Goal: Communication & Community: Answer question/provide support

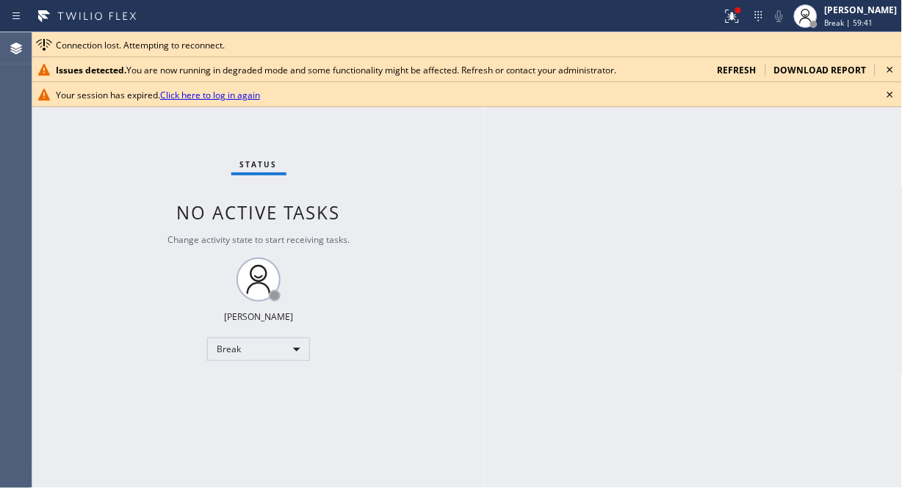
click at [473, 222] on div "Status No active tasks Change activity state to start receiving tasks. Fila Gar…" at bounding box center [258, 260] width 452 height 456
click at [885, 68] on icon at bounding box center [890, 70] width 18 height 18
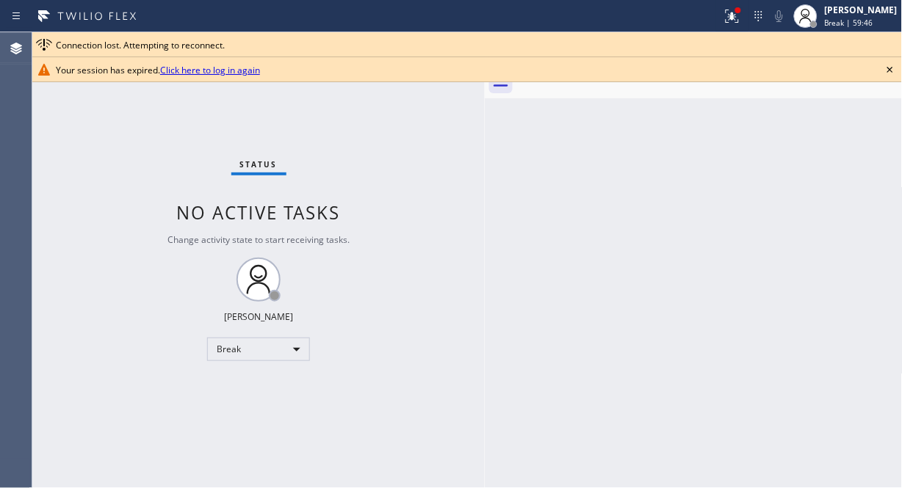
click at [886, 68] on icon at bounding box center [890, 70] width 18 height 18
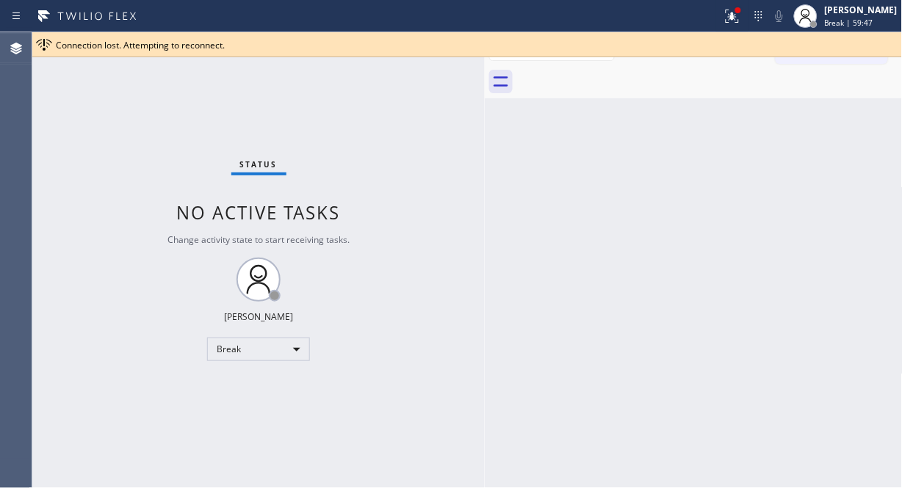
click at [891, 47] on div "Connection lost. Attempting to reconnect." at bounding box center [476, 45] width 840 height 12
click at [741, 17] on icon at bounding box center [732, 16] width 18 height 18
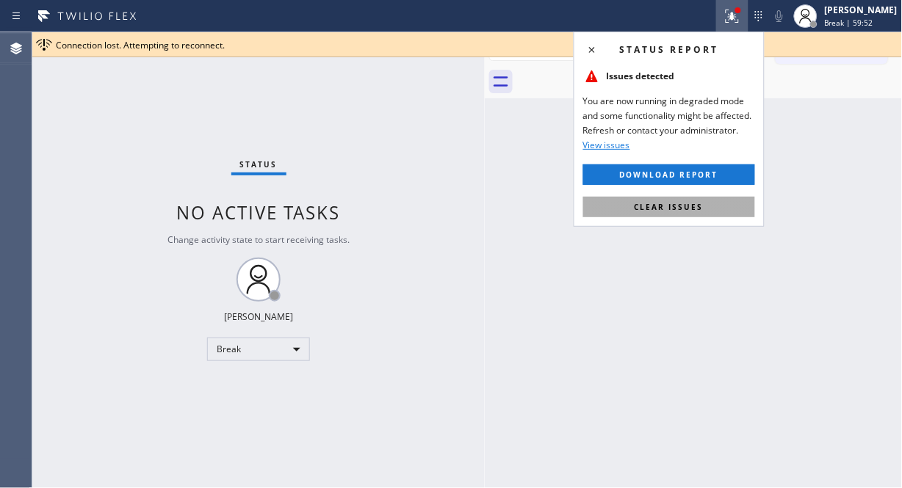
click at [688, 206] on span "Clear issues" at bounding box center [668, 207] width 69 height 10
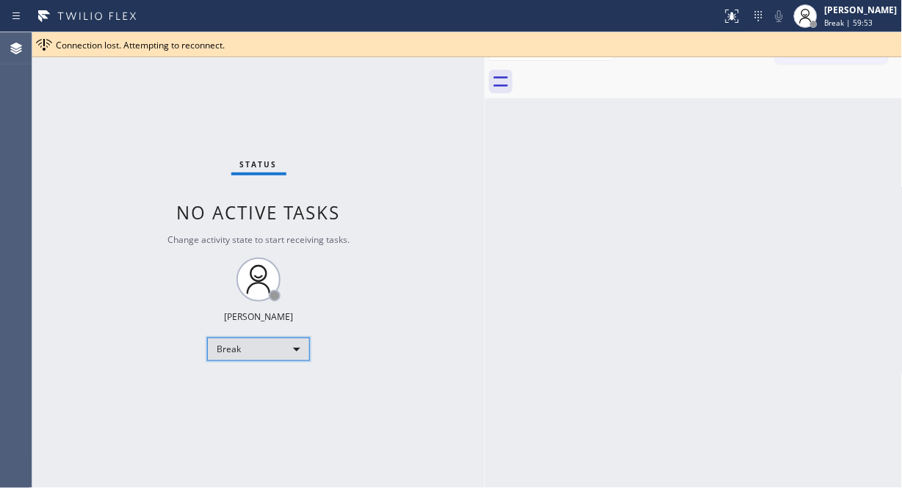
click at [281, 352] on div "Break" at bounding box center [258, 349] width 103 height 23
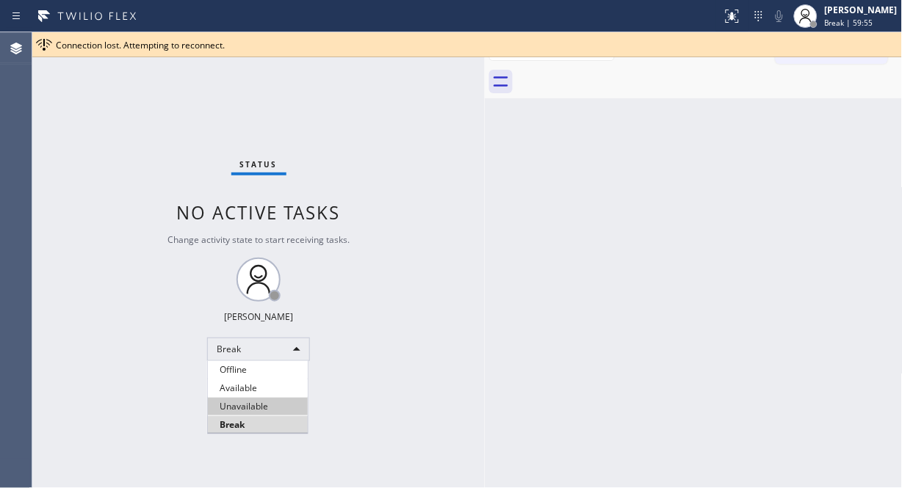
click at [262, 400] on li "Unavailable" at bounding box center [258, 407] width 100 height 18
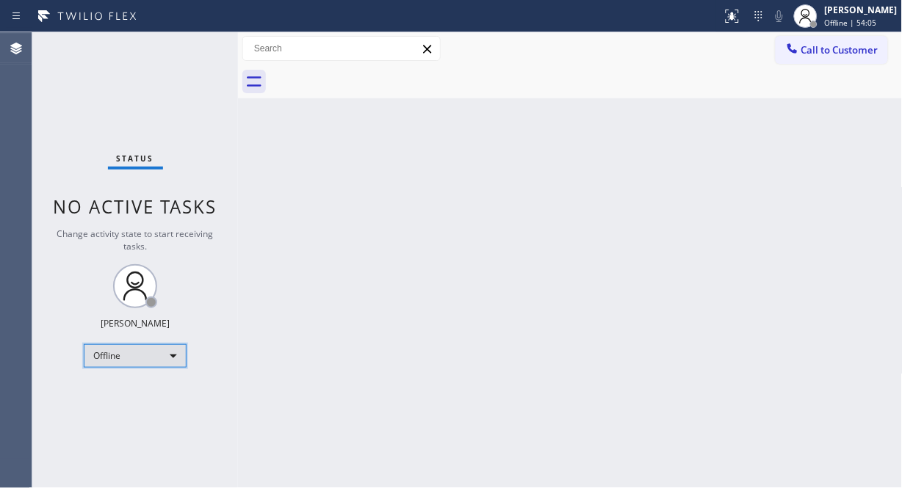
click at [164, 352] on div "Offline" at bounding box center [135, 355] width 103 height 23
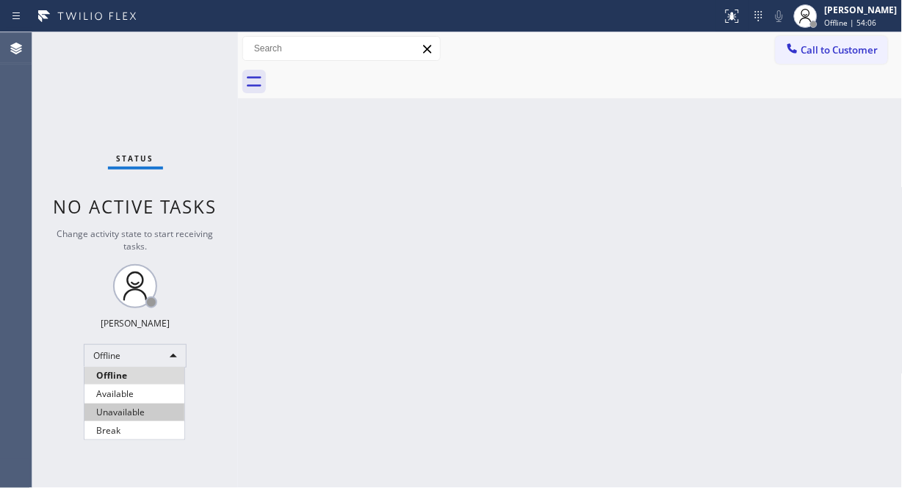
click at [158, 410] on li "Unavailable" at bounding box center [134, 413] width 100 height 18
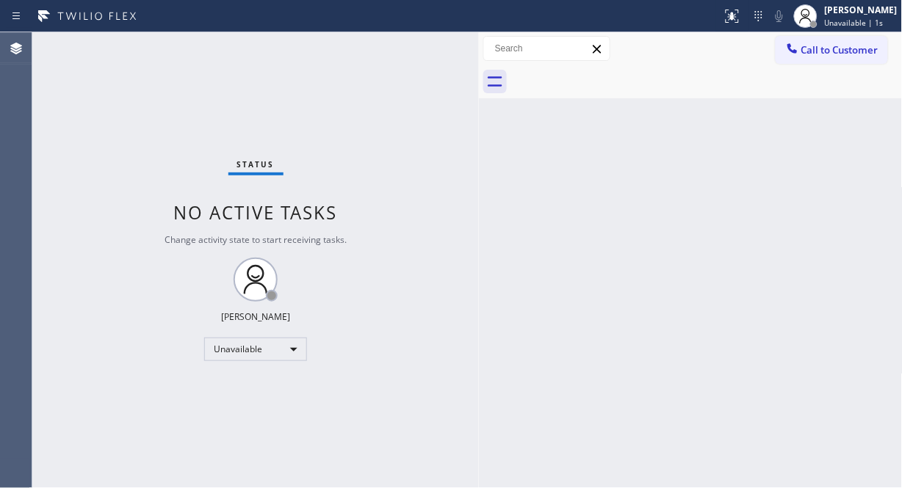
drag, startPoint x: 237, startPoint y: 121, endPoint x: 475, endPoint y: 250, distance: 270.7
click at [479, 250] on div at bounding box center [479, 260] width 0 height 456
click at [93, 201] on div "Status No active tasks Change activity state to start receiving tasks. Fila Gar…" at bounding box center [253, 260] width 443 height 456
click at [490, 243] on div "Back to Dashboard Change Sender ID Customers Technicians Select a contact Outbo…" at bounding box center [689, 260] width 427 height 456
click at [103, 184] on div "Status No active tasks Change activity state to start receiving tasks. Fila Gar…" at bounding box center [253, 260] width 443 height 456
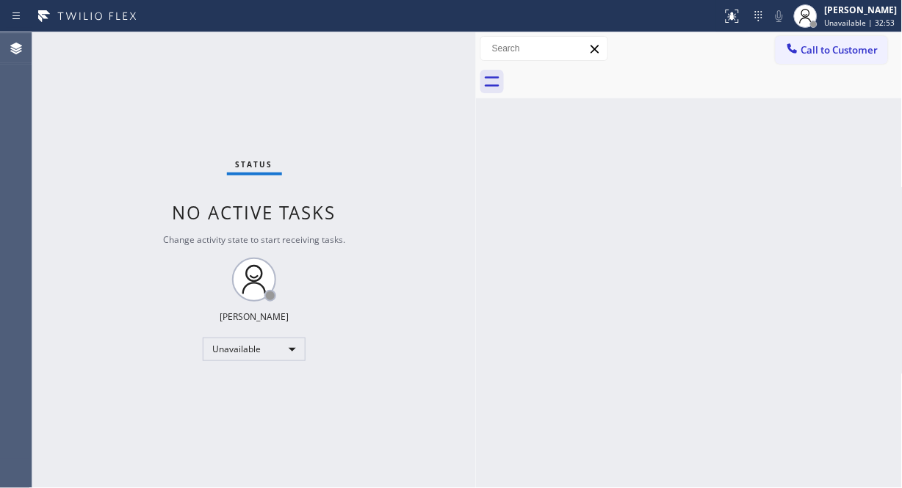
click at [26, 101] on div "Agent Desktop" at bounding box center [16, 260] width 32 height 456
click at [112, 170] on div "Status No active tasks Change activity state to start receiving tasks. Fila Gar…" at bounding box center [253, 260] width 443 height 456
click at [119, 184] on div "Status No active tasks Change activity state to start receiving tasks. Fila Gar…" at bounding box center [253, 260] width 443 height 456
click at [86, 157] on div "Status No active tasks Change activity state to start receiving tasks. Fila Gar…" at bounding box center [253, 260] width 443 height 456
click at [40, 83] on div "Status No active tasks Change activity state to start receiving tasks. Fila Gar…" at bounding box center [253, 260] width 443 height 456
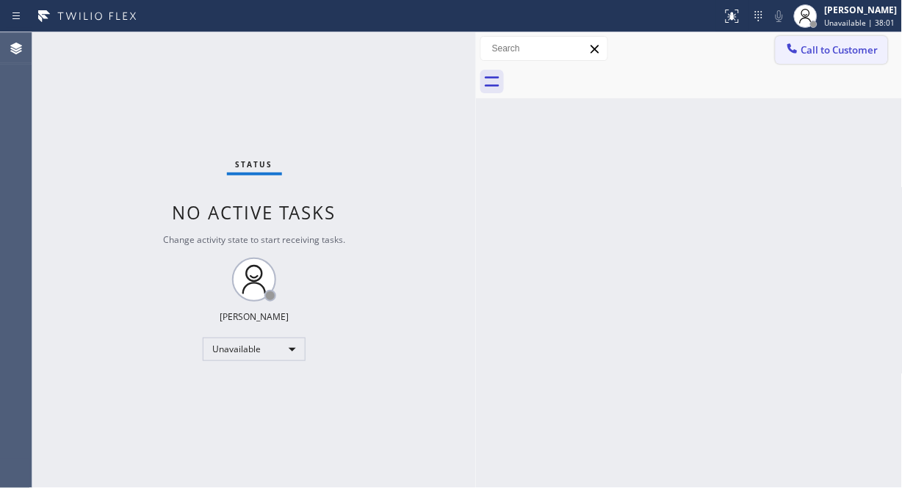
click at [827, 48] on span "Call to Customer" at bounding box center [839, 49] width 77 height 13
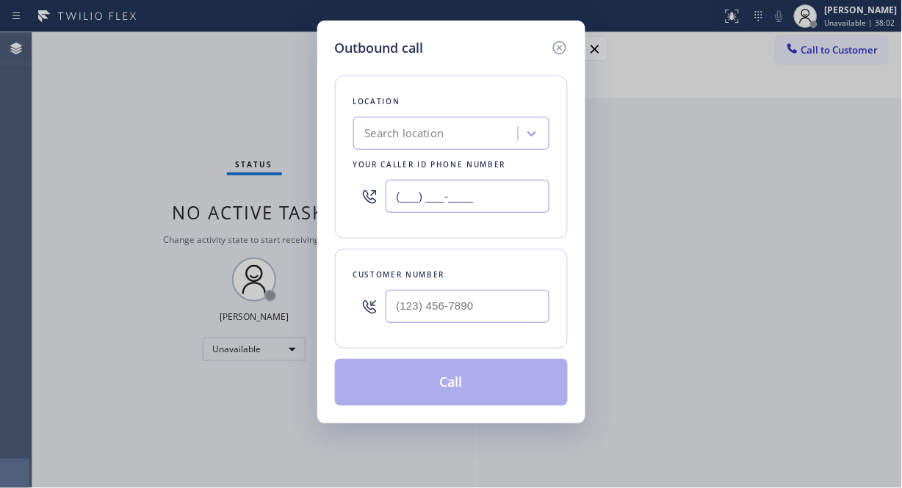
click at [394, 204] on input "(___) ___-____" at bounding box center [467, 196] width 164 height 33
paste input "213) 996-0539"
type input "(213) 996-0539"
click at [92, 142] on div "Outbound call Location Electrical Land Beverly Hills Your caller id phone numbe…" at bounding box center [451, 244] width 902 height 488
click at [406, 305] on input "(___) ___-____" at bounding box center [467, 306] width 164 height 33
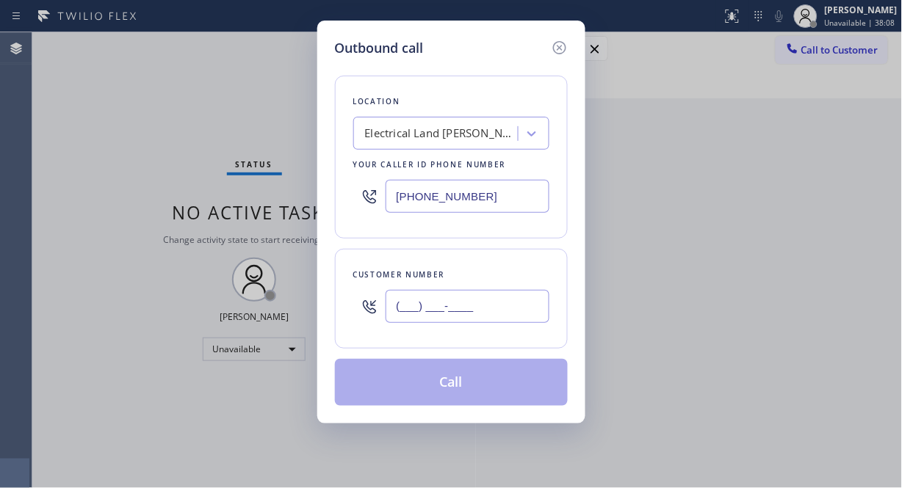
paste input "310) 351-4904"
type input "(310) 351-4904"
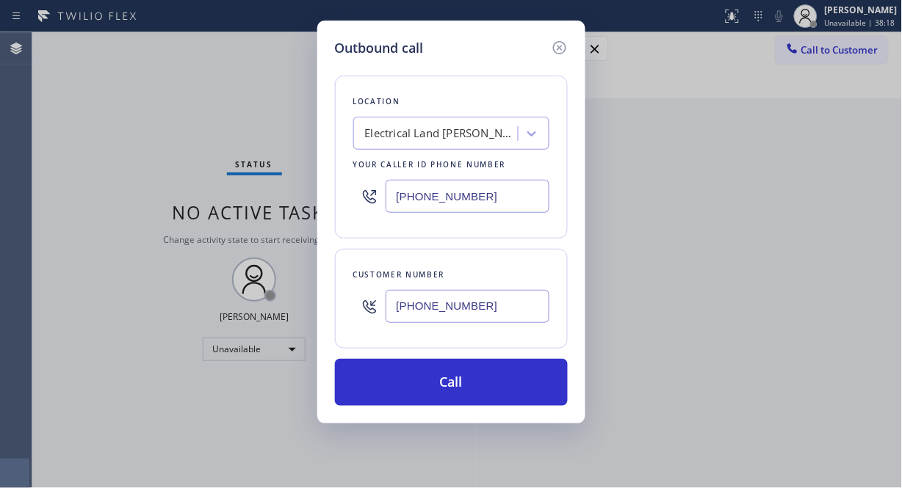
click at [122, 128] on div "Outbound call Location Electrical Land Beverly Hills Your caller id phone numbe…" at bounding box center [451, 244] width 902 height 488
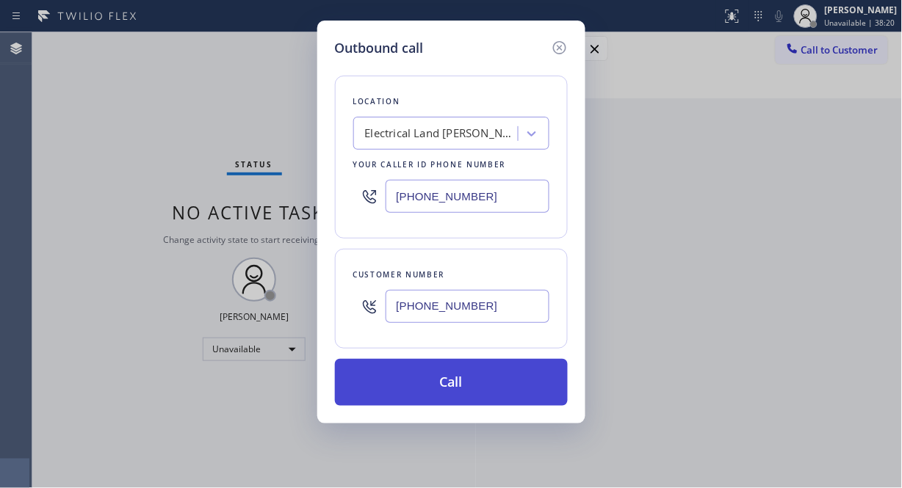
click at [493, 382] on button "Call" at bounding box center [451, 382] width 233 height 47
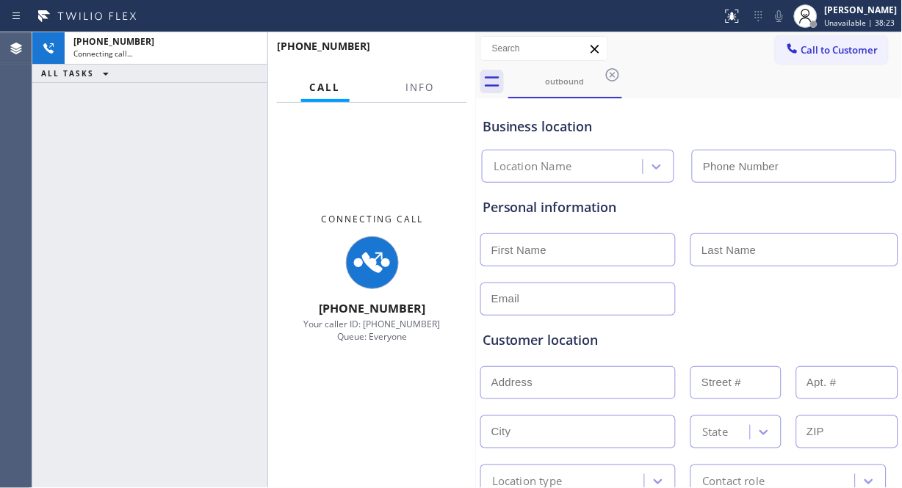
type input "(213) 996-0539"
click at [413, 86] on span "Info" at bounding box center [420, 87] width 29 height 13
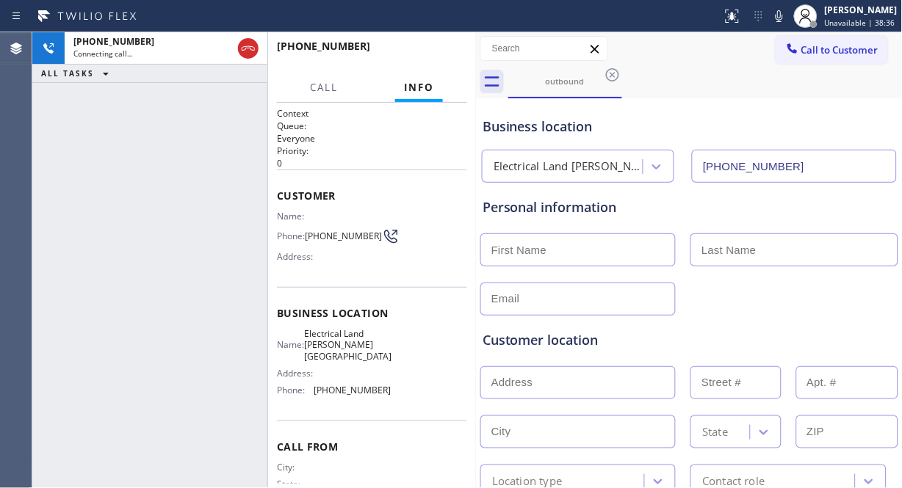
click at [126, 140] on div "+13103514904 Connecting call… ALL TASKS ALL TASKS ACTIVE TASKS TASKS IN WRAP UP" at bounding box center [149, 260] width 235 height 456
click at [779, 18] on icon at bounding box center [779, 16] width 18 height 18
click at [782, 16] on icon at bounding box center [778, 16] width 7 height 12
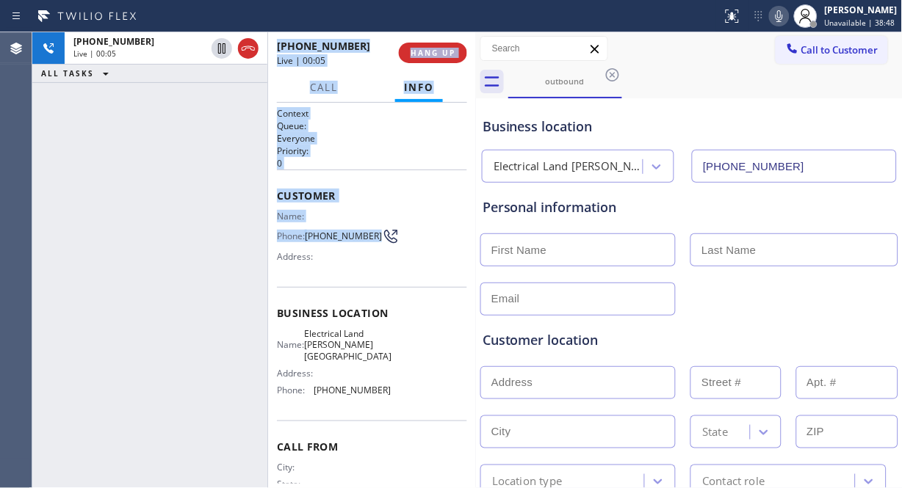
drag, startPoint x: 336, startPoint y: 247, endPoint x: 270, endPoint y: 214, distance: 73.2
click at [270, 214] on div "+13103514904 Live | 00:05 ALL TASKS ALL TASKS ACTIVE TASKS TASKS IN WRAP UP +13…" at bounding box center [253, 260] width 443 height 456
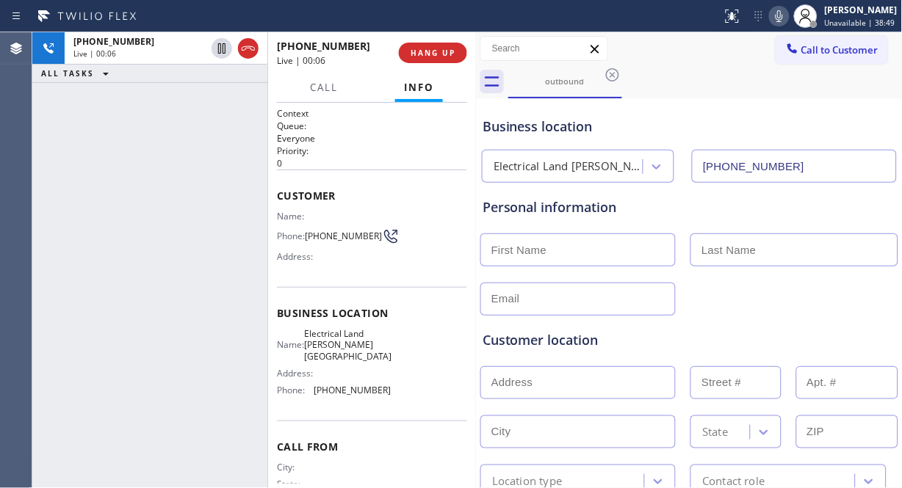
click at [353, 274] on div "Customer Name: Phone: (310) 351-4904 Address:" at bounding box center [372, 228] width 190 height 117
click at [433, 48] on span "HANG UP" at bounding box center [432, 53] width 45 height 10
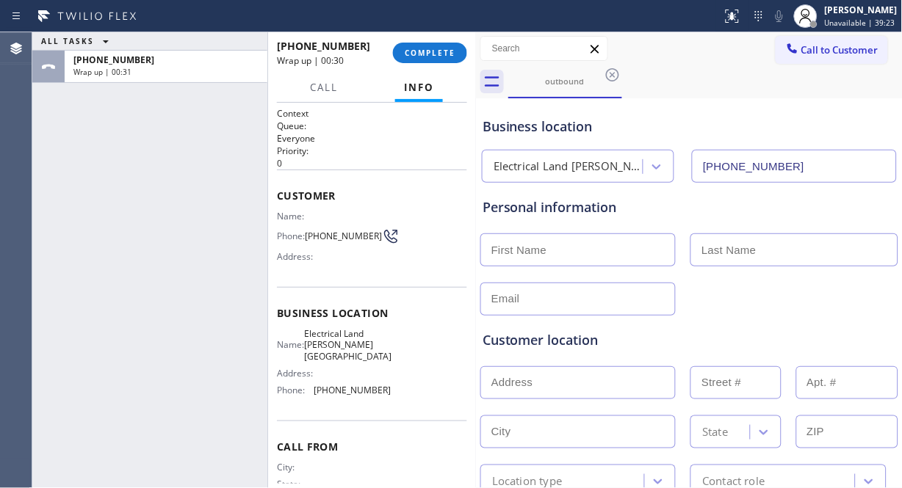
drag, startPoint x: 81, startPoint y: 131, endPoint x: 98, endPoint y: 127, distance: 17.3
click at [81, 131] on div "ALL TASKS ALL TASKS ACTIVE TASKS TASKS IN WRAP UP +13103514904 Wrap up | 00:31" at bounding box center [149, 260] width 235 height 456
click at [431, 55] on span "COMPLETE" at bounding box center [430, 53] width 51 height 10
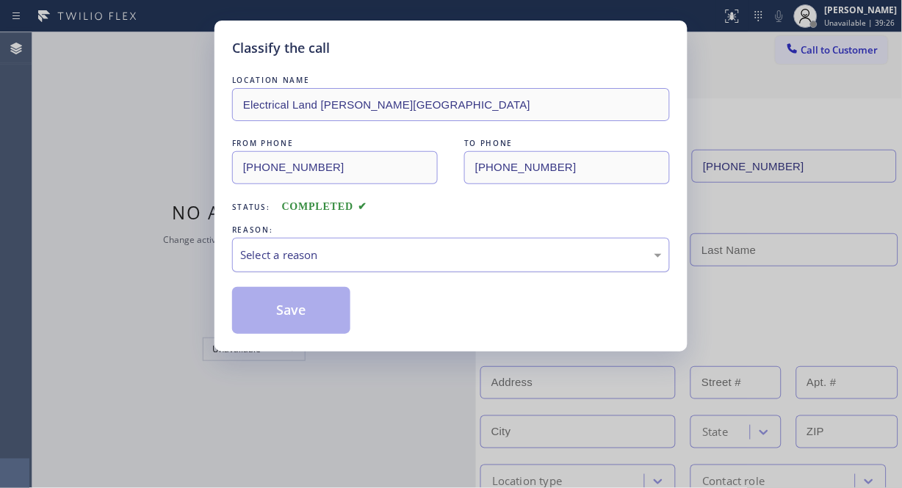
click at [406, 252] on div "Select a reason" at bounding box center [450, 255] width 421 height 17
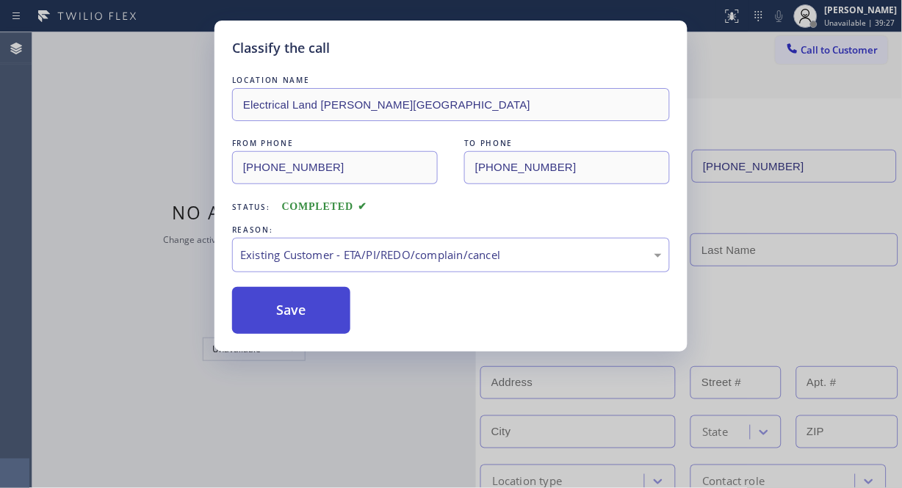
click at [311, 312] on button "Save" at bounding box center [291, 310] width 118 height 47
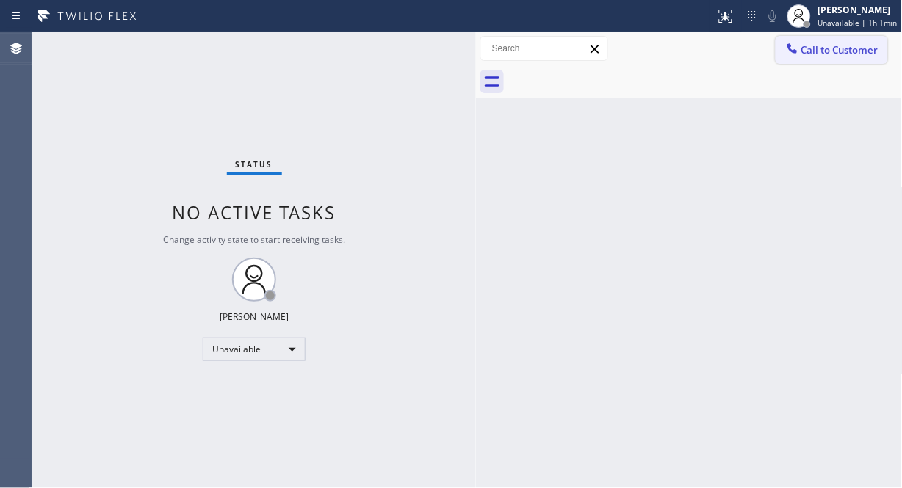
click at [827, 52] on span "Call to Customer" at bounding box center [839, 49] width 77 height 13
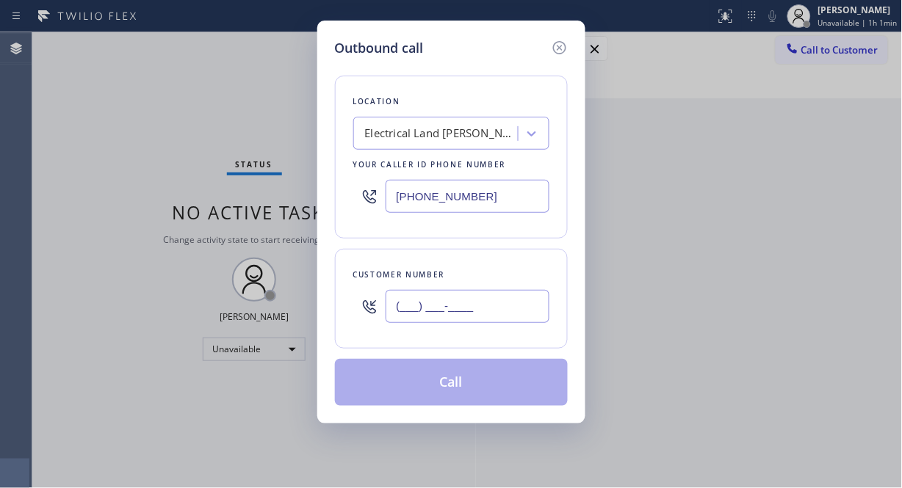
click at [441, 311] on input "(___) ___-____" at bounding box center [467, 306] width 164 height 33
paste input "425) 614-6845"
type input "(425) 614-6845"
click at [438, 140] on div "Electrical Land Beverly Hills" at bounding box center [442, 134] width 154 height 17
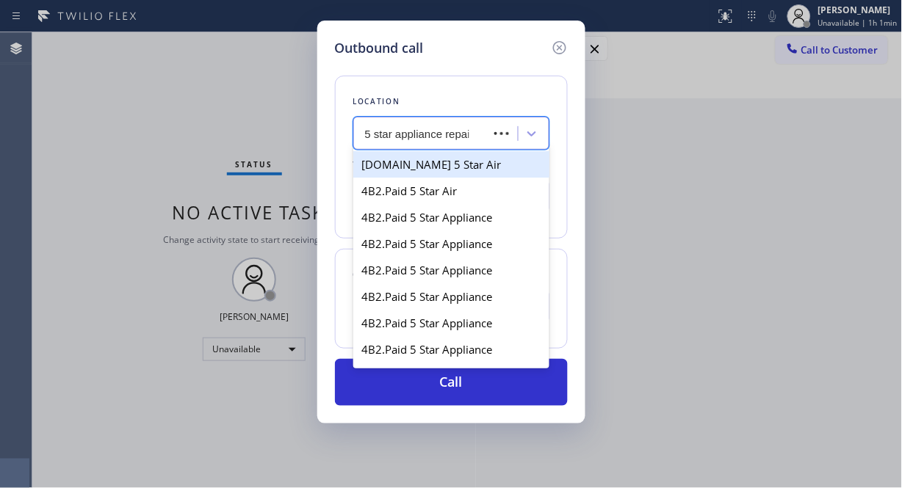
type input "5 star appliance repair"
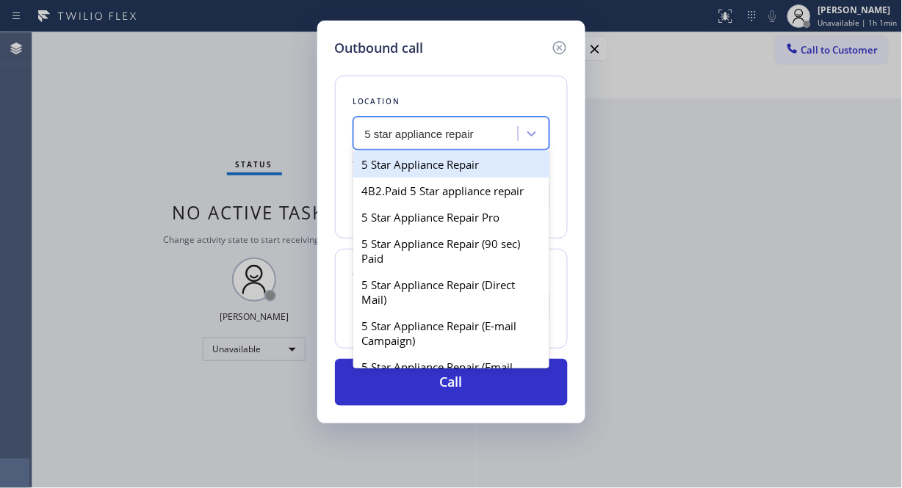
click at [442, 173] on div "5 Star Appliance Repair" at bounding box center [451, 164] width 196 height 26
type input "[PHONE_NUMBER]"
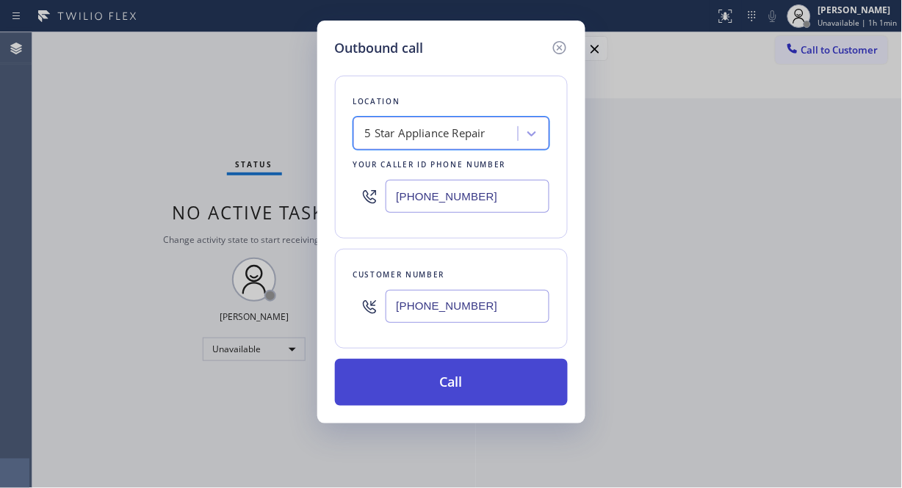
click at [494, 382] on button "Call" at bounding box center [451, 382] width 233 height 47
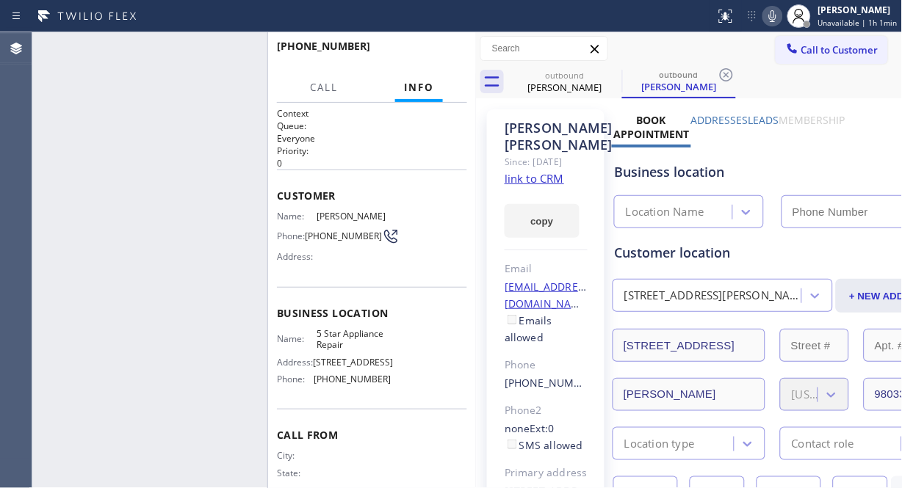
type input "[PHONE_NUMBER]"
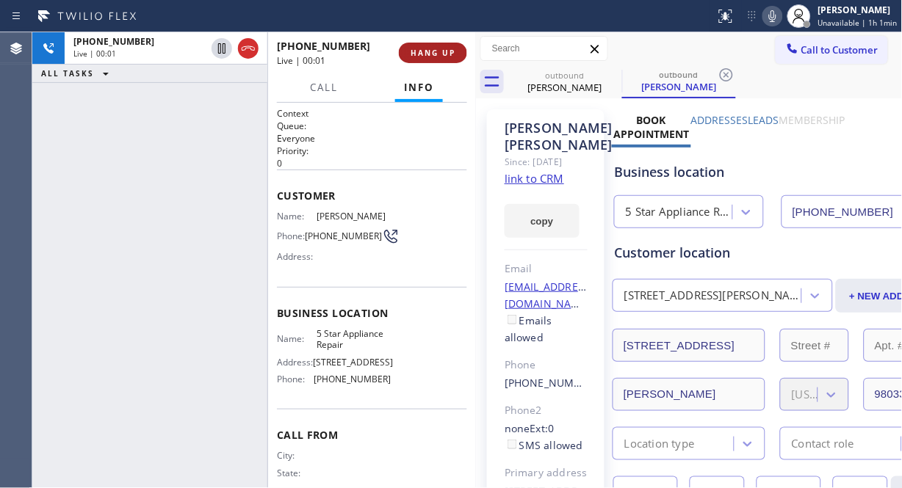
click at [449, 53] on span "HANG UP" at bounding box center [432, 53] width 45 height 10
click at [445, 50] on span "HANG UP" at bounding box center [432, 53] width 45 height 10
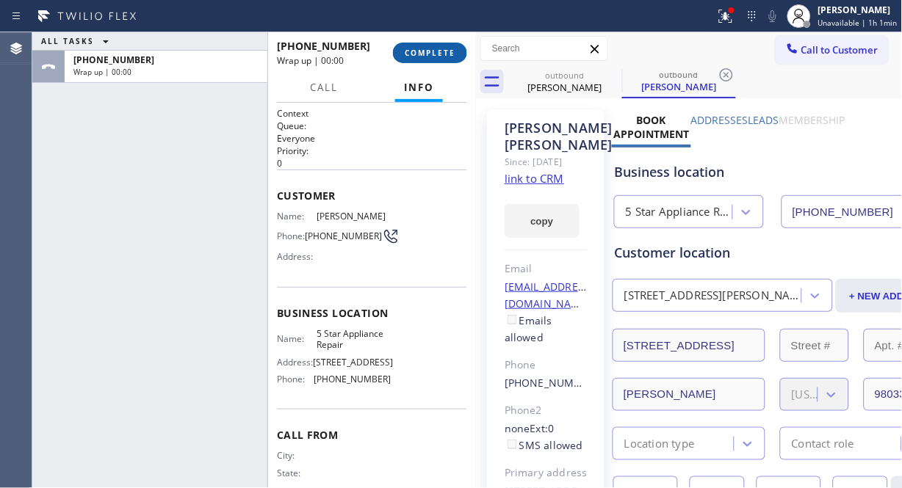
click at [446, 50] on span "COMPLETE" at bounding box center [430, 53] width 51 height 10
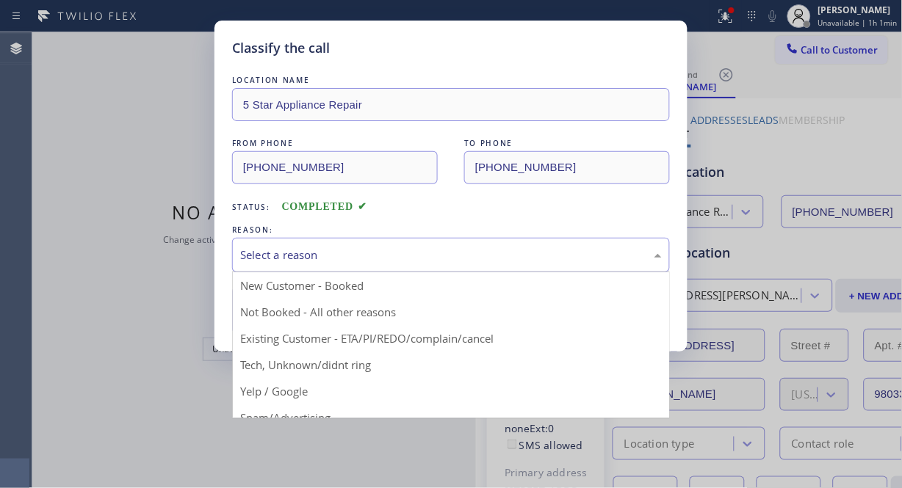
click at [417, 260] on div "Select a reason" at bounding box center [450, 255] width 421 height 17
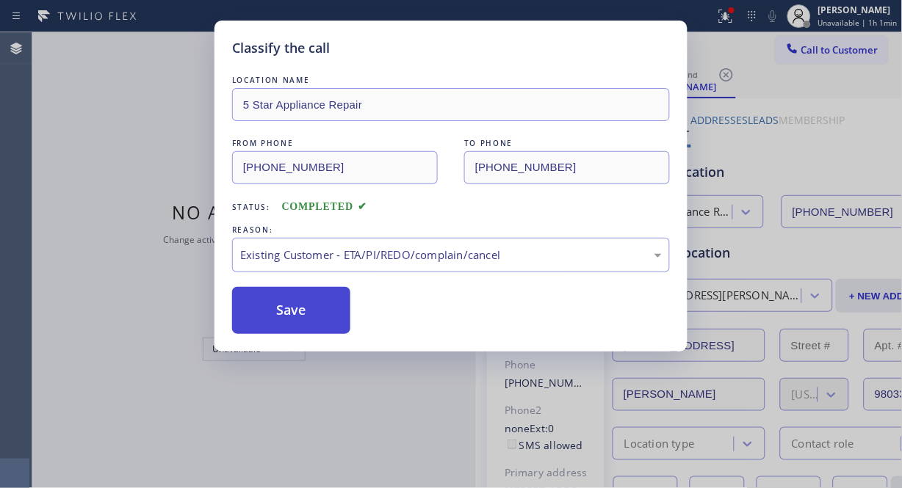
click at [305, 322] on button "Save" at bounding box center [291, 310] width 118 height 47
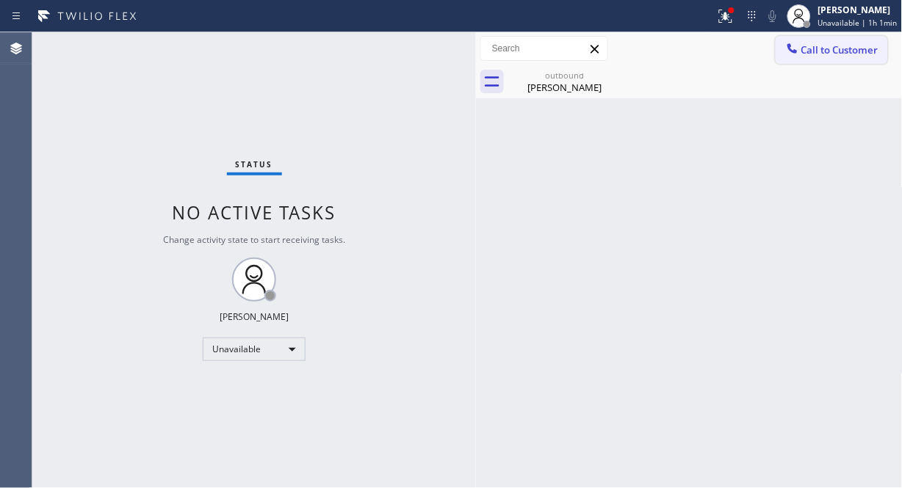
click at [825, 51] on span "Call to Customer" at bounding box center [839, 49] width 77 height 13
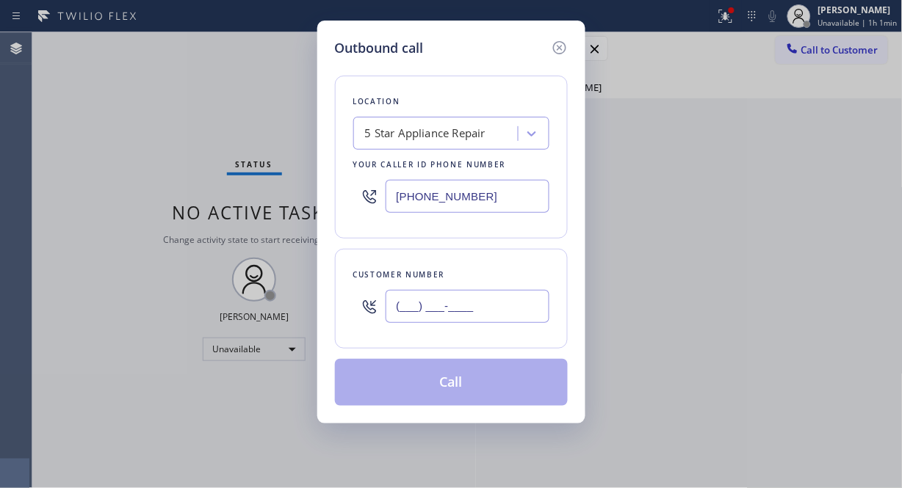
click at [490, 305] on input "(___) ___-____" at bounding box center [467, 306] width 164 height 33
paste input "206) 910-3399"
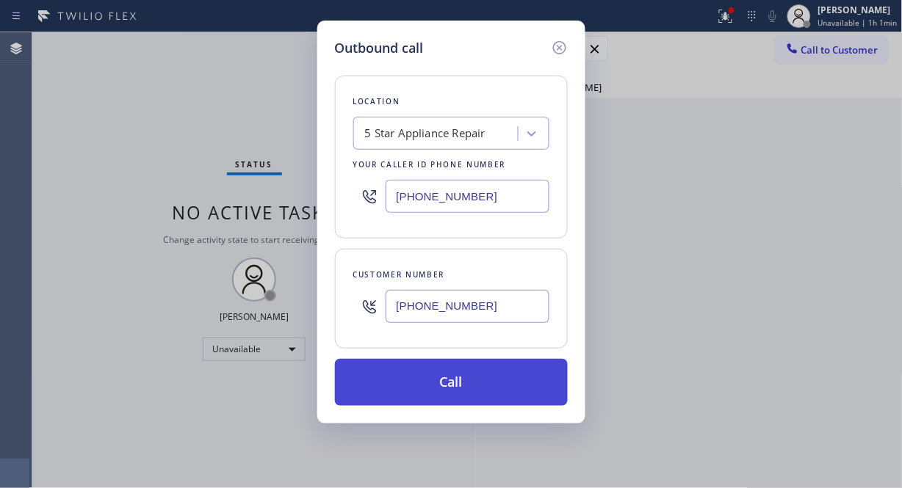
type input "(206) 910-3399"
click at [487, 377] on button "Call" at bounding box center [451, 382] width 233 height 47
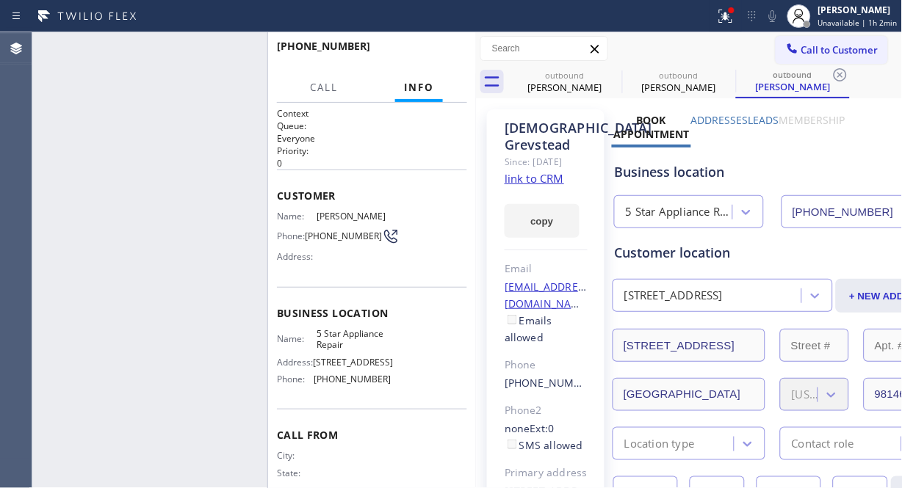
type input "[PHONE_NUMBER]"
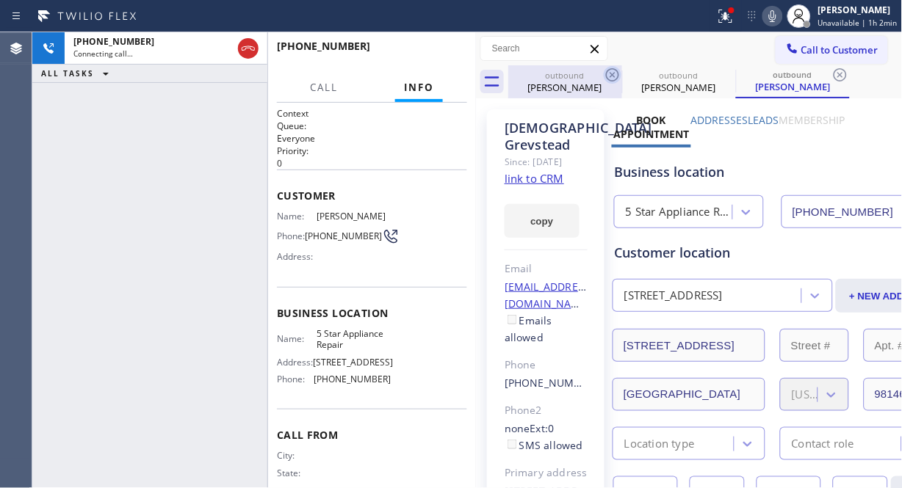
click at [608, 78] on icon at bounding box center [613, 75] width 18 height 18
click at [0, 0] on icon at bounding box center [0, 0] width 0 height 0
click at [831, 78] on icon at bounding box center [840, 75] width 18 height 18
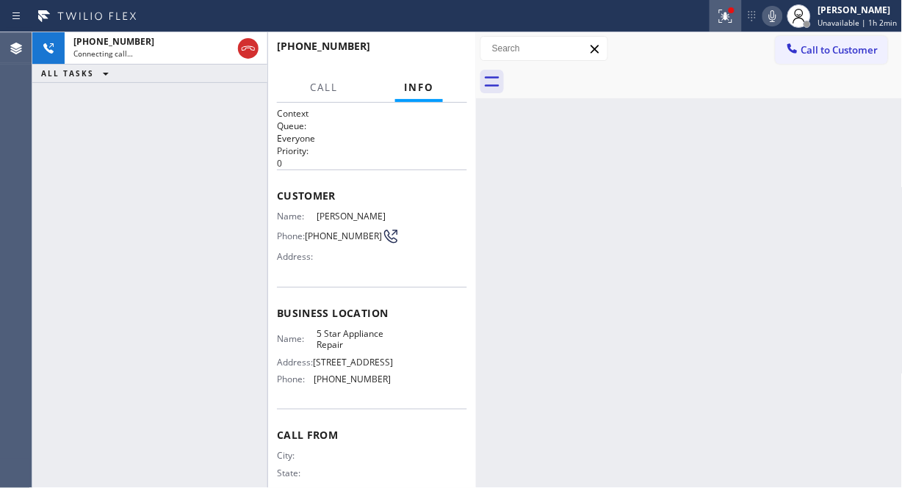
click at [725, 16] on icon at bounding box center [725, 14] width 9 height 5
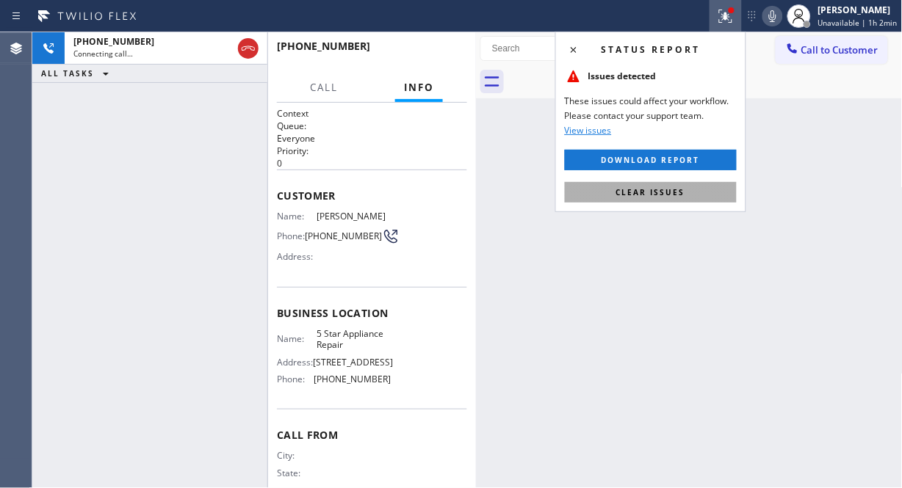
click at [661, 195] on span "Clear issues" at bounding box center [650, 192] width 69 height 10
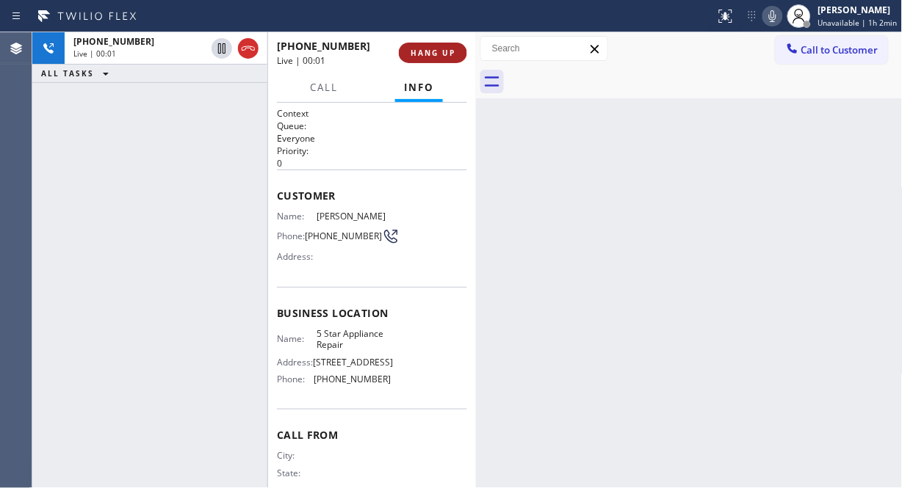
click at [417, 45] on button "HANG UP" at bounding box center [433, 53] width 68 height 21
click at [419, 45] on button "HANG UP" at bounding box center [433, 53] width 68 height 21
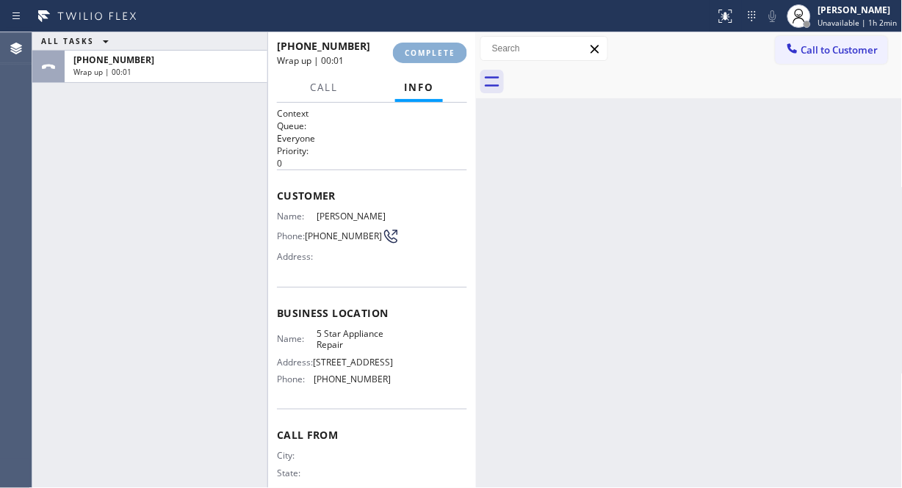
click at [420, 50] on span "COMPLETE" at bounding box center [430, 53] width 51 height 10
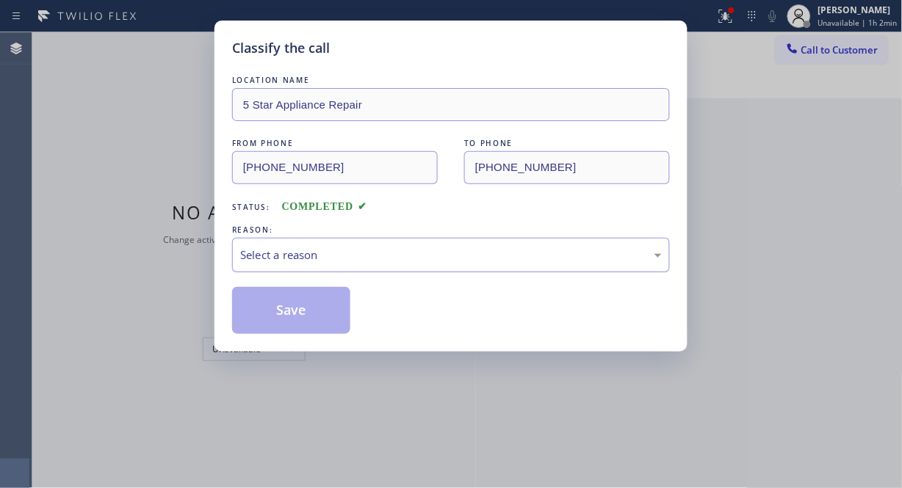
click at [441, 259] on div "Select a reason" at bounding box center [450, 255] width 421 height 17
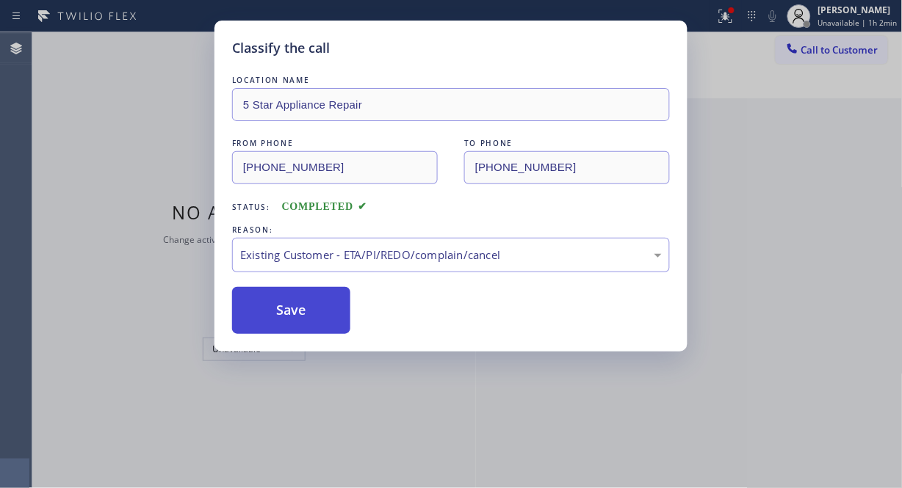
click at [311, 314] on button "Save" at bounding box center [291, 310] width 118 height 47
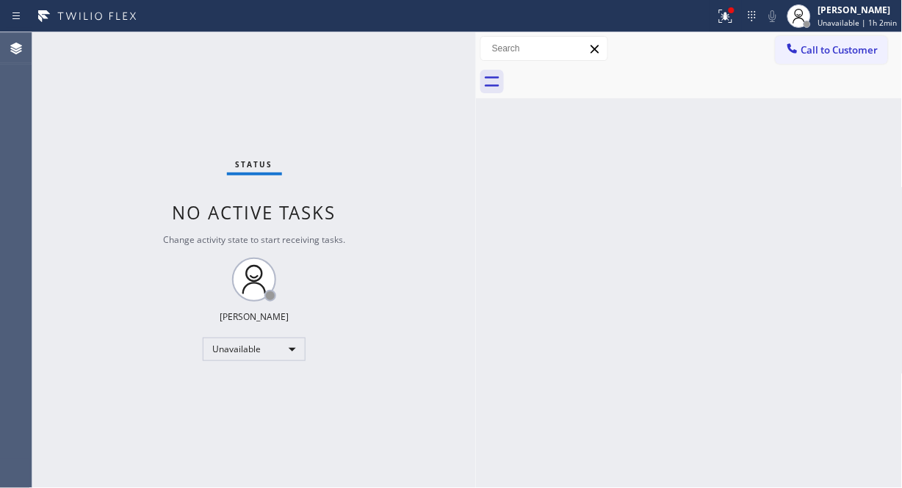
click at [823, 52] on span "Call to Customer" at bounding box center [839, 49] width 77 height 13
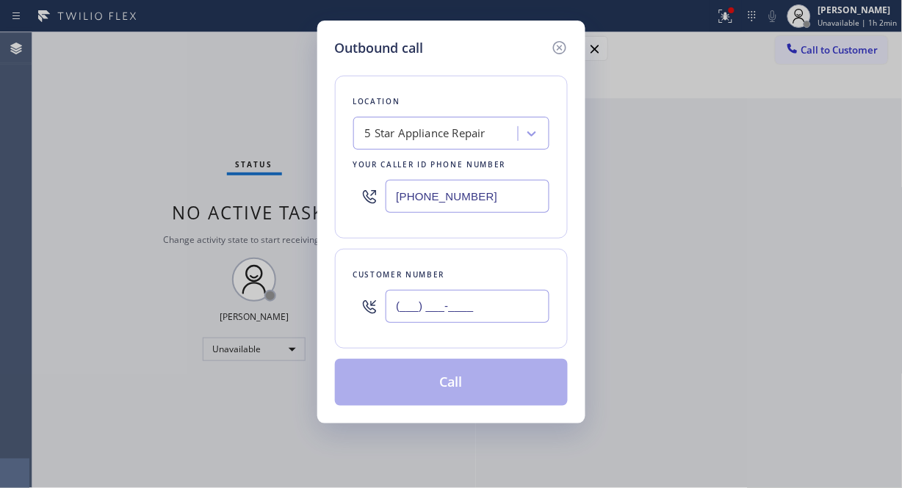
click at [471, 317] on input "(___) ___-____" at bounding box center [467, 306] width 164 height 33
paste input "832) 797-0054"
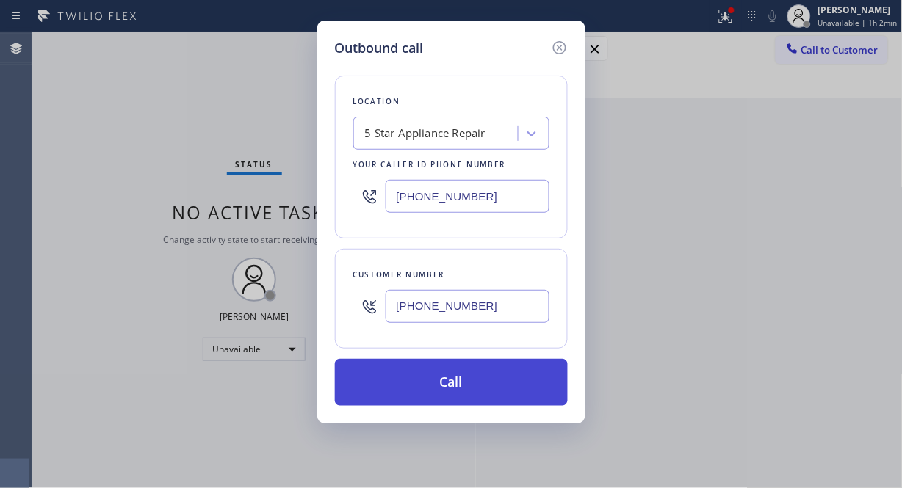
type input "(832) 797-0054"
click at [482, 384] on button "Call" at bounding box center [451, 382] width 233 height 47
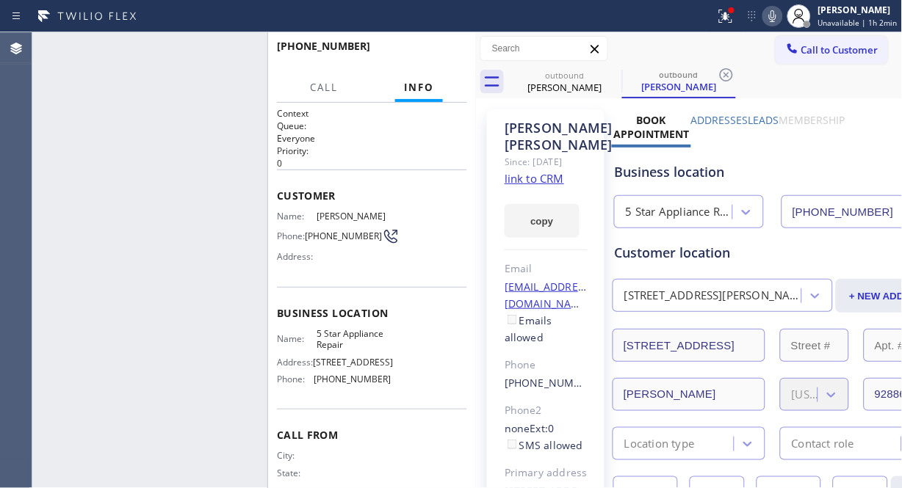
type input "[PHONE_NUMBER]"
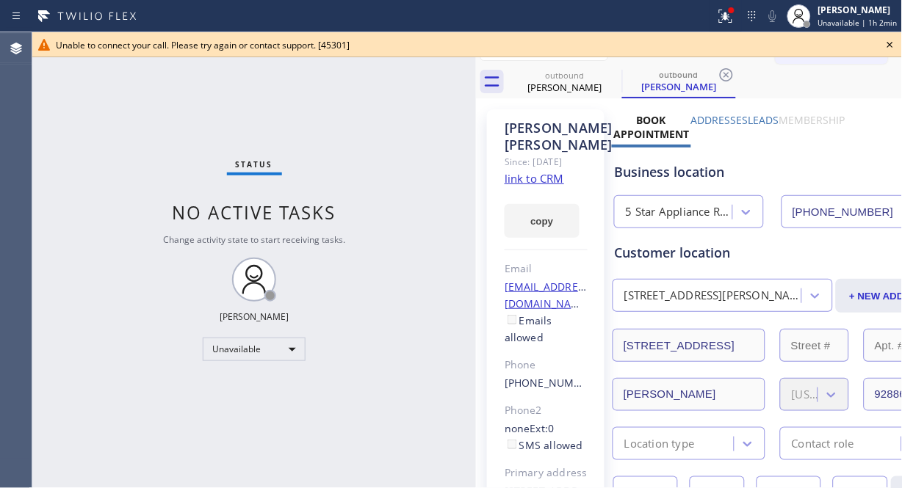
click at [891, 48] on icon at bounding box center [890, 45] width 18 height 18
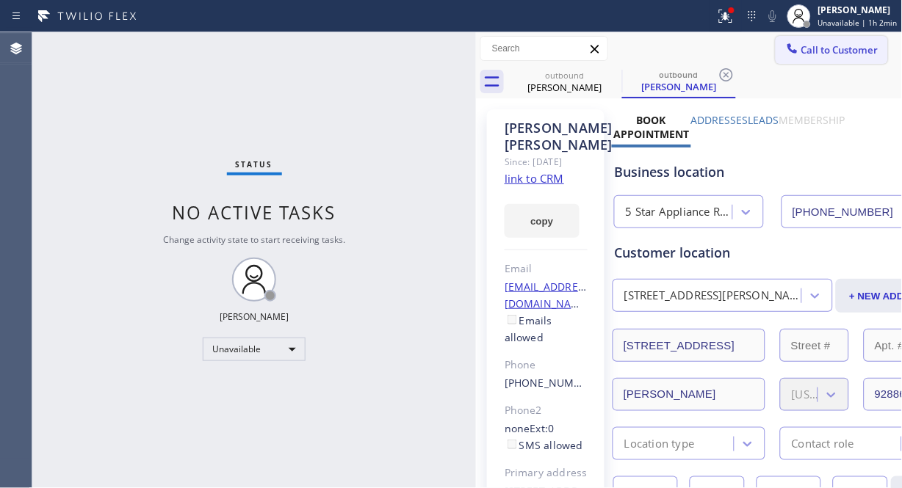
click at [825, 49] on span "Call to Customer" at bounding box center [839, 49] width 77 height 13
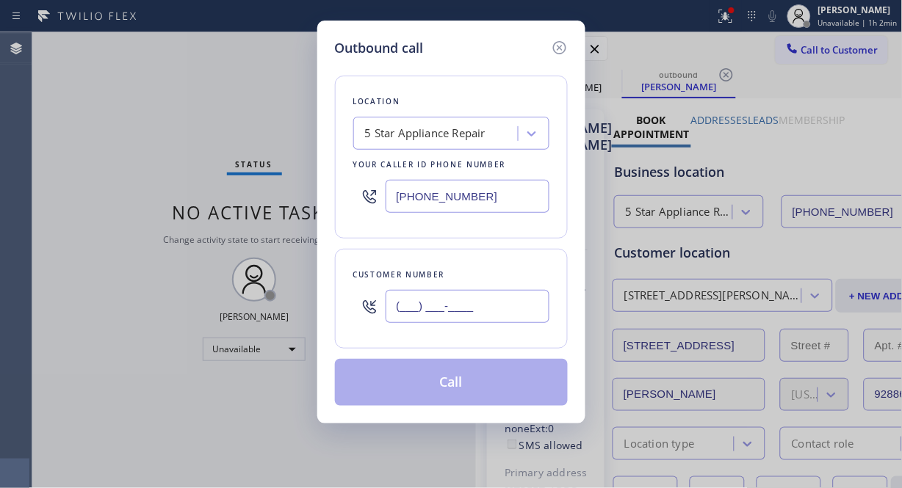
click at [460, 294] on input "(___) ___-____" at bounding box center [467, 306] width 164 height 33
paste input "646) 724-0269"
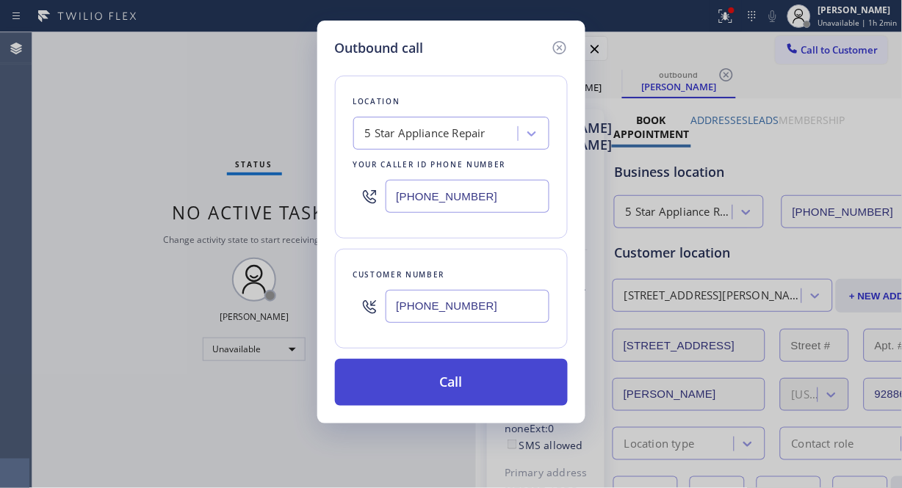
type input "(646) 724-0269"
click at [474, 380] on button "Call" at bounding box center [451, 382] width 233 height 47
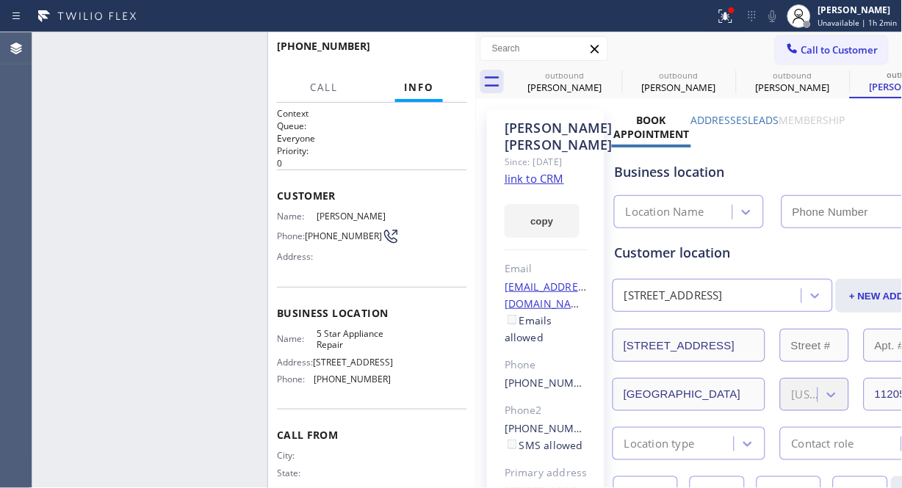
type input "[PHONE_NUMBER]"
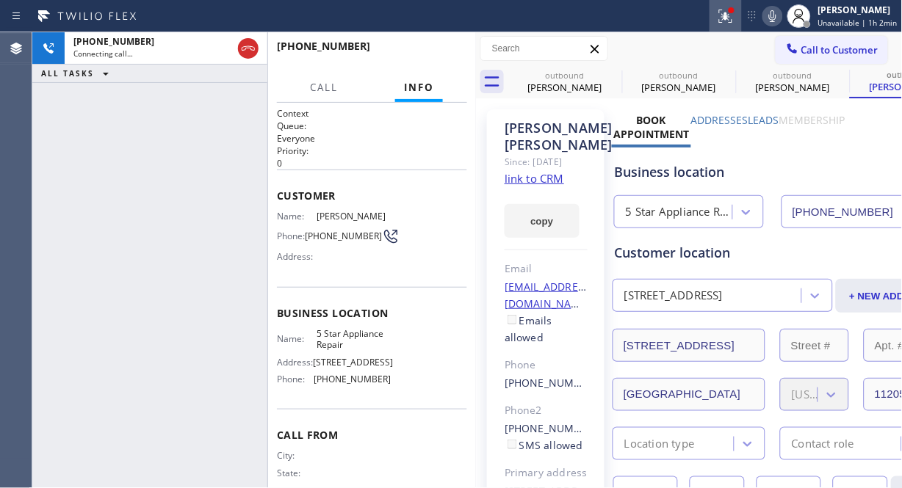
click at [739, 19] on div at bounding box center [725, 16] width 32 height 18
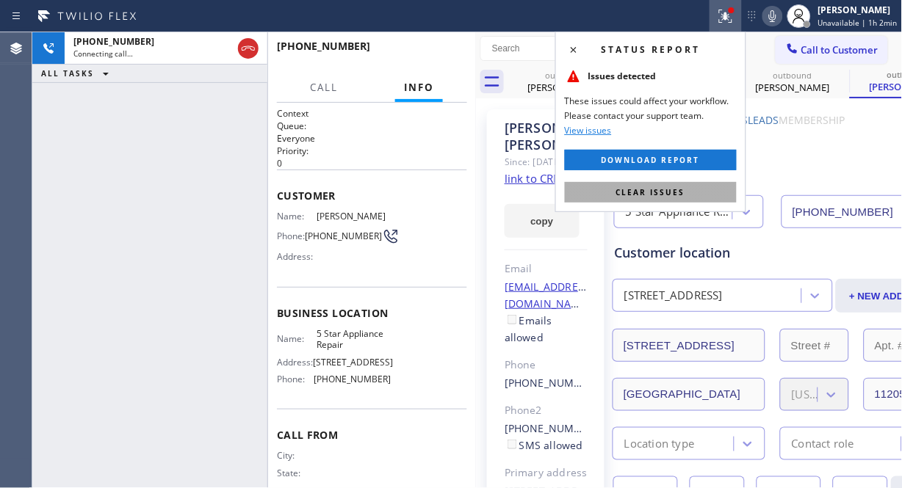
click at [696, 193] on button "Clear issues" at bounding box center [651, 192] width 172 height 21
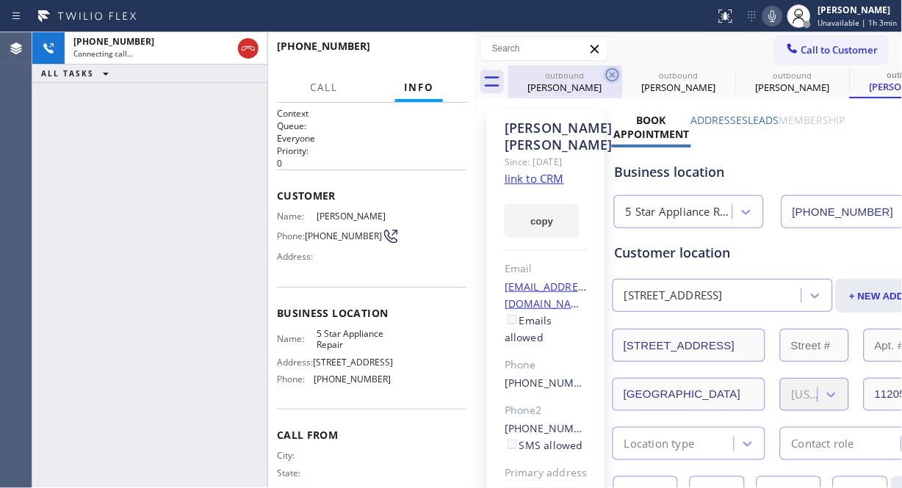
click at [609, 73] on icon at bounding box center [613, 75] width 18 height 18
click at [0, 0] on icon at bounding box center [0, 0] width 0 height 0
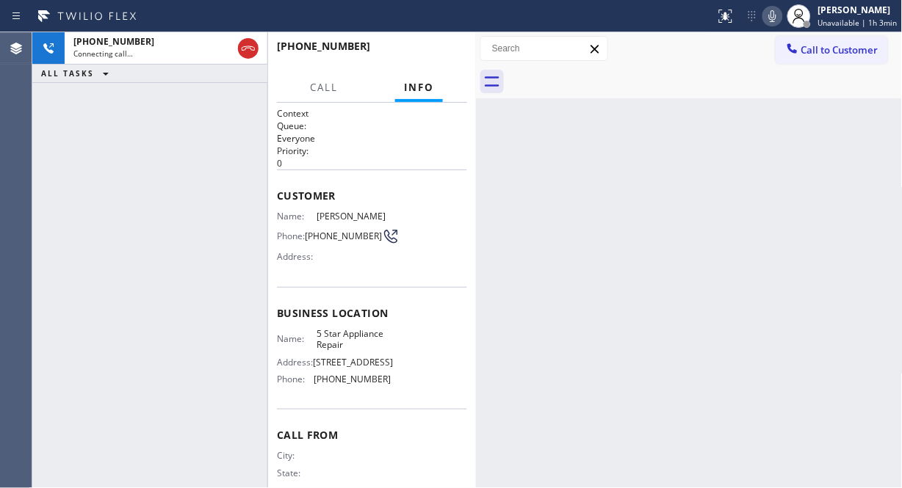
click at [773, 22] on icon at bounding box center [773, 16] width 18 height 18
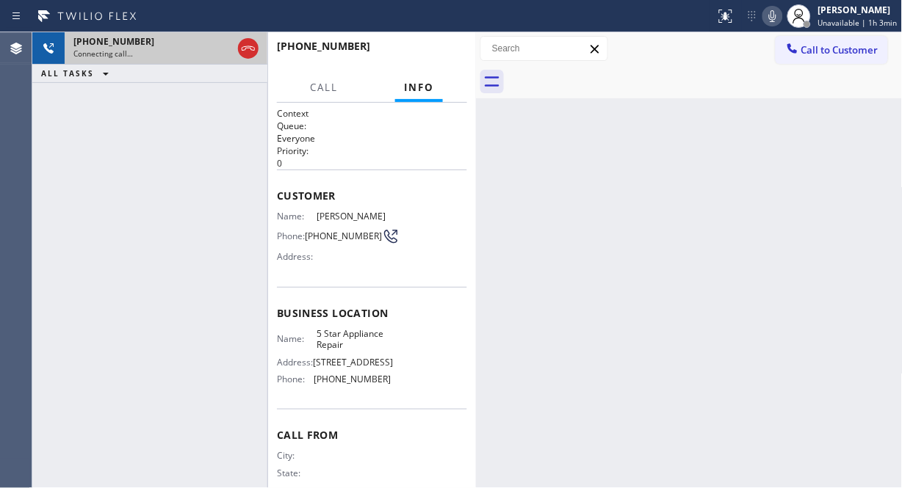
click at [188, 54] on div "Connecting call…" at bounding box center [152, 53] width 159 height 10
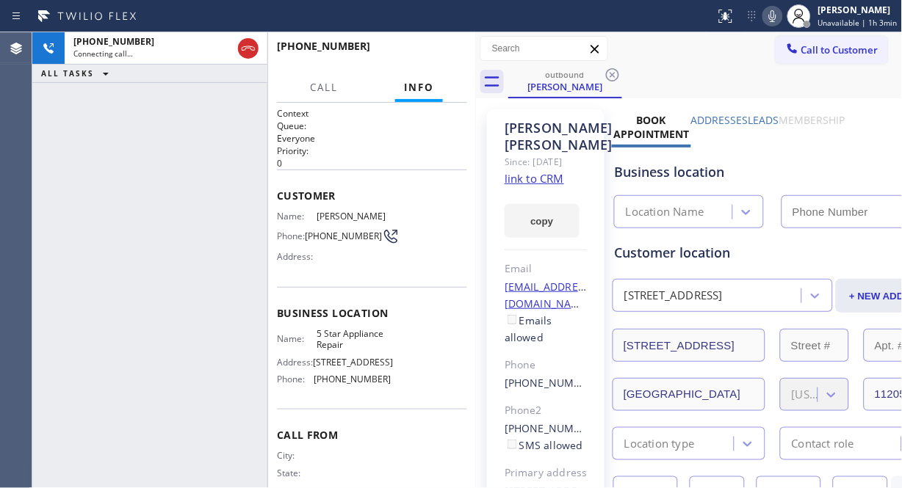
type input "[PHONE_NUMBER]"
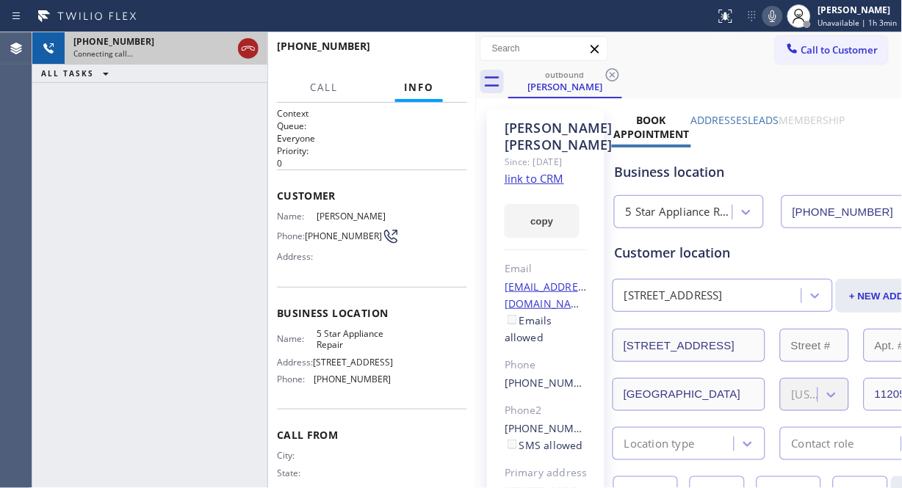
click at [243, 49] on icon at bounding box center [248, 49] width 18 height 18
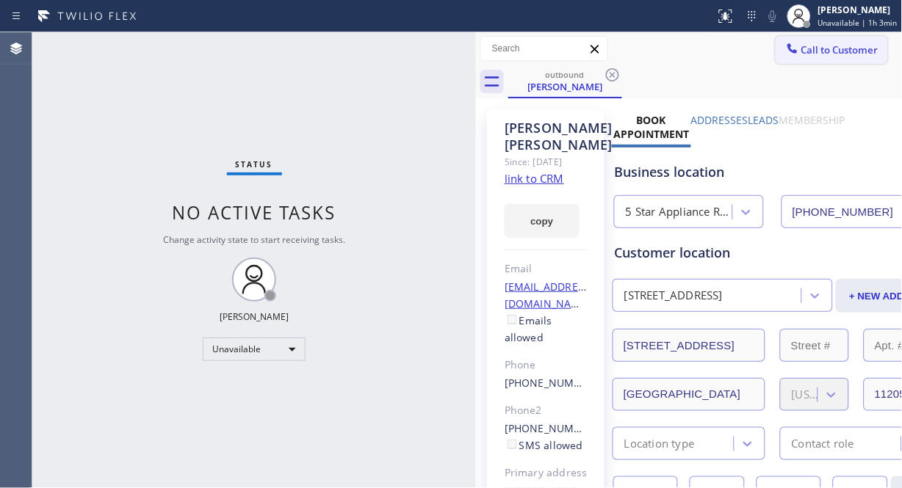
click at [818, 55] on span "Call to Customer" at bounding box center [839, 49] width 77 height 13
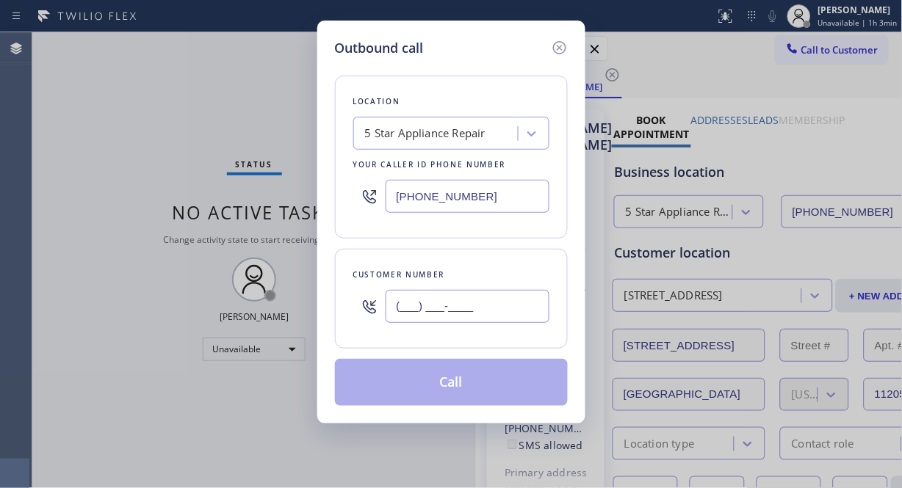
click at [493, 311] on input "(___) ___-____" at bounding box center [467, 306] width 164 height 33
paste input "858) 792-6550"
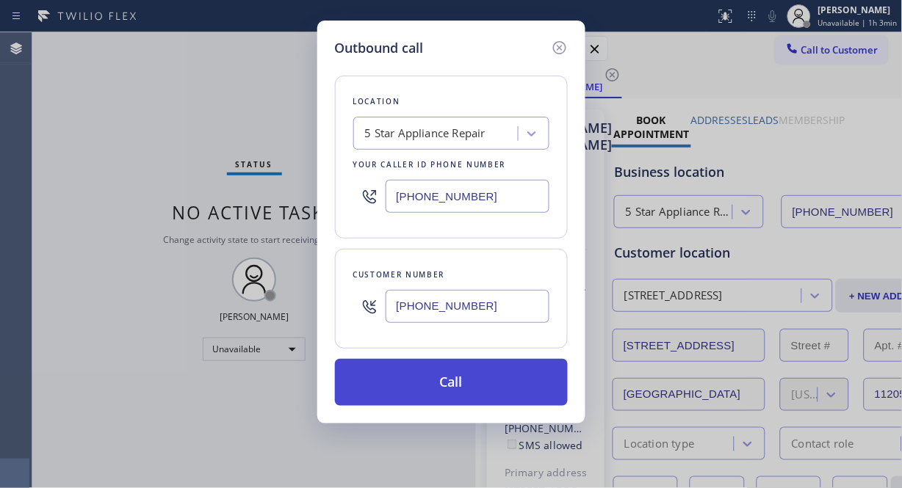
type input "(858) 792-6550"
click at [488, 383] on button "Call" at bounding box center [451, 382] width 233 height 47
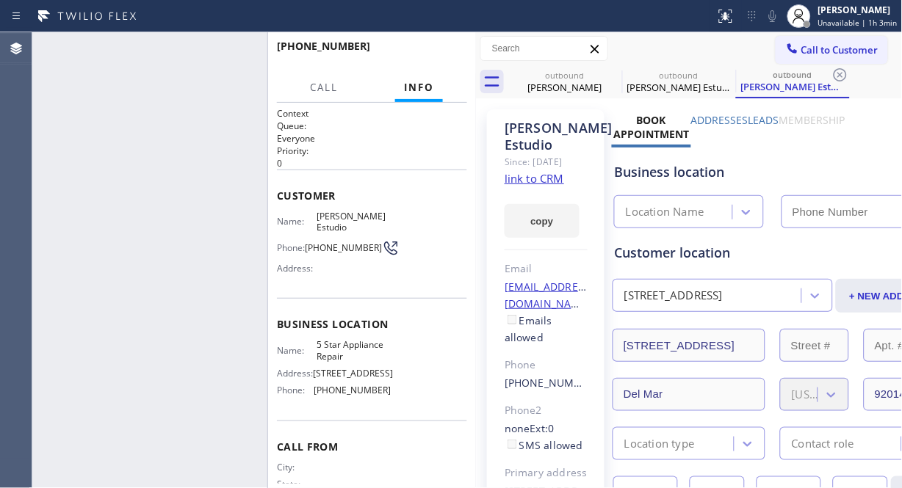
type input "[PHONE_NUMBER]"
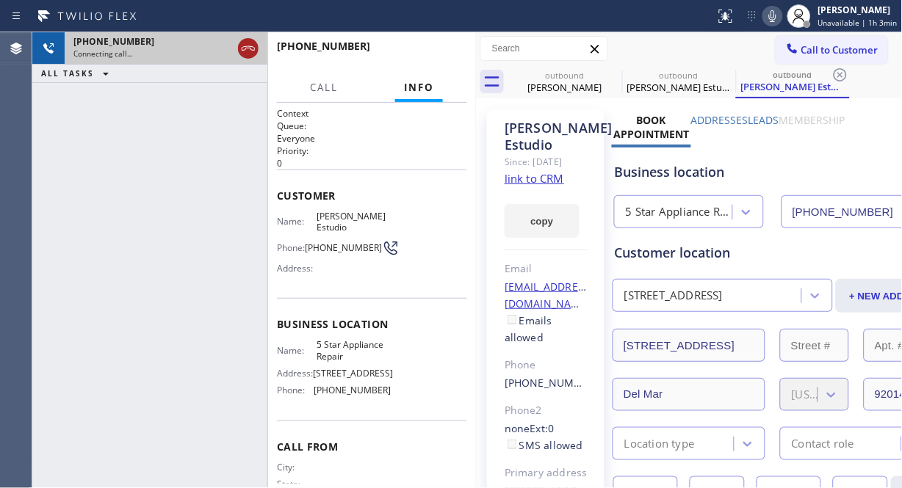
click at [248, 56] on icon at bounding box center [248, 49] width 18 height 18
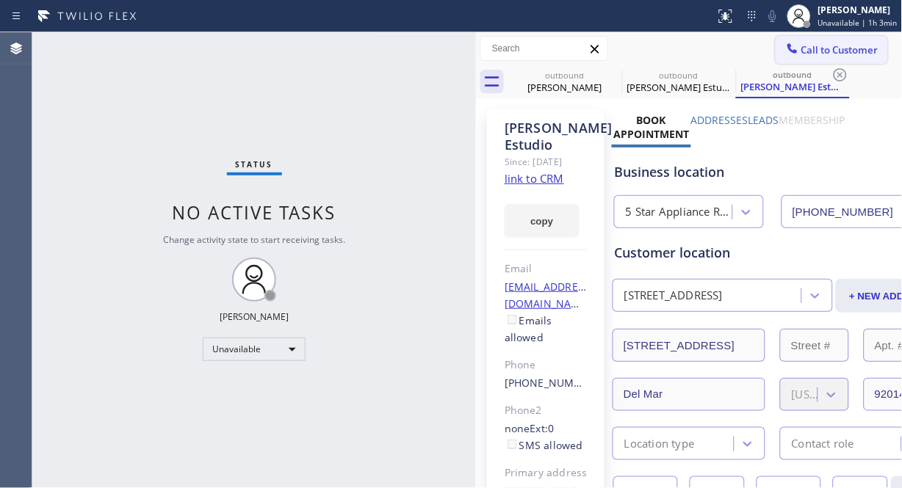
click at [833, 57] on button "Call to Customer" at bounding box center [831, 50] width 112 height 28
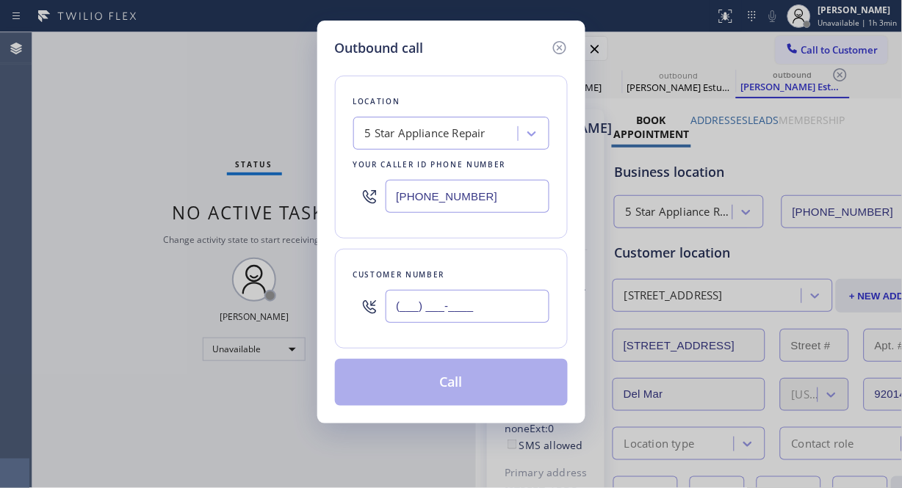
click at [429, 297] on input "(___) ___-____" at bounding box center [467, 306] width 164 height 33
paste input "818) 369-7150"
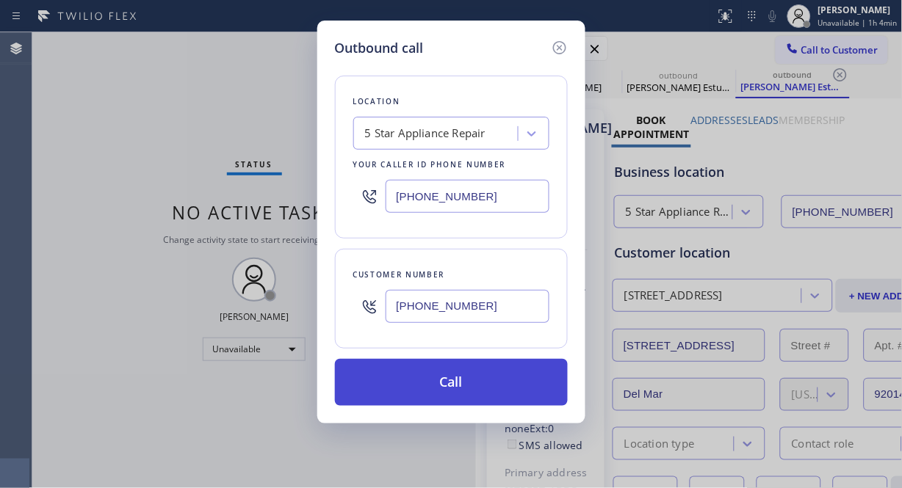
type input "(818) 369-7150"
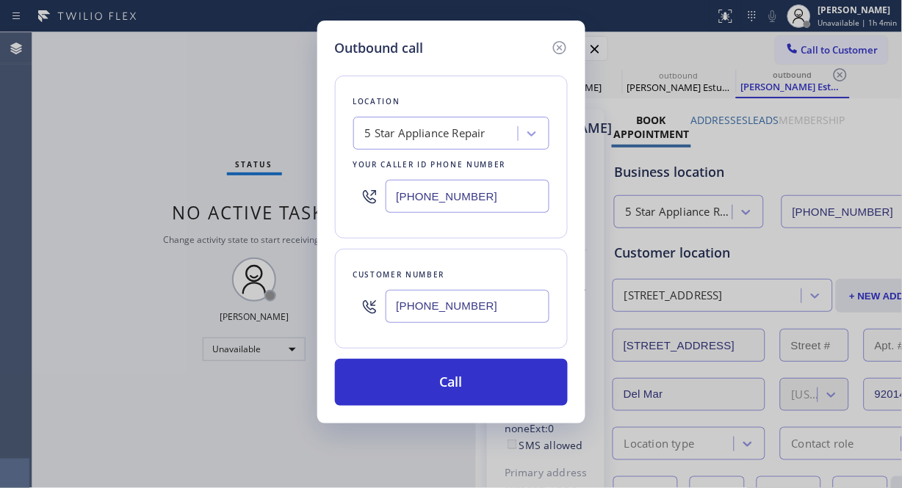
drag, startPoint x: 448, startPoint y: 388, endPoint x: 571, endPoint y: 187, distance: 235.4
click at [449, 388] on button "Call" at bounding box center [451, 382] width 233 height 47
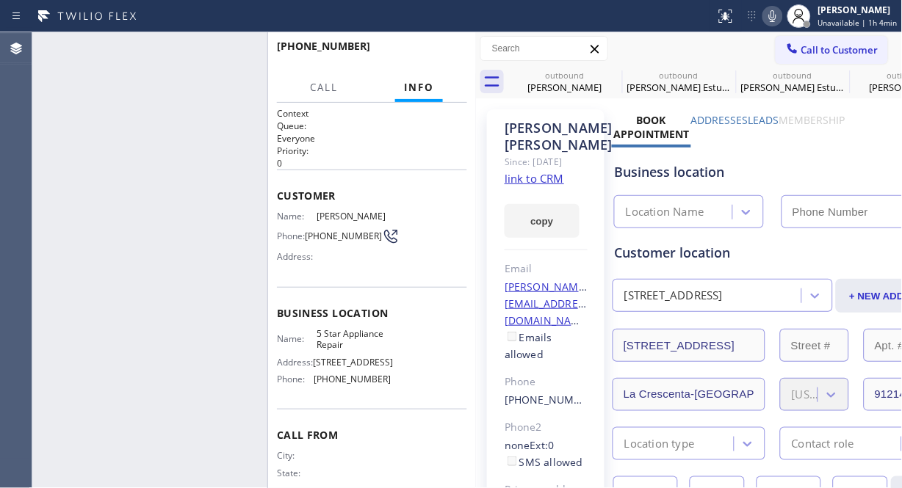
type input "[PHONE_NUMBER]"
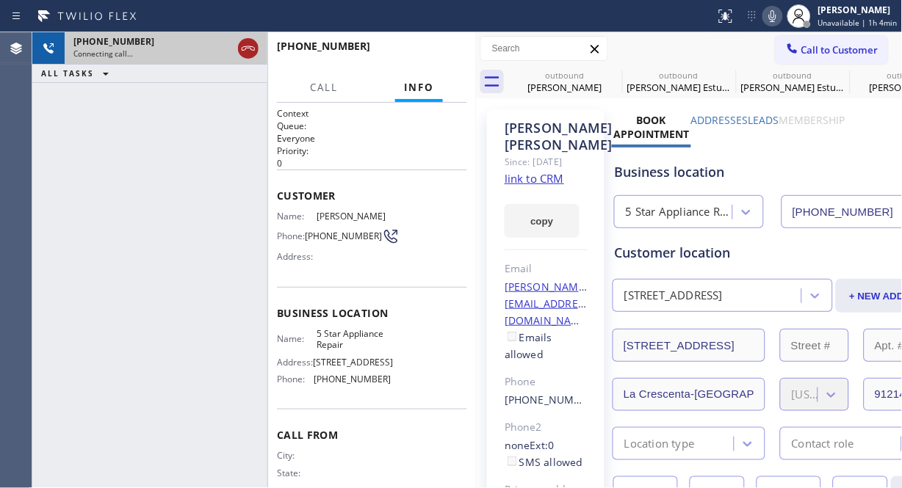
click at [247, 49] on icon at bounding box center [248, 49] width 18 height 18
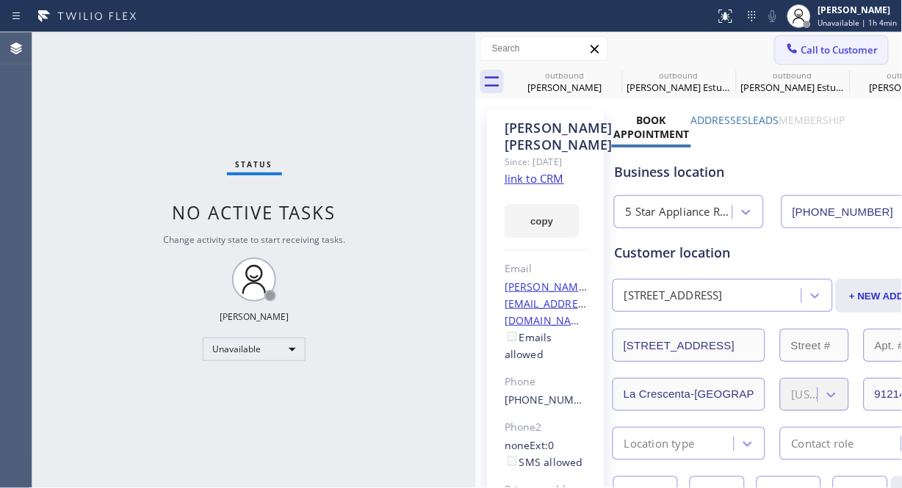
click at [785, 45] on icon at bounding box center [792, 48] width 15 height 15
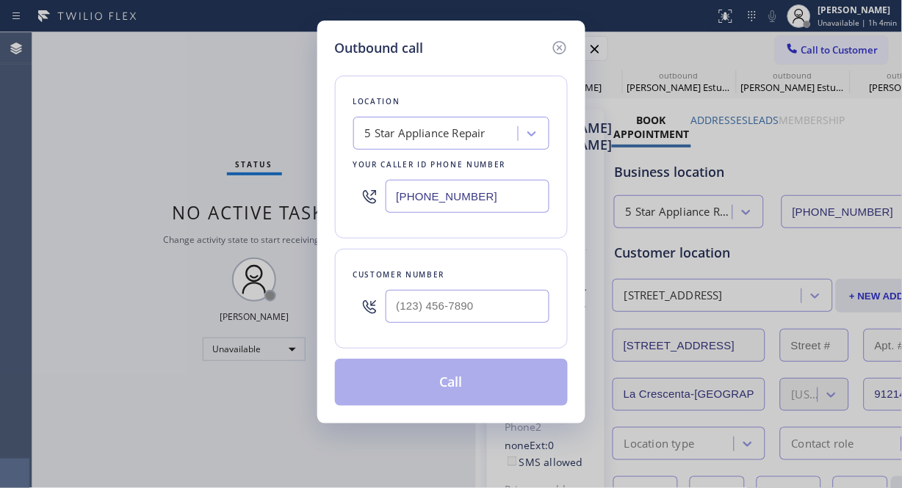
click at [419, 295] on input "text" at bounding box center [467, 306] width 164 height 33
click at [432, 320] on input "text" at bounding box center [467, 306] width 164 height 33
paste input "949) 887-1561"
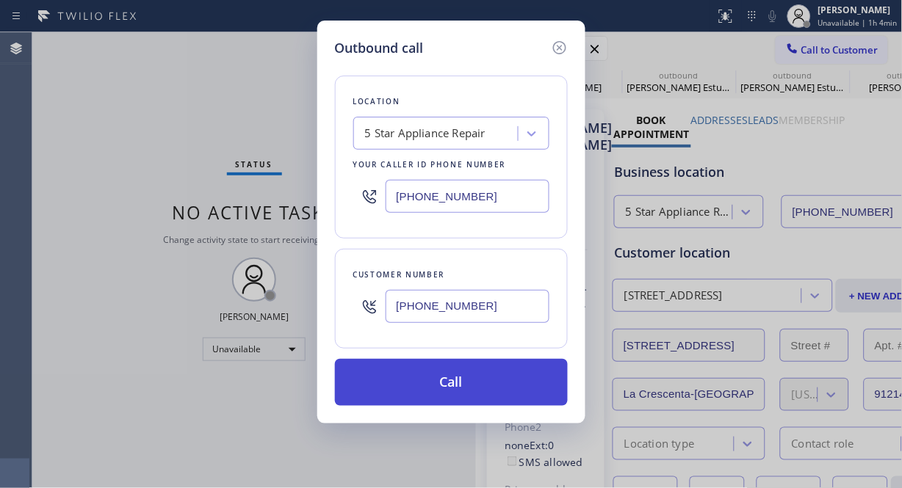
type input "(949) 887-1561"
click at [475, 380] on button "Call" at bounding box center [451, 382] width 233 height 47
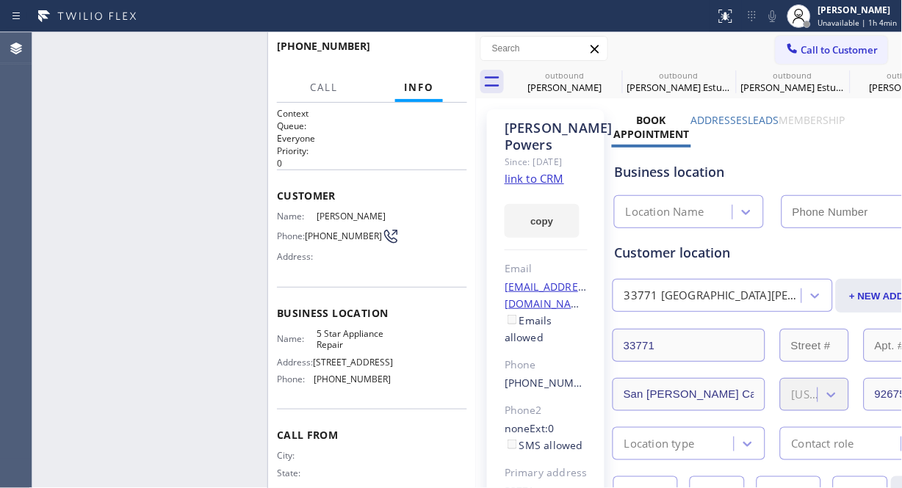
type input "[PHONE_NUMBER]"
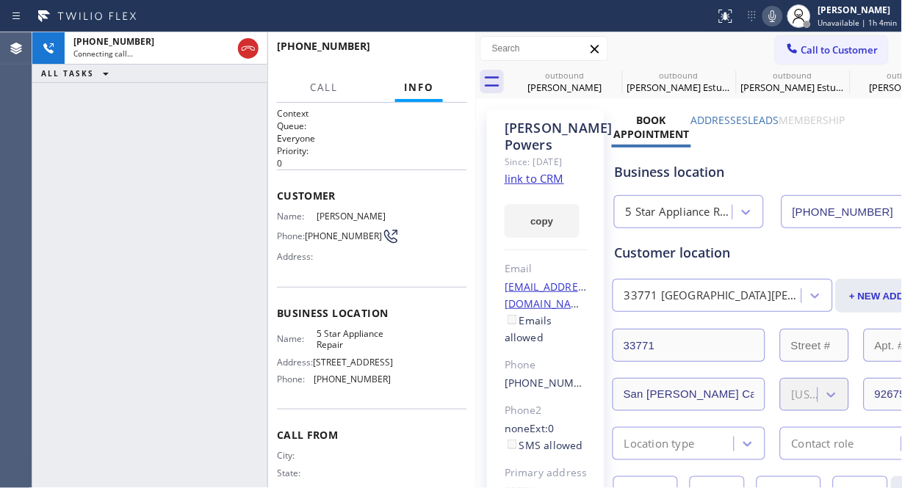
click at [122, 131] on div "+19498871561 Connecting call… ALL TASKS ALL TASKS ACTIVE TASKS TASKS IN WRAP UP" at bounding box center [149, 260] width 235 height 456
drag, startPoint x: 250, startPoint y: 48, endPoint x: 267, endPoint y: 51, distance: 17.3
click at [248, 48] on icon at bounding box center [248, 49] width 18 height 18
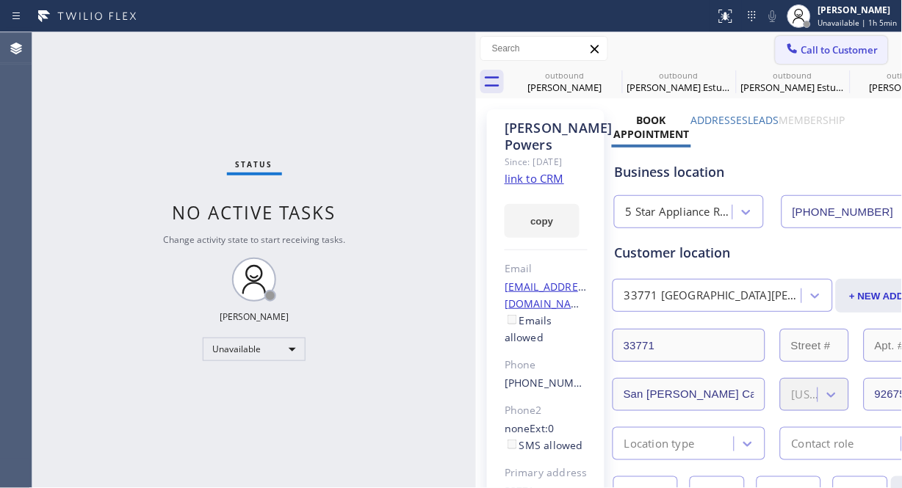
click at [785, 48] on icon at bounding box center [792, 48] width 15 height 15
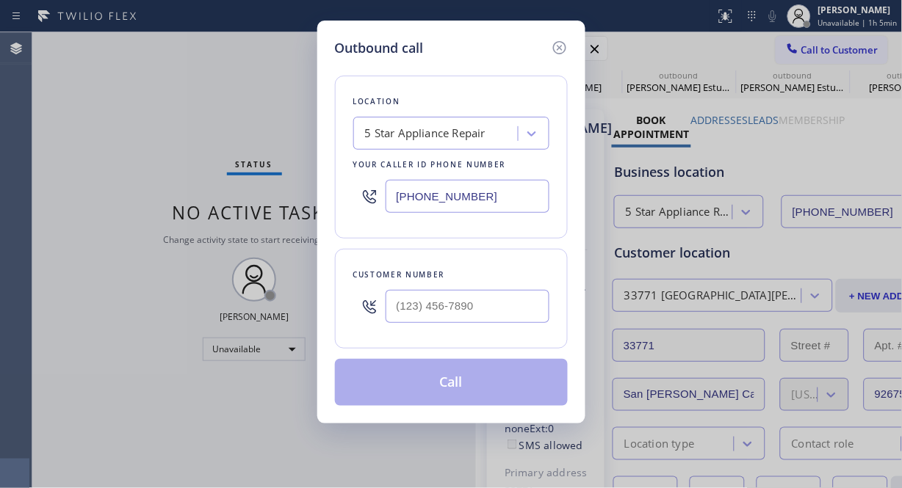
drag, startPoint x: 404, startPoint y: 192, endPoint x: 400, endPoint y: 198, distance: 7.6
click at [401, 196] on input "[PHONE_NUMBER]" at bounding box center [467, 196] width 164 height 33
paste input "213) 996-0539"
click at [391, 200] on input "(213) 996-0539" at bounding box center [467, 196] width 164 height 33
paste input "text"
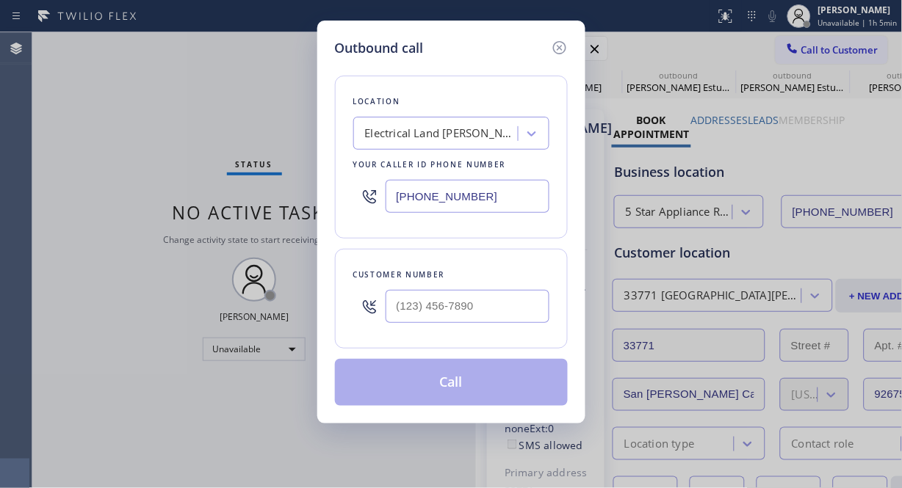
type input "(213) 996-0539"
click at [70, 93] on div "Outbound call Location Electrical Land Beverly Hills Your caller id phone numbe…" at bounding box center [451, 244] width 902 height 488
click at [405, 307] on input "(___) ___-____" at bounding box center [467, 306] width 164 height 33
paste input "310) 351-4904"
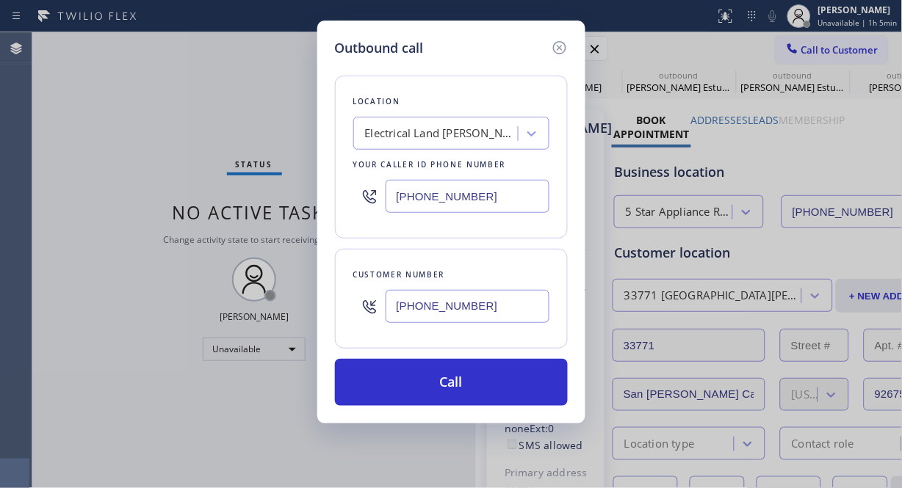
type input "(310) 351-4904"
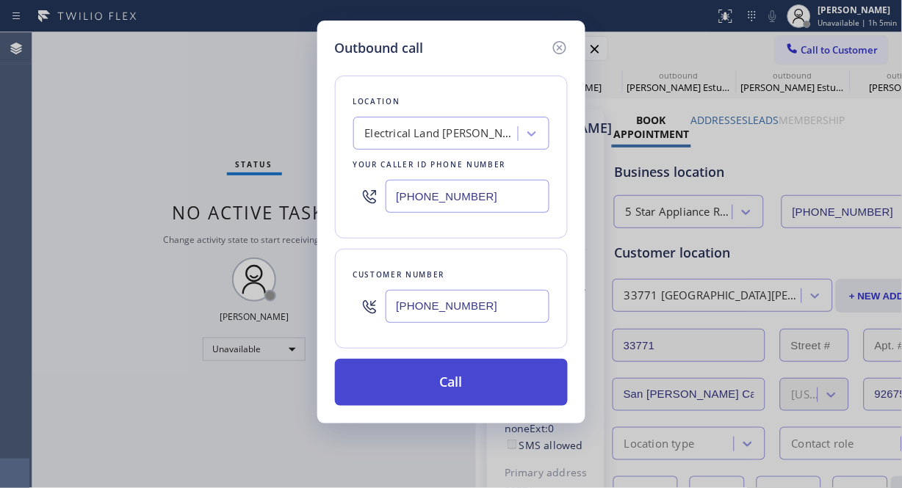
click at [492, 379] on button "Call" at bounding box center [451, 382] width 233 height 47
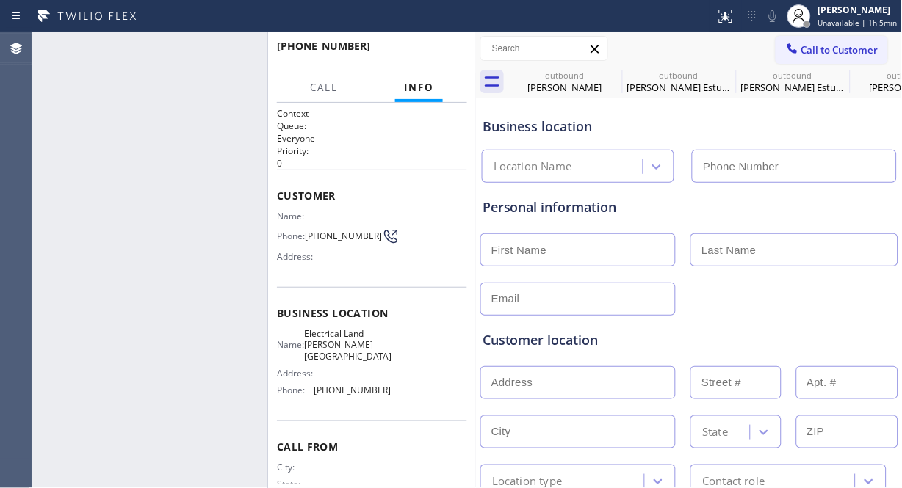
type input "(213) 996-0539"
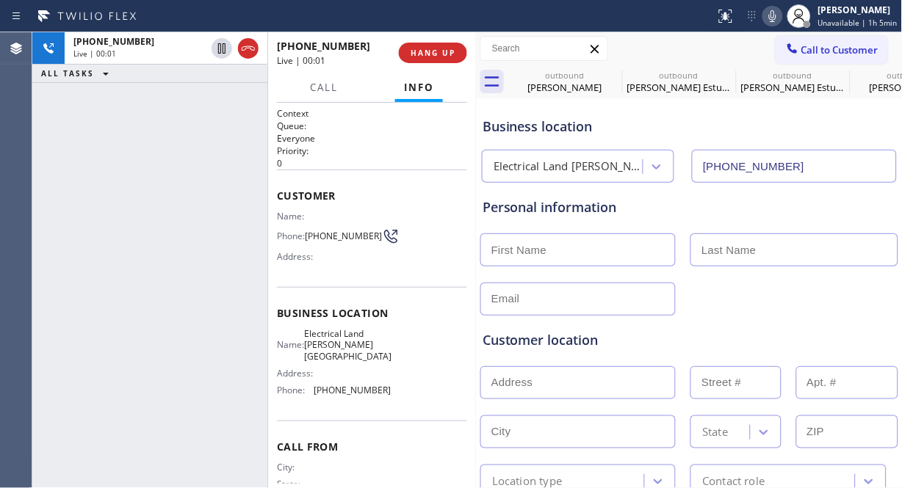
click at [106, 187] on div "+13103514904 Live | 00:01 ALL TASKS ALL TASKS ACTIVE TASKS TASKS IN WRAP UP" at bounding box center [149, 260] width 235 height 456
click at [106, 184] on div "+13103514904 Live | 00:35 ALL TASKS ALL TASKS ACTIVE TASKS TASKS IN WRAP UP" at bounding box center [149, 260] width 235 height 456
click at [772, 18] on icon at bounding box center [770, 16] width 18 height 18
click at [766, 12] on icon at bounding box center [770, 16] width 18 height 18
click at [772, 18] on icon at bounding box center [770, 16] width 18 height 18
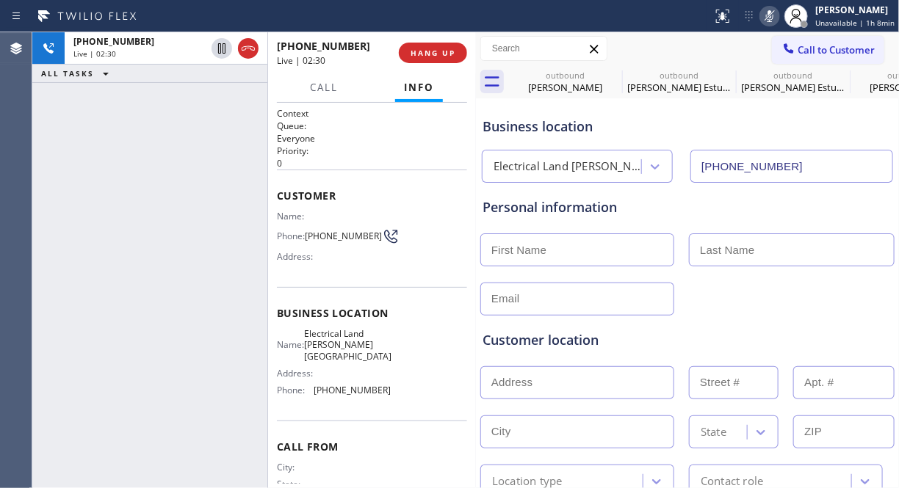
click at [772, 15] on icon at bounding box center [770, 16] width 18 height 18
click at [773, 17] on icon at bounding box center [770, 16] width 18 height 18
click at [773, 17] on icon at bounding box center [769, 16] width 7 height 12
click at [445, 50] on span "HANG UP" at bounding box center [432, 53] width 45 height 10
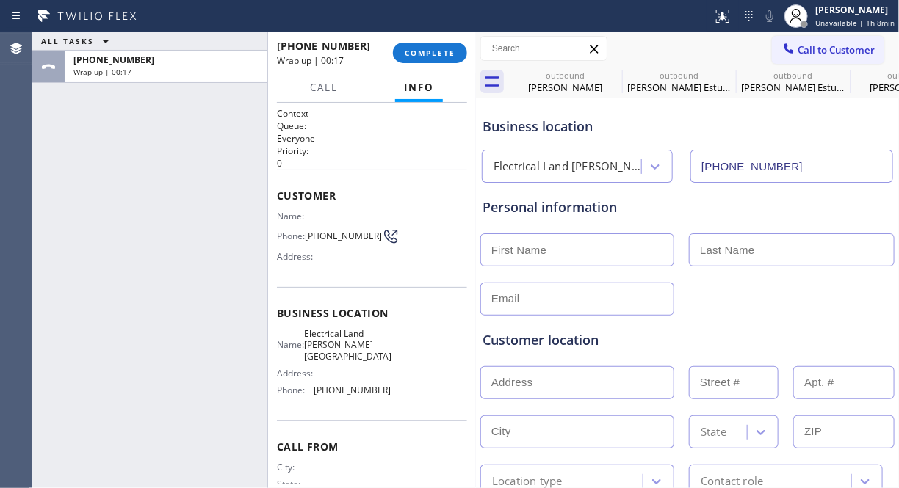
click at [522, 300] on input "text" at bounding box center [577, 299] width 194 height 33
paste input "keyvanidds@gmail.com"
type input "keyvanidds@gmail.com"
click at [589, 245] on input "text" at bounding box center [577, 249] width 194 height 33
paste input "Daniel keyvani"
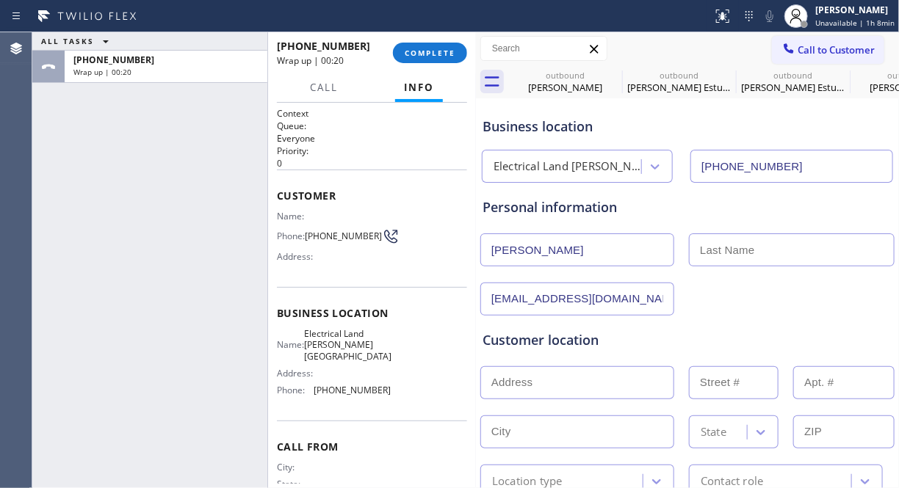
drag, startPoint x: 584, startPoint y: 246, endPoint x: 523, endPoint y: 250, distance: 61.1
click at [523, 250] on input "Daniel keyvani" at bounding box center [577, 249] width 194 height 33
type input "Daniel"
click at [676, 246] on div "Daniel" at bounding box center [583, 249] width 209 height 33
click at [703, 246] on input "text" at bounding box center [792, 249] width 206 height 33
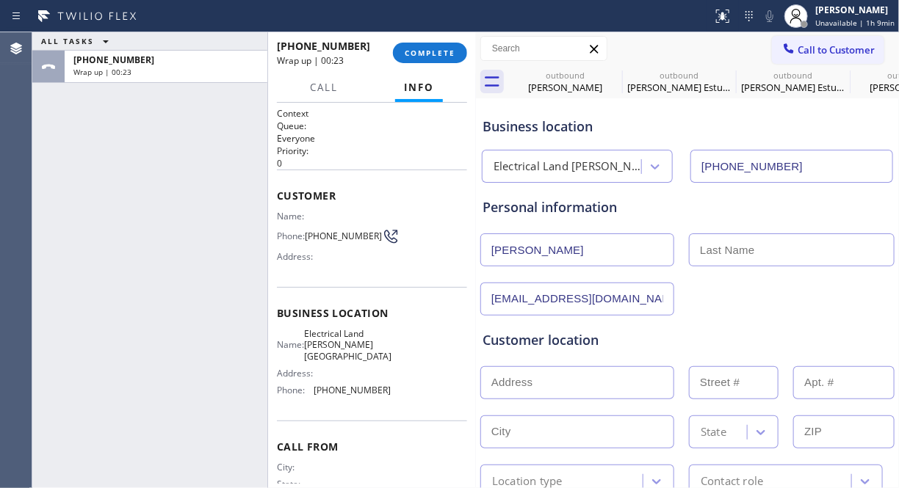
paste input "keyvani"
click at [701, 254] on input "keyvani" at bounding box center [792, 249] width 206 height 33
type input "Keyvani"
click at [488, 254] on input "Daniel" at bounding box center [577, 249] width 194 height 33
click at [764, 319] on div "Customer location >> ADD NEW ADDRESS << + NEW ADDRESS State Location type Conta…" at bounding box center [687, 407] width 416 height 182
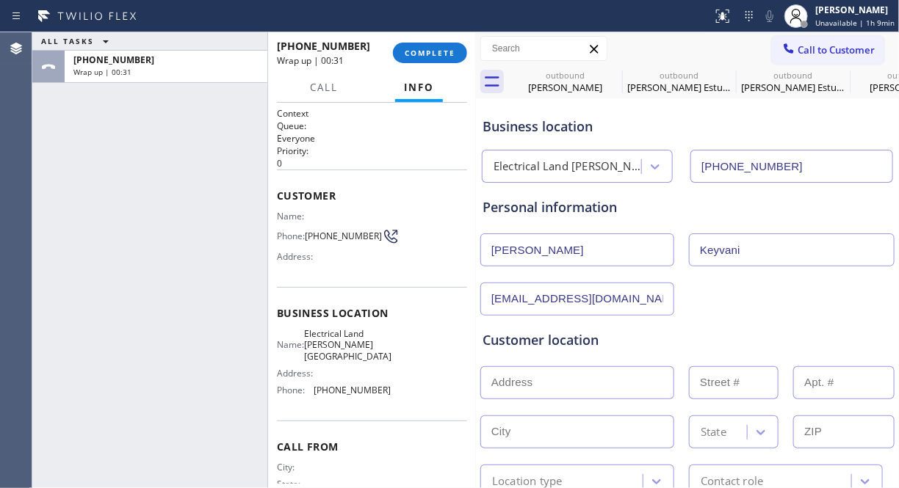
click at [489, 305] on input "keyvanidds@gmail.com" at bounding box center [577, 299] width 194 height 33
click at [736, 305] on div "keyvanidds@gmail.com" at bounding box center [687, 298] width 417 height 36
click at [523, 377] on input "text" at bounding box center [577, 382] width 194 height 33
paste input "1534 N beverly Dr. Beverly Hills ca 90210"
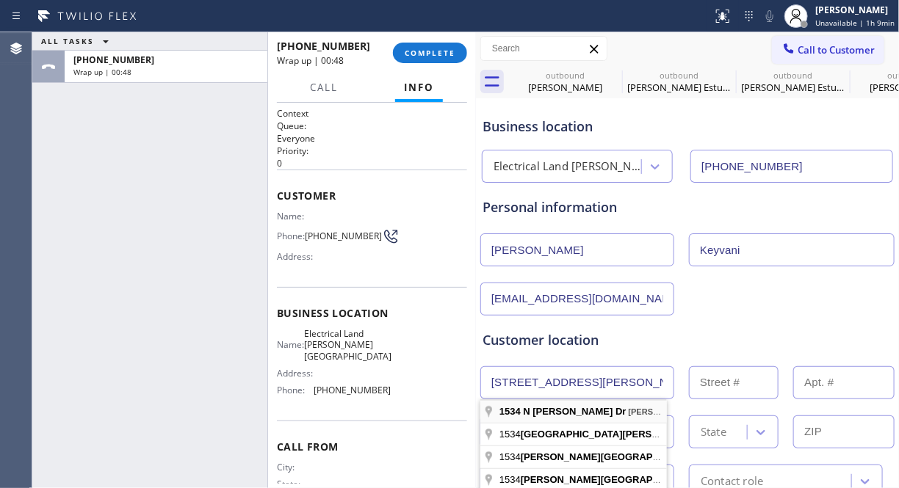
type input "1534 N Beverly Dr"
type input "1534"
type input "Beverly Hills"
type input "90210"
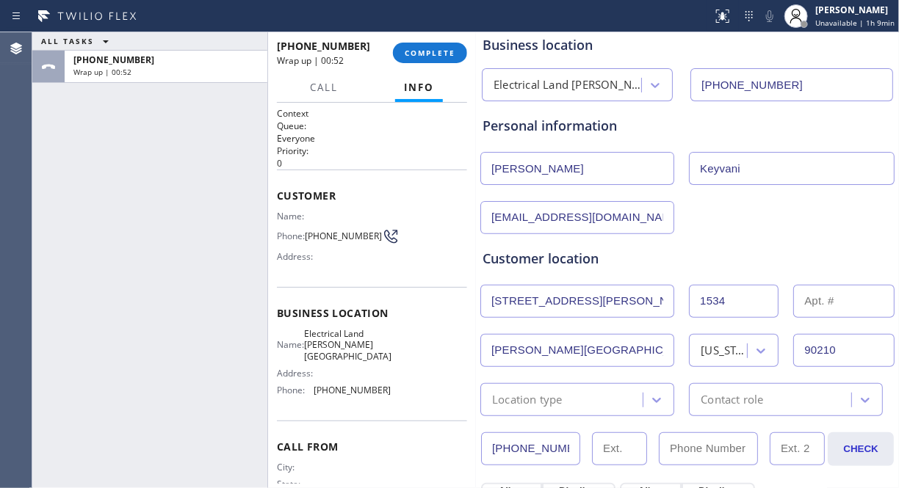
scroll to position [163, 0]
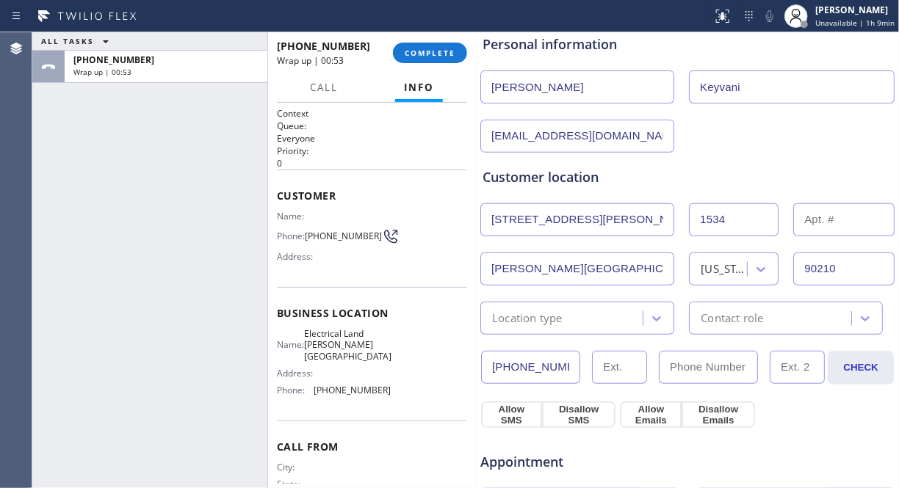
click at [613, 326] on div "Location type" at bounding box center [564, 318] width 158 height 26
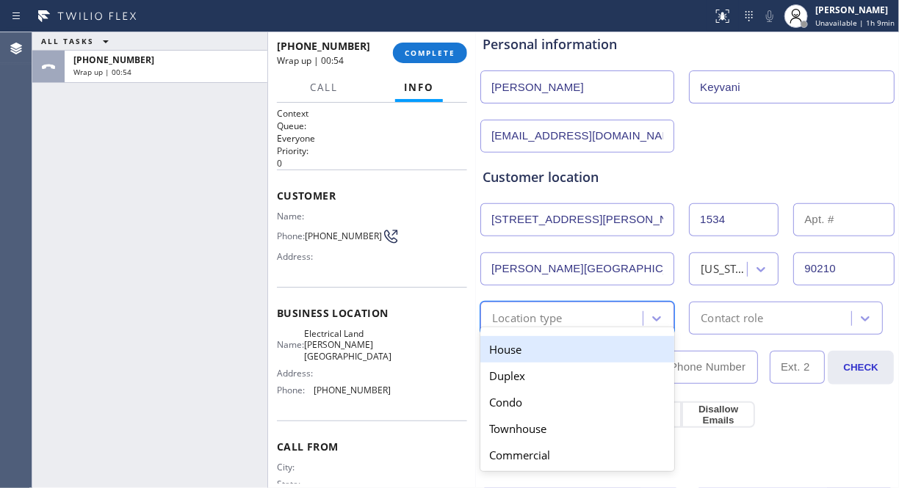
click at [587, 352] on div "House" at bounding box center [577, 349] width 194 height 26
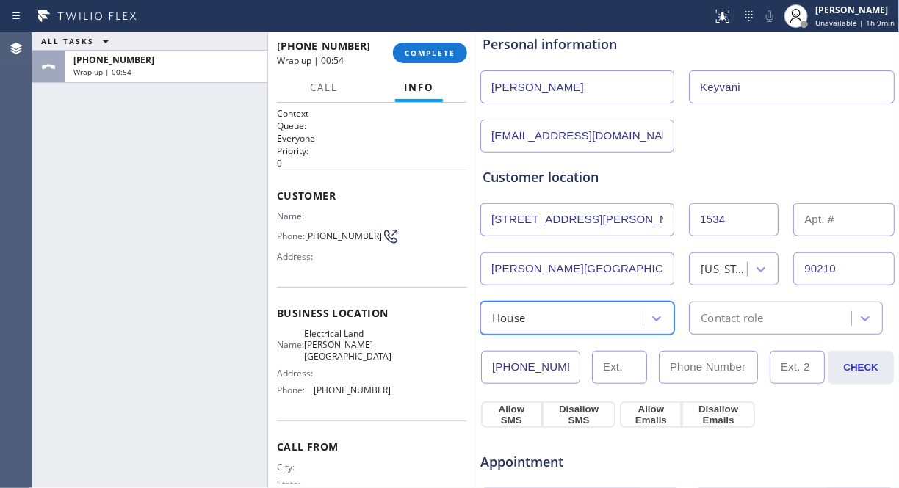
click at [742, 319] on div "Contact role" at bounding box center [731, 318] width 62 height 17
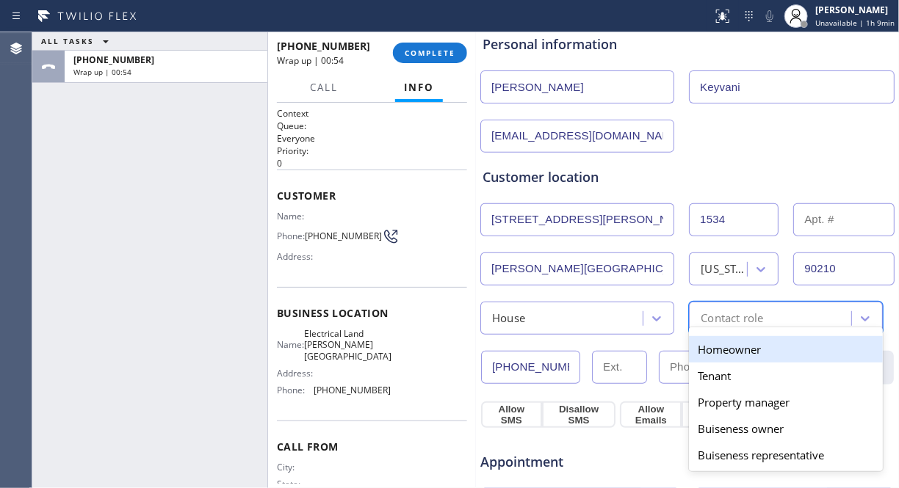
click at [731, 350] on div "Homeowner" at bounding box center [786, 349] width 194 height 26
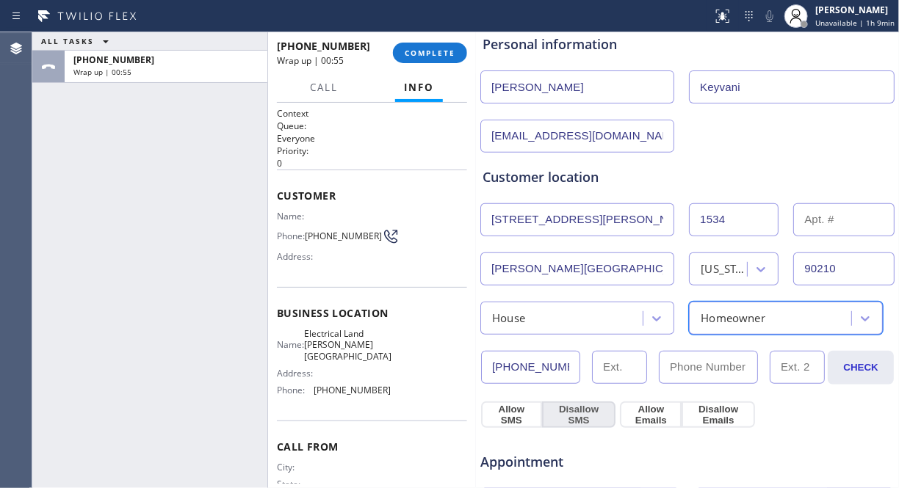
click at [499, 415] on button "Allow SMS" at bounding box center [511, 415] width 61 height 26
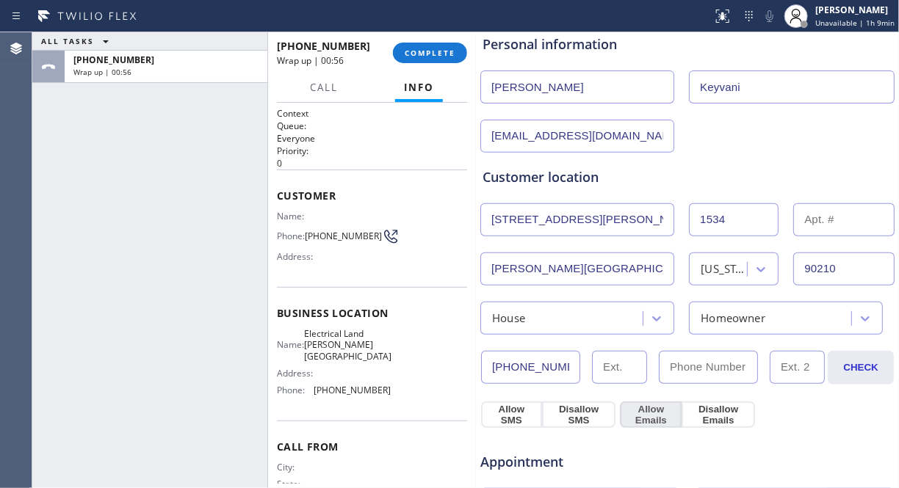
click at [659, 415] on button "Allow Emails" at bounding box center [651, 415] width 62 height 26
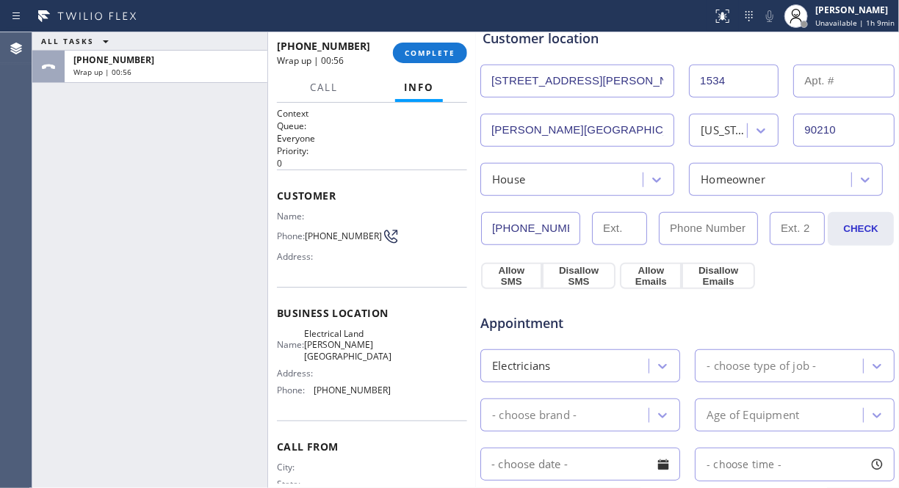
scroll to position [408, 0]
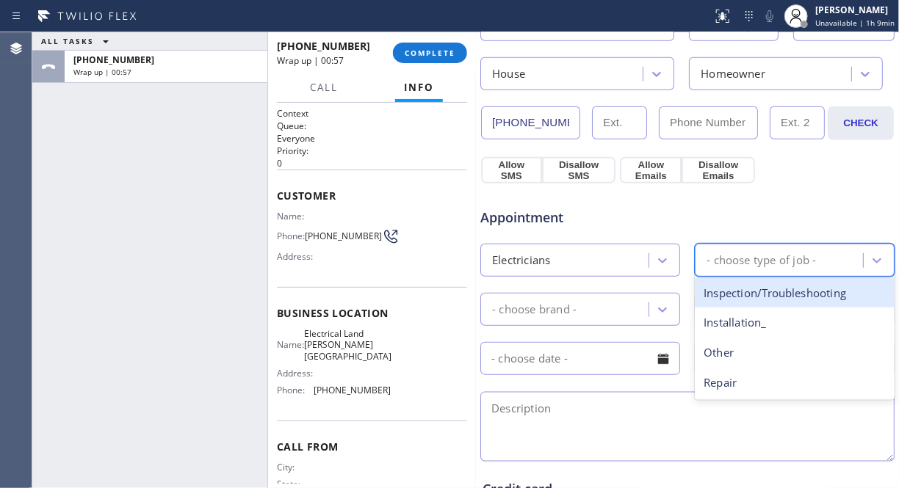
click at [777, 261] on div "- choose type of job -" at bounding box center [760, 260] width 109 height 17
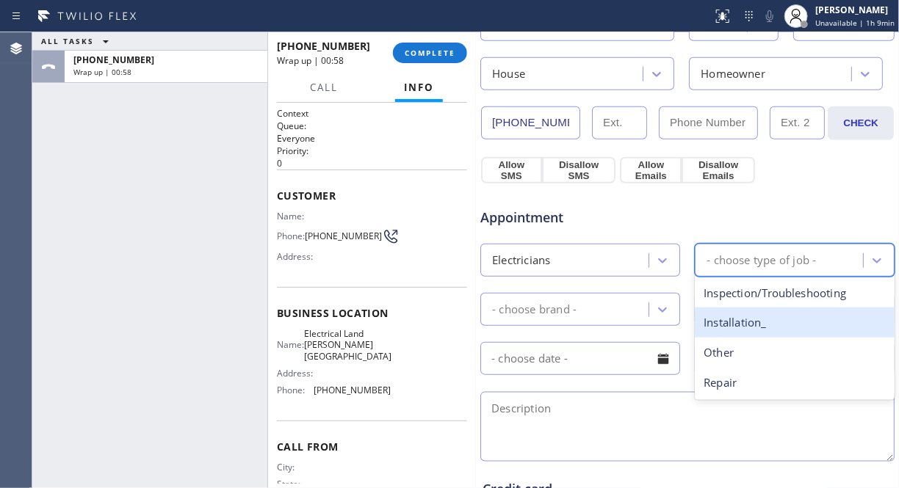
click at [752, 319] on div "Installation_" at bounding box center [795, 323] width 200 height 30
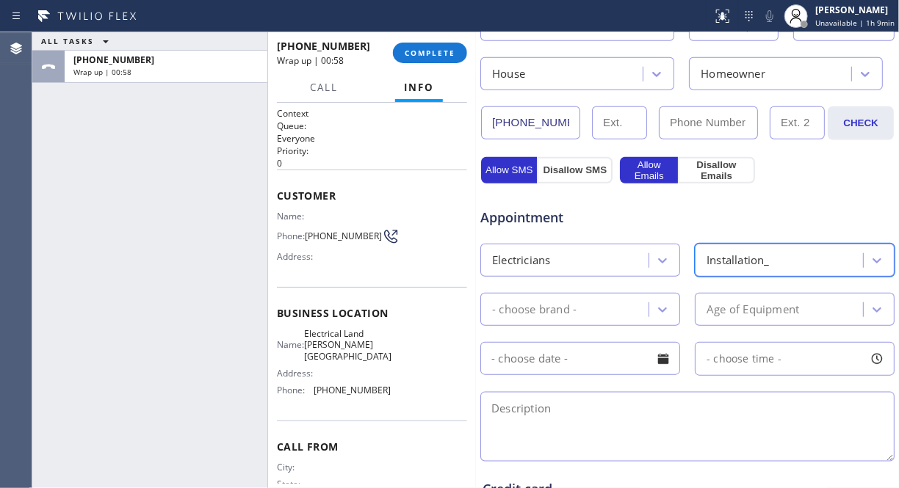
click at [607, 314] on div "- choose brand -" at bounding box center [567, 310] width 164 height 26
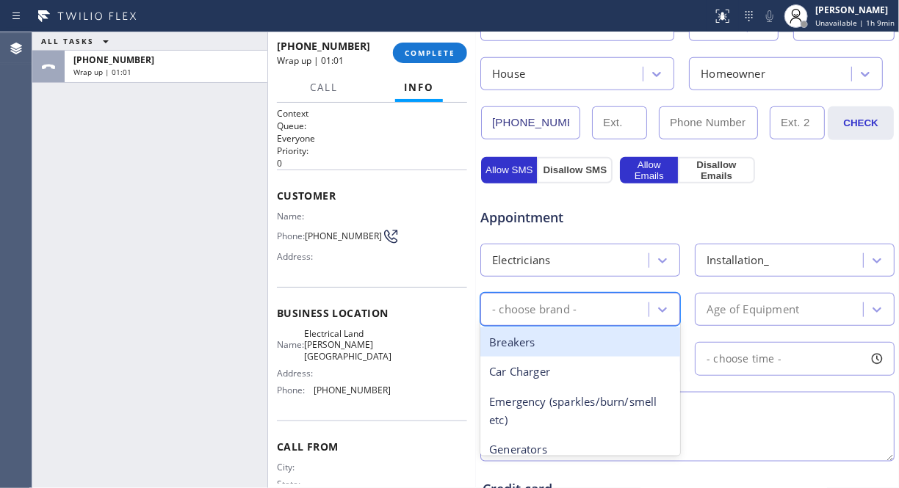
type input "w"
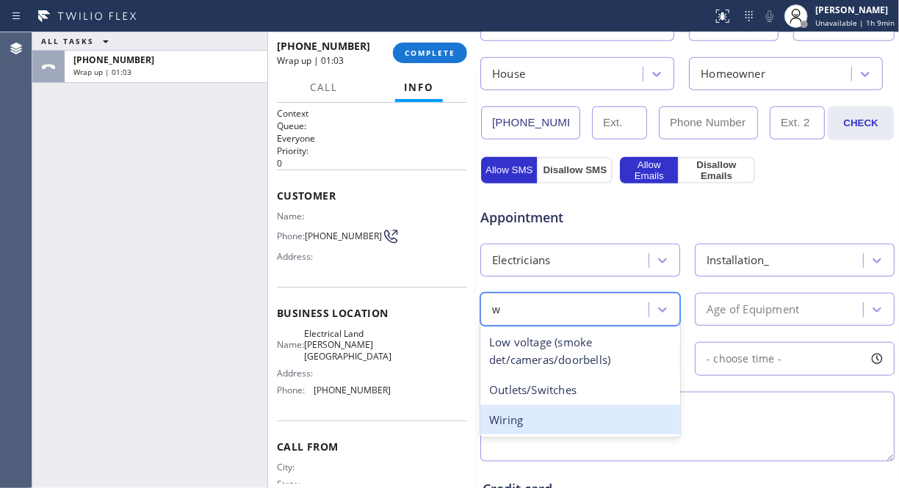
click at [549, 428] on div "Wiring" at bounding box center [580, 420] width 200 height 30
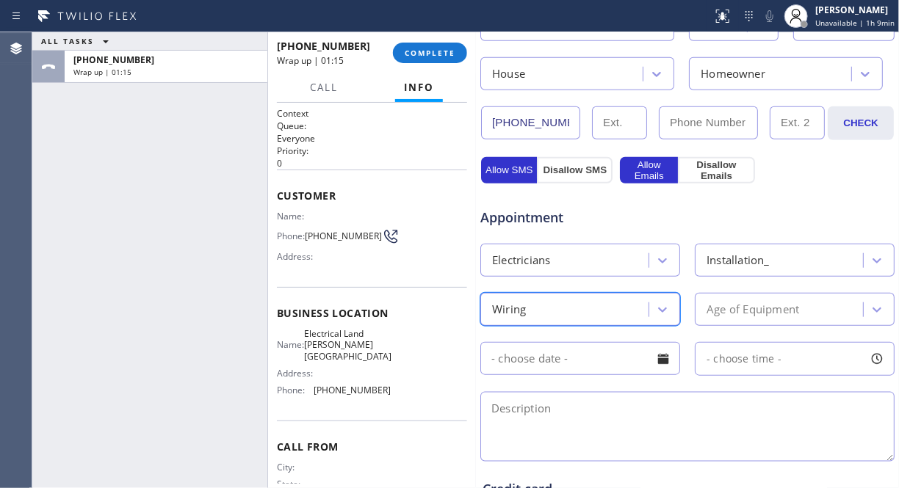
click at [548, 413] on textarea at bounding box center [687, 427] width 414 height 70
paste textarea "relocate the lines to new lights that will be running on the side of the drivew…"
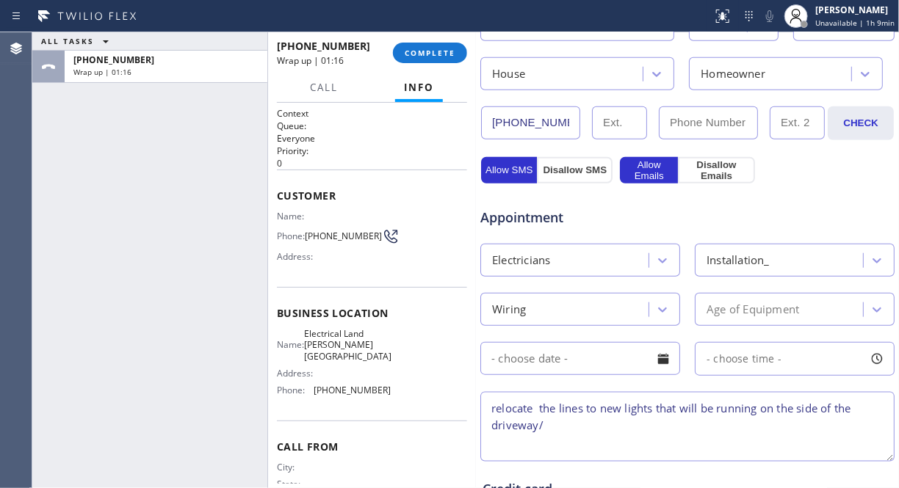
type textarea "relocate the lines to new lights that will be running on the side of the drivew…"
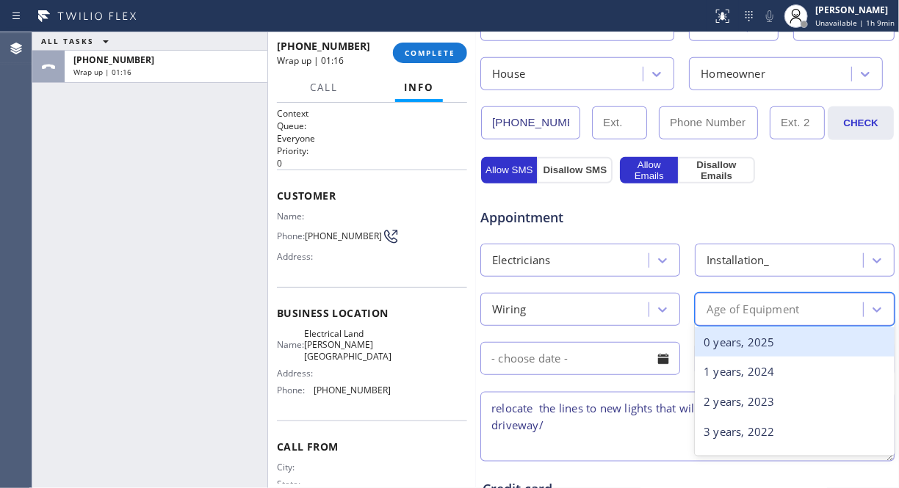
click at [752, 309] on div "Age of Equipment" at bounding box center [752, 309] width 93 height 17
click at [739, 339] on div "0 years, 2025" at bounding box center [795, 342] width 200 height 30
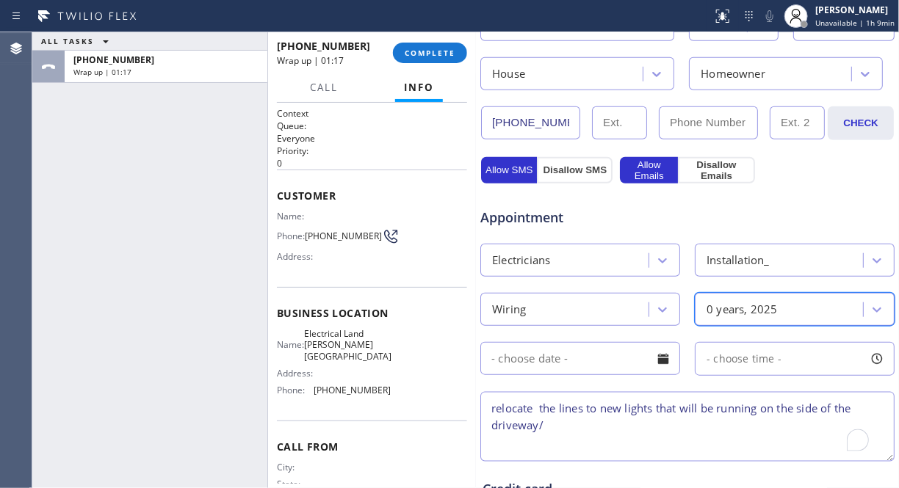
drag, startPoint x: 614, startPoint y: 341, endPoint x: 637, endPoint y: 346, distance: 23.3
click at [614, 341] on div "- choose time -" at bounding box center [687, 357] width 417 height 37
click at [662, 353] on div at bounding box center [663, 359] width 25 height 25
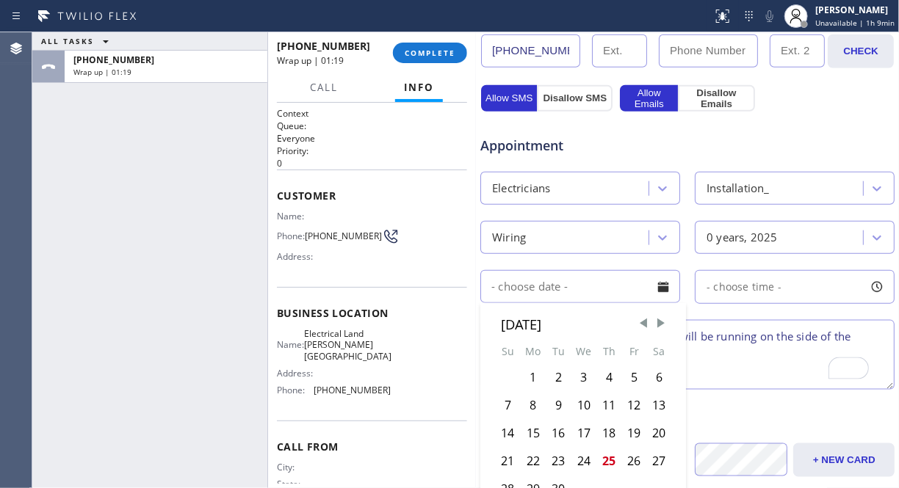
scroll to position [571, 0]
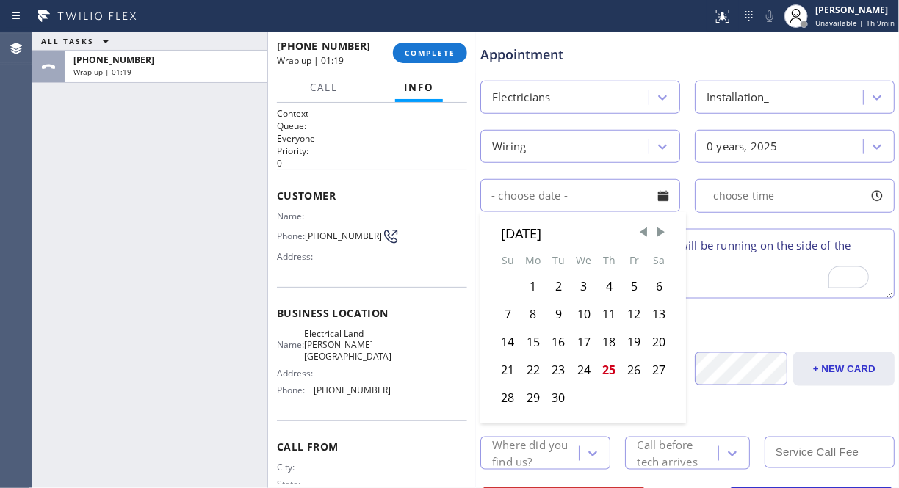
click at [610, 368] on div "25" at bounding box center [608, 370] width 25 height 28
type input "09/25/2025"
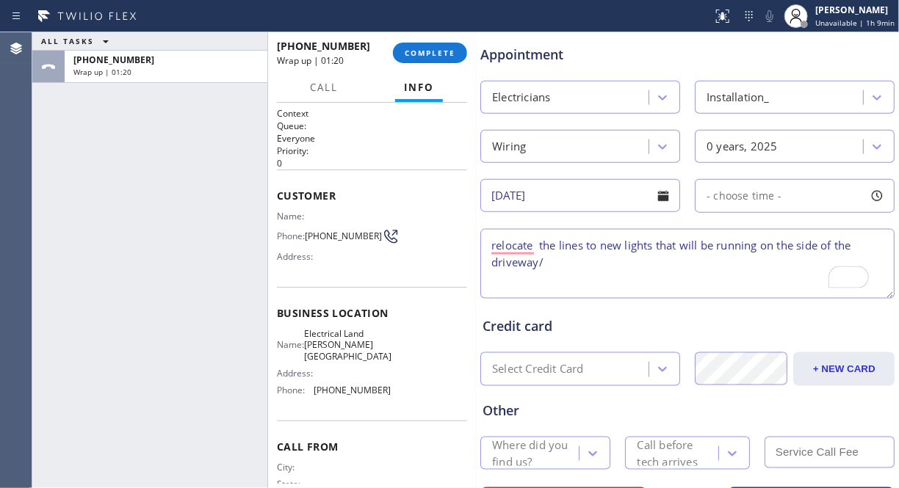
click at [762, 197] on span "- choose time -" at bounding box center [743, 196] width 75 height 14
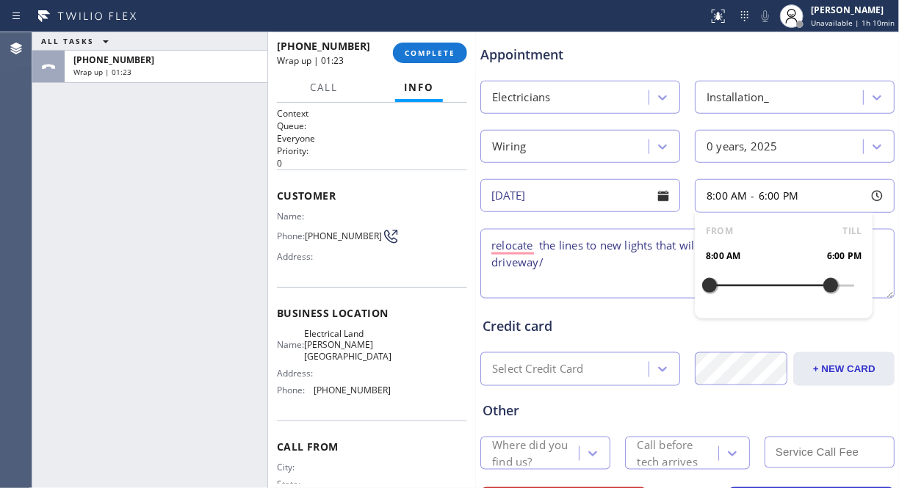
drag, startPoint x: 705, startPoint y: 285, endPoint x: 819, endPoint y: 282, distance: 113.8
click at [822, 282] on div at bounding box center [831, 285] width 18 height 31
drag, startPoint x: 706, startPoint y: 286, endPoint x: 786, endPoint y: 290, distance: 80.1
click at [786, 290] on div at bounding box center [794, 285] width 18 height 31
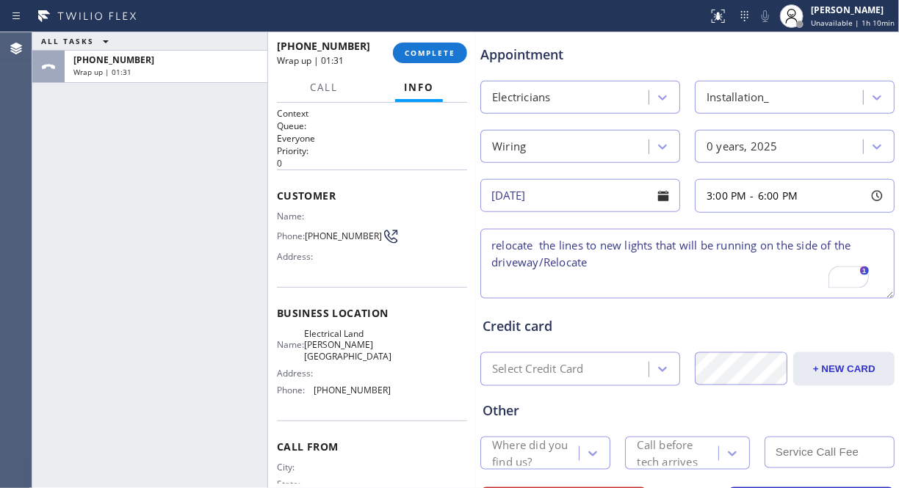
drag, startPoint x: 492, startPoint y: 240, endPoint x: 516, endPoint y: 250, distance: 26.0
click at [492, 241] on textarea "relocate the lines to new lights that will be running on the side of the drivew…" at bounding box center [687, 264] width 414 height 70
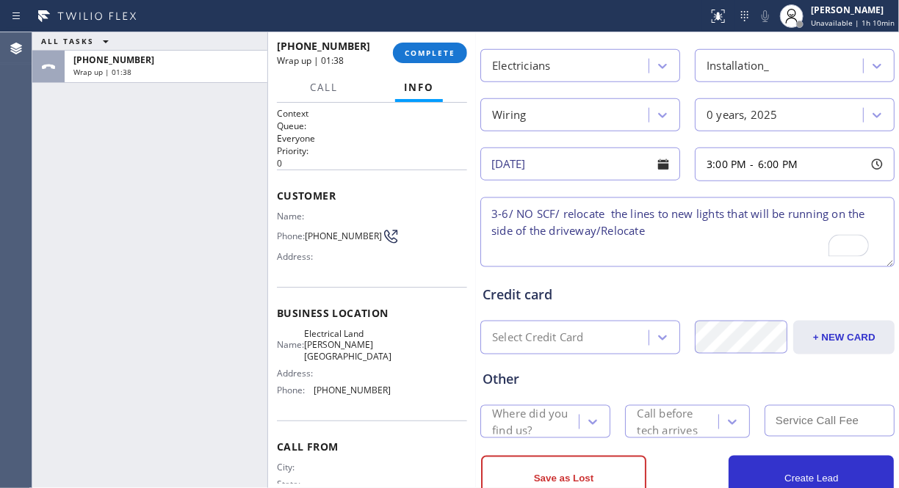
scroll to position [649, 0]
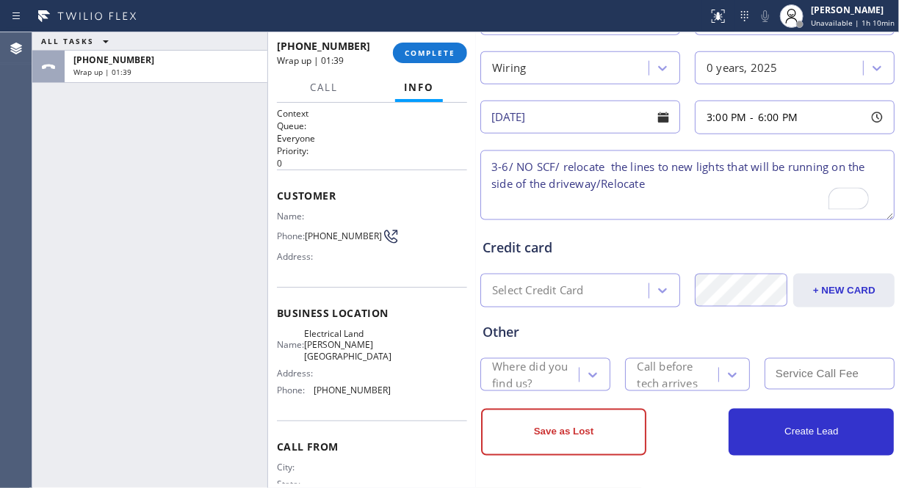
type textarea "3-6/ NO SCF/ relocate the lines to new lights that will be running on the side …"
click at [522, 370] on div "Where did you find us?" at bounding box center [534, 375] width 85 height 34
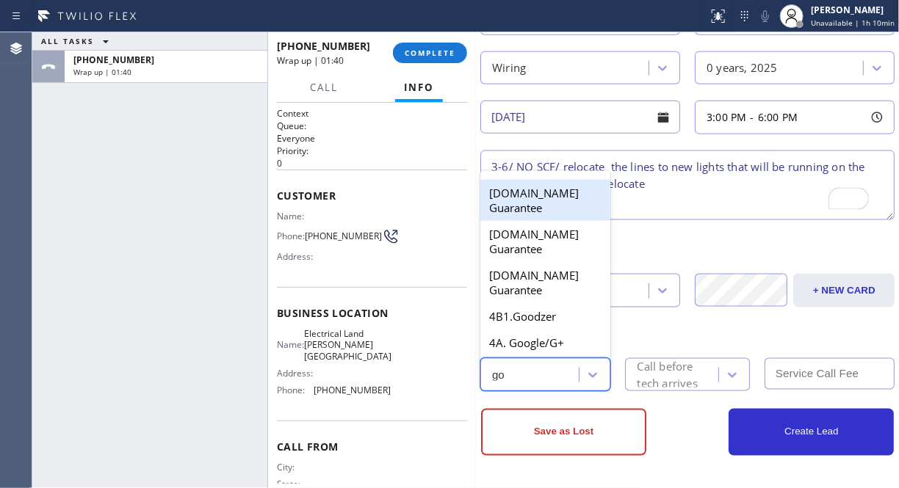
type input "goo"
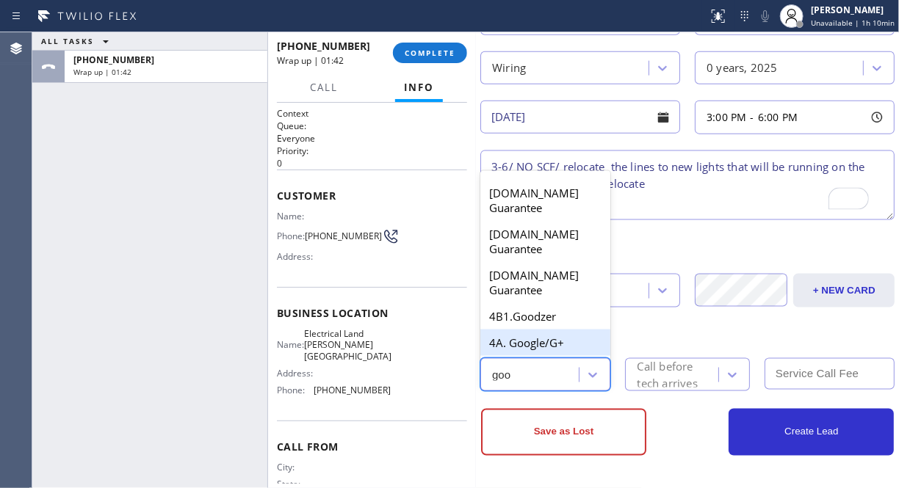
click at [543, 330] on div "4A. Google/G+" at bounding box center [545, 343] width 130 height 26
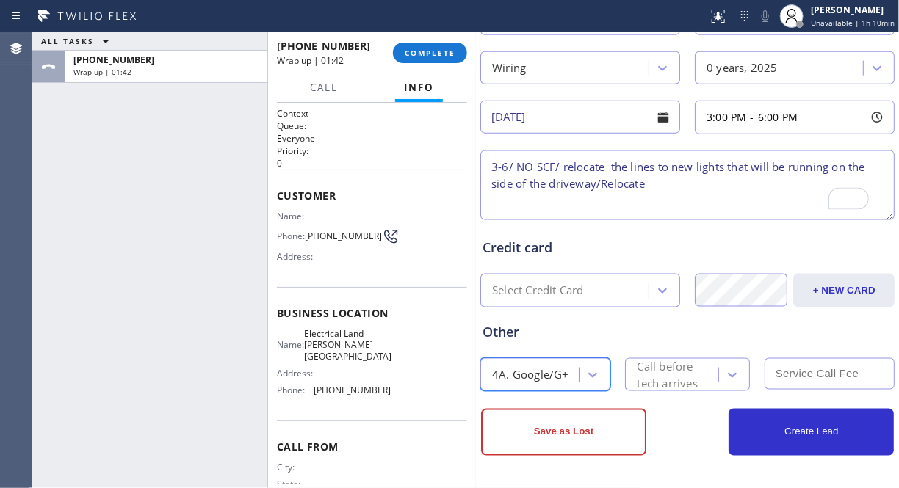
click at [689, 377] on div "Call before tech arrives" at bounding box center [676, 375] width 79 height 34
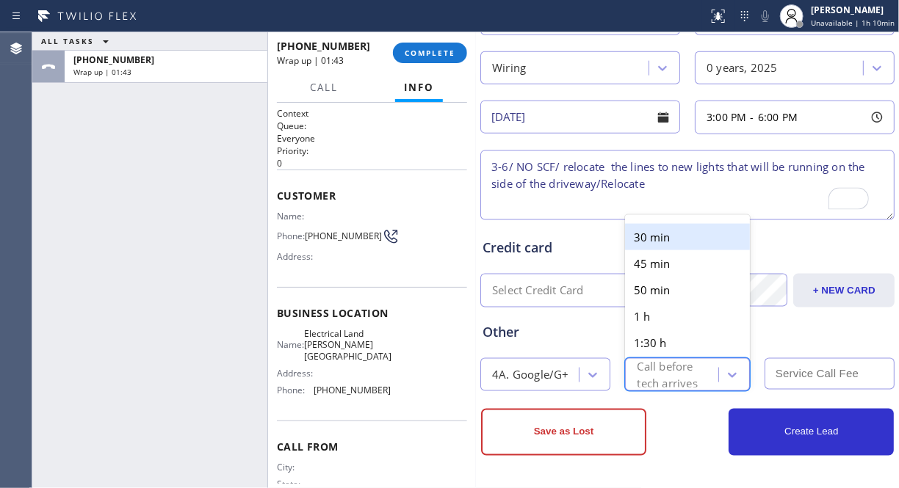
click at [663, 232] on div "30 min" at bounding box center [687, 237] width 124 height 26
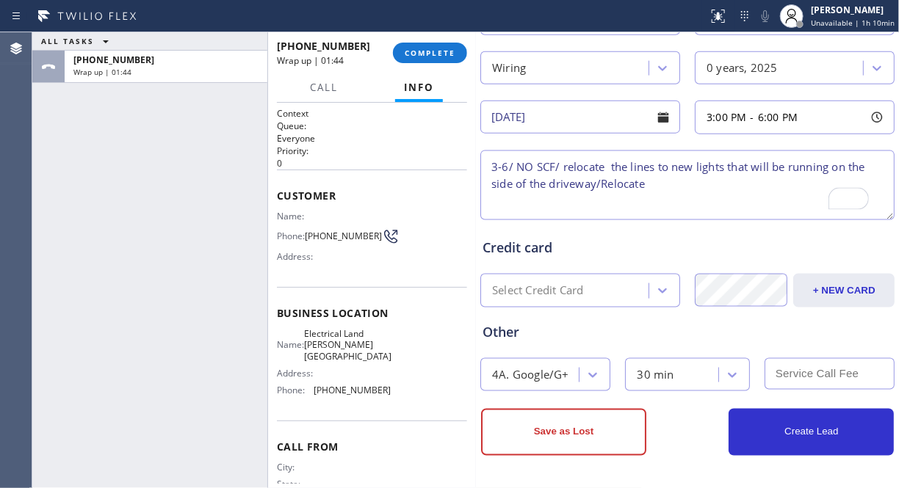
click at [777, 372] on input "text" at bounding box center [829, 374] width 130 height 32
type input "0"
click at [663, 184] on textarea "3-6/ NO SCF/ relocate the lines to new lights that will be running on the side …" at bounding box center [687, 186] width 414 height 70
drag, startPoint x: 663, startPoint y: 184, endPoint x: 603, endPoint y: 186, distance: 60.2
click at [603, 186] on textarea "3-6/ NO SCF/ relocate the lines to new lights that will be running on the side …" at bounding box center [687, 186] width 414 height 70
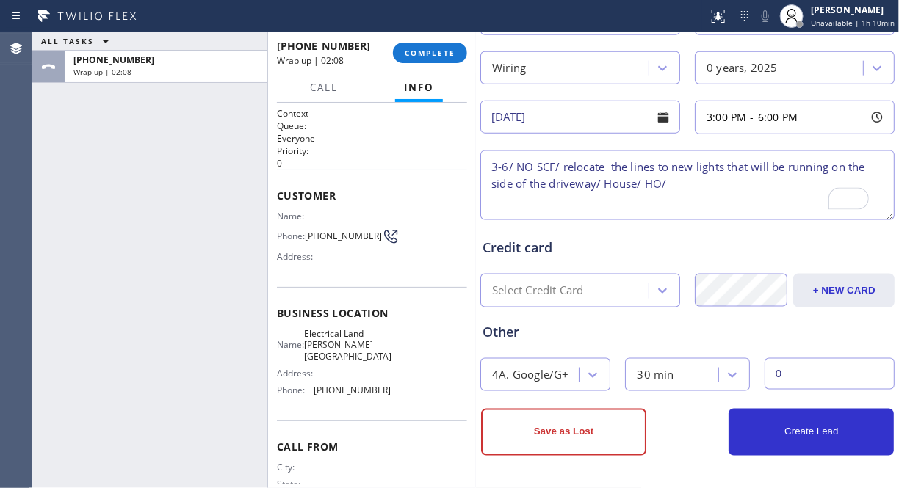
click at [694, 187] on textarea "3-6/ NO SCF/ relocate the lines to new lights that will be running on the side …" at bounding box center [687, 186] width 414 height 70
paste textarea "1534 N Beverly DrBeverly Hills, CA 90210"
drag, startPoint x: 374, startPoint y: 347, endPoint x: 308, endPoint y: 336, distance: 67.0
click at [308, 336] on div "Name: Electrical Land Beverly Hills" at bounding box center [334, 345] width 114 height 34
copy div "Electrical Land Beverly Hills"
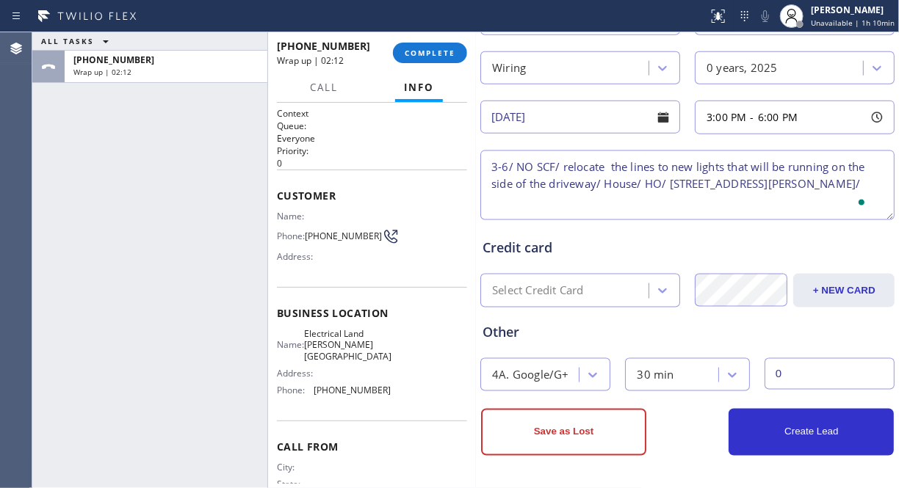
click at [632, 196] on textarea "3-6/ NO SCF/ relocate the lines to new lights that will be running on the side …" at bounding box center [687, 186] width 414 height 70
paste textarea "Electrical Land Beverly Hills"
click at [488, 209] on textarea "3-6/ NO SCF/ relocate the lines to new lights that will be running on the side …" at bounding box center [687, 186] width 414 height 70
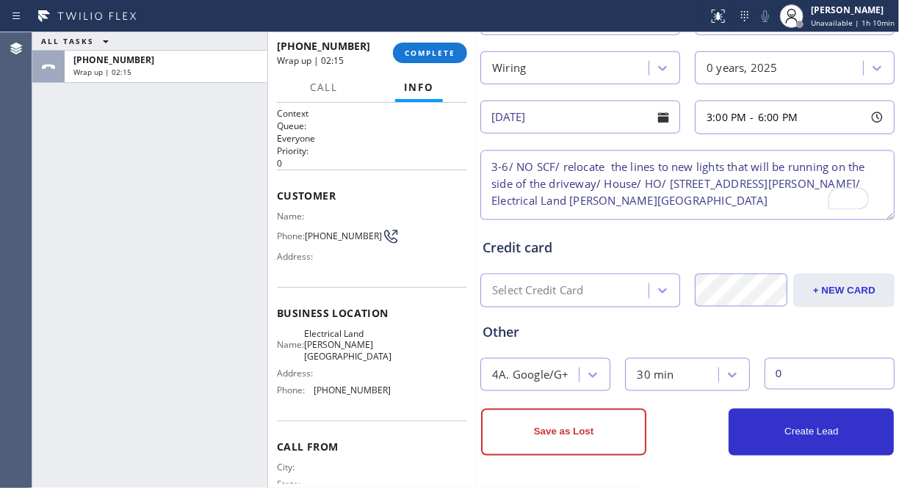
click at [700, 196] on textarea "3-6/ NO SCF/ relocate the lines to new lights that will be running on the side …" at bounding box center [687, 186] width 414 height 70
click at [698, 202] on textarea "3-6/ NO SCF/ relocate the lines to new lights that will be running on the side …" at bounding box center [687, 186] width 414 height 70
paste textarea "Please call 30 minutes prior to arrival."
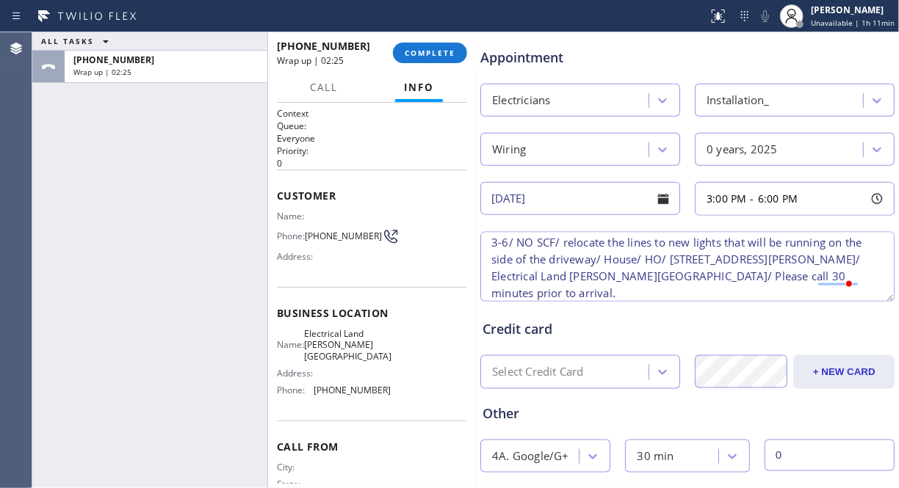
click at [612, 289] on textarea "3-6/ NO SCF/ relocate the lines to new lights that will be running on the side …" at bounding box center [687, 267] width 414 height 70
click at [722, 294] on textarea "3-6/ NO SCF/ relocate the lines to new lights that will be running on the side …" at bounding box center [687, 267] width 414 height 70
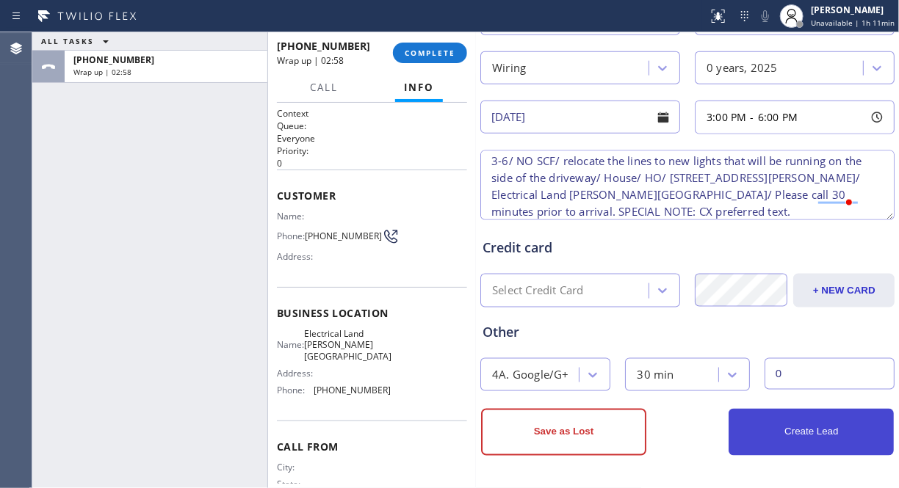
type textarea "3-6/ NO SCF/ relocate the lines to new lights that will be running on the side …"
click at [798, 429] on button "Create Lead" at bounding box center [810, 432] width 165 height 47
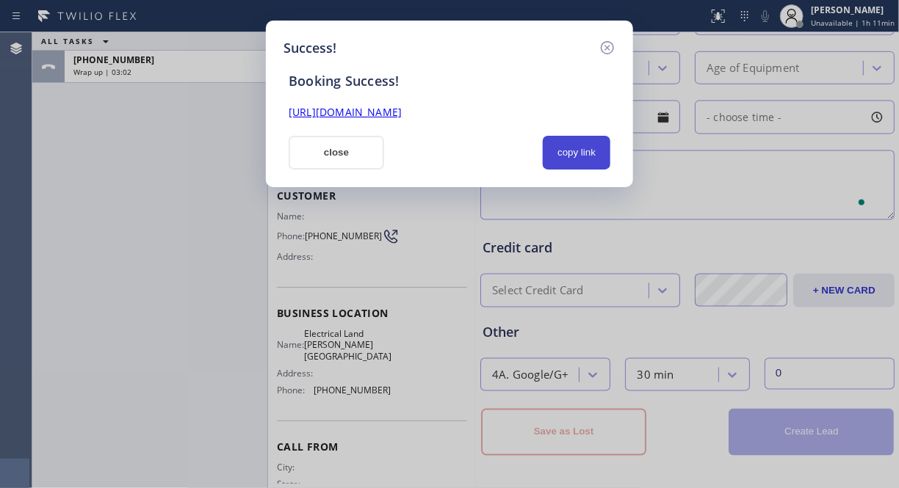
click at [583, 151] on button "copy link" at bounding box center [577, 153] width 68 height 34
click at [402, 114] on link "https://erp.apollosoft.co/customer/764522#portlet_lead" at bounding box center [345, 112] width 113 height 14
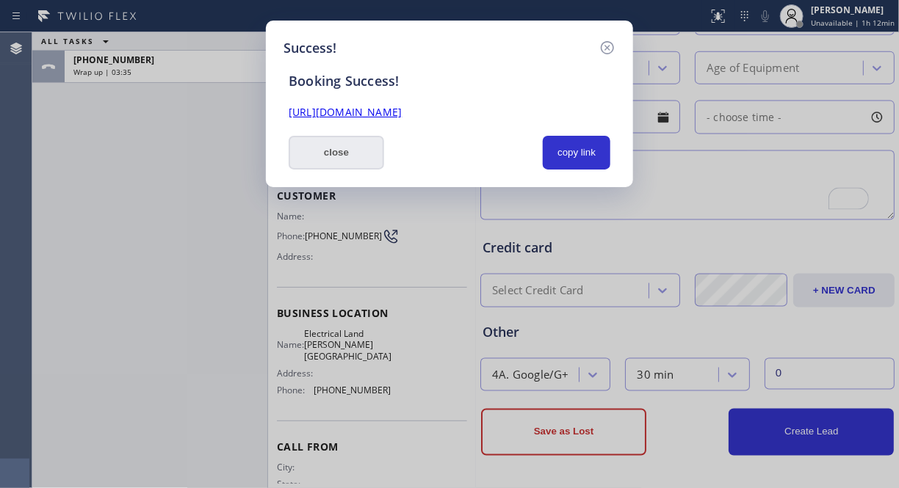
click at [335, 156] on button "close" at bounding box center [336, 153] width 95 height 34
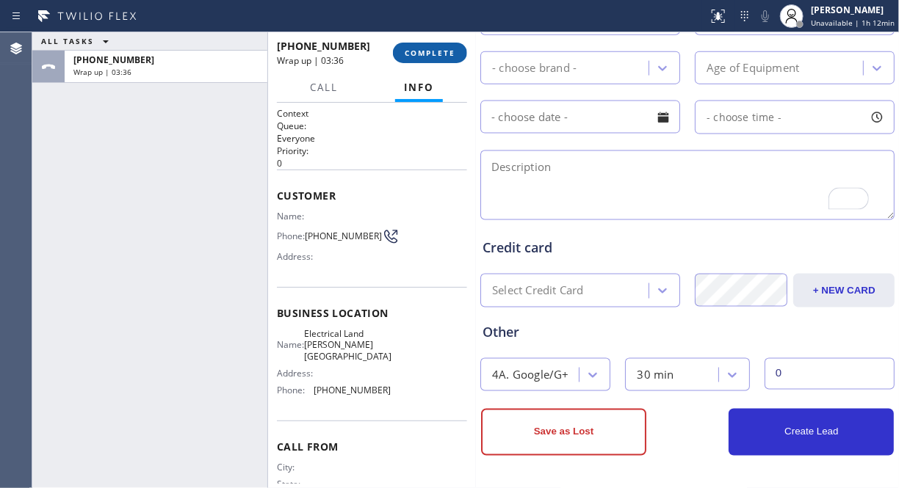
click at [423, 57] on span "COMPLETE" at bounding box center [430, 53] width 51 height 10
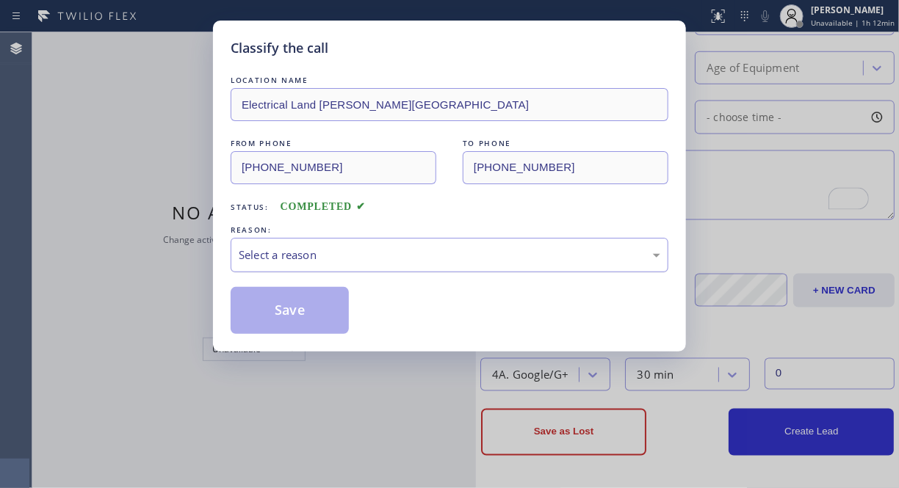
click at [382, 247] on div "Select a reason" at bounding box center [449, 255] width 421 height 17
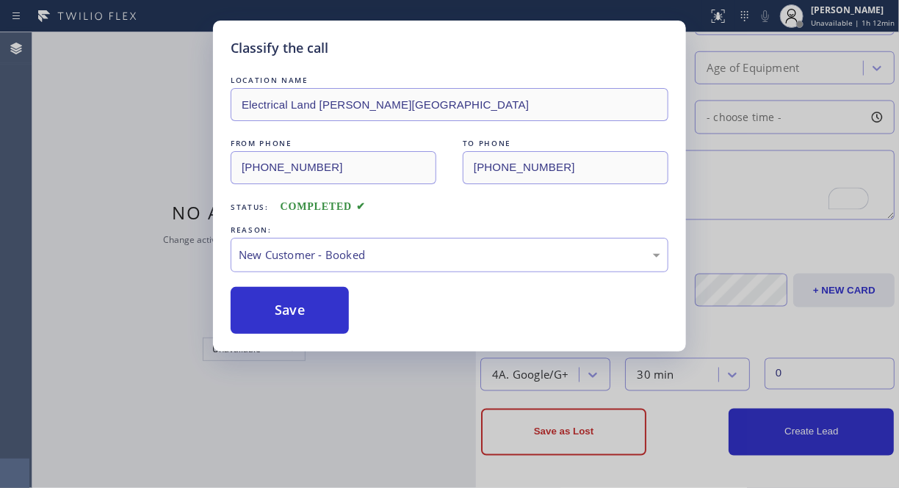
click at [305, 294] on button "Save" at bounding box center [290, 310] width 118 height 47
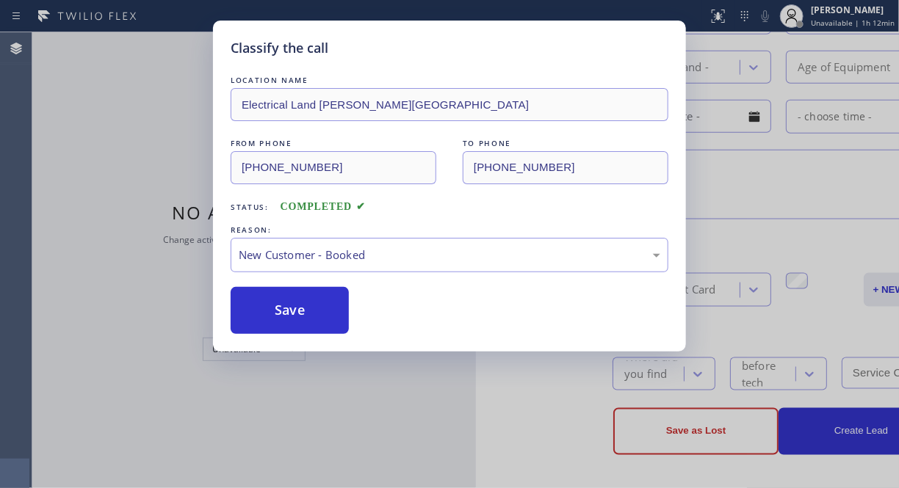
type input "[PHONE_NUMBER]"
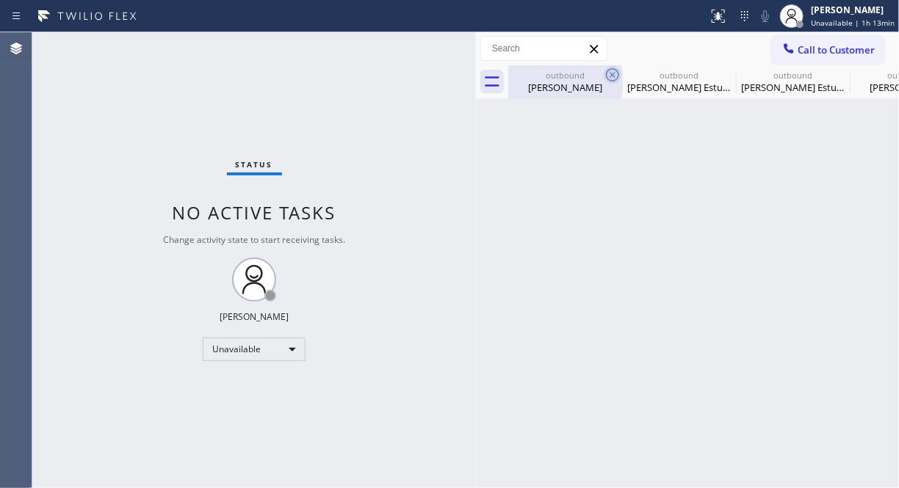
click at [615, 70] on icon at bounding box center [613, 75] width 18 height 18
click at [0, 0] on icon at bounding box center [0, 0] width 0 height 0
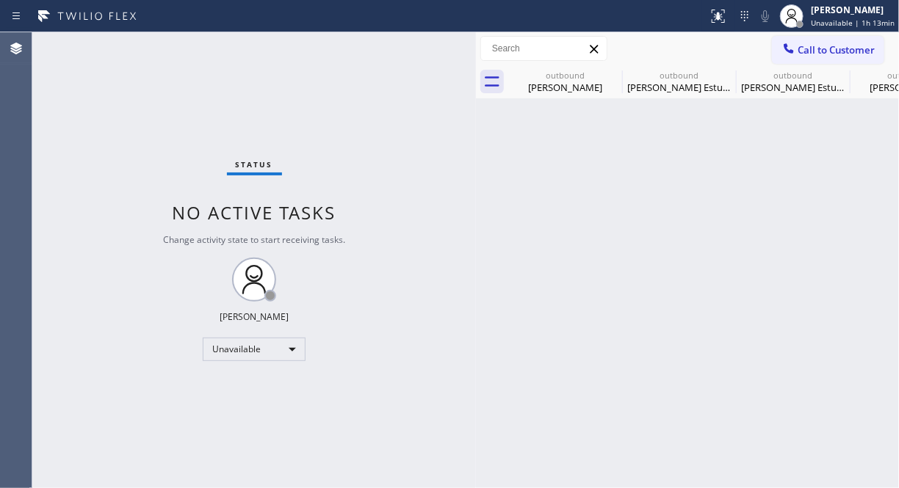
click at [0, 0] on icon at bounding box center [0, 0] width 0 height 0
click at [615, 71] on div at bounding box center [703, 81] width 391 height 33
click at [792, 54] on icon at bounding box center [788, 48] width 15 height 15
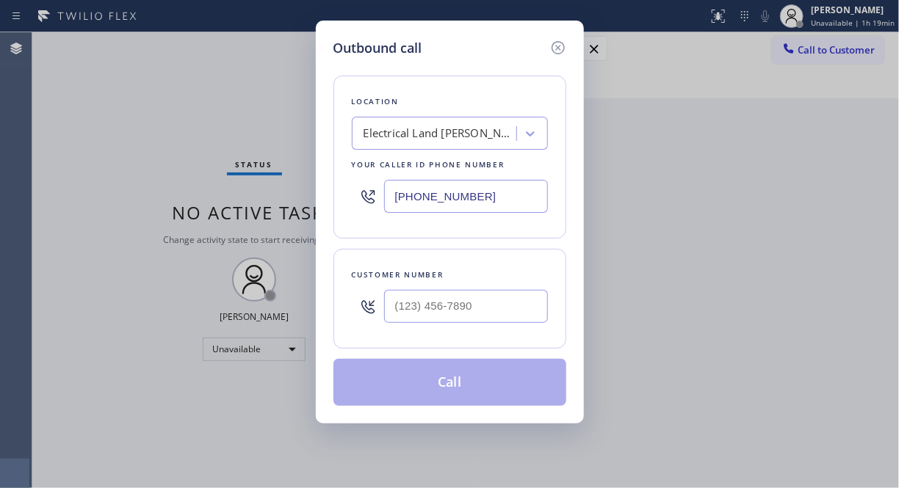
click at [449, 133] on div "Electrical Land Beverly Hills" at bounding box center [440, 134] width 154 height 17
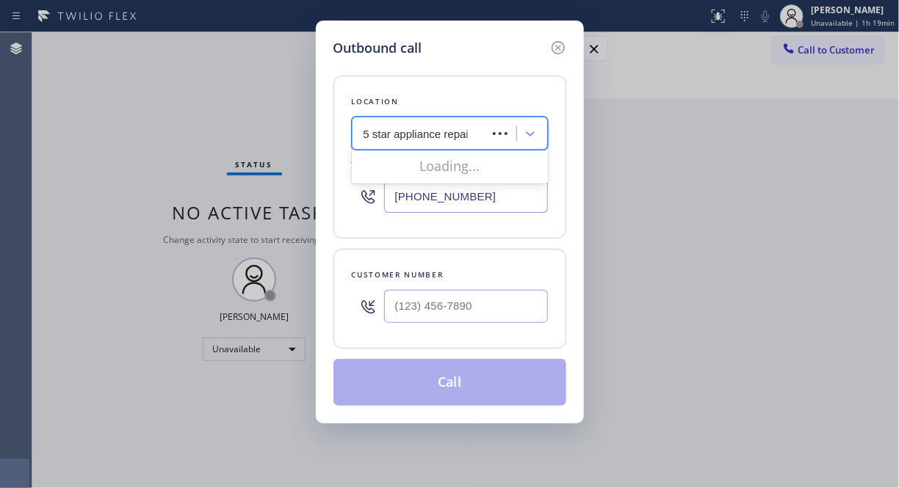
type input "5 star appliance repair"
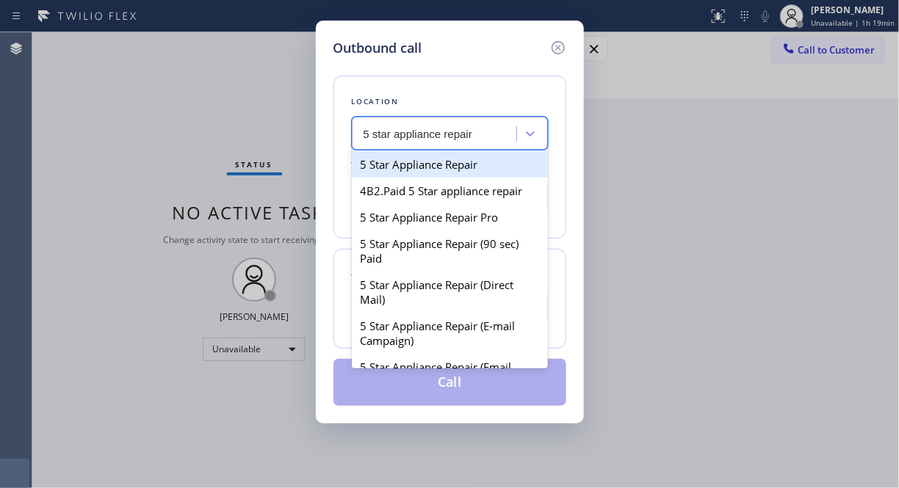
click at [457, 156] on div "5 Star Appliance Repair" at bounding box center [450, 164] width 196 height 26
type input "[PHONE_NUMBER]"
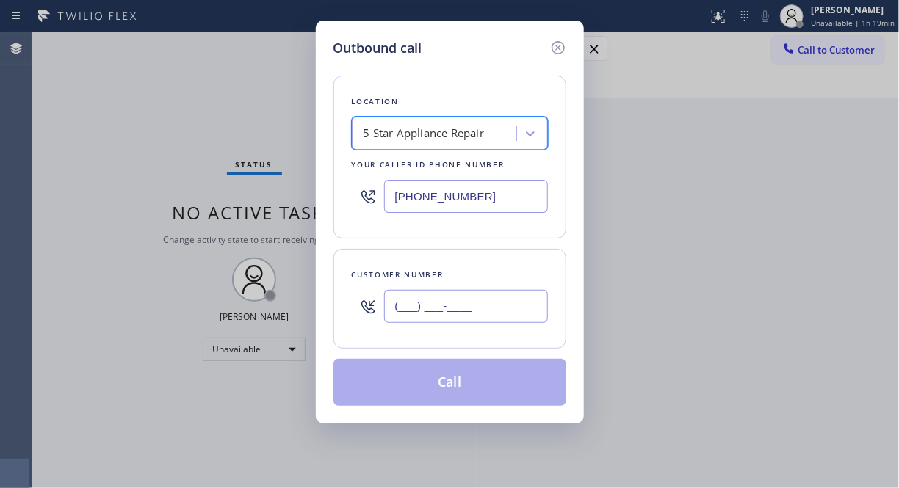
click at [427, 296] on input "(___) ___-____" at bounding box center [466, 306] width 164 height 33
paste input "760) 880-8860"
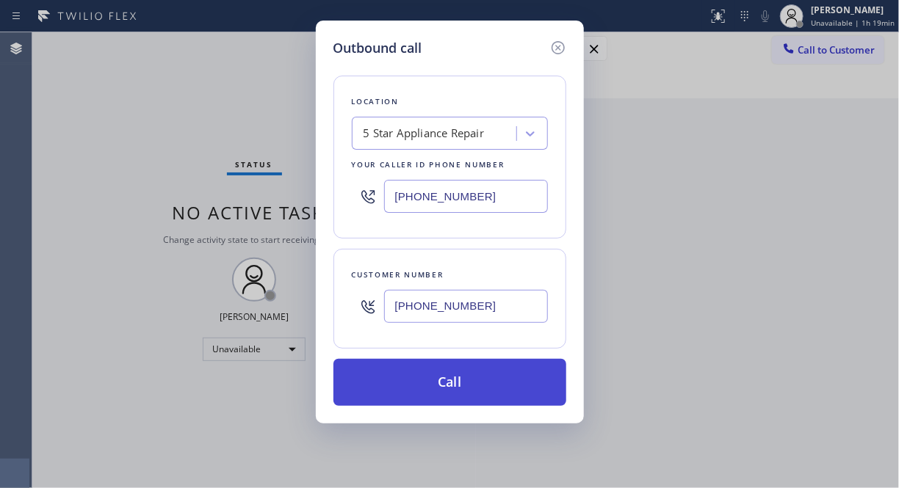
click at [480, 385] on button "Call" at bounding box center [449, 382] width 233 height 47
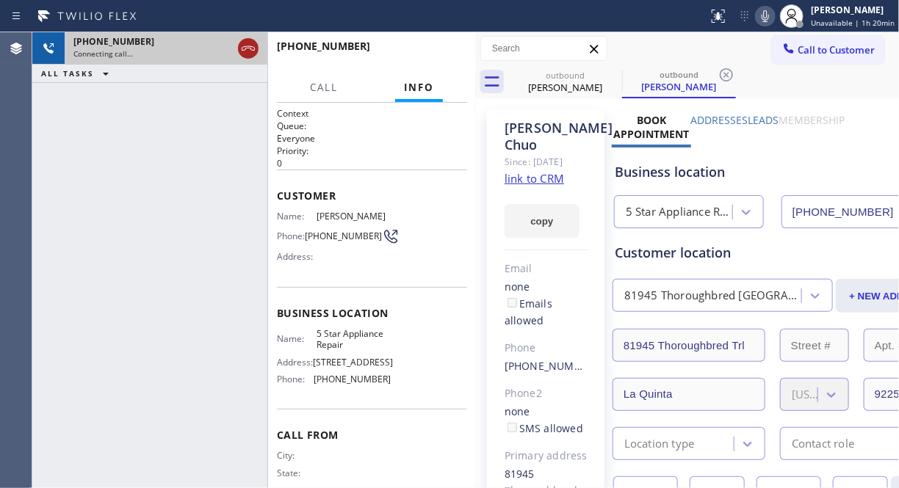
click at [248, 50] on icon at bounding box center [248, 49] width 18 height 18
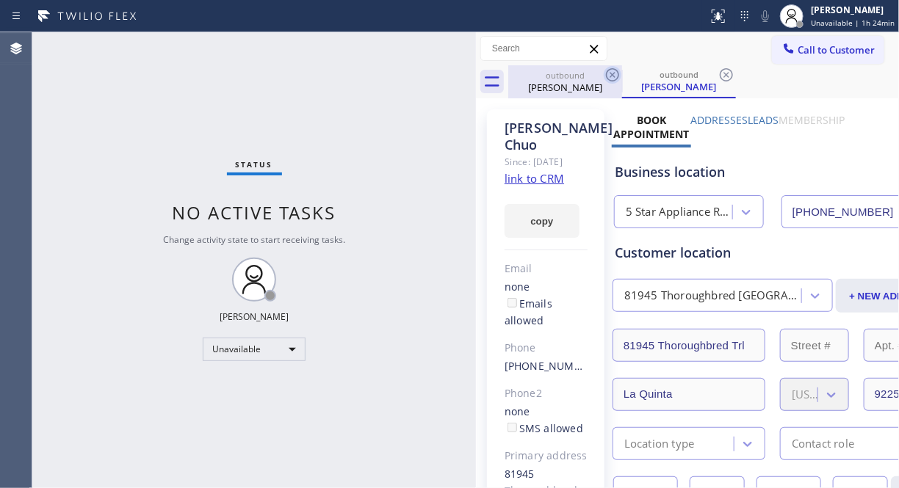
click at [615, 67] on icon at bounding box center [613, 75] width 18 height 18
click at [622, 67] on div "outbound Joey Chuo" at bounding box center [679, 81] width 114 height 33
click at [611, 66] on icon at bounding box center [613, 75] width 18 height 18
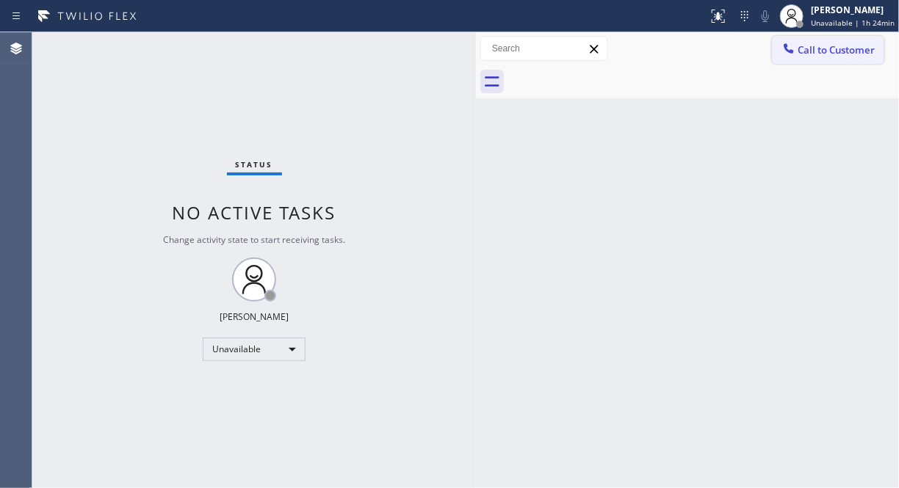
click at [848, 53] on span "Call to Customer" at bounding box center [835, 49] width 77 height 13
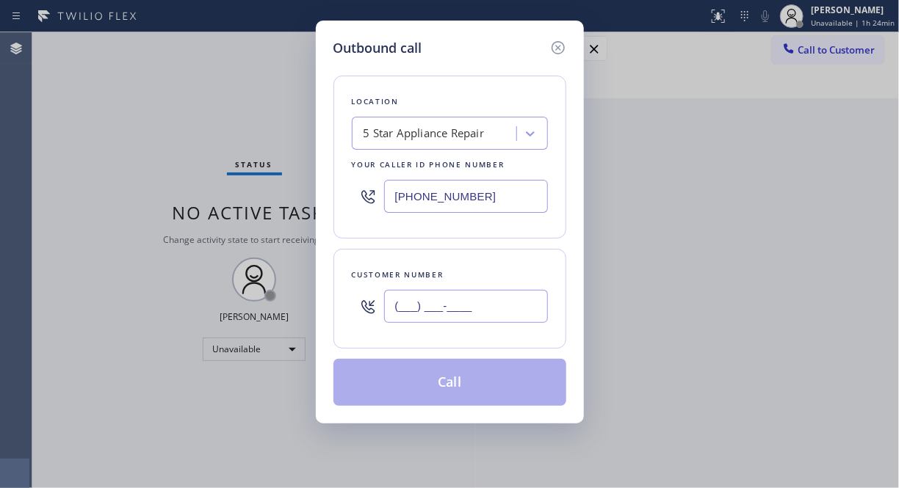
click at [486, 319] on input "(___) ___-____" at bounding box center [466, 306] width 164 height 33
paste input "347) 528-7508"
type input "(347) 528-7508"
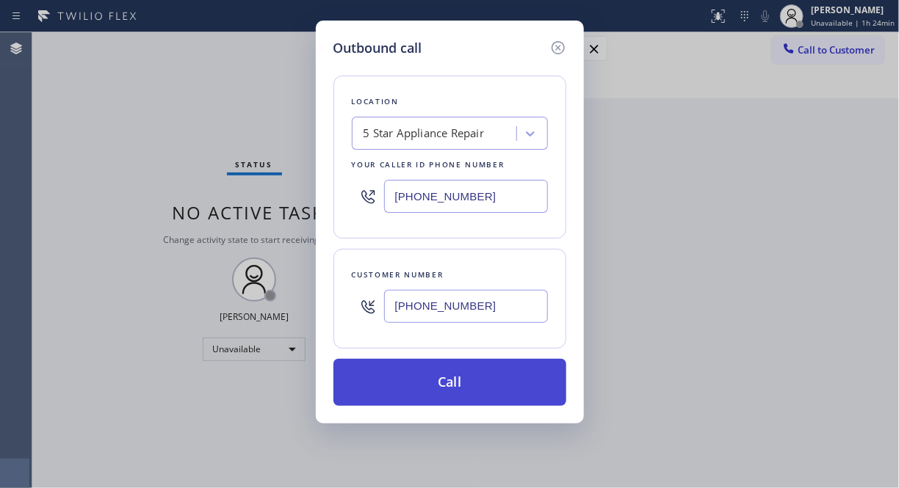
click at [499, 385] on button "Call" at bounding box center [449, 382] width 233 height 47
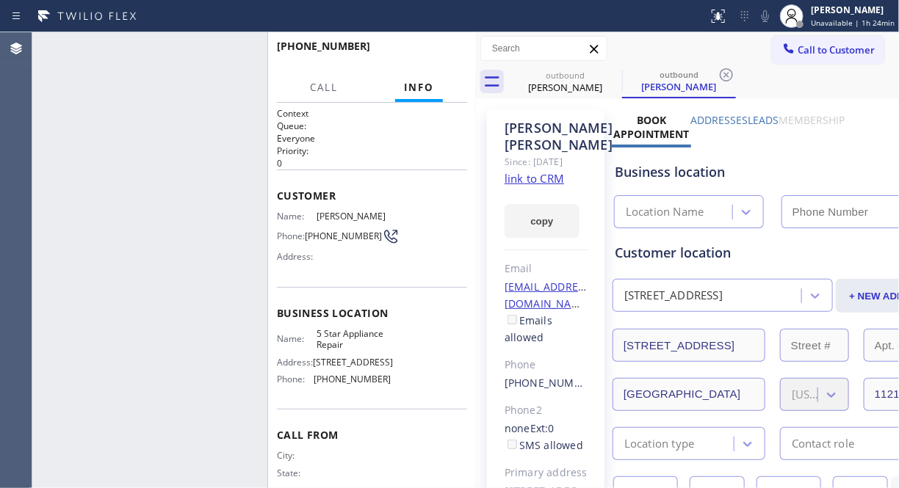
type input "[PHONE_NUMBER]"
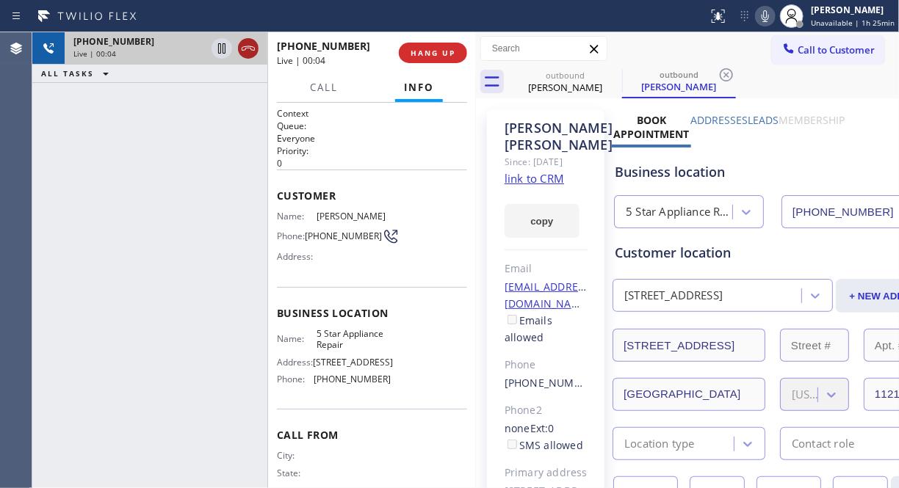
click at [248, 42] on icon at bounding box center [248, 49] width 18 height 18
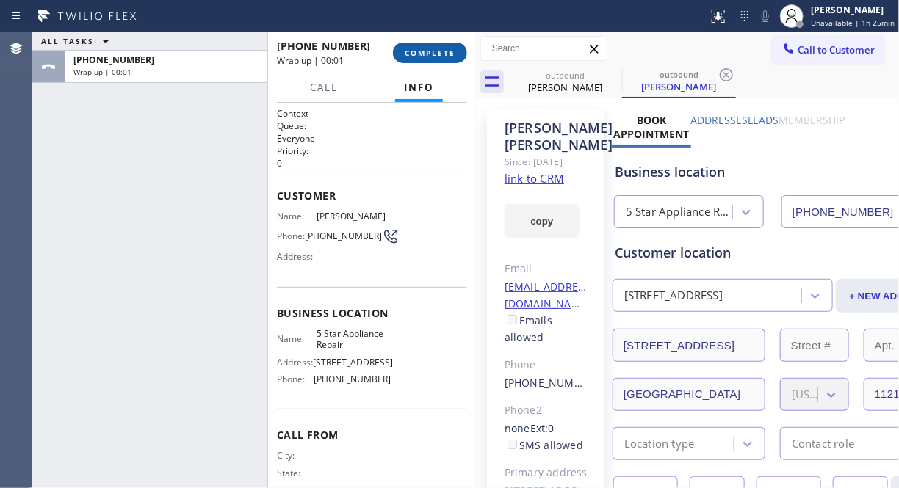
click at [449, 52] on span "COMPLETE" at bounding box center [430, 53] width 51 height 10
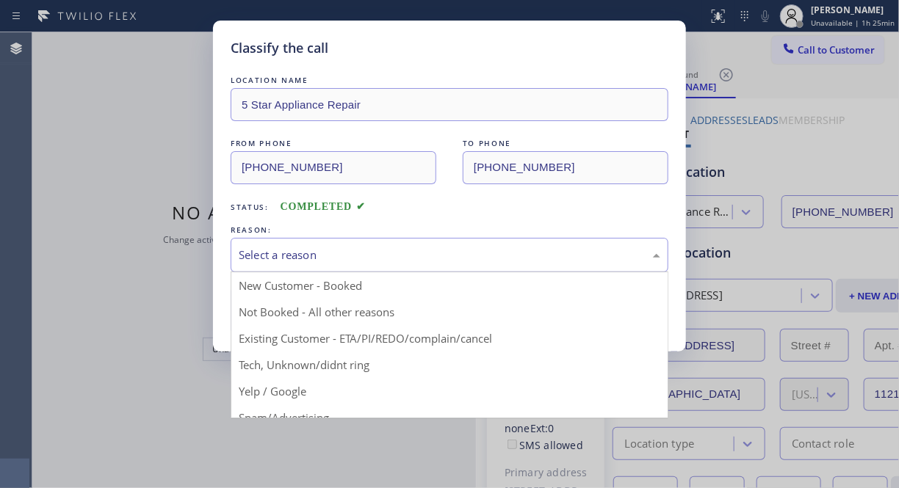
click at [439, 253] on div "Select a reason" at bounding box center [449, 255] width 421 height 17
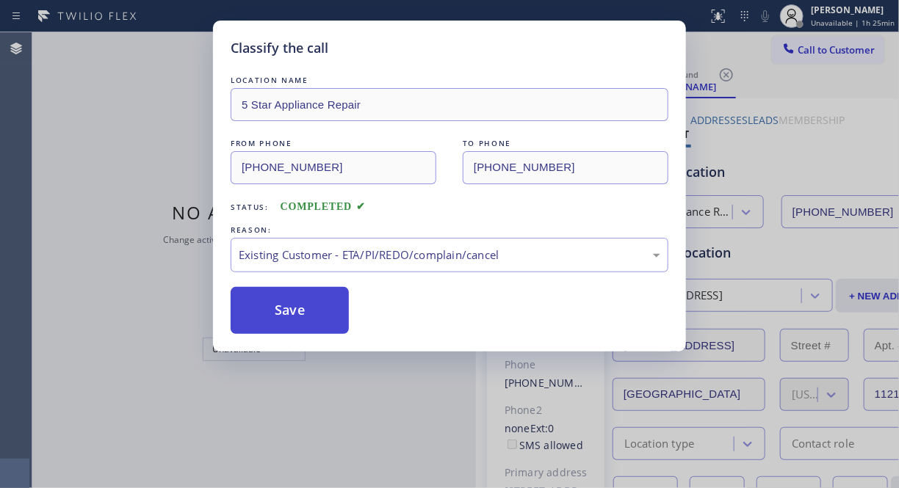
click at [327, 330] on button "Save" at bounding box center [290, 310] width 118 height 47
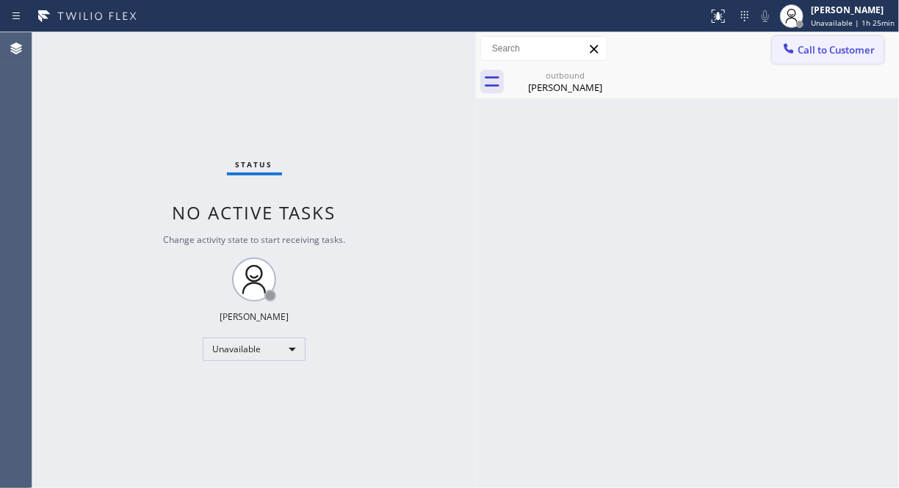
click at [817, 52] on span "Call to Customer" at bounding box center [835, 49] width 77 height 13
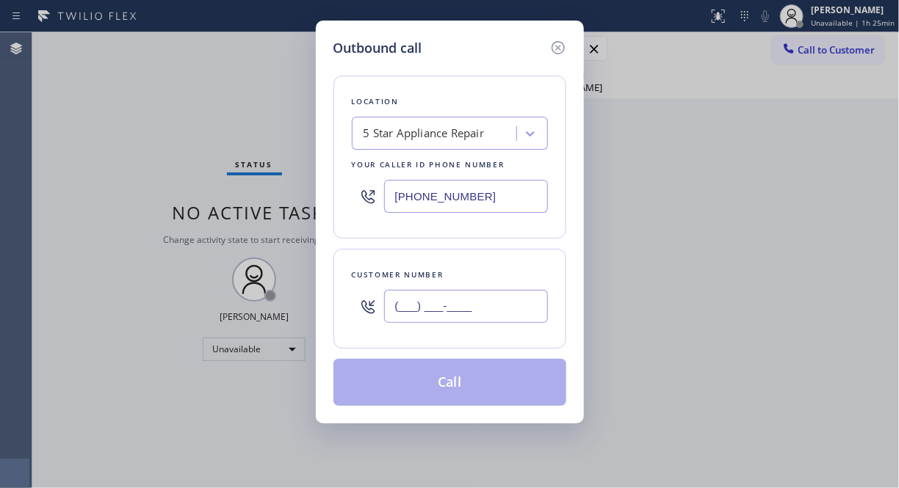
click at [452, 311] on input "(___) ___-____" at bounding box center [466, 306] width 164 height 33
paste input "626) 524-2888"
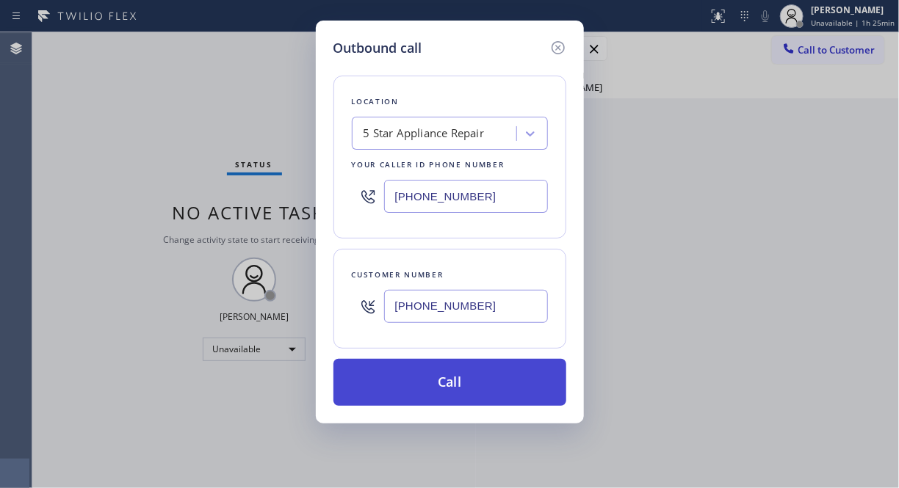
type input "(626) 524-2888"
click at [492, 377] on button "Call" at bounding box center [449, 382] width 233 height 47
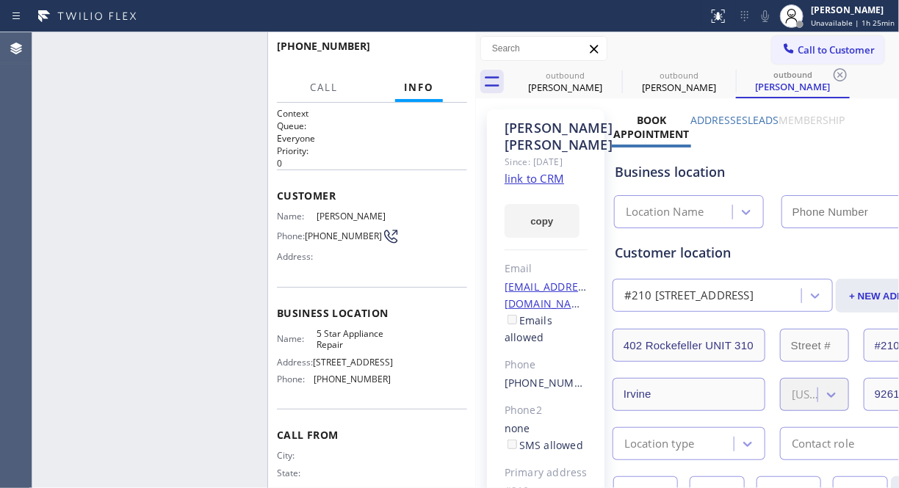
type input "[PHONE_NUMBER]"
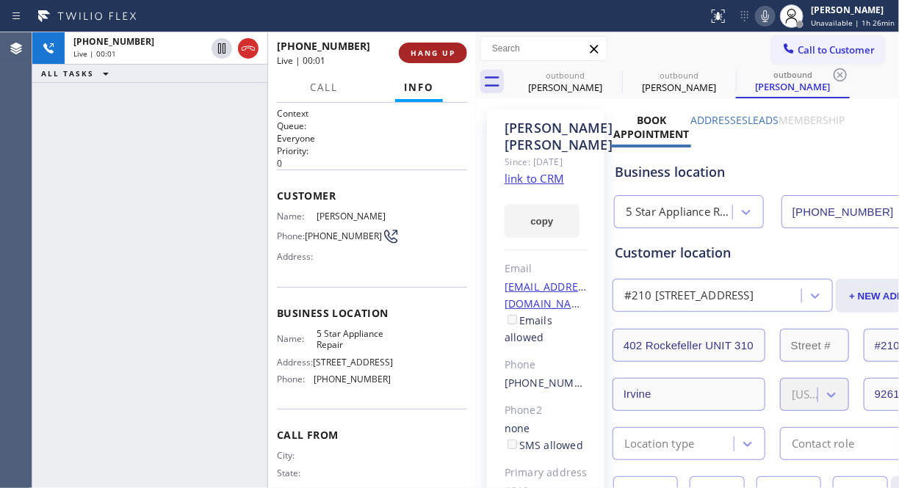
click at [408, 50] on button "HANG UP" at bounding box center [433, 53] width 68 height 21
click at [409, 49] on button "HANG UP" at bounding box center [433, 53] width 68 height 21
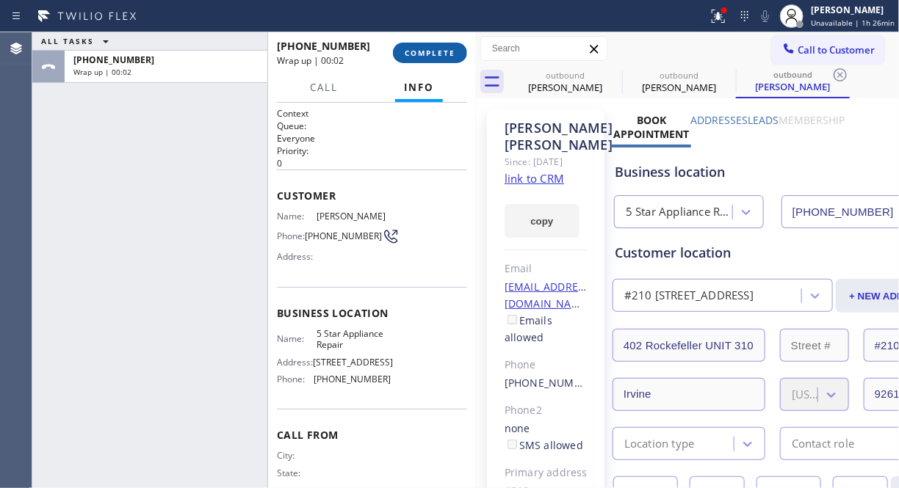
click at [431, 51] on span "COMPLETE" at bounding box center [430, 53] width 51 height 10
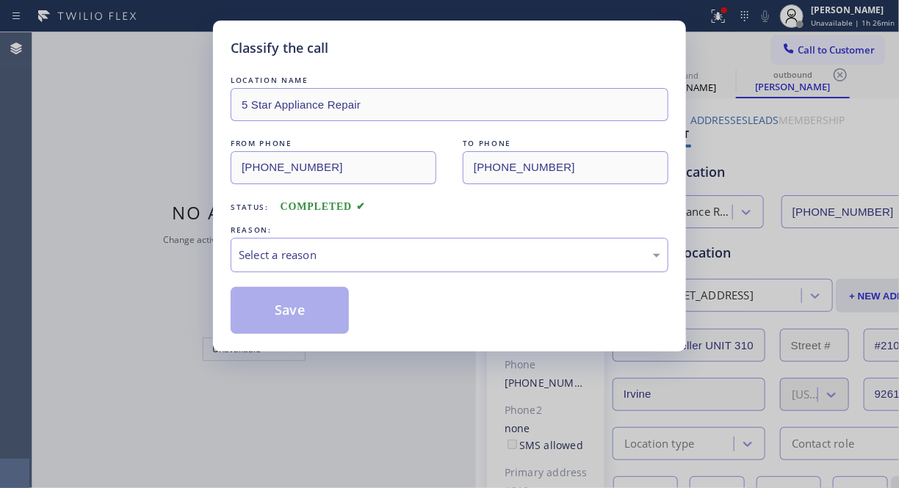
click at [463, 252] on div "Select a reason" at bounding box center [449, 255] width 421 height 17
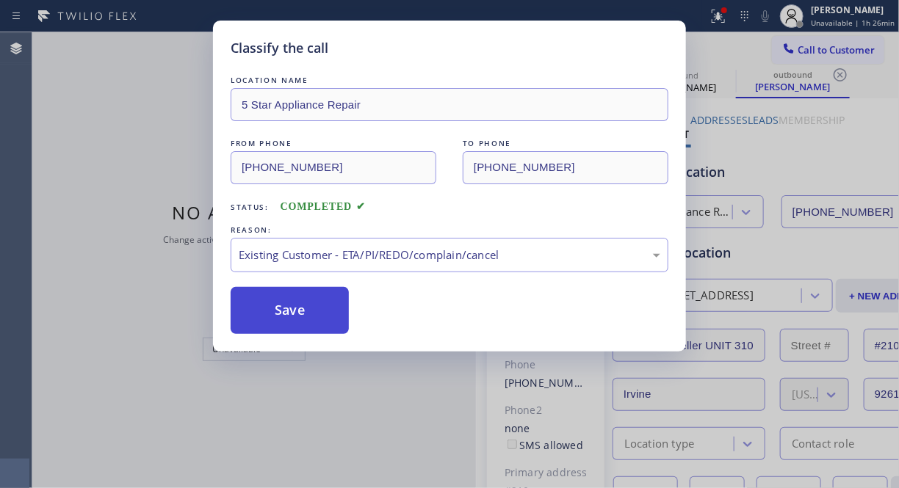
click at [328, 312] on button "Save" at bounding box center [290, 310] width 118 height 47
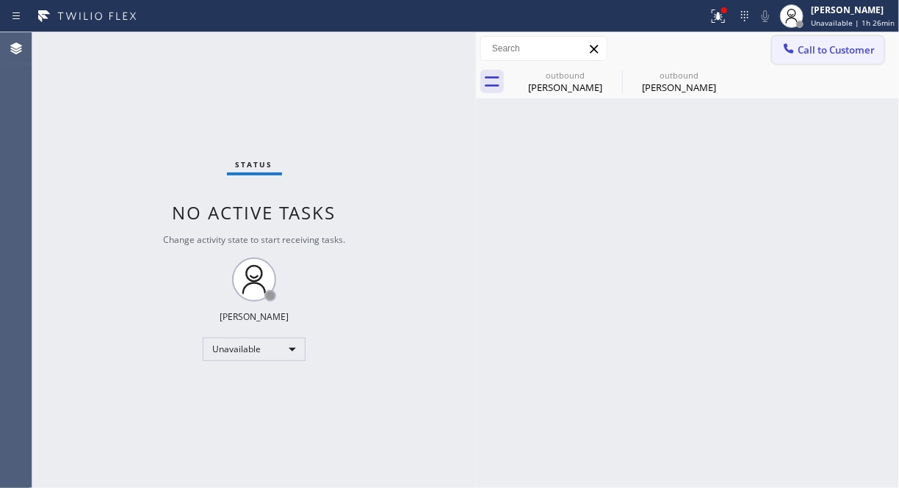
click at [812, 45] on span "Call to Customer" at bounding box center [835, 49] width 77 height 13
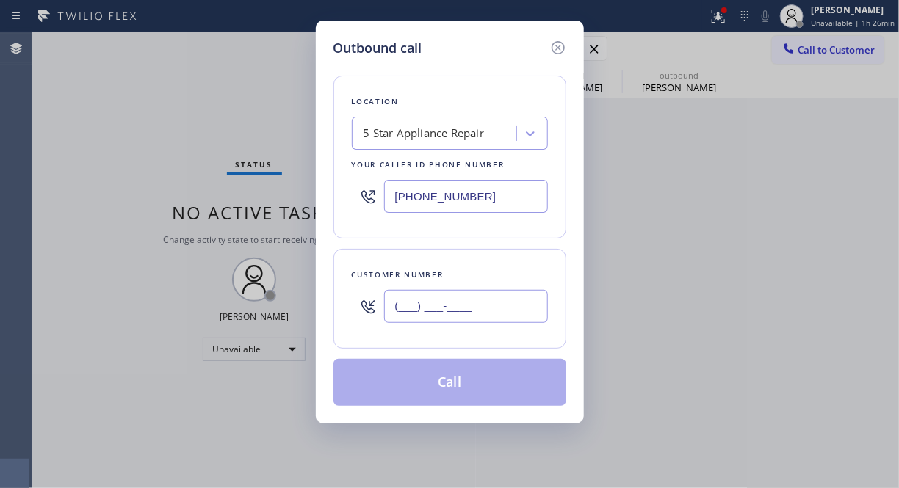
click at [492, 299] on input "(___) ___-____" at bounding box center [466, 306] width 164 height 33
paste input "310) 823-3547"
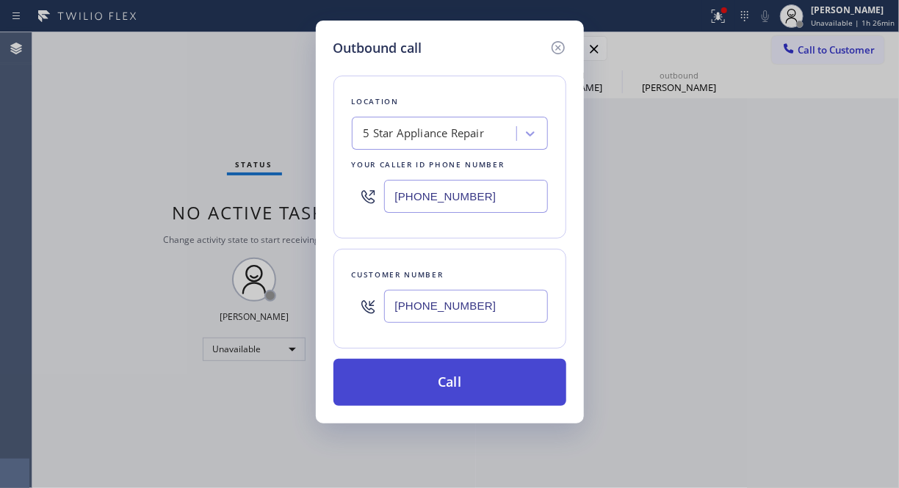
type input "(310) 823-3547"
click at [515, 392] on button "Call" at bounding box center [449, 382] width 233 height 47
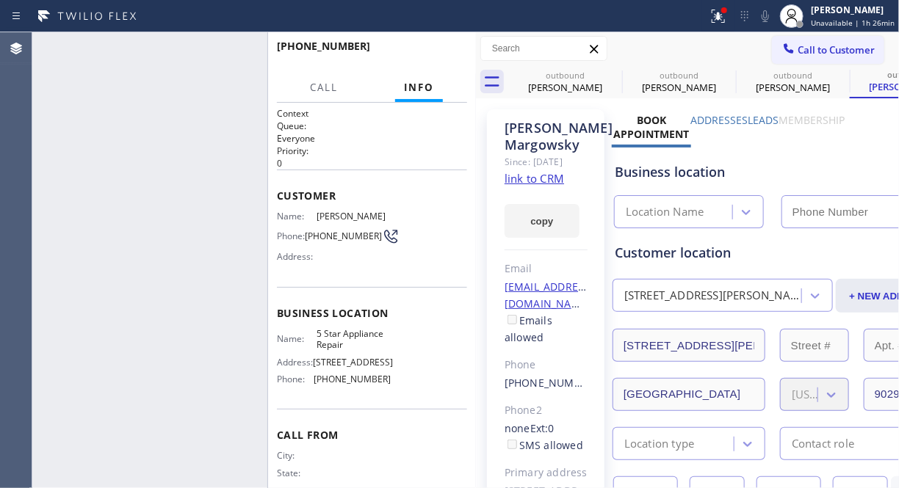
type input "[PHONE_NUMBER]"
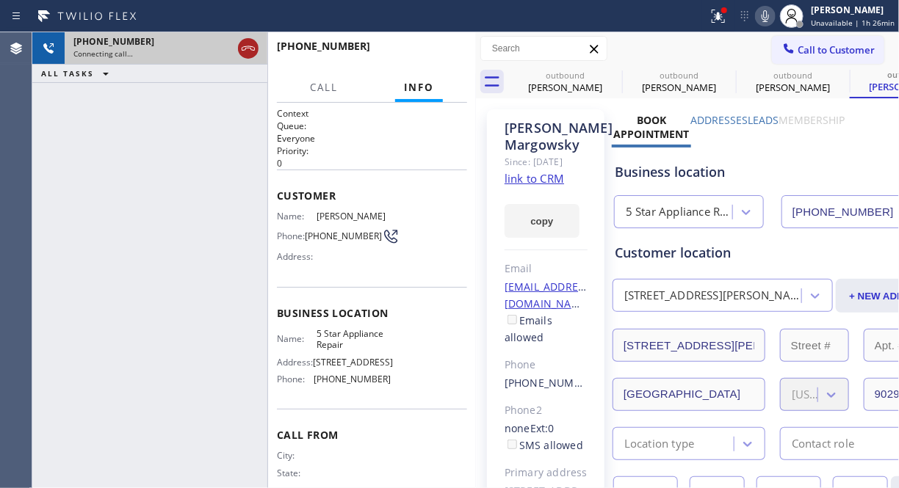
click at [252, 45] on icon at bounding box center [248, 49] width 18 height 18
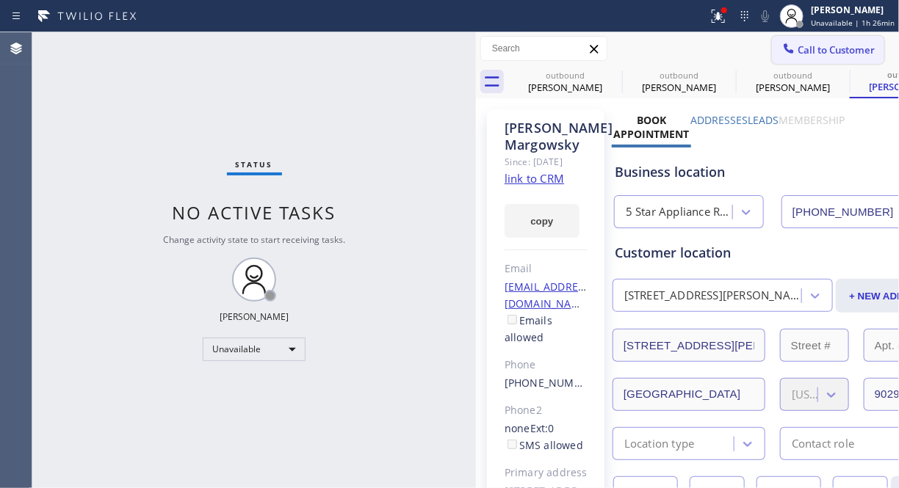
click at [803, 54] on span "Call to Customer" at bounding box center [835, 49] width 77 height 13
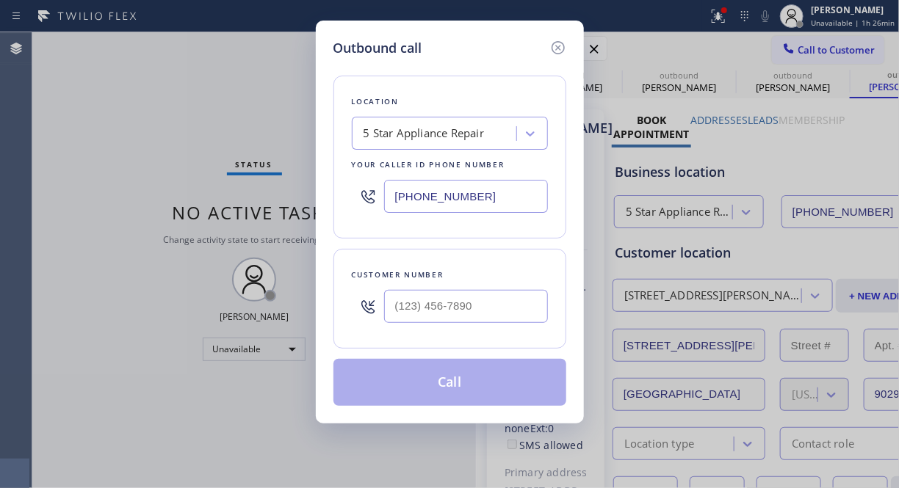
drag, startPoint x: 405, startPoint y: 324, endPoint x: 404, endPoint y: 313, distance: 11.0
click at [404, 324] on div at bounding box center [466, 307] width 164 height 48
click at [404, 313] on input "(___) ___-____" at bounding box center [466, 306] width 164 height 33
paste input "323) 547-8983"
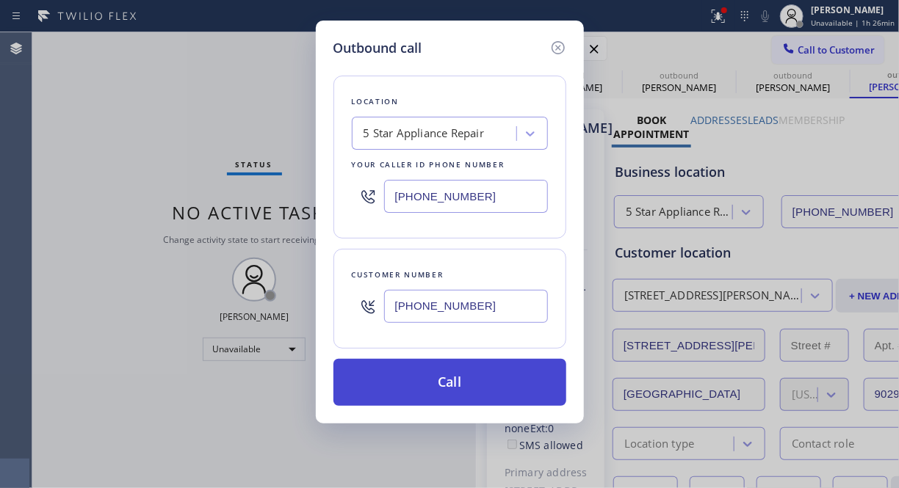
type input "(323) 547-8983"
click at [468, 380] on button "Call" at bounding box center [449, 382] width 233 height 47
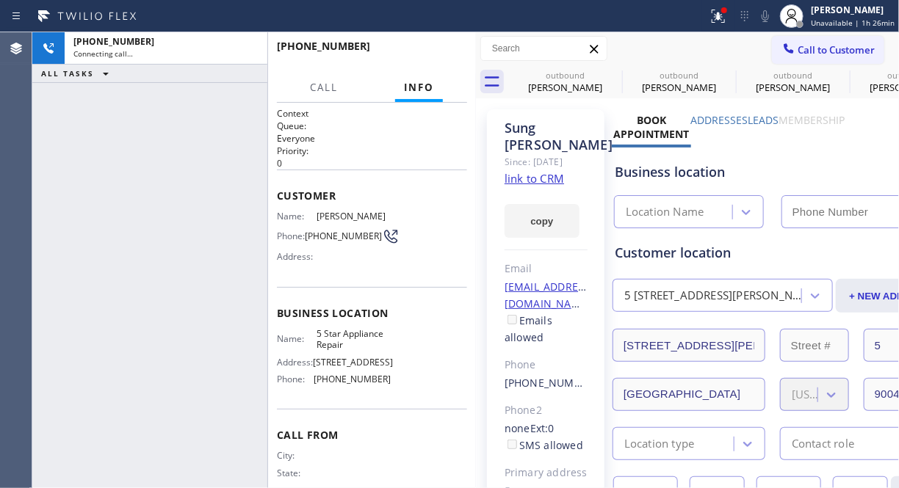
type input "[PHONE_NUMBER]"
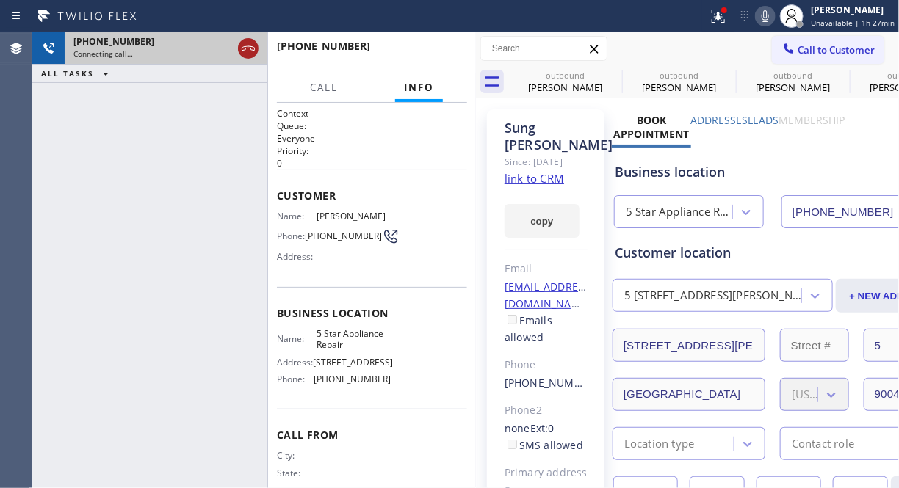
click at [241, 54] on icon at bounding box center [248, 49] width 18 height 18
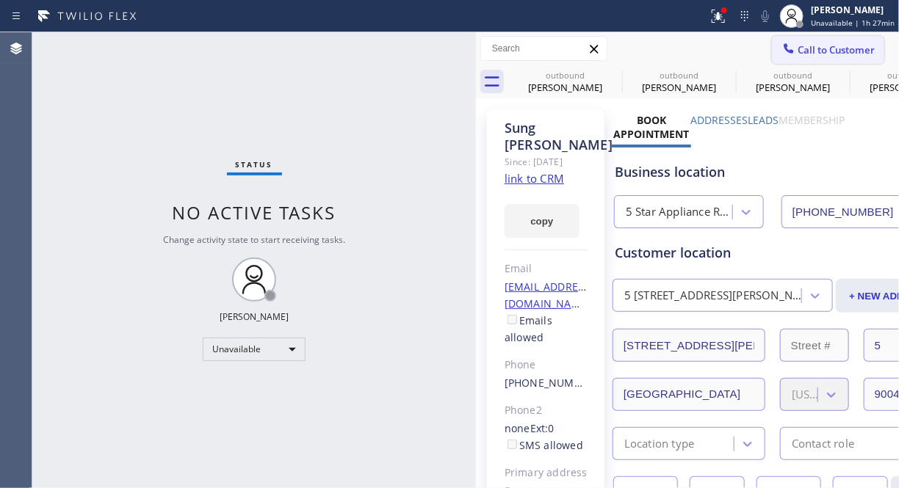
click at [797, 45] on span "Call to Customer" at bounding box center [835, 49] width 77 height 13
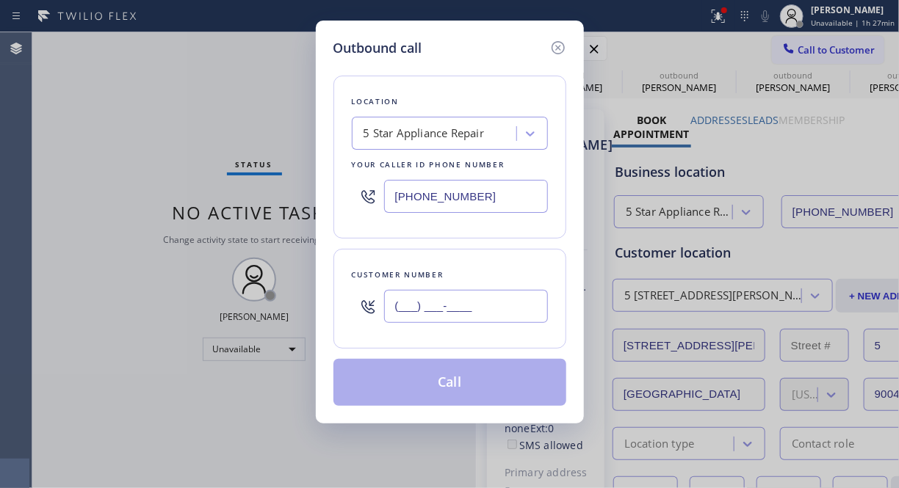
click at [393, 311] on input "(___) ___-____" at bounding box center [466, 306] width 164 height 33
paste input "602) 290-2688"
type input "(602) 290-2688"
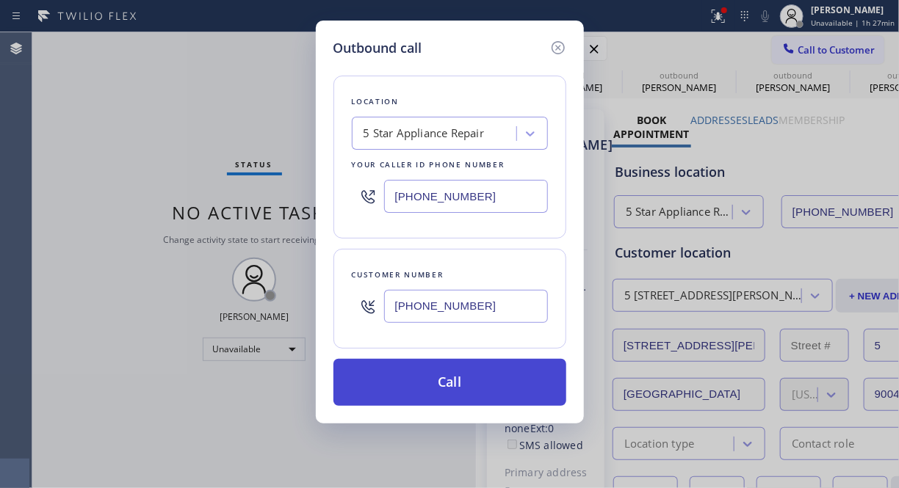
click at [479, 387] on button "Call" at bounding box center [449, 382] width 233 height 47
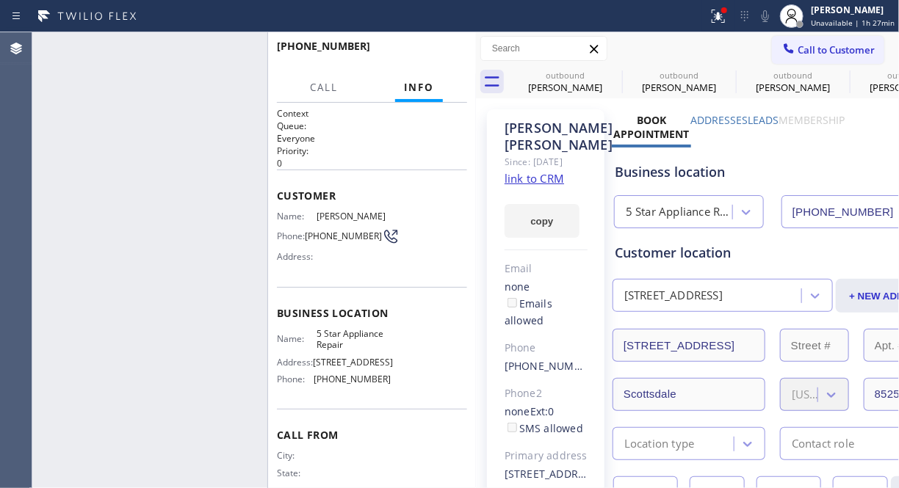
type input "[PHONE_NUMBER]"
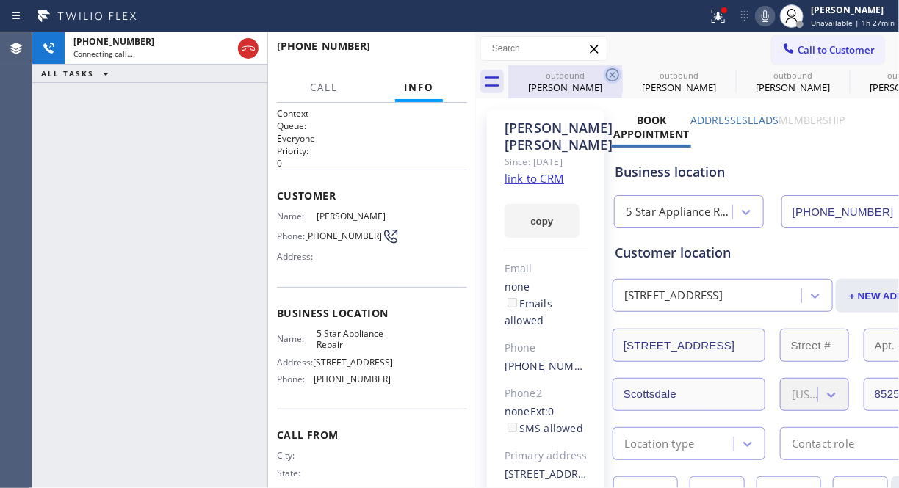
click at [613, 74] on icon at bounding box center [612, 74] width 13 height 13
click at [0, 0] on icon at bounding box center [0, 0] width 0 height 0
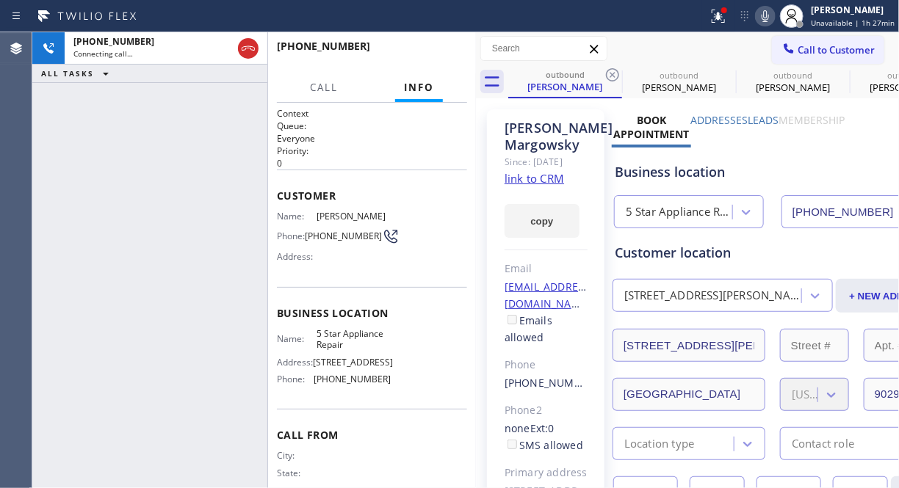
click at [613, 74] on icon at bounding box center [612, 74] width 13 height 13
click at [0, 0] on icon at bounding box center [0, 0] width 0 height 0
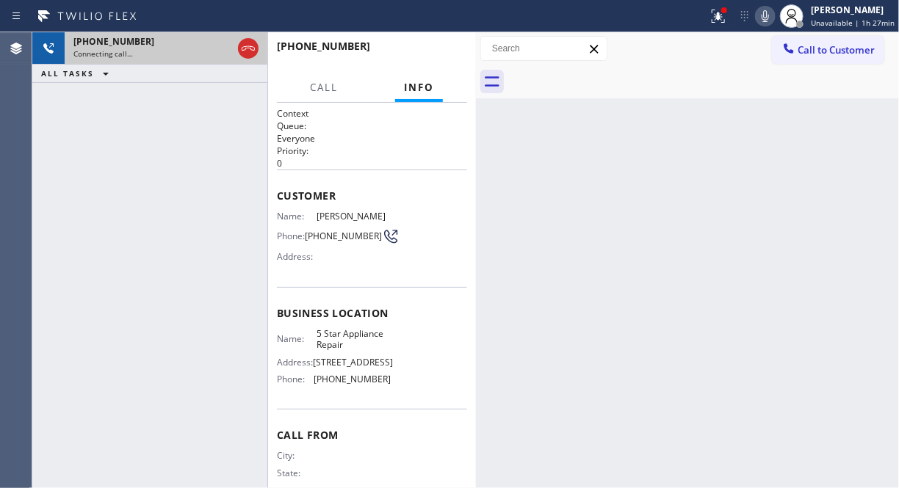
click at [194, 54] on div "Connecting call…" at bounding box center [152, 53] width 159 height 10
click at [245, 48] on icon at bounding box center [248, 48] width 13 height 4
click at [702, 19] on div at bounding box center [354, 15] width 696 height 23
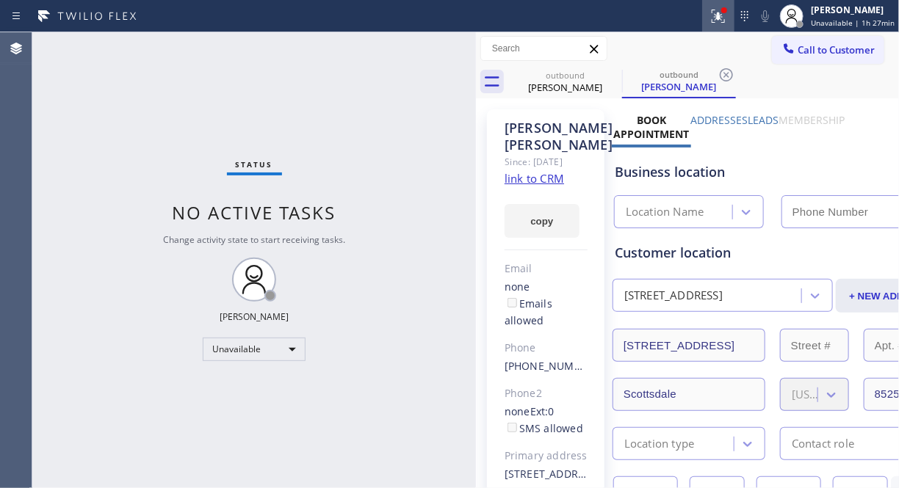
click at [720, 16] on icon at bounding box center [718, 14] width 9 height 5
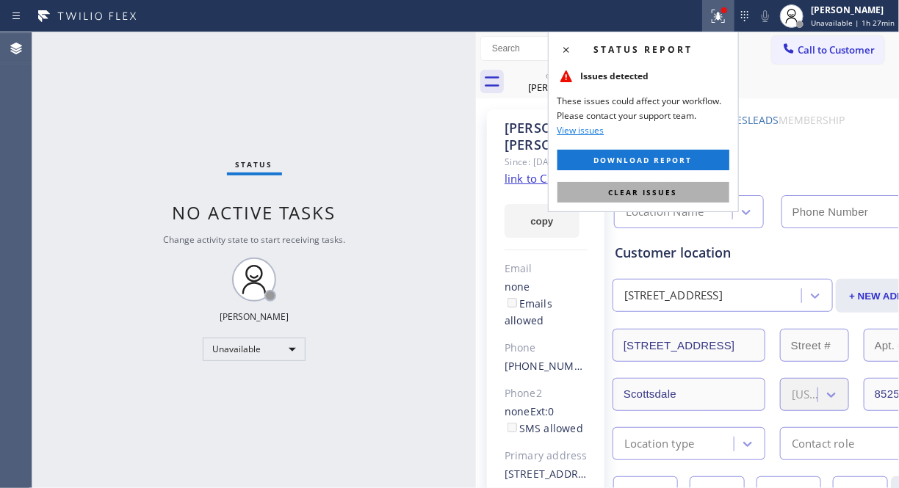
click at [642, 201] on button "Clear issues" at bounding box center [643, 192] width 172 height 21
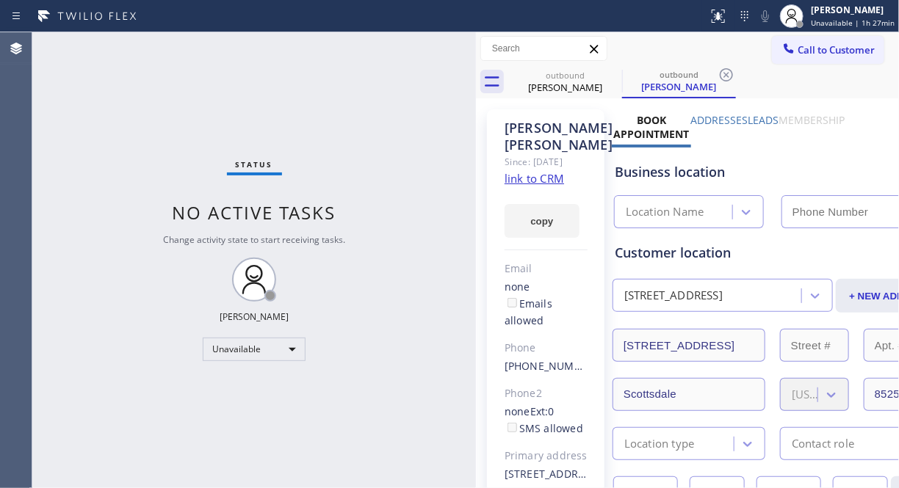
type input "[PHONE_NUMBER]"
click at [847, 48] on span "Call to Customer" at bounding box center [835, 49] width 77 height 13
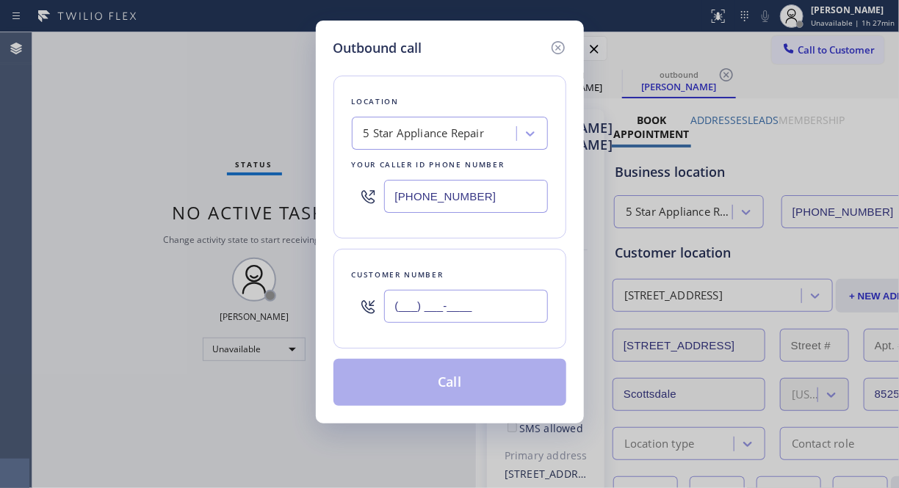
click at [463, 322] on input "(___) ___-____" at bounding box center [466, 306] width 164 height 33
paste input "818) 269-3071"
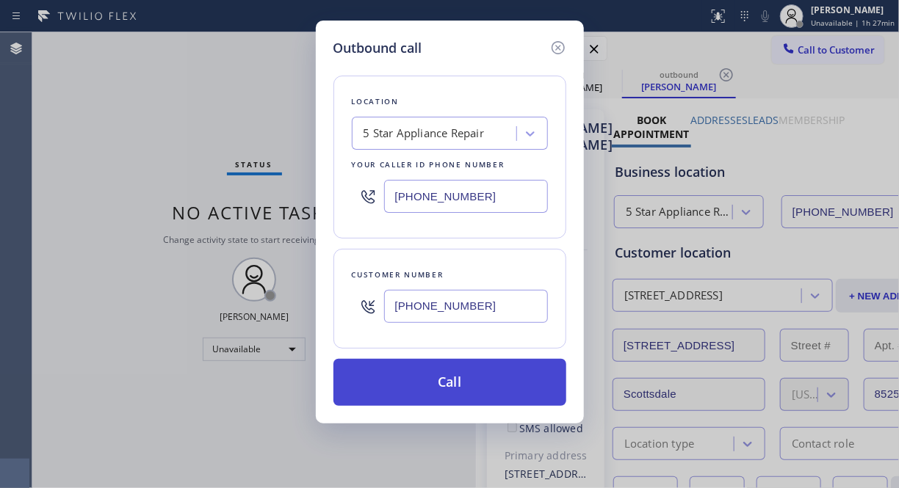
type input "(818) 269-3071"
click at [497, 384] on button "Call" at bounding box center [449, 382] width 233 height 47
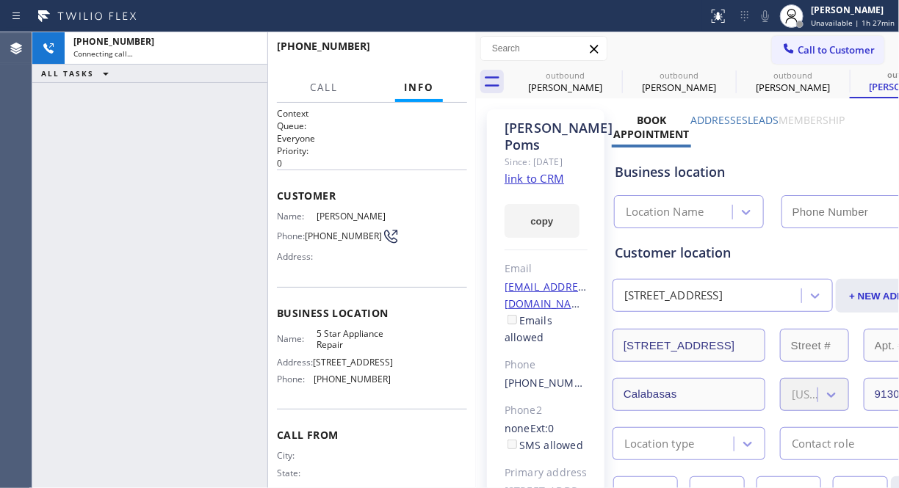
type input "[PHONE_NUMBER]"
click at [761, 13] on icon at bounding box center [765, 16] width 18 height 18
click at [767, 15] on icon at bounding box center [765, 16] width 18 height 18
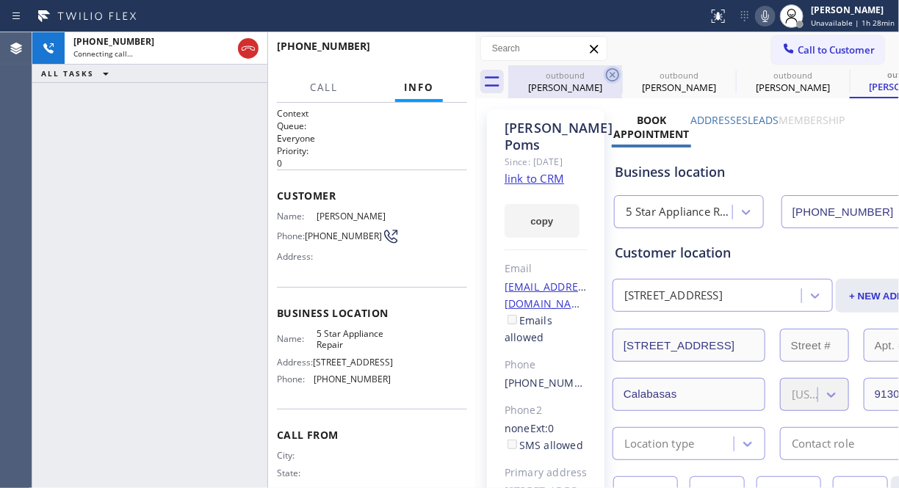
click at [608, 76] on icon at bounding box center [613, 75] width 18 height 18
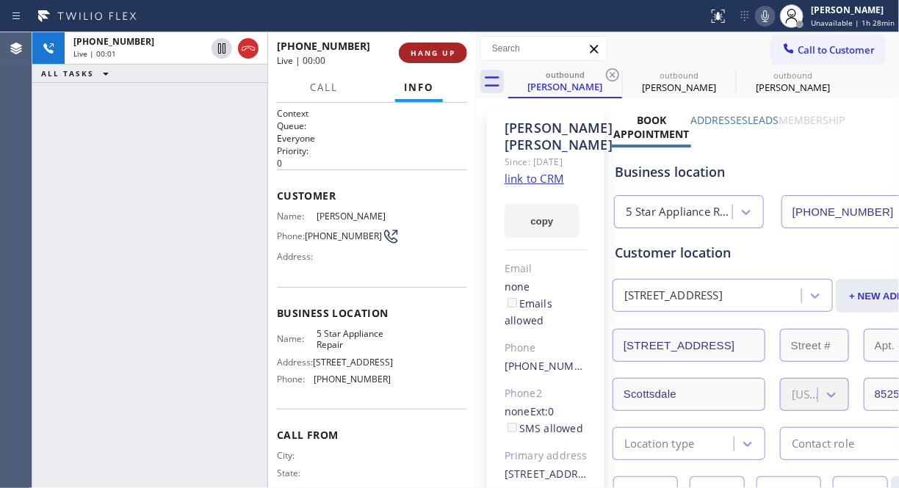
click at [438, 54] on span "HANG UP" at bounding box center [432, 53] width 45 height 10
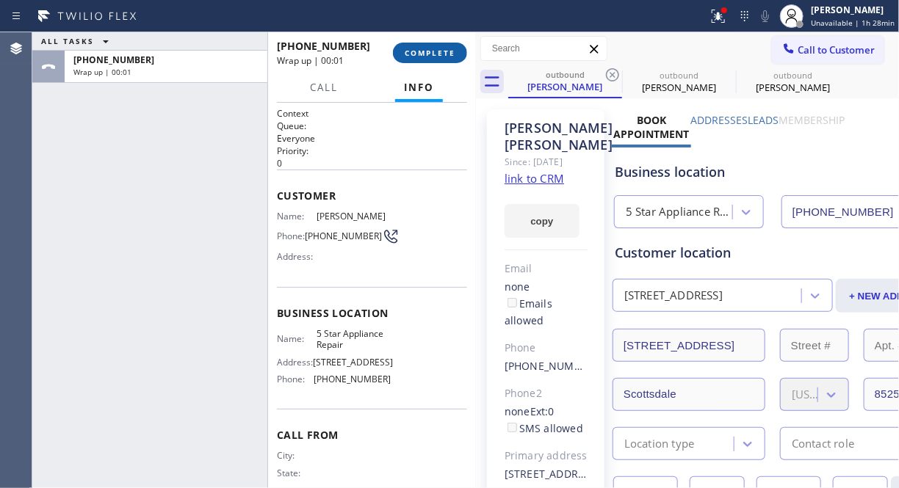
click at [438, 54] on span "COMPLETE" at bounding box center [430, 53] width 51 height 10
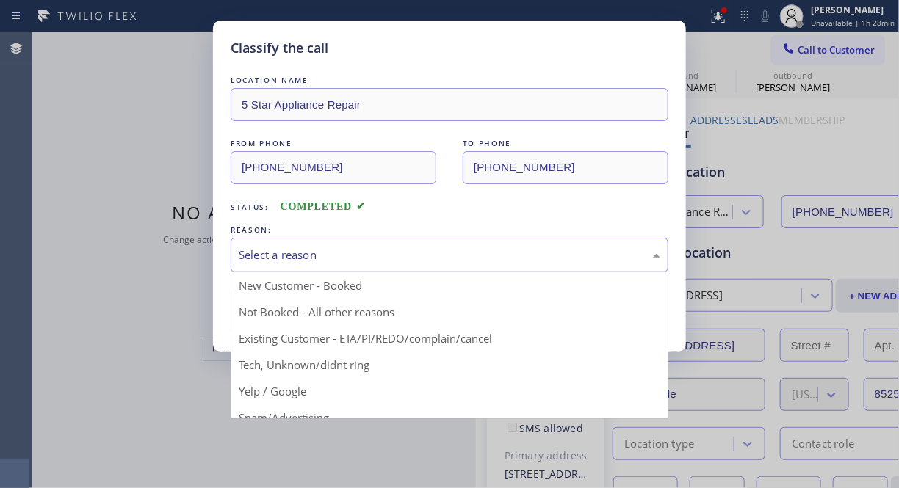
click at [510, 256] on div "Select a reason" at bounding box center [449, 255] width 421 height 17
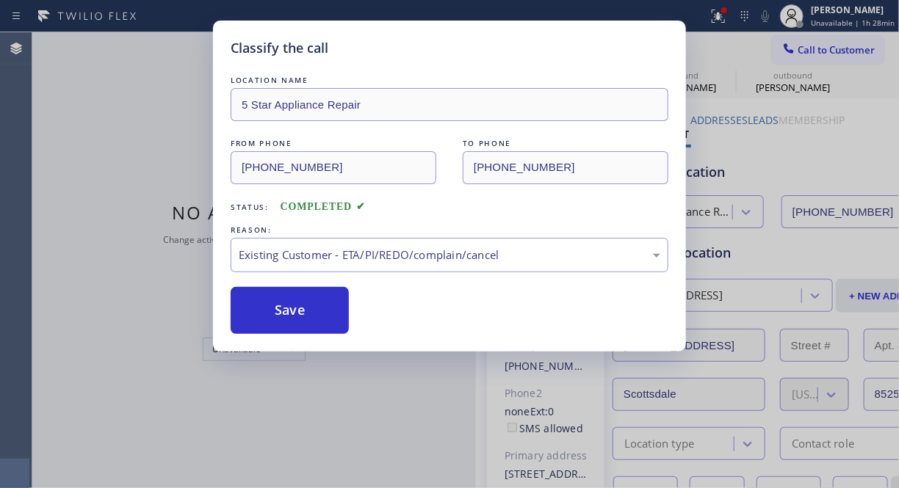
click at [358, 323] on div "Save" at bounding box center [450, 310] width 438 height 47
click at [325, 310] on button "Save" at bounding box center [290, 310] width 118 height 47
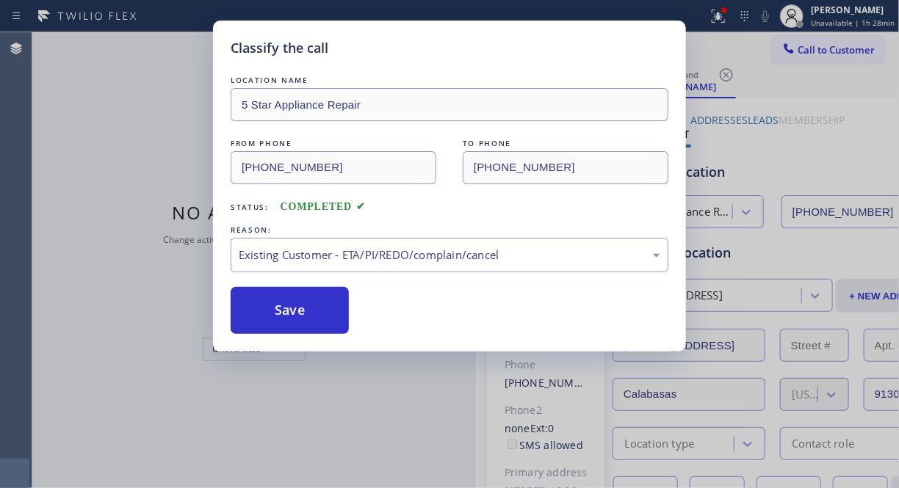
drag, startPoint x: 845, startPoint y: 46, endPoint x: 701, endPoint y: 202, distance: 212.0
click at [843, 47] on div "Classify the call LOCATION NAME 5 Star Appliance Repair FROM PHONE (855) 731-49…" at bounding box center [449, 244] width 899 height 488
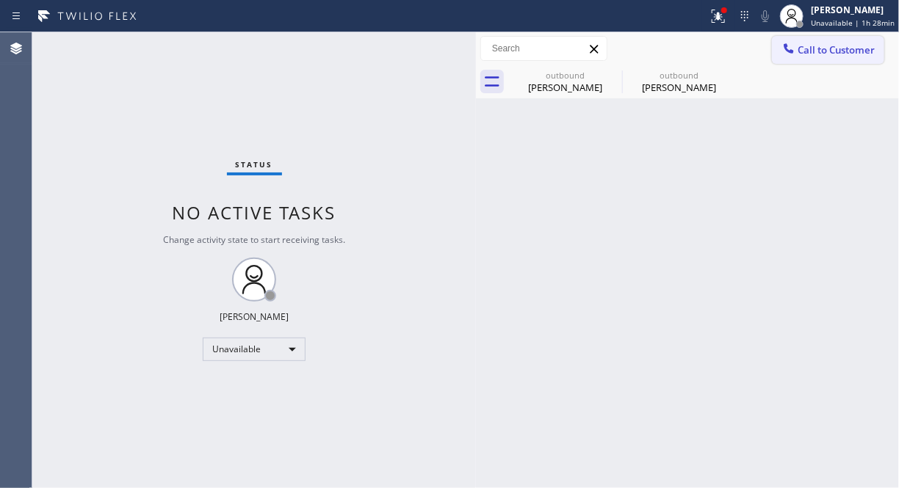
click at [833, 49] on span "Call to Customer" at bounding box center [835, 49] width 77 height 13
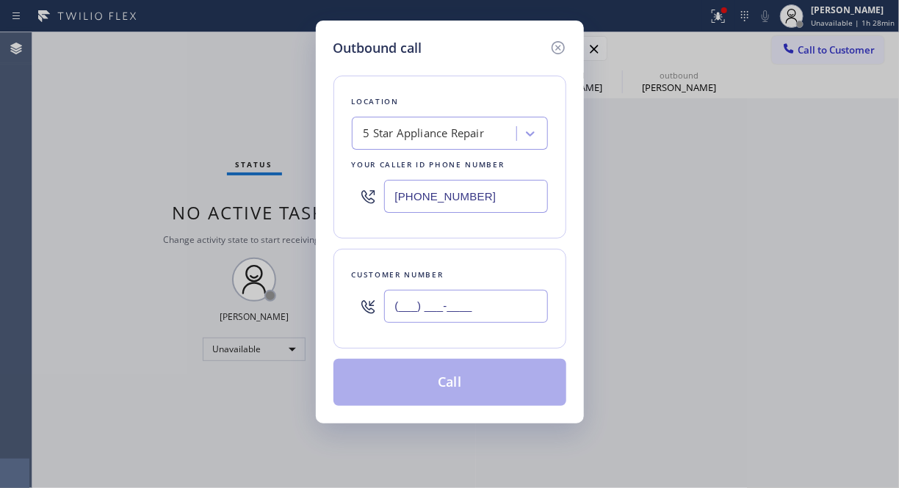
click at [517, 298] on input "(___) ___-____" at bounding box center [466, 306] width 164 height 33
paste input "805) 910-8869"
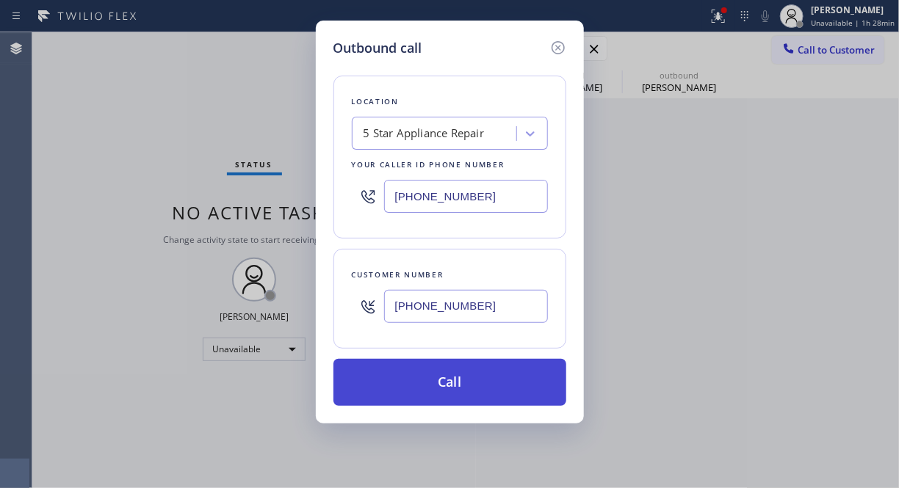
type input "(805) 910-8869"
click at [522, 382] on button "Call" at bounding box center [449, 382] width 233 height 47
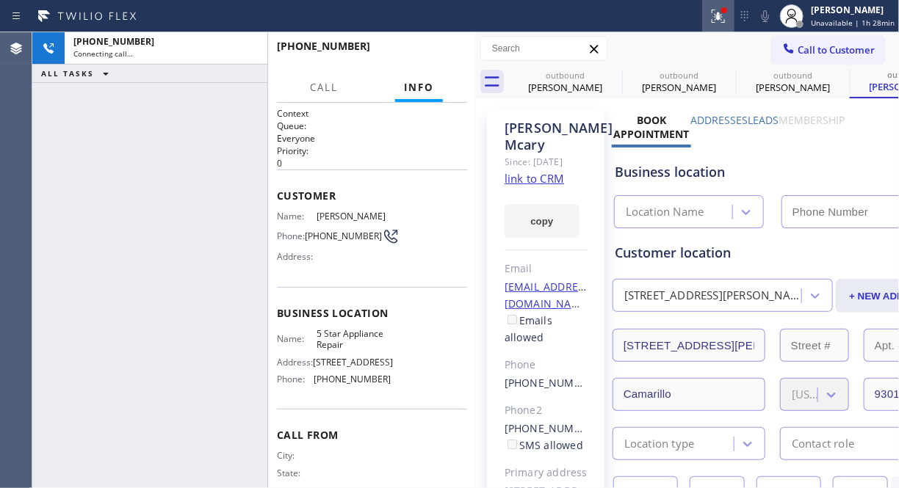
click at [717, 19] on icon at bounding box center [718, 16] width 18 height 18
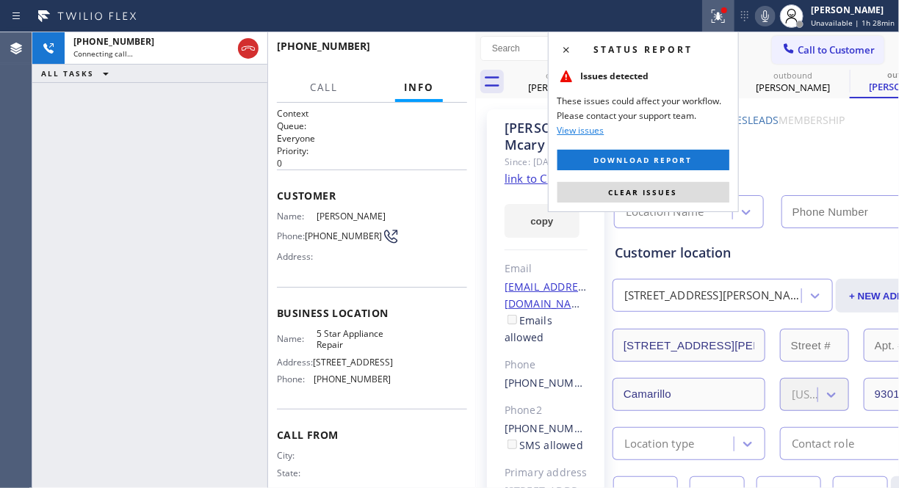
type input "[PHONE_NUMBER]"
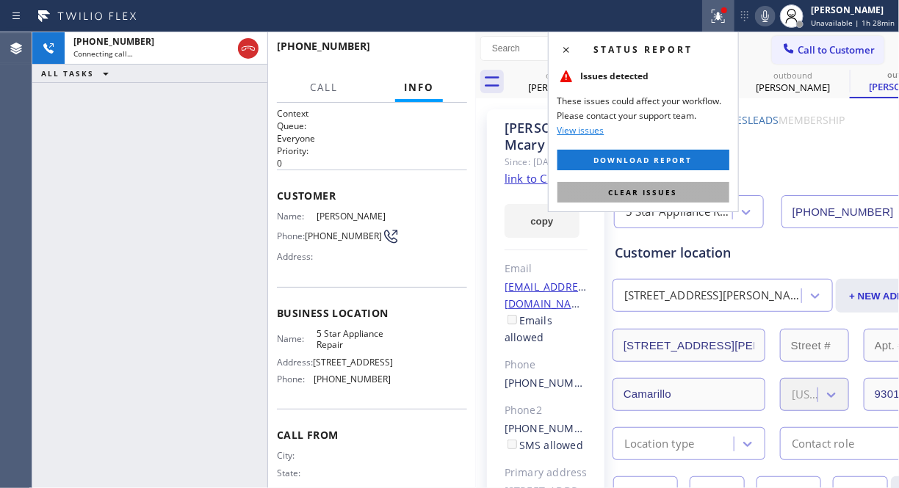
click at [648, 197] on span "Clear issues" at bounding box center [643, 192] width 69 height 10
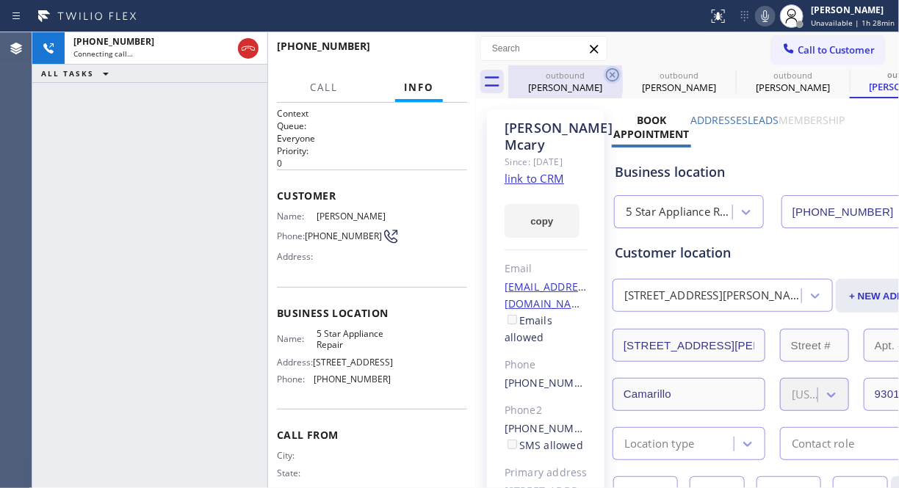
click at [609, 73] on icon at bounding box center [613, 75] width 18 height 18
click at [0, 0] on icon at bounding box center [0, 0] width 0 height 0
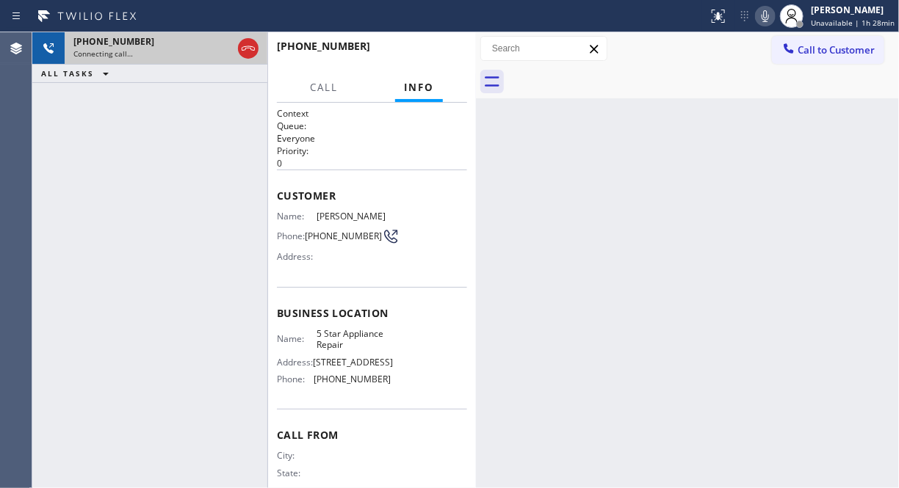
click at [203, 54] on div "Connecting call…" at bounding box center [152, 53] width 159 height 10
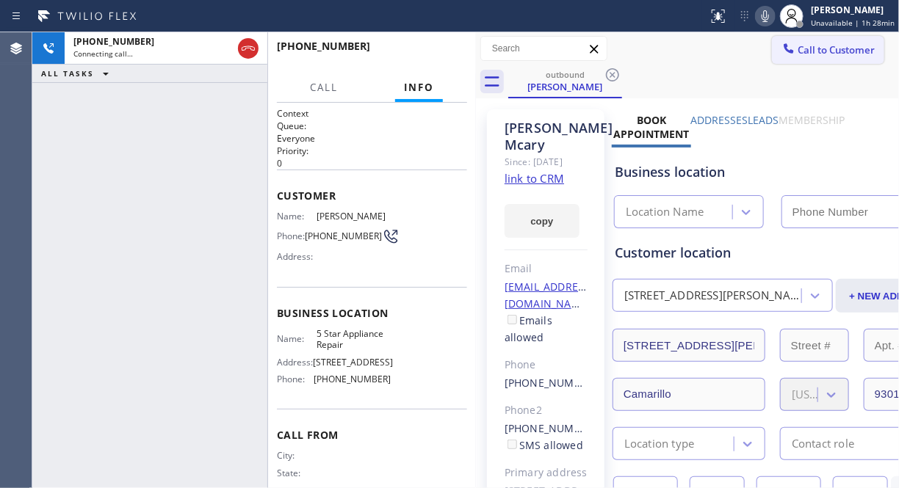
type input "[PHONE_NUMBER]"
click at [441, 54] on span "HANG UP" at bounding box center [432, 53] width 45 height 10
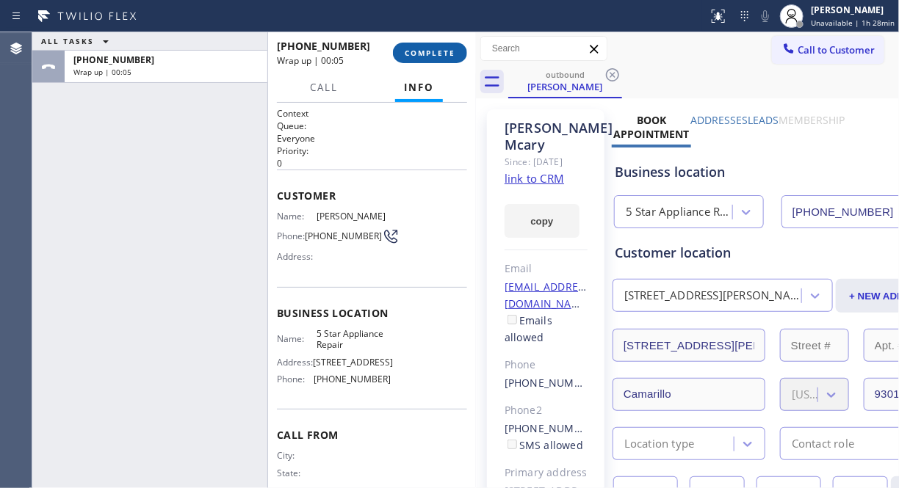
click at [438, 52] on span "COMPLETE" at bounding box center [430, 53] width 51 height 10
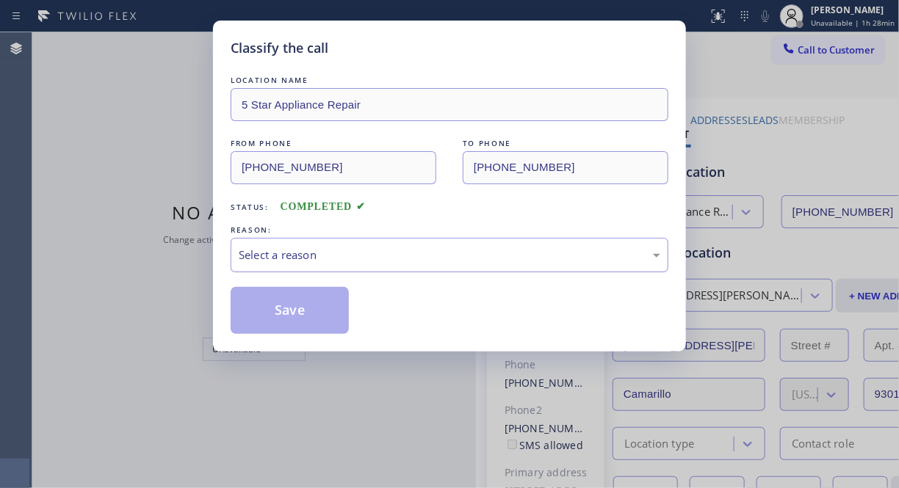
click at [397, 265] on div "Select a reason" at bounding box center [450, 255] width 438 height 35
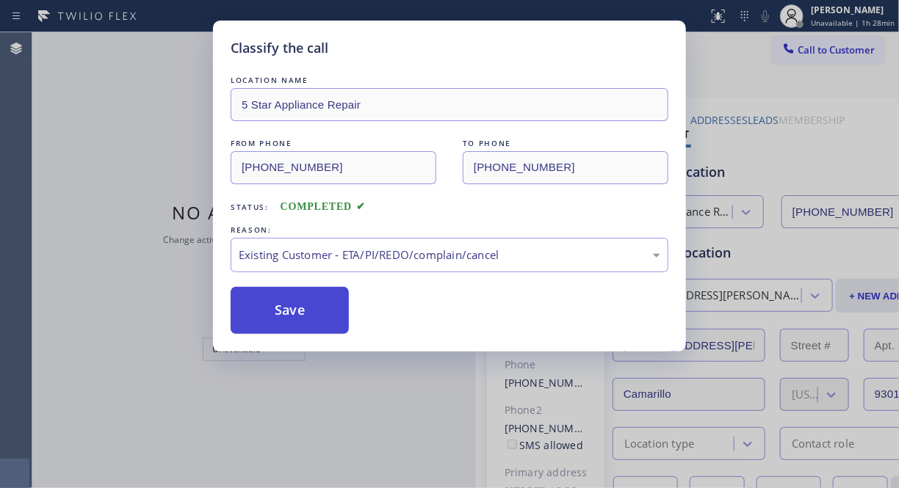
click at [313, 305] on button "Save" at bounding box center [290, 310] width 118 height 47
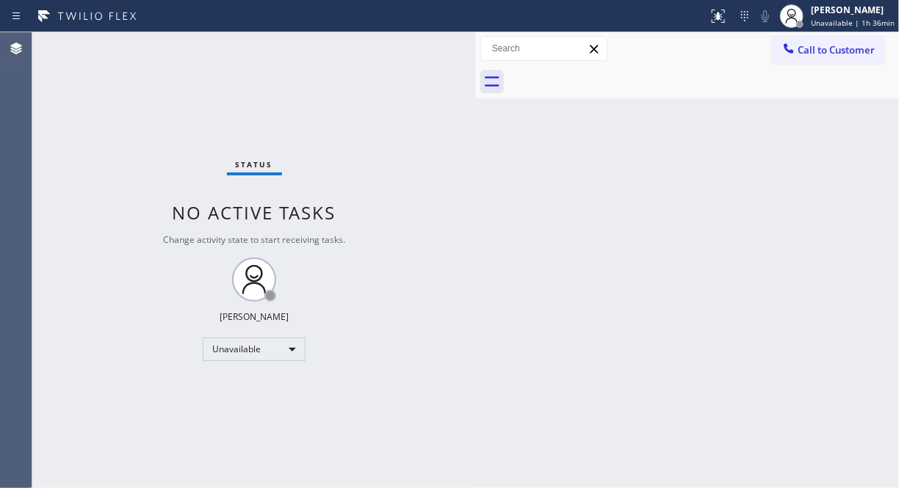
click at [79, 94] on div "Status No active tasks Change activity state to start receiving tasks. [PERSON_…" at bounding box center [253, 260] width 443 height 456
click at [89, 145] on div "Status No active tasks Change activity state to start receiving tasks. [PERSON_…" at bounding box center [253, 260] width 443 height 456
click at [805, 53] on span "Call to Customer" at bounding box center [835, 49] width 77 height 13
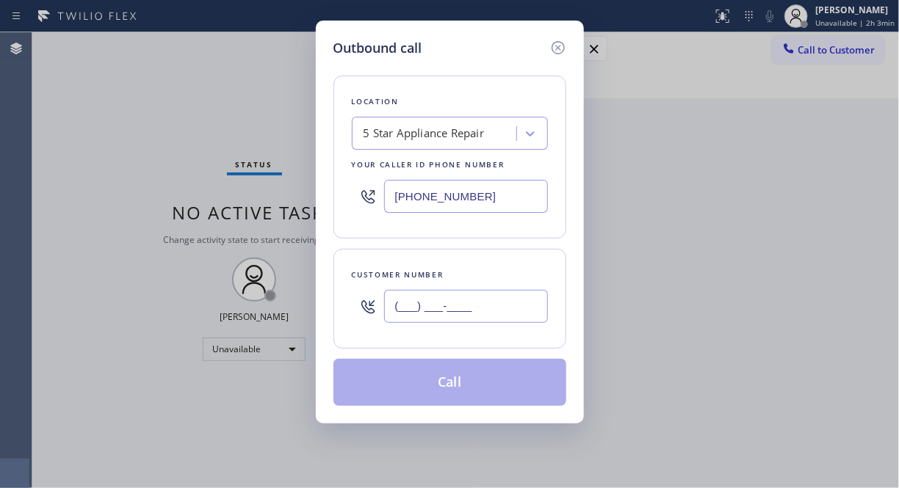
click at [441, 301] on input "(___) ___-____" at bounding box center [466, 306] width 164 height 33
paste input "310) 396-2444"
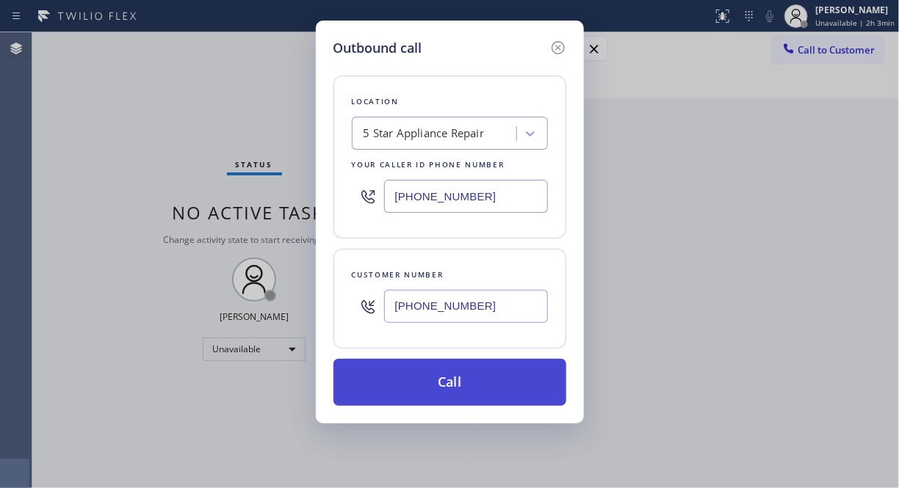
type input "(310) 396-2444"
click at [471, 391] on button "Call" at bounding box center [449, 382] width 233 height 47
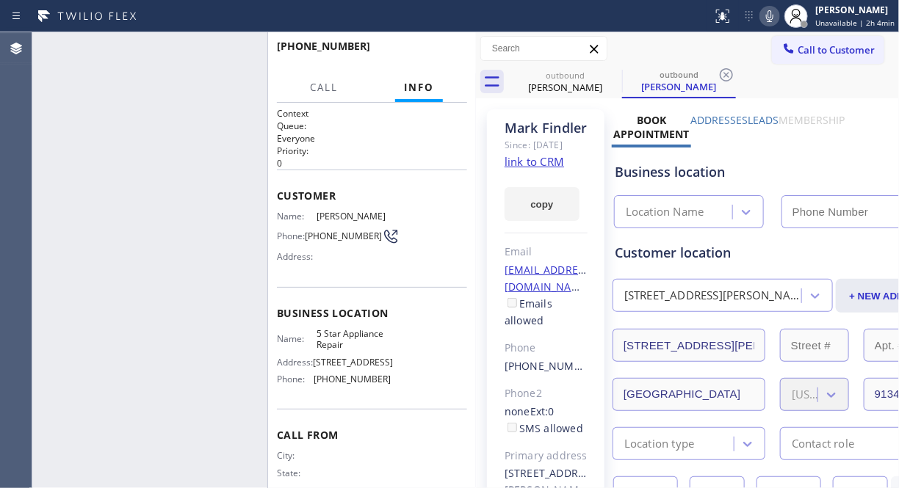
type input "[PHONE_NUMBER]"
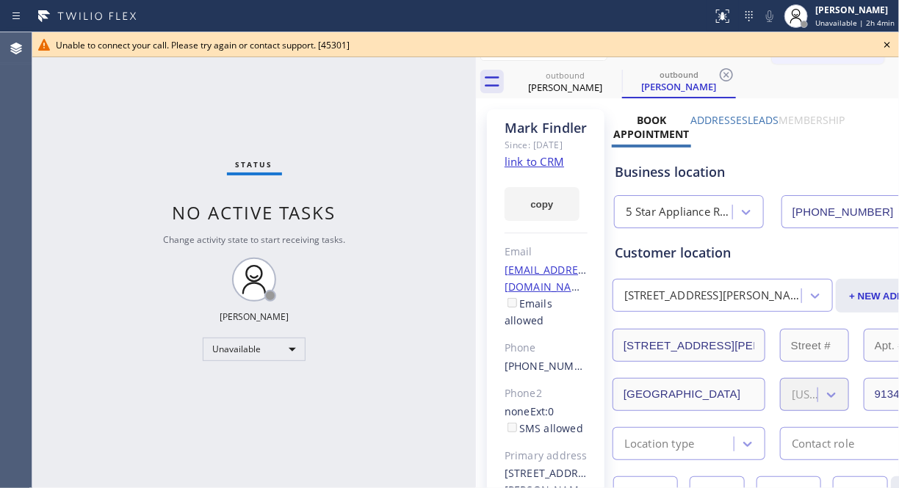
click at [887, 47] on icon at bounding box center [887, 45] width 18 height 18
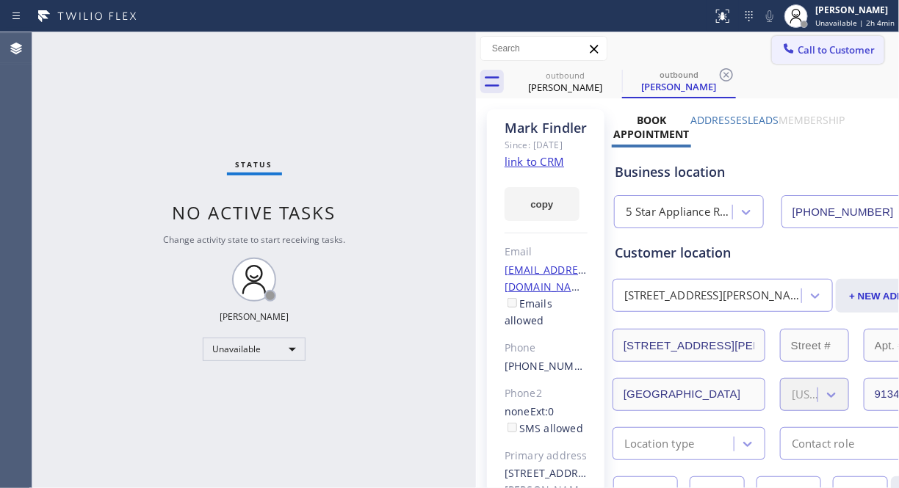
click at [797, 56] on span "Call to Customer" at bounding box center [835, 49] width 77 height 13
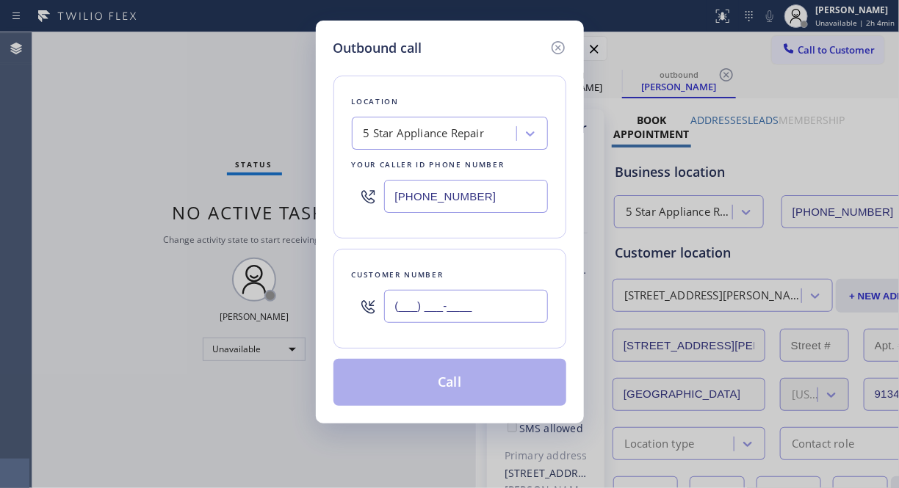
click at [460, 307] on input "(___) ___-____" at bounding box center [466, 306] width 164 height 33
paste input "415) 431-3076"
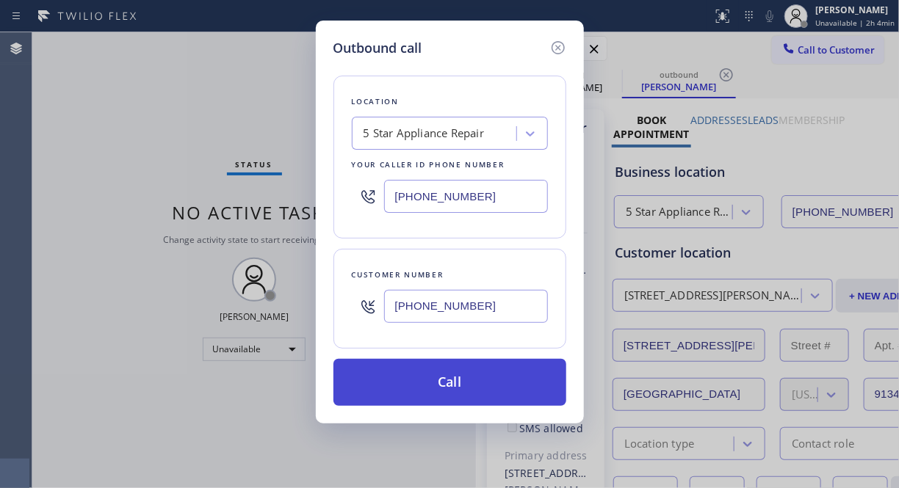
type input "(415) 431-3076"
click at [494, 399] on button "Call" at bounding box center [449, 382] width 233 height 47
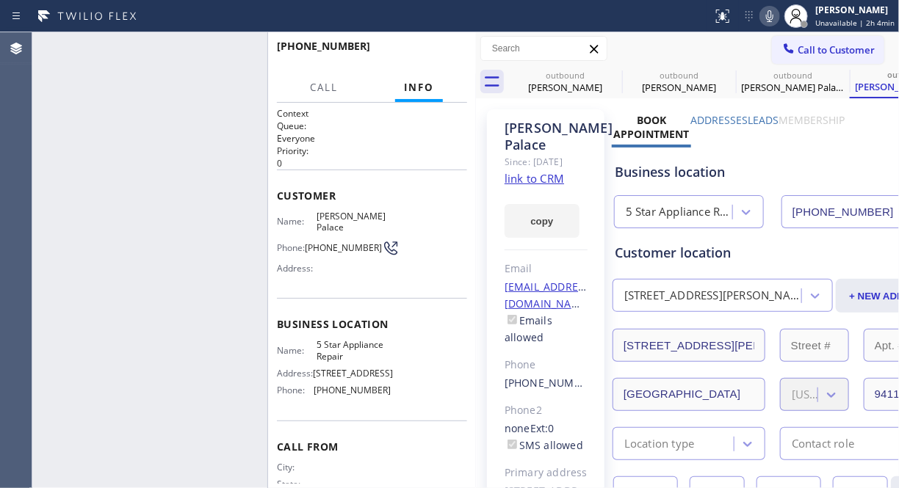
type input "[PHONE_NUMBER]"
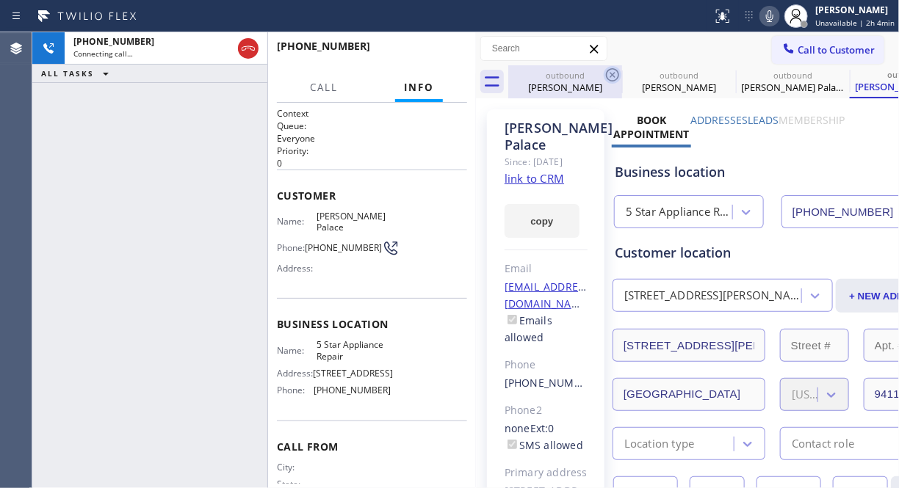
click at [611, 76] on icon at bounding box center [612, 74] width 13 height 13
click at [0, 0] on icon at bounding box center [0, 0] width 0 height 0
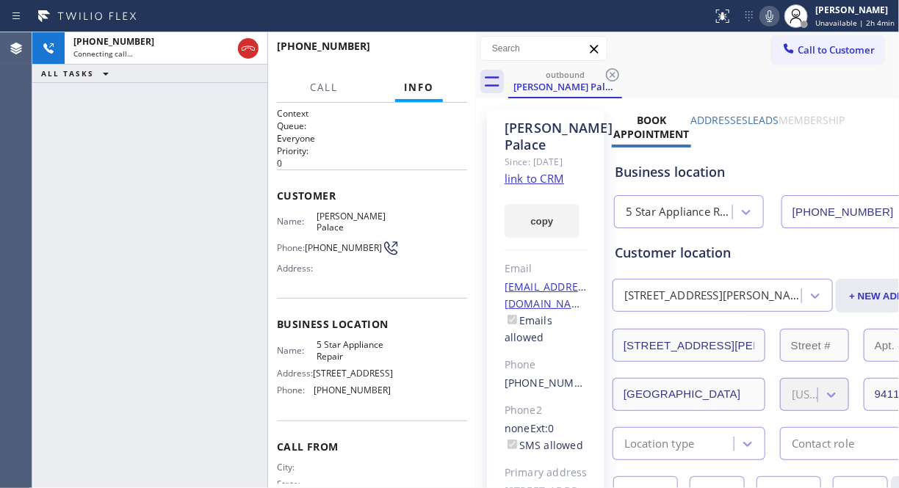
click at [611, 76] on icon at bounding box center [612, 74] width 13 height 13
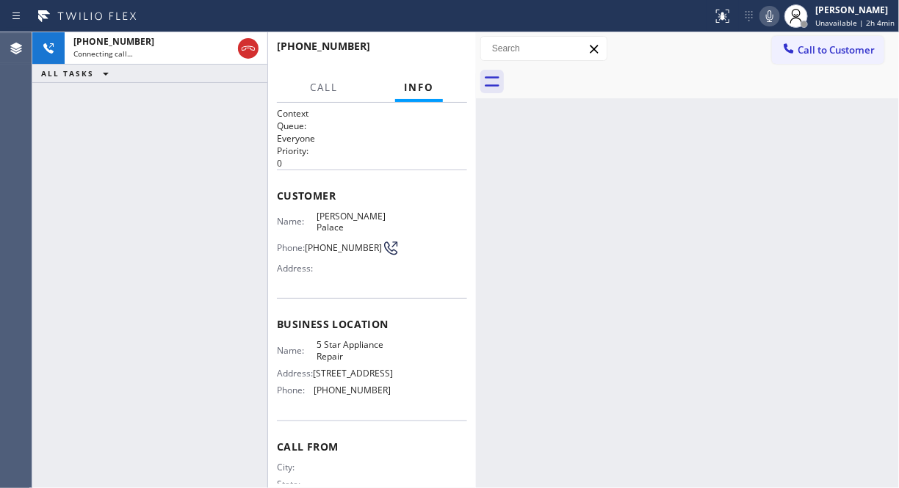
click at [611, 76] on div at bounding box center [703, 81] width 391 height 33
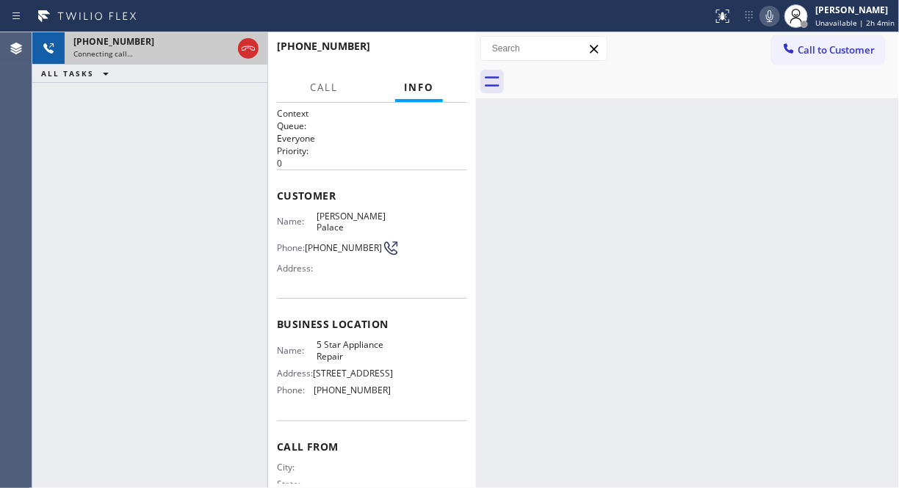
click at [200, 50] on div "Connecting call…" at bounding box center [152, 53] width 159 height 10
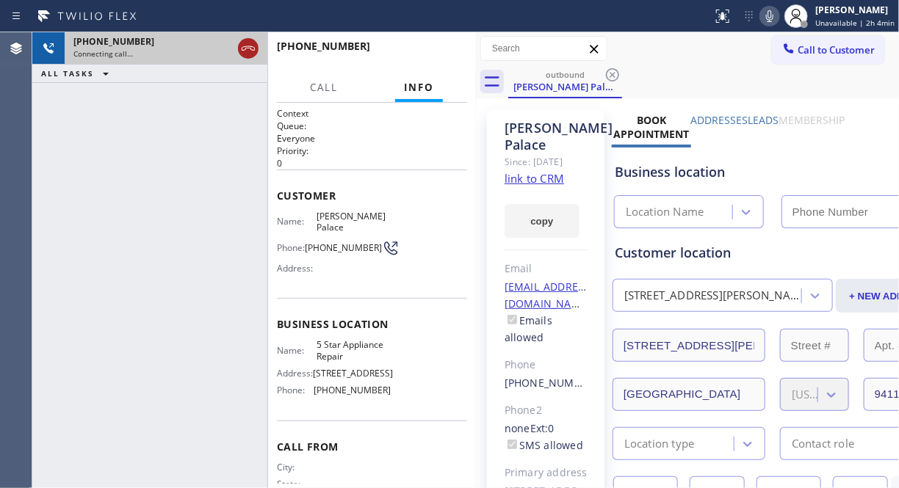
type input "[PHONE_NUMBER]"
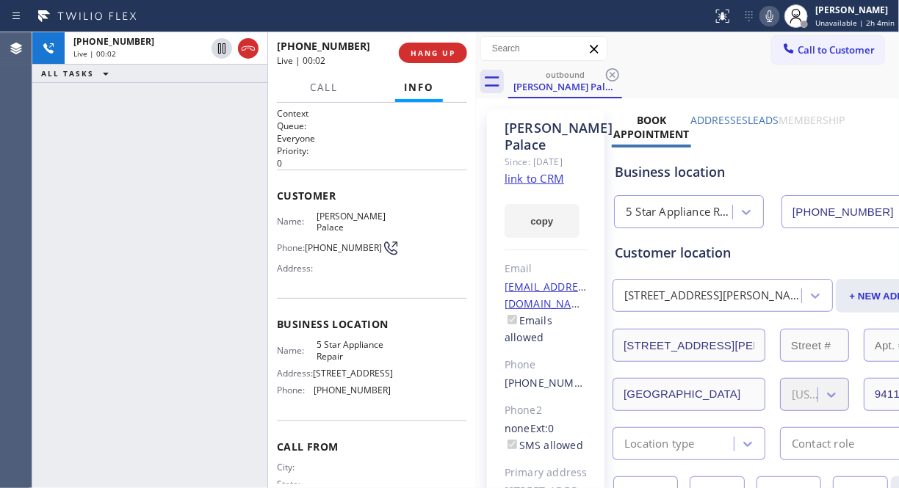
click at [93, 209] on div "+14154313076 Live | 00:02 ALL TASKS ALL TASKS ACTIVE TASKS TASKS IN WRAP UP" at bounding box center [149, 260] width 235 height 456
click at [548, 186] on link "link to CRM" at bounding box center [533, 178] width 59 height 15
click at [772, 18] on icon at bounding box center [770, 16] width 18 height 18
click at [772, 19] on icon at bounding box center [769, 16] width 7 height 12
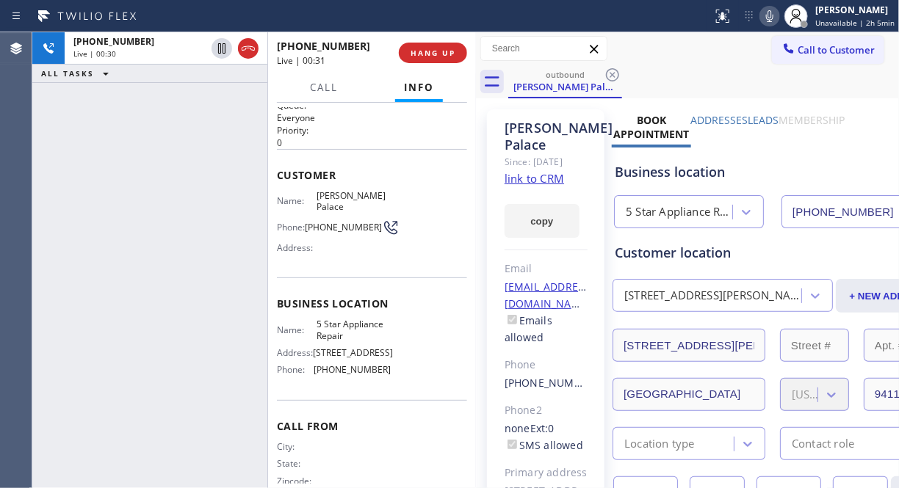
scroll to position [40, 0]
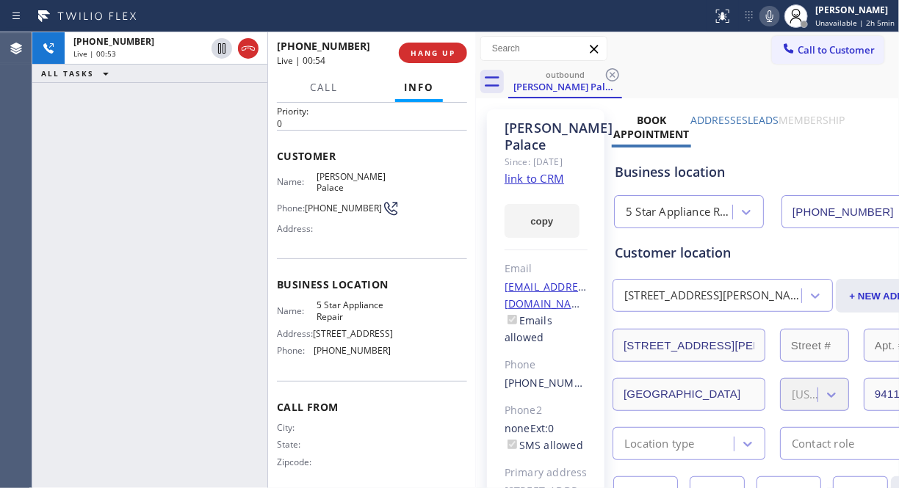
click at [775, 18] on icon at bounding box center [770, 16] width 18 height 18
click at [773, 18] on icon at bounding box center [769, 16] width 7 height 12
click at [771, 17] on icon at bounding box center [770, 16] width 18 height 18
click at [771, 17] on rect at bounding box center [769, 15] width 10 height 10
click at [772, 20] on icon at bounding box center [770, 16] width 18 height 18
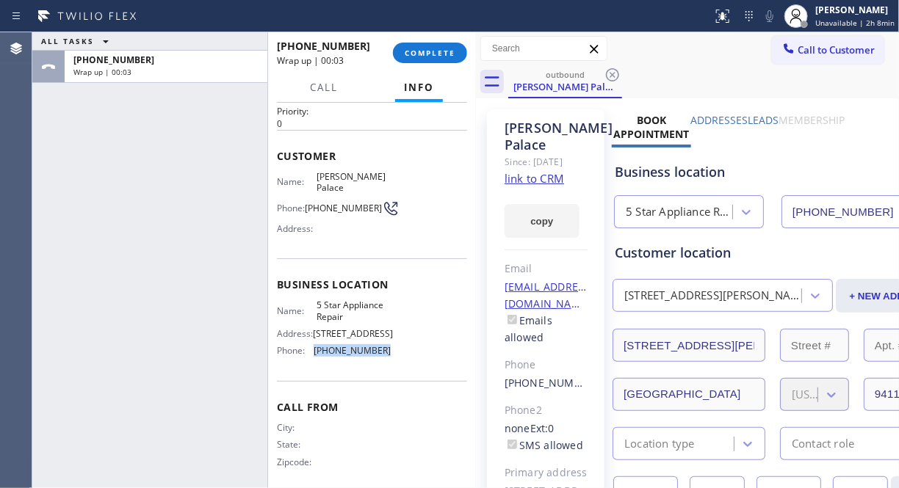
drag, startPoint x: 385, startPoint y: 339, endPoint x: 313, endPoint y: 341, distance: 72.7
click at [313, 341] on div "Name: 5 Star Appliance Repair Address: 510 Foothill Rd Phone: (855) 731-4952" at bounding box center [372, 331] width 190 height 63
copy span "[PHONE_NUMBER]"
click at [412, 345] on div "Name: 5 Star Appliance Repair Address: 510 Foothill Rd Phone: (855) 731-4952" at bounding box center [372, 331] width 190 height 63
drag, startPoint x: 396, startPoint y: 347, endPoint x: 312, endPoint y: 350, distance: 84.5
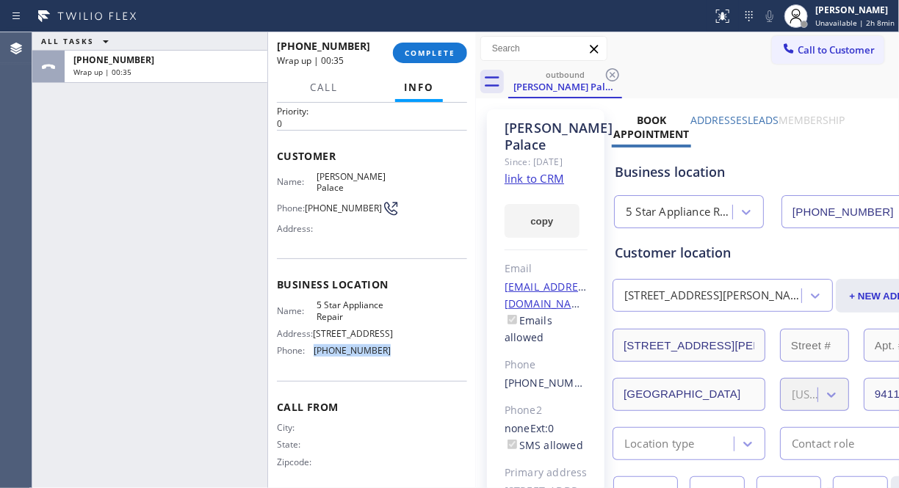
click at [312, 350] on div "Name: 5 Star Appliance Repair Address: 510 Foothill Rd Phone: (855) 731-4952" at bounding box center [372, 331] width 190 height 63
copy div "[PHONE_NUMBER]"
click at [429, 54] on span "COMPLETE" at bounding box center [430, 53] width 51 height 10
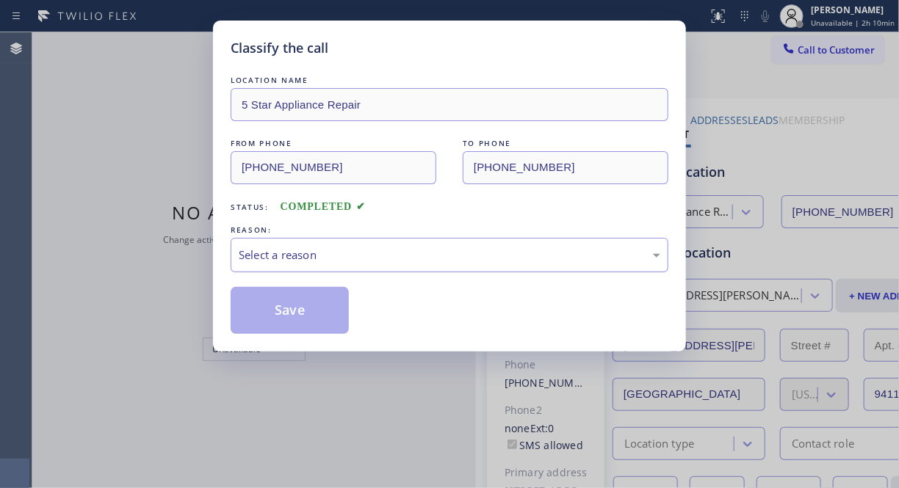
click at [372, 255] on div "Select a reason" at bounding box center [449, 255] width 421 height 17
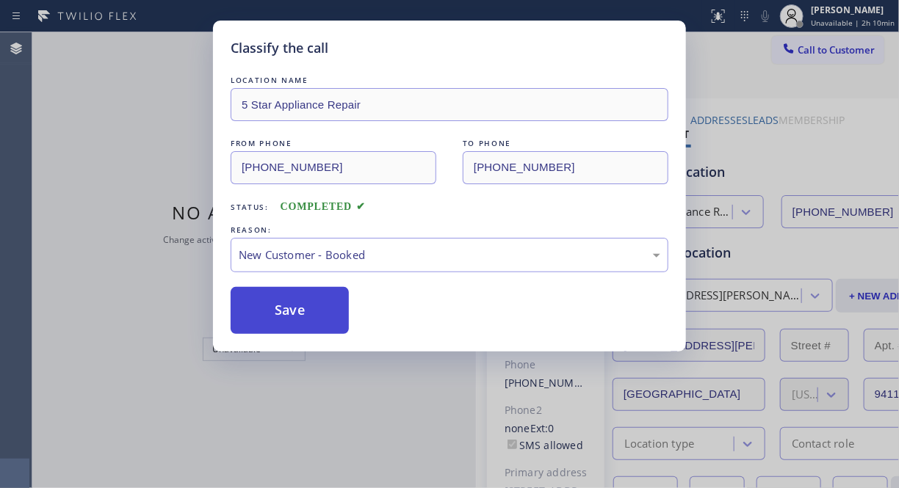
click at [312, 319] on button "Save" at bounding box center [290, 310] width 118 height 47
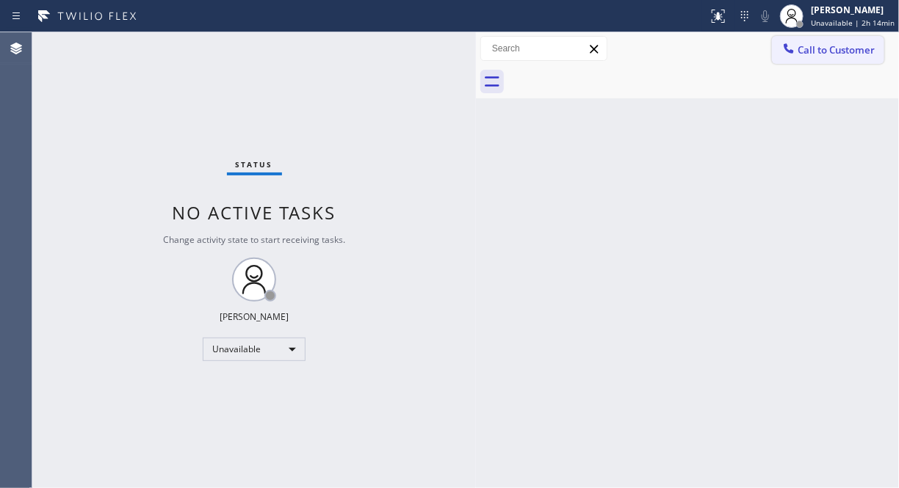
click at [827, 59] on button "Call to Customer" at bounding box center [828, 50] width 112 height 28
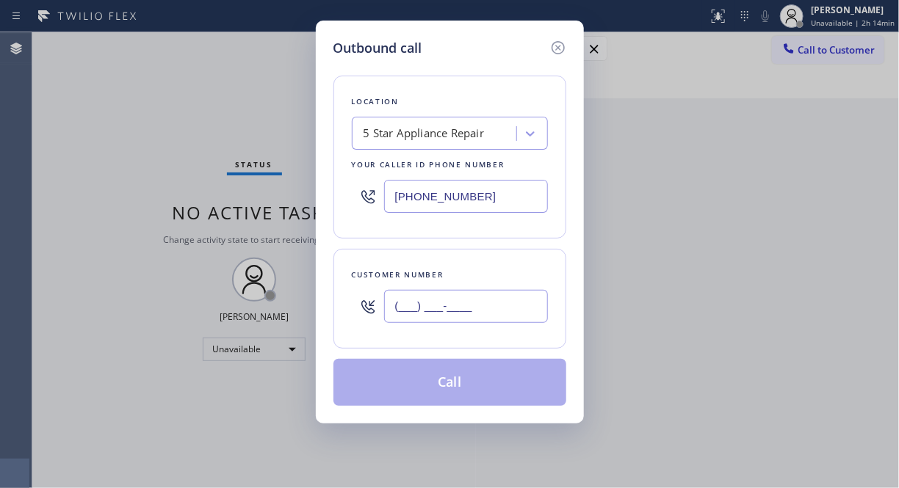
click at [493, 292] on input "(___) ___-____" at bounding box center [466, 306] width 164 height 33
paste input "714) 921-2924"
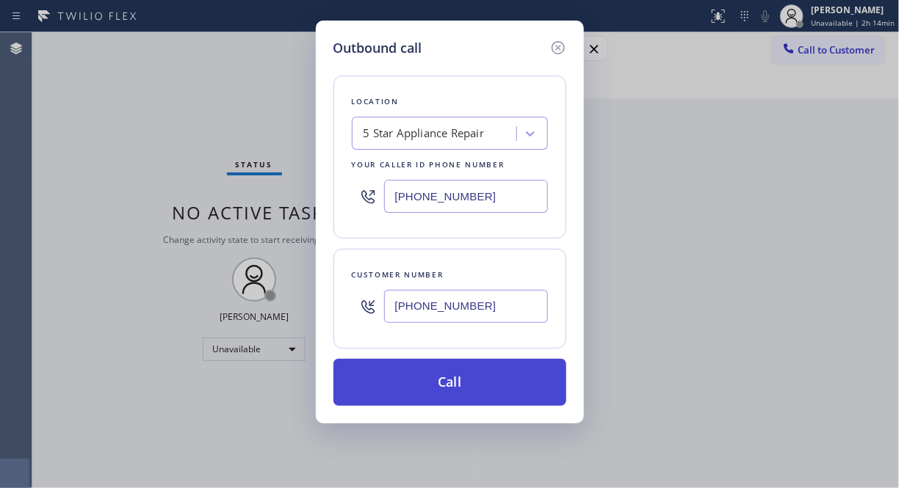
type input "(714) 921-2924"
click at [508, 385] on button "Call" at bounding box center [449, 382] width 233 height 47
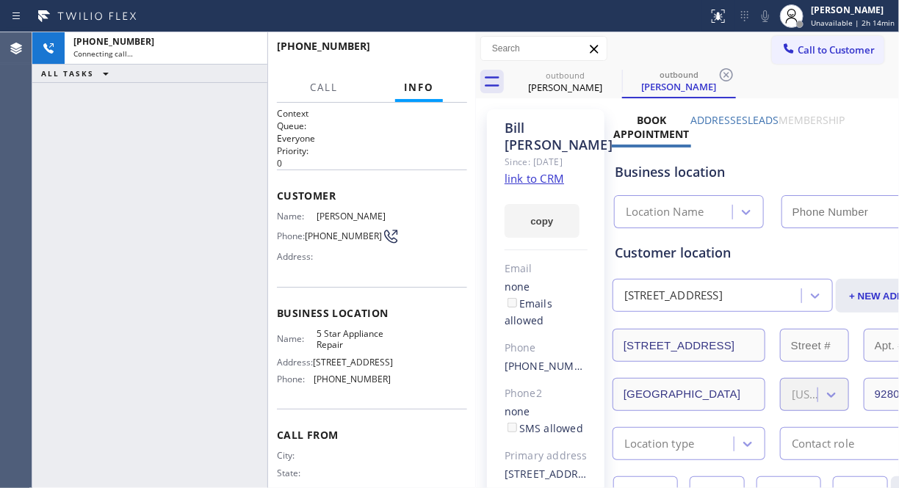
type input "[PHONE_NUMBER]"
click at [248, 52] on icon at bounding box center [248, 49] width 18 height 18
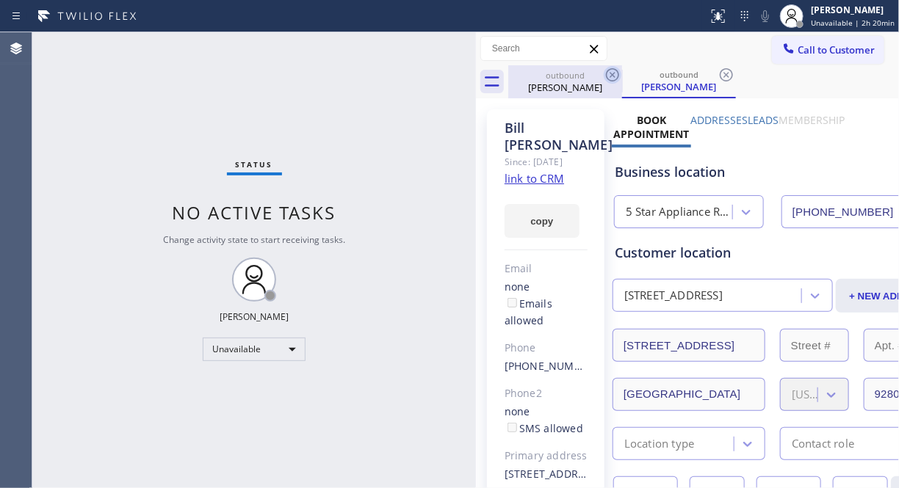
click at [610, 76] on icon at bounding box center [613, 75] width 18 height 18
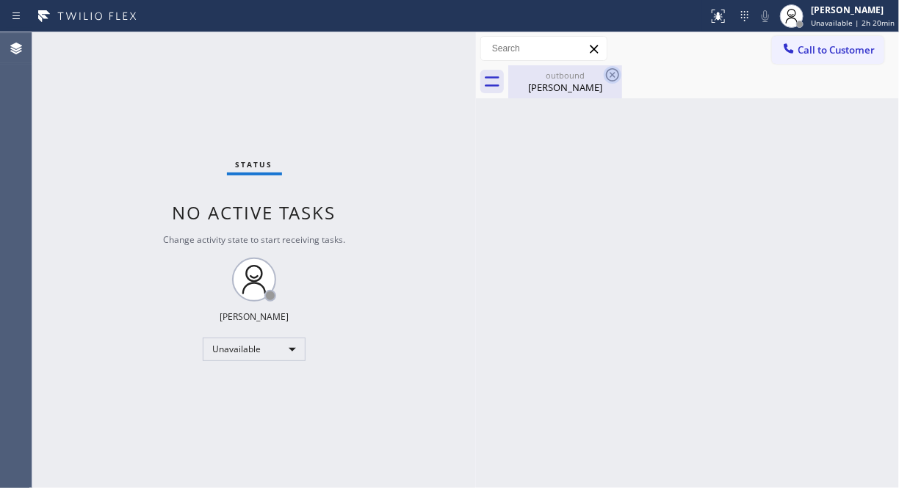
click at [612, 75] on icon at bounding box center [612, 74] width 13 height 13
click at [590, 81] on div "Bill Vanvleet" at bounding box center [565, 87] width 111 height 13
click at [614, 70] on div at bounding box center [703, 81] width 391 height 33
click at [786, 40] on button "Call to Customer" at bounding box center [828, 50] width 112 height 28
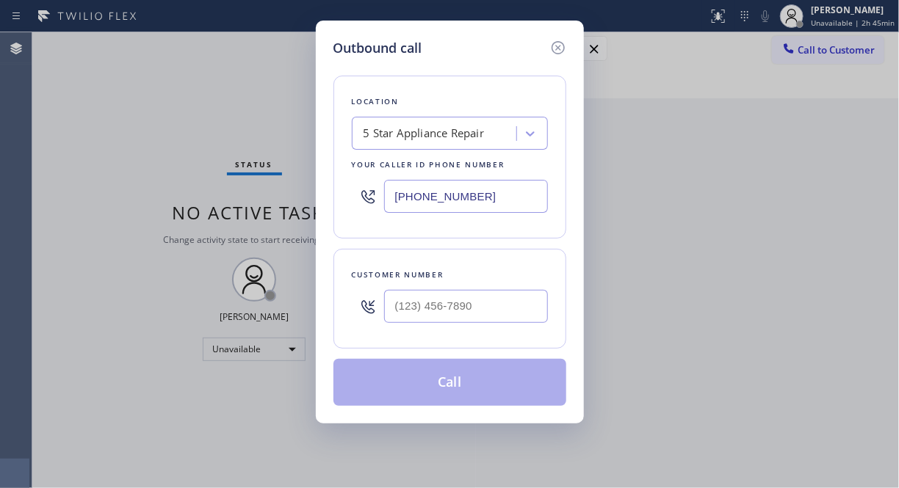
type input "(___) ___-____"
click at [468, 301] on input "(___) ___-____" at bounding box center [466, 306] width 164 height 33
click at [402, 312] on input "(___) ___-____" at bounding box center [466, 306] width 164 height 33
paste input "42) 420-8377"
click at [392, 307] on input "(_42) 420-8377" at bounding box center [466, 306] width 164 height 33
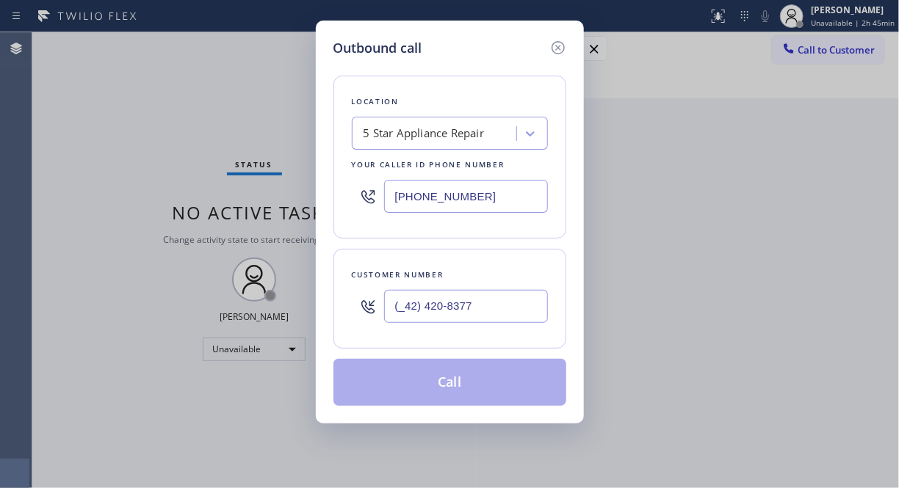
paste input "424) 208-3774"
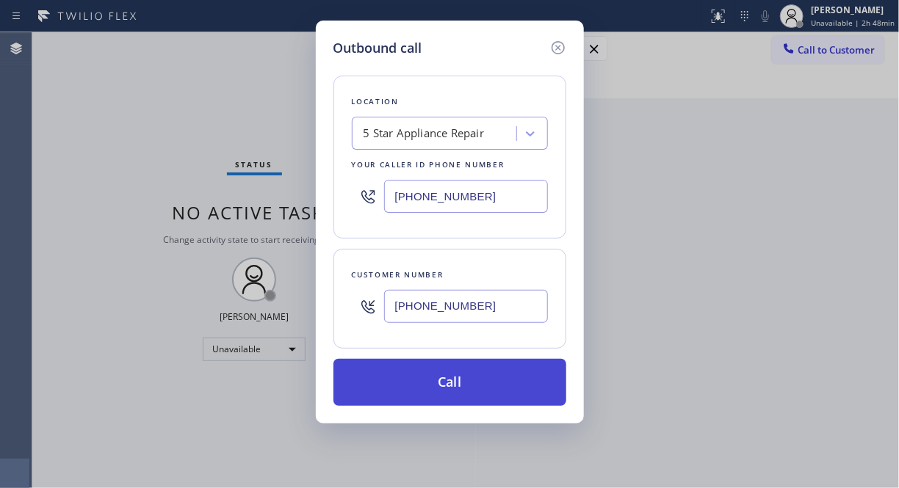
type input "(424) 208-3774"
click at [443, 370] on button "Call" at bounding box center [449, 382] width 233 height 47
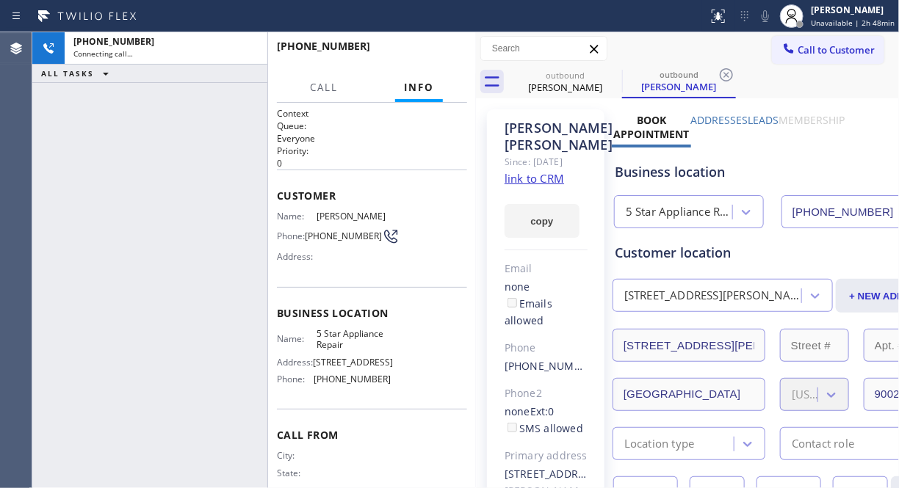
type input "[PHONE_NUMBER]"
click at [607, 69] on icon at bounding box center [613, 75] width 18 height 18
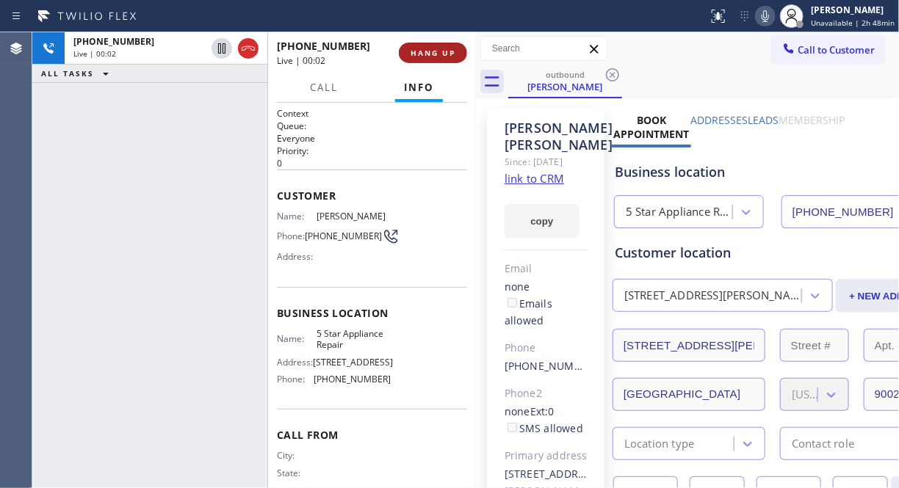
click at [423, 52] on span "HANG UP" at bounding box center [432, 53] width 45 height 10
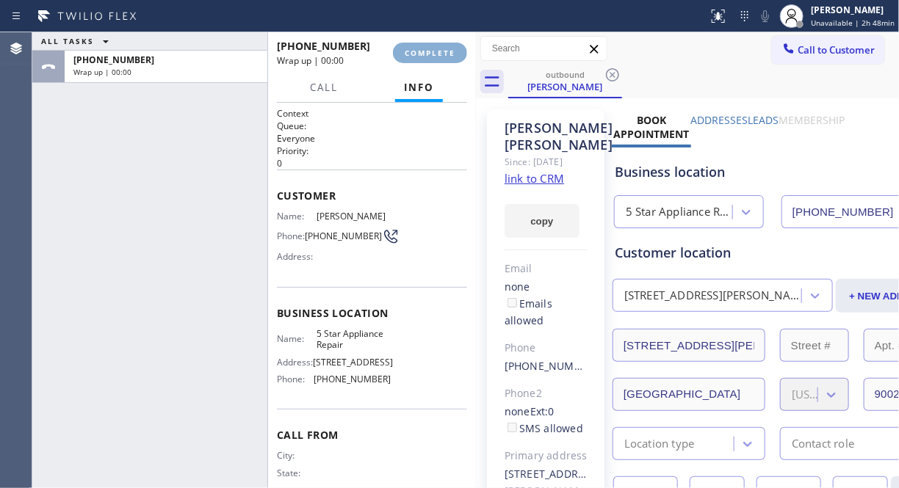
click at [423, 52] on span "COMPLETE" at bounding box center [430, 53] width 51 height 10
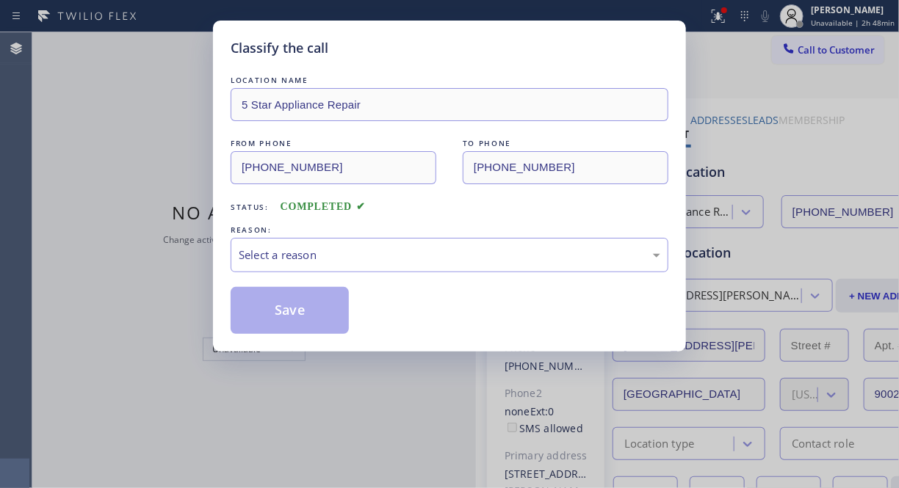
click at [424, 51] on div "Classify the call" at bounding box center [450, 48] width 438 height 20
click at [450, 267] on div "Select a reason" at bounding box center [450, 255] width 438 height 35
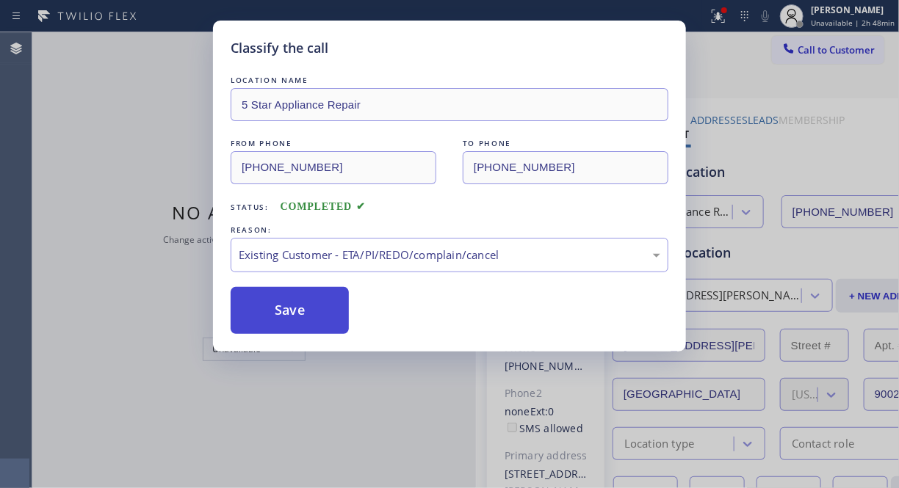
drag, startPoint x: 445, startPoint y: 332, endPoint x: 333, endPoint y: 314, distance: 113.7
click at [319, 319] on button "Save" at bounding box center [290, 310] width 118 height 47
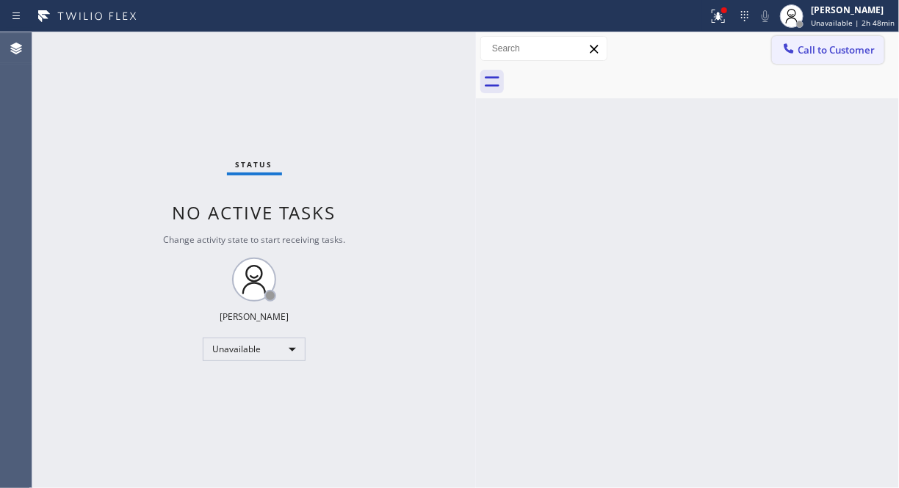
click at [811, 56] on span "Call to Customer" at bounding box center [835, 49] width 77 height 13
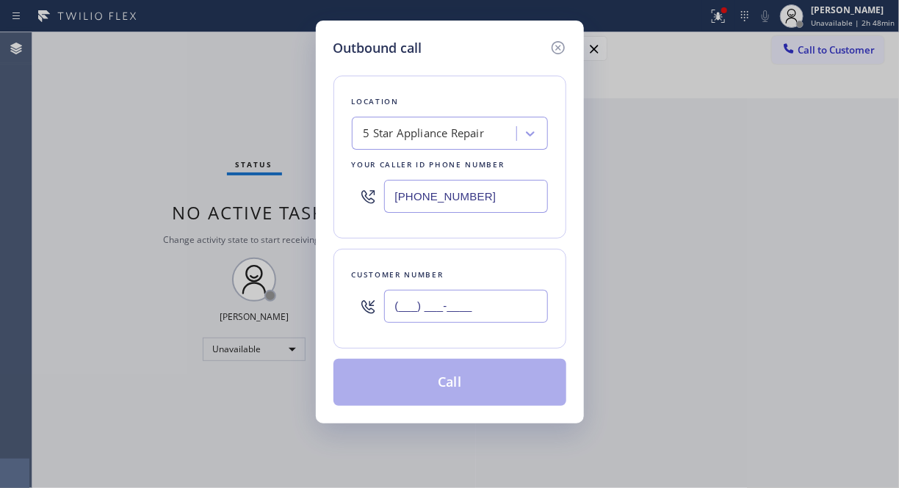
click at [501, 318] on input "(___) ___-____" at bounding box center [466, 306] width 164 height 33
paste input "562) 972-4324"
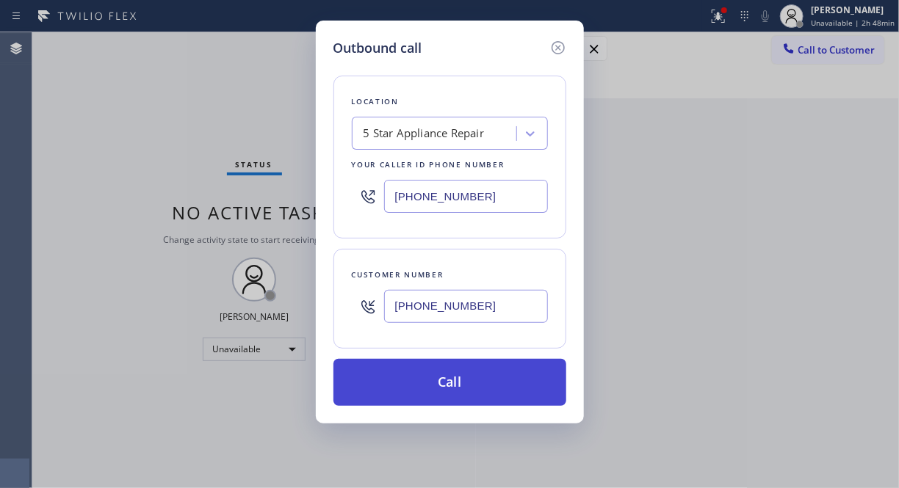
type input "(562) 972-4324"
click at [486, 385] on button "Call" at bounding box center [449, 382] width 233 height 47
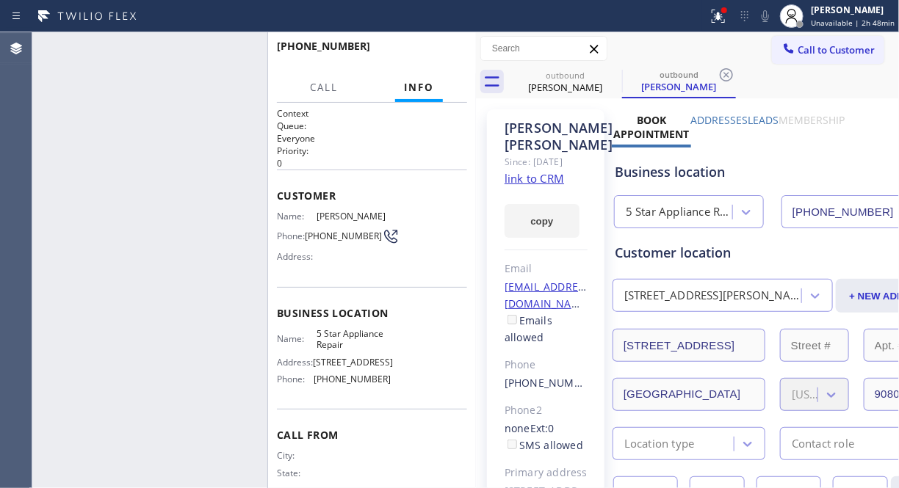
type input "[PHONE_NUMBER]"
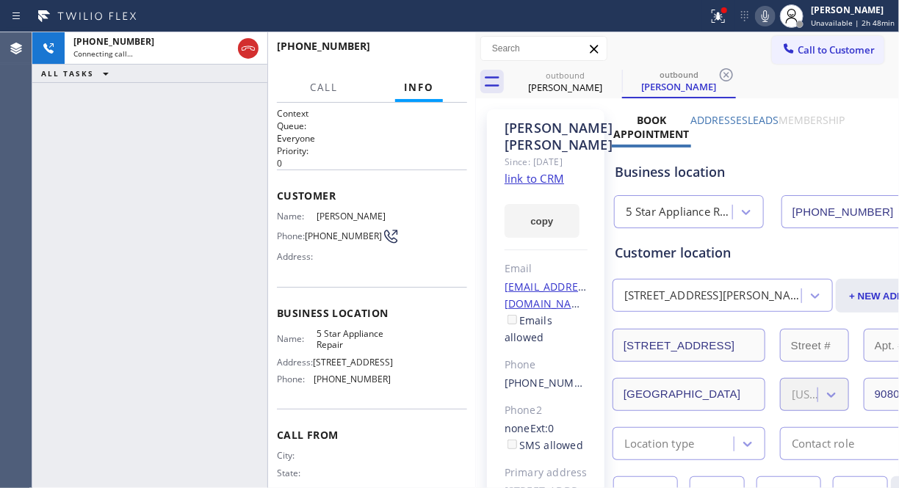
drag, startPoint x: 245, startPoint y: 46, endPoint x: 325, endPoint y: 0, distance: 92.1
click at [245, 46] on icon at bounding box center [248, 49] width 18 height 18
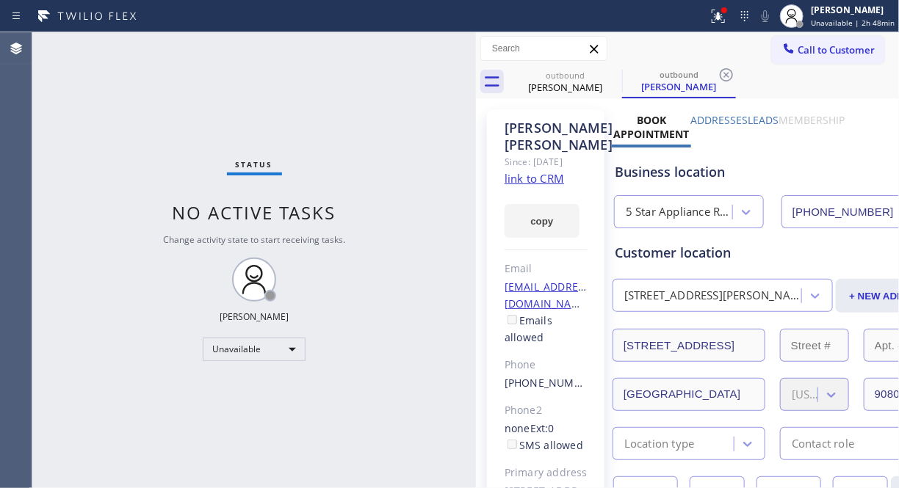
click at [797, 54] on span "Call to Customer" at bounding box center [835, 49] width 77 height 13
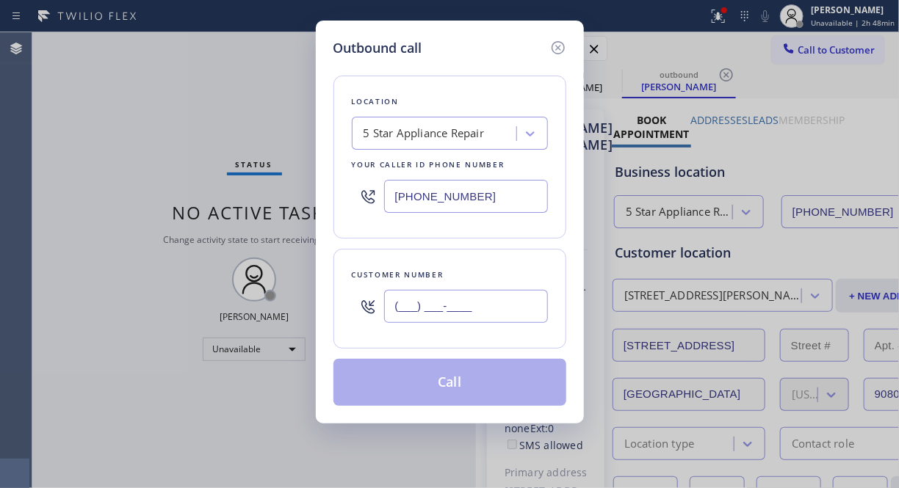
click at [422, 299] on input "(___) ___-____" at bounding box center [466, 306] width 164 height 33
paste input "310) 822-0161"
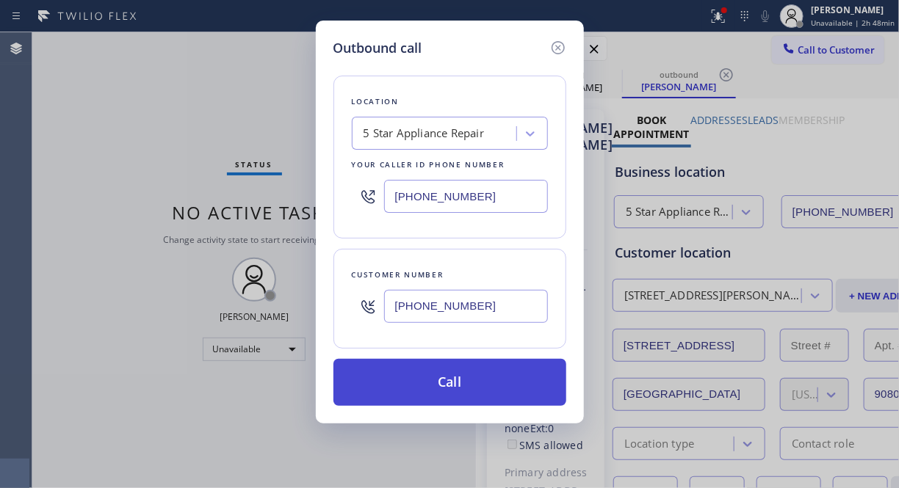
type input "(310) 822-0161"
click at [478, 375] on button "Call" at bounding box center [449, 382] width 233 height 47
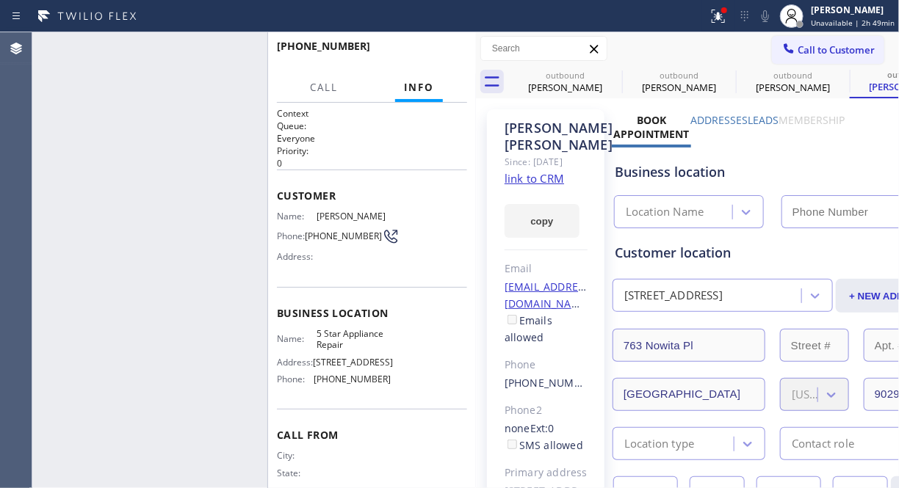
type input "[PHONE_NUMBER]"
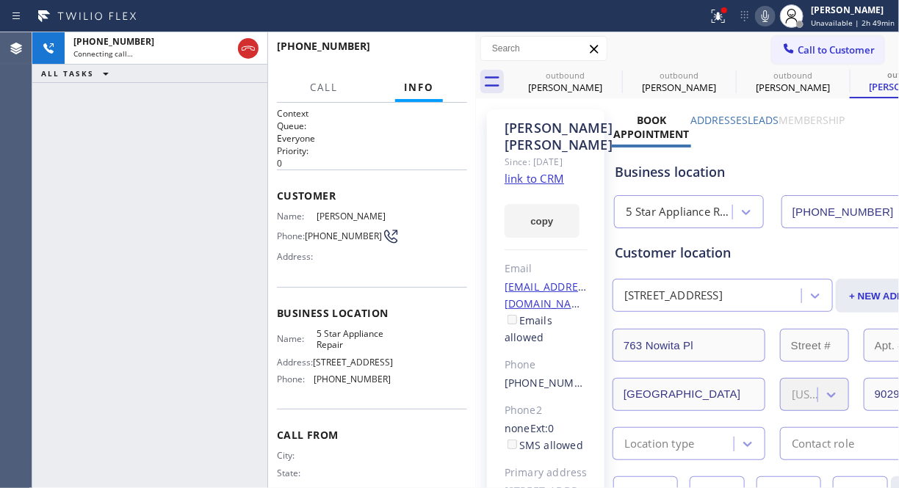
click at [96, 187] on div "+13108220161 Connecting call… ALL TASKS ALL TASKS ACTIVE TASKS TASKS IN WRAP UP" at bounding box center [149, 260] width 235 height 456
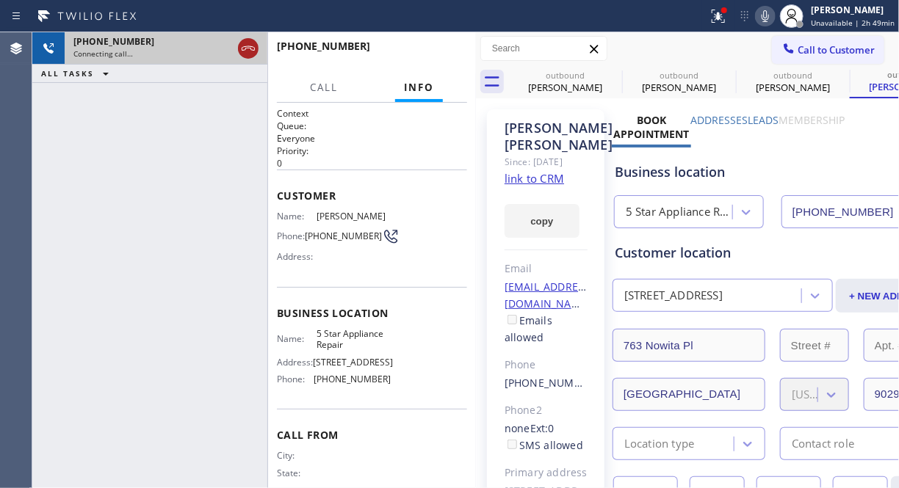
click at [244, 46] on icon at bounding box center [248, 48] width 13 height 4
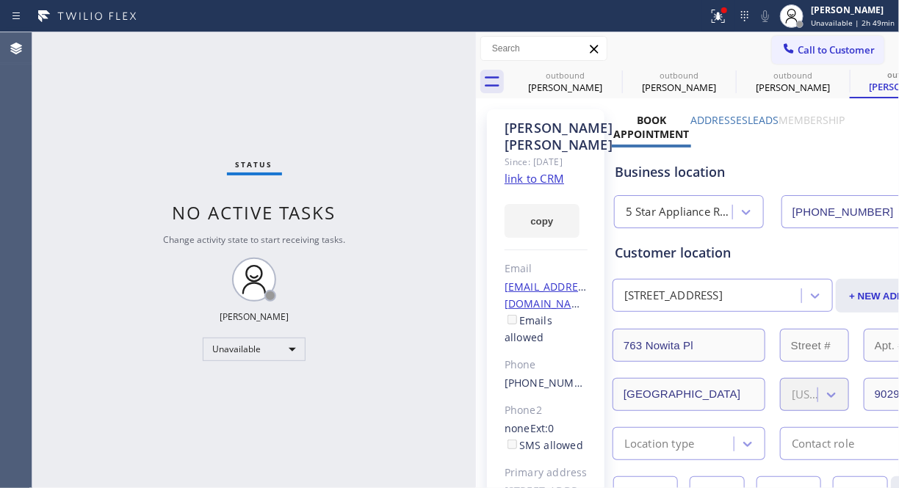
click at [797, 44] on span "Call to Customer" at bounding box center [835, 49] width 77 height 13
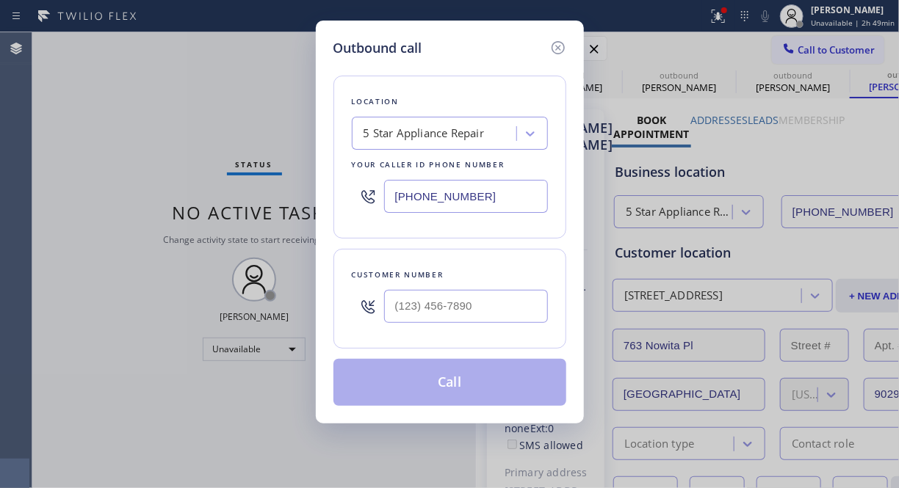
click at [435, 322] on input "text" at bounding box center [466, 306] width 164 height 33
type input "(___) ___-____"
click at [416, 343] on div "Customer number" at bounding box center [449, 299] width 233 height 100
click at [391, 307] on input "(___) ___-____" at bounding box center [466, 306] width 164 height 33
paste input "818) 599-5033"
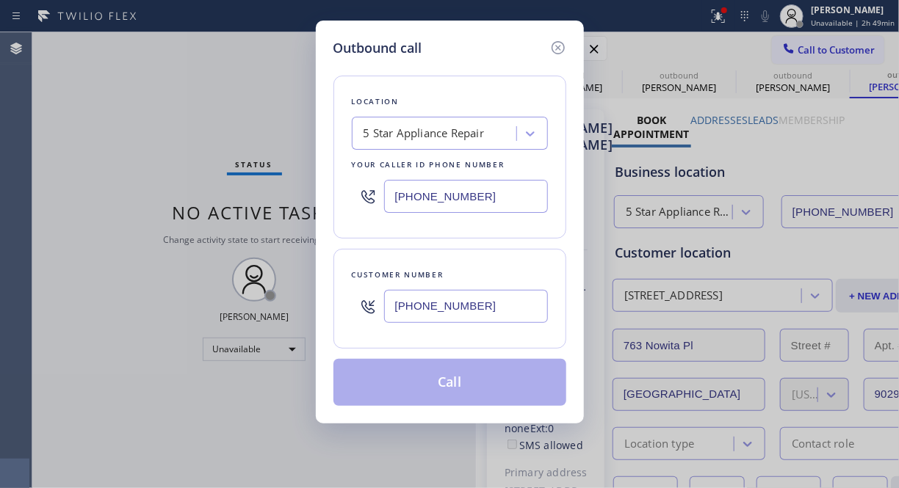
type input "(818) 599-5033"
click at [464, 385] on button "Call" at bounding box center [449, 382] width 233 height 47
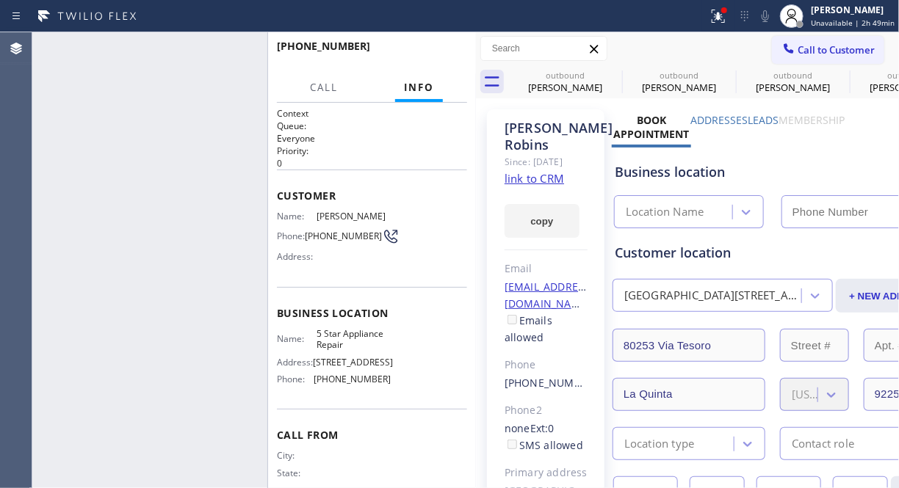
type input "[PHONE_NUMBER]"
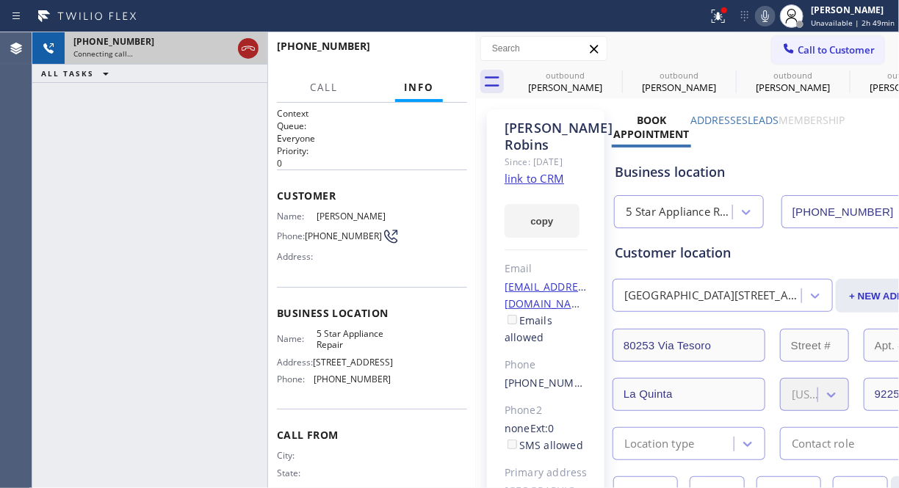
drag, startPoint x: 247, startPoint y: 48, endPoint x: 294, endPoint y: 32, distance: 50.4
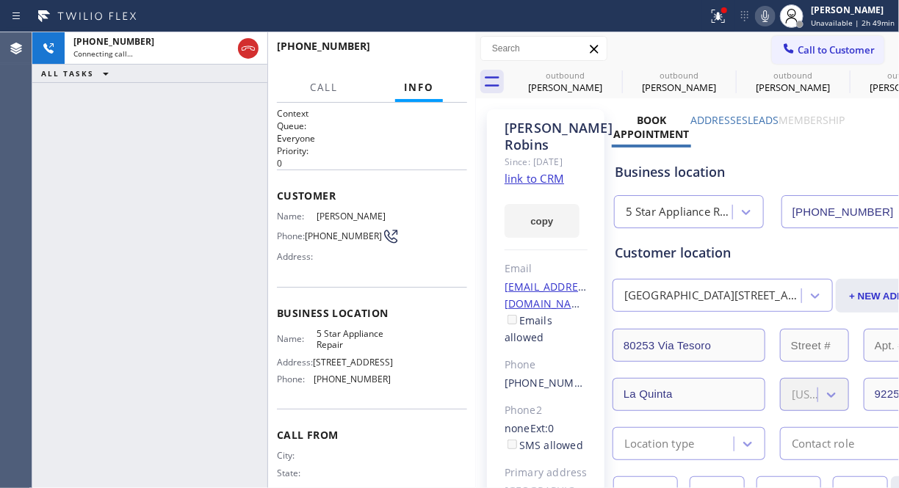
click at [247, 49] on icon at bounding box center [248, 49] width 18 height 18
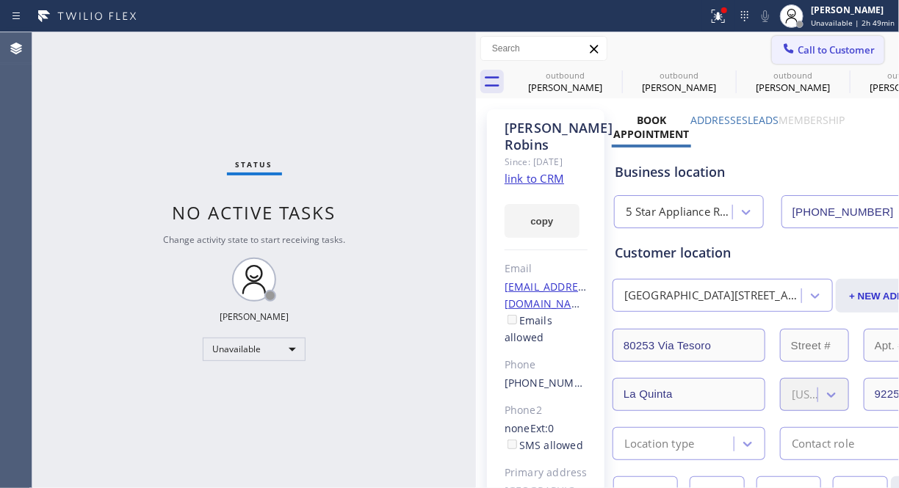
click at [806, 56] on span "Call to Customer" at bounding box center [835, 49] width 77 height 13
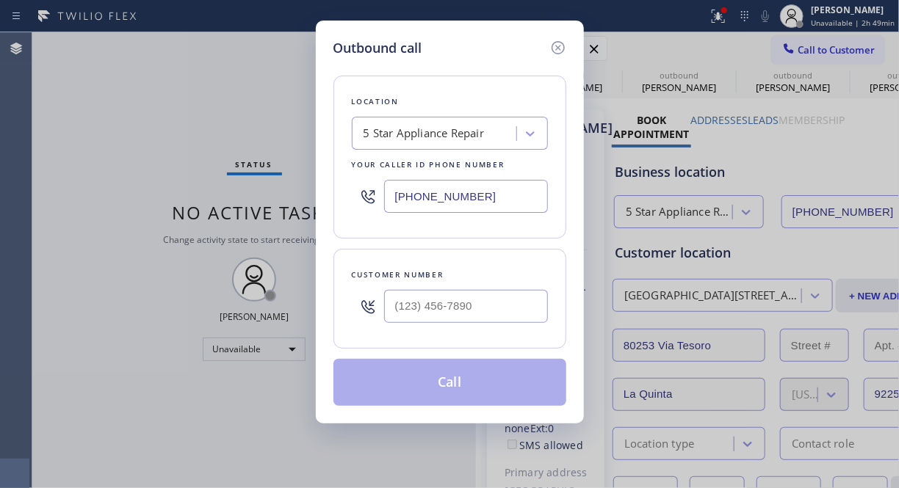
click at [383, 338] on div "Customer number" at bounding box center [449, 299] width 233 height 100
click at [398, 313] on input "(___) ___-____" at bounding box center [466, 306] width 164 height 33
paste input "805) 358-0174"
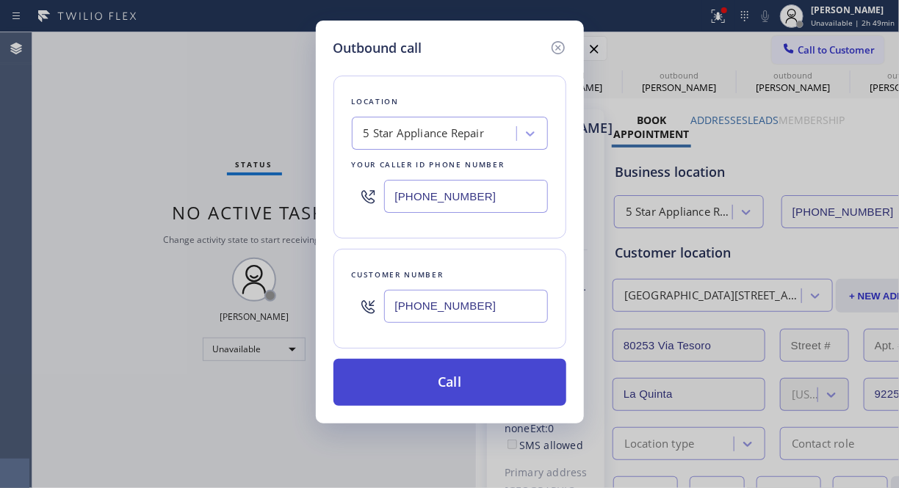
type input "(805) 358-0174"
click at [490, 380] on button "Call" at bounding box center [449, 382] width 233 height 47
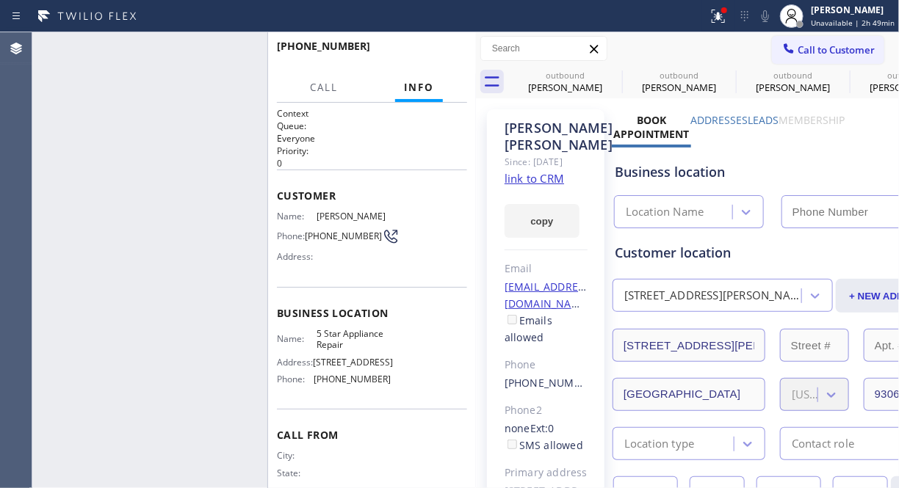
type input "[PHONE_NUMBER]"
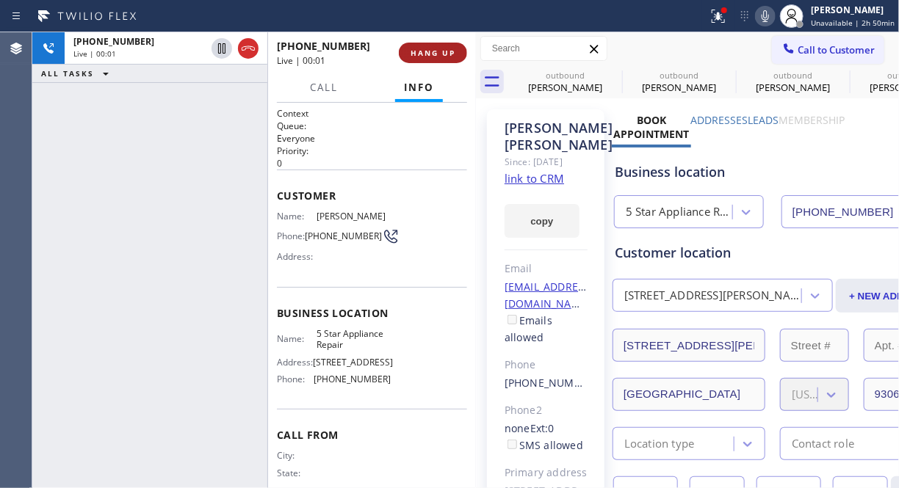
click at [112, 170] on div "+18053580174 Live | 00:01 ALL TASKS ALL TASKS ACTIVE TASKS TASKS IN WRAP UP" at bounding box center [149, 260] width 235 height 456
click at [427, 53] on span "HANG UP" at bounding box center [432, 53] width 45 height 10
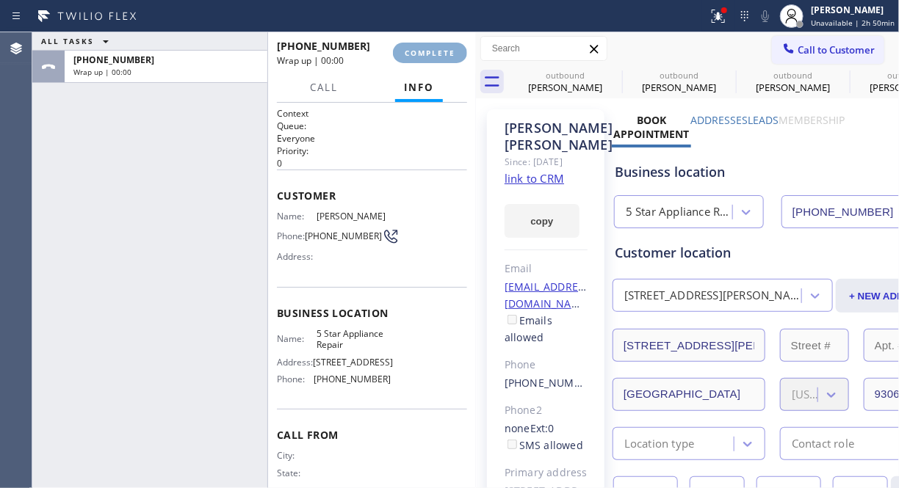
click at [427, 53] on span "COMPLETE" at bounding box center [430, 53] width 51 height 10
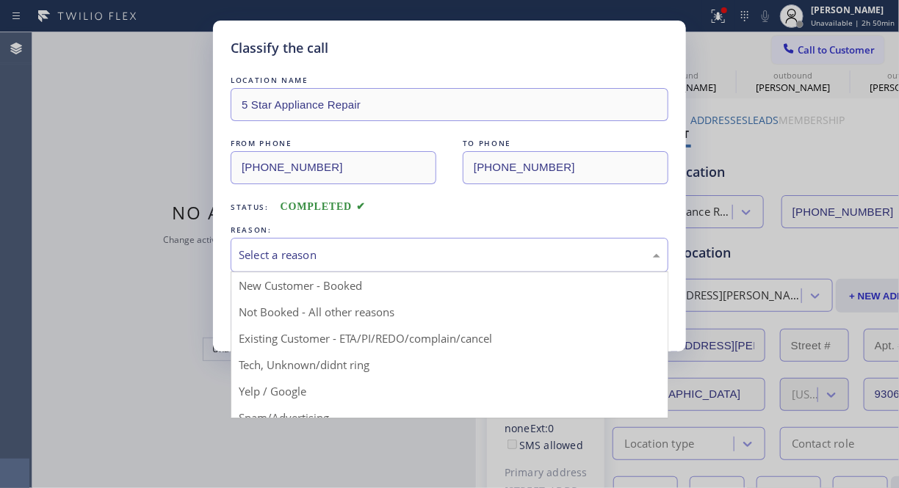
click at [450, 253] on div "Select a reason" at bounding box center [449, 255] width 421 height 17
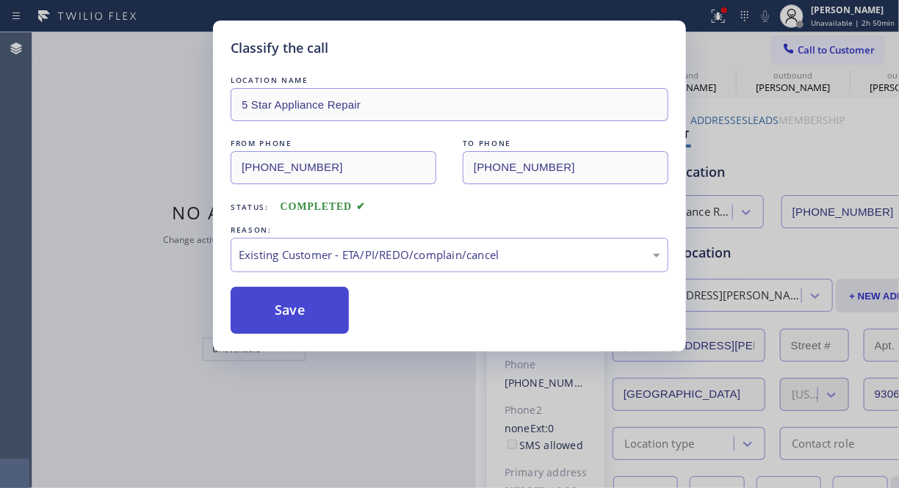
drag, startPoint x: 288, startPoint y: 319, endPoint x: 295, endPoint y: 316, distance: 7.9
click at [287, 319] on button "Save" at bounding box center [290, 310] width 118 height 47
click at [811, 48] on span "Call to Customer" at bounding box center [835, 49] width 77 height 13
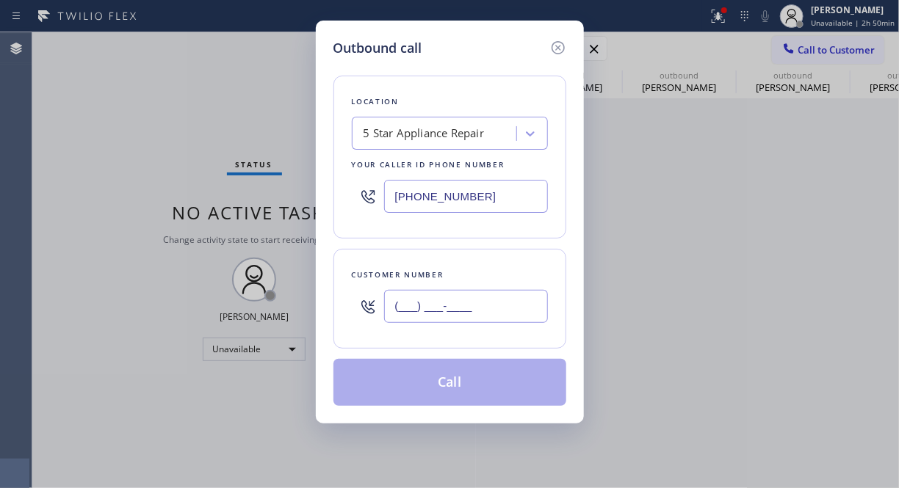
click at [482, 316] on input "(___) ___-____" at bounding box center [466, 306] width 164 height 33
paste input "512) 577-7334"
type input "(512) 577-7334"
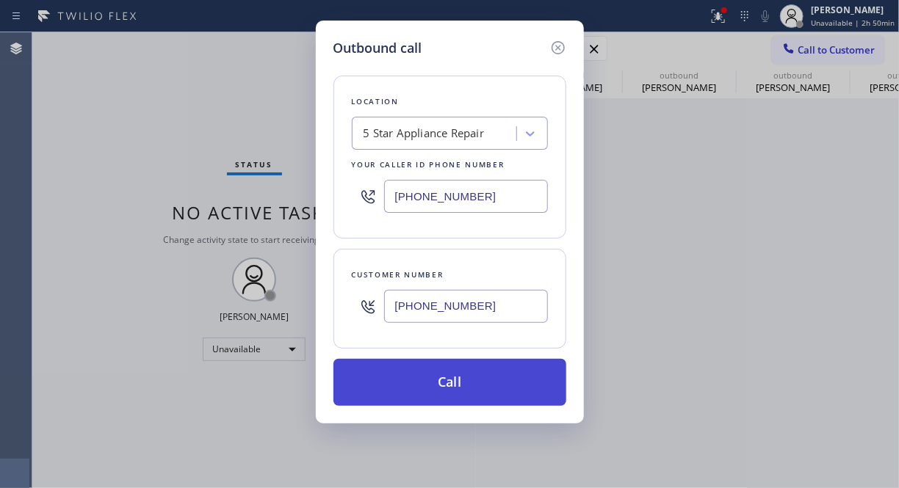
click at [488, 385] on button "Call" at bounding box center [449, 382] width 233 height 47
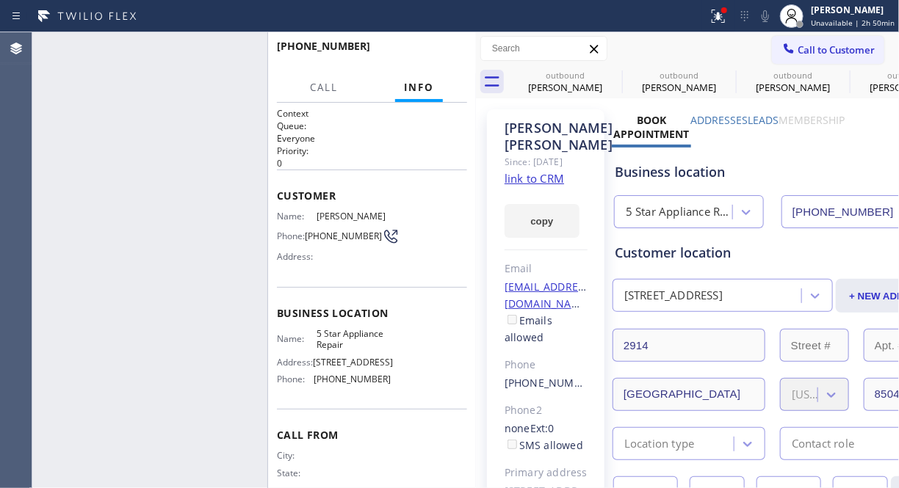
type input "[PHONE_NUMBER]"
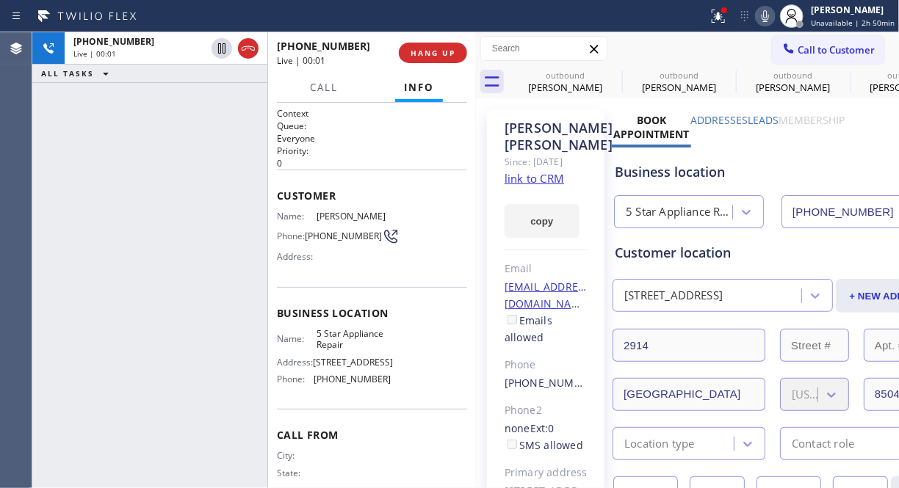
click at [98, 159] on div "+15125777334 Live | 00:01 ALL TASKS ALL TASKS ACTIVE TASKS TASKS IN WRAP UP" at bounding box center [149, 260] width 235 height 456
click at [416, 44] on button "HANG UP" at bounding box center [433, 53] width 68 height 21
click at [430, 50] on span "HANG UP" at bounding box center [432, 53] width 45 height 10
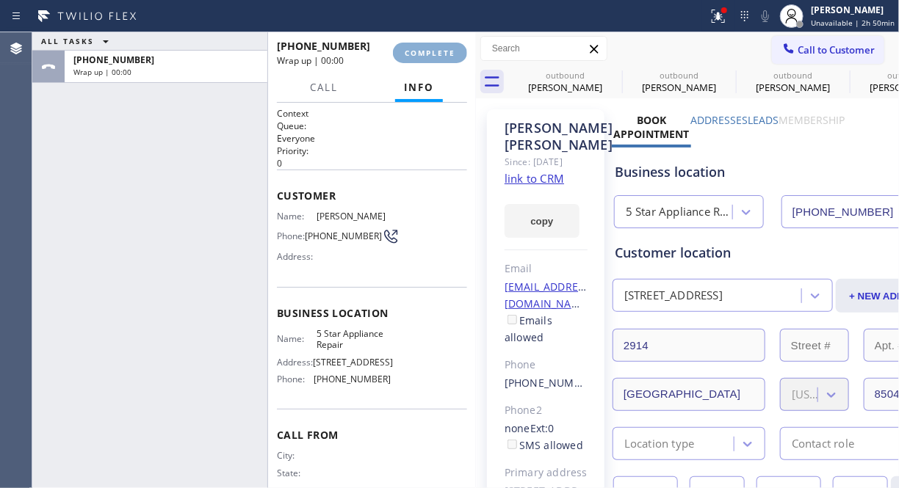
click at [432, 53] on span "COMPLETE" at bounding box center [430, 53] width 51 height 10
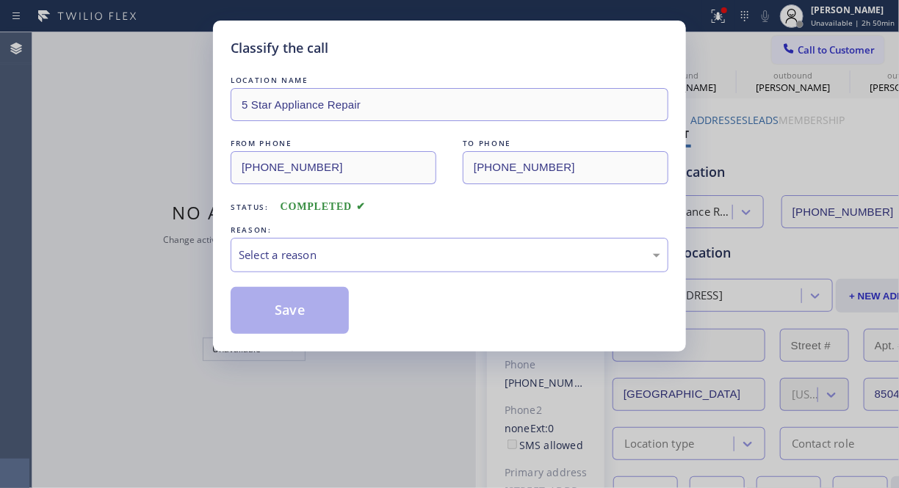
click at [432, 54] on div "Classify the call" at bounding box center [450, 48] width 438 height 20
click at [450, 255] on div "Select a reason" at bounding box center [449, 255] width 421 height 17
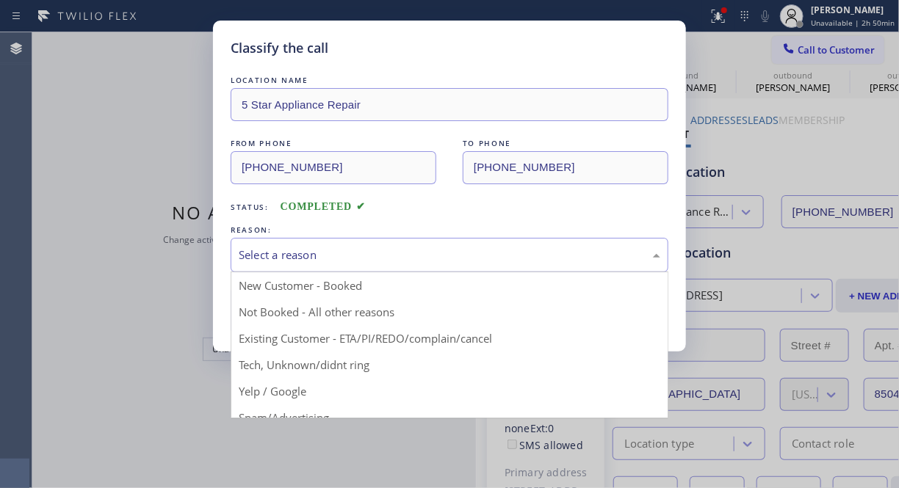
drag, startPoint x: 441, startPoint y: 327, endPoint x: 385, endPoint y: 321, distance: 56.9
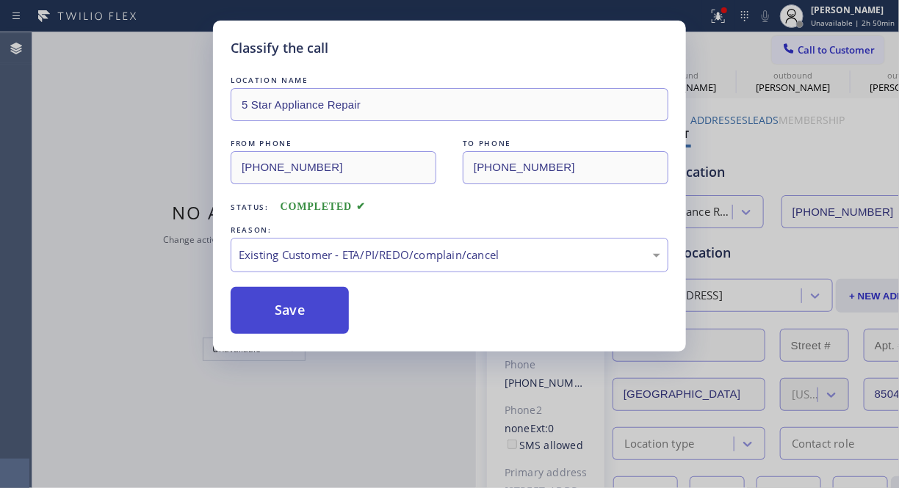
click at [344, 316] on button "Save" at bounding box center [290, 310] width 118 height 47
drag, startPoint x: 316, startPoint y: 311, endPoint x: 819, endPoint y: 57, distance: 562.8
click at [316, 311] on button "Save" at bounding box center [290, 310] width 118 height 47
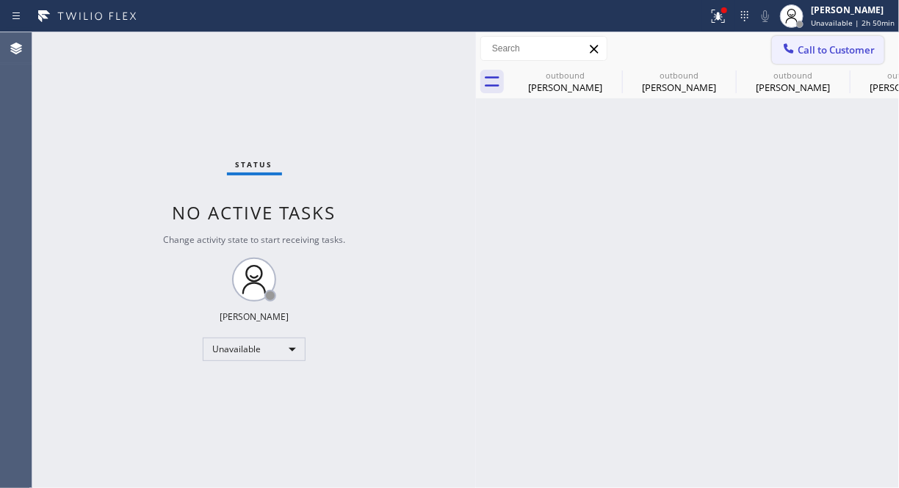
click at [810, 48] on span "Call to Customer" at bounding box center [835, 49] width 77 height 13
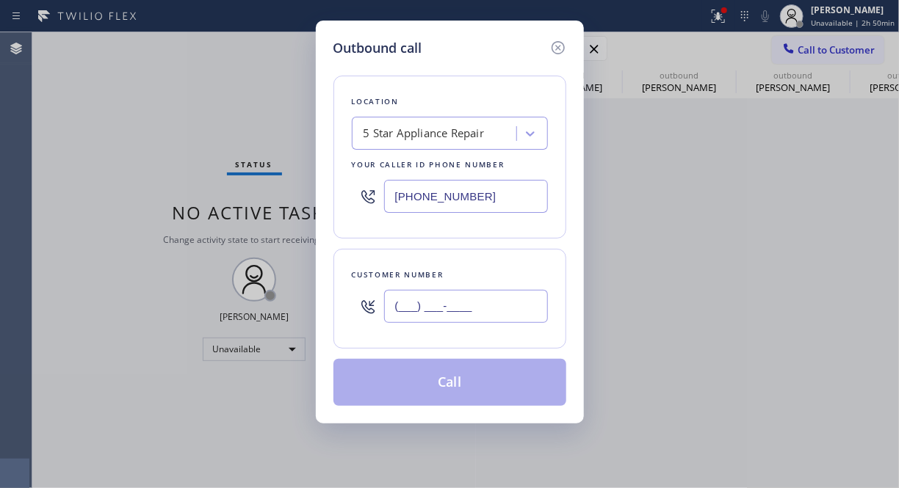
click at [494, 318] on input "(___) ___-____" at bounding box center [466, 306] width 164 height 33
paste input "718) 875-0428"
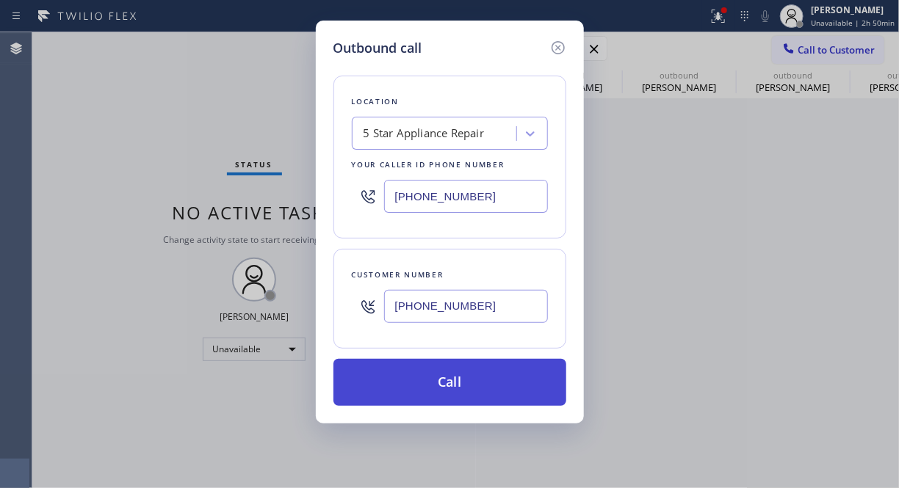
type input "(718) 875-0428"
click at [523, 372] on button "Call" at bounding box center [449, 382] width 233 height 47
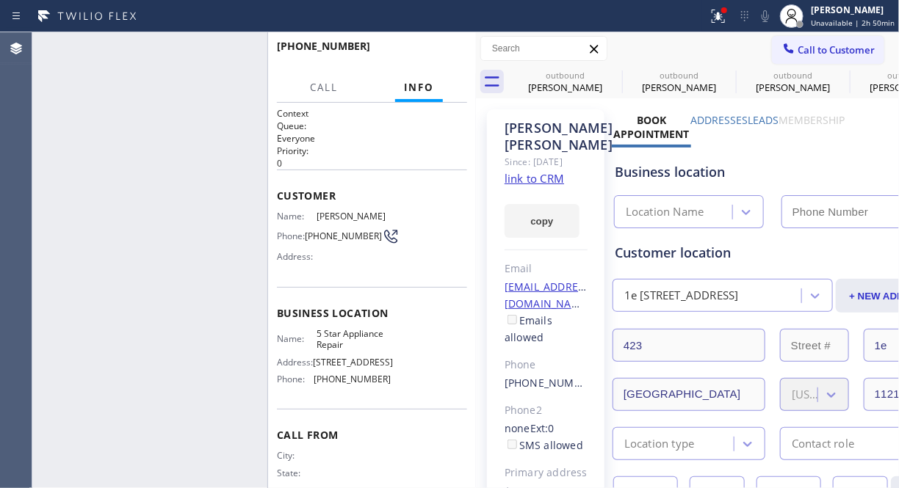
type input "[PHONE_NUMBER]"
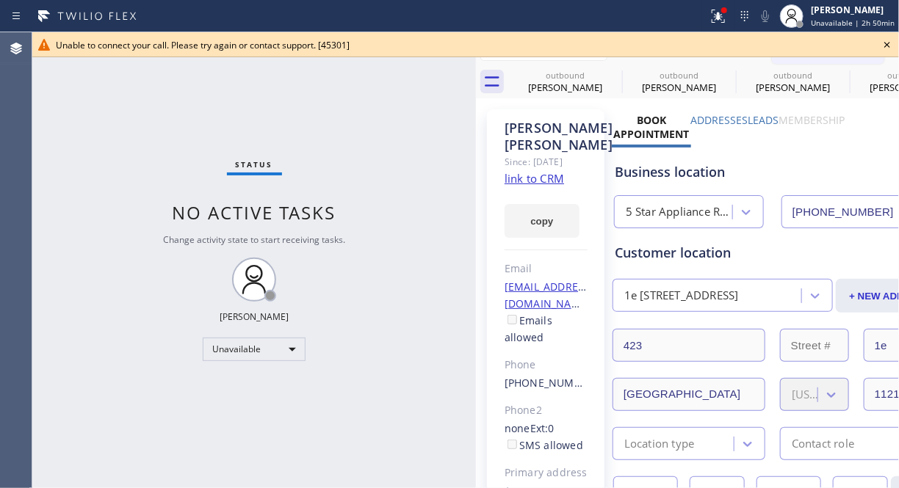
click at [883, 45] on icon at bounding box center [887, 45] width 18 height 18
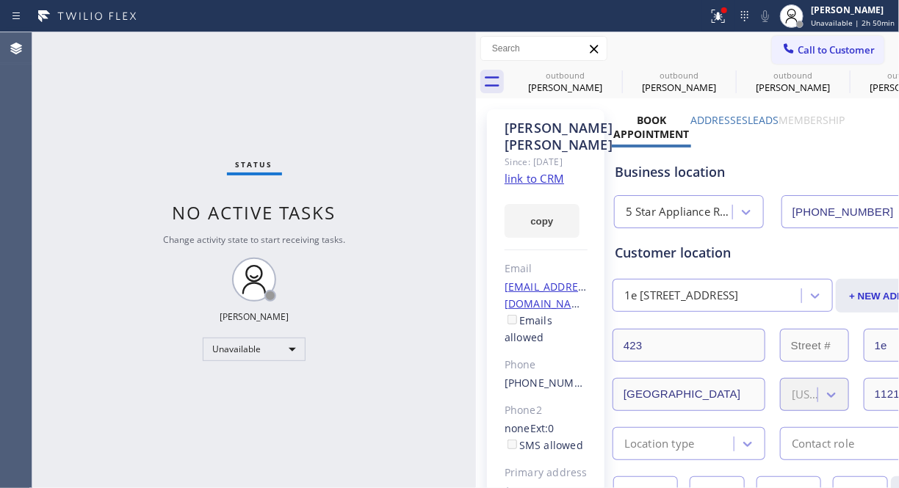
drag, startPoint x: 854, startPoint y: 53, endPoint x: 664, endPoint y: 138, distance: 207.7
click at [852, 53] on span "Call to Customer" at bounding box center [835, 49] width 77 height 13
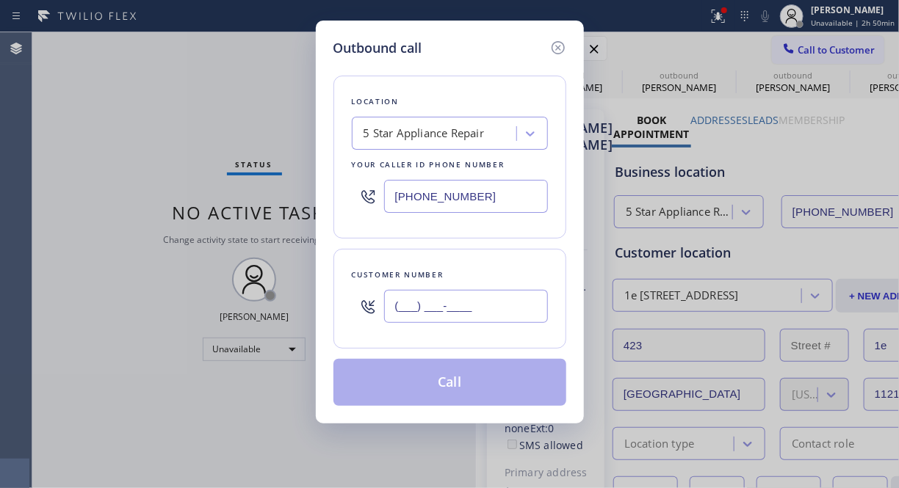
click at [466, 300] on input "(___) ___-____" at bounding box center [466, 306] width 164 height 33
paste input "310) 945-7521"
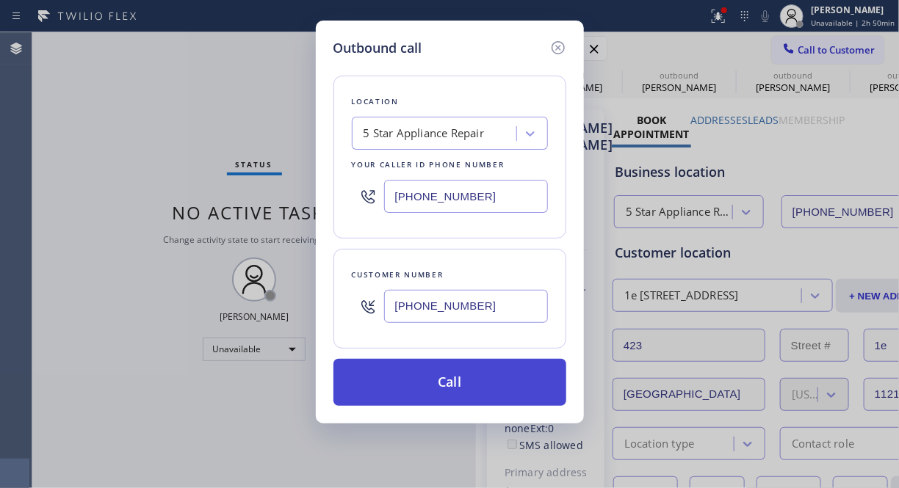
type input "(310) 945-7521"
click at [485, 396] on button "Call" at bounding box center [449, 382] width 233 height 47
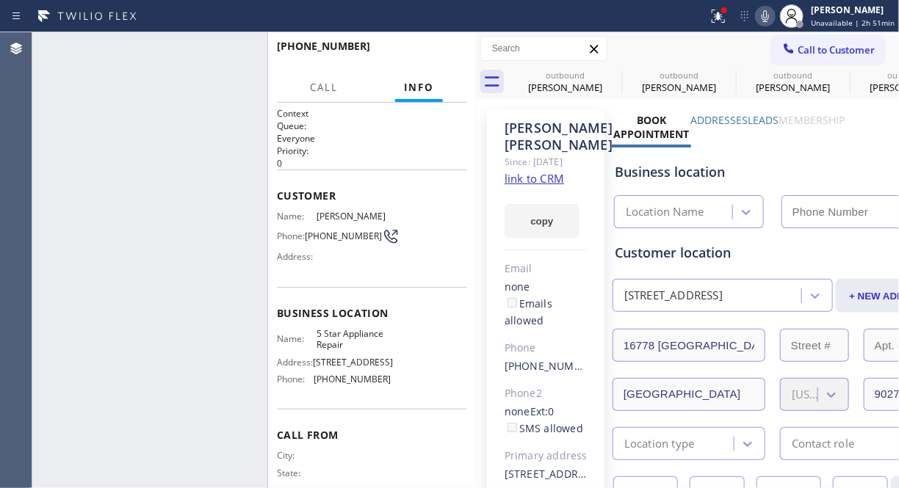
type input "[PHONE_NUMBER]"
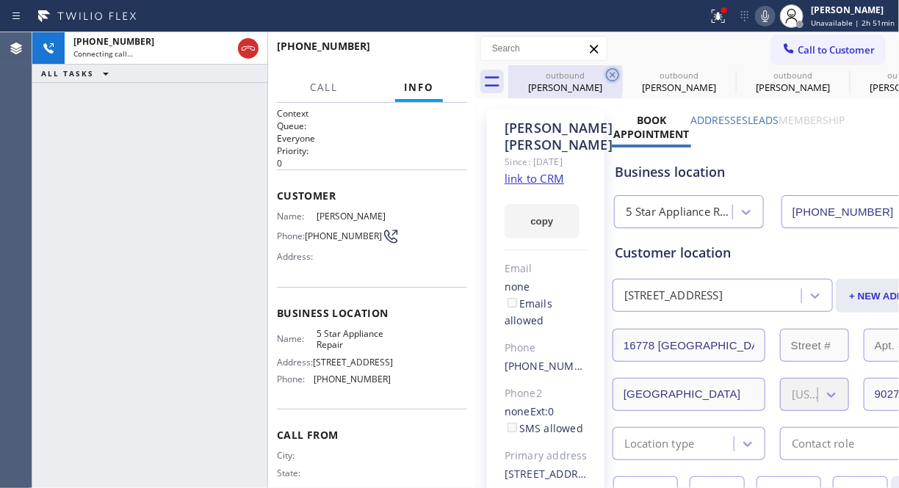
click at [613, 73] on icon at bounding box center [612, 74] width 13 height 13
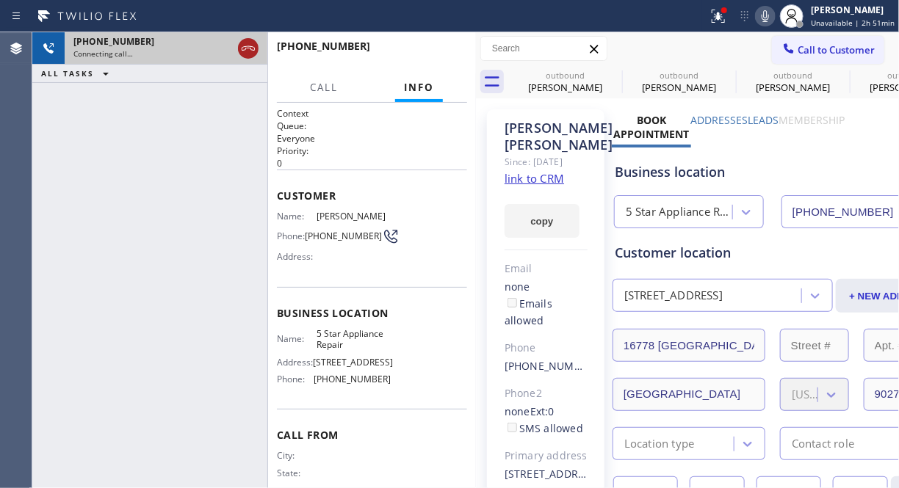
click at [0, 0] on icon at bounding box center [0, 0] width 0 height 0
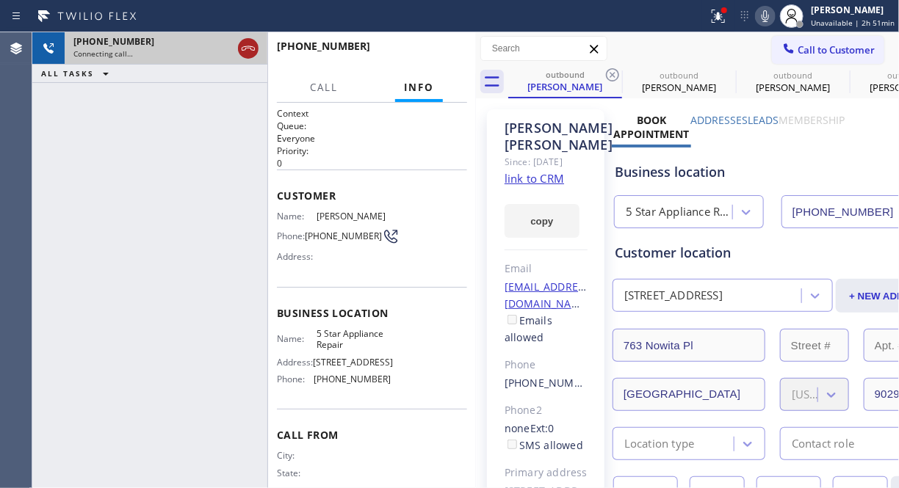
click at [250, 49] on icon at bounding box center [248, 49] width 18 height 18
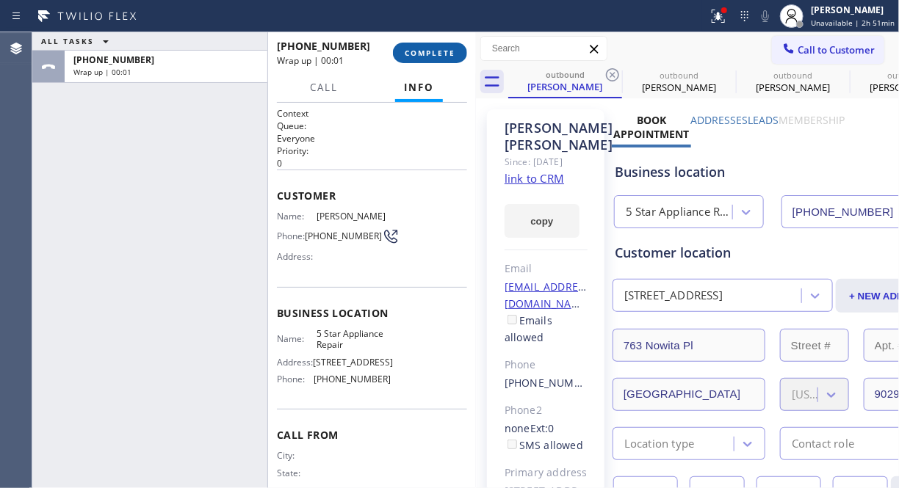
click at [442, 54] on span "COMPLETE" at bounding box center [430, 53] width 51 height 10
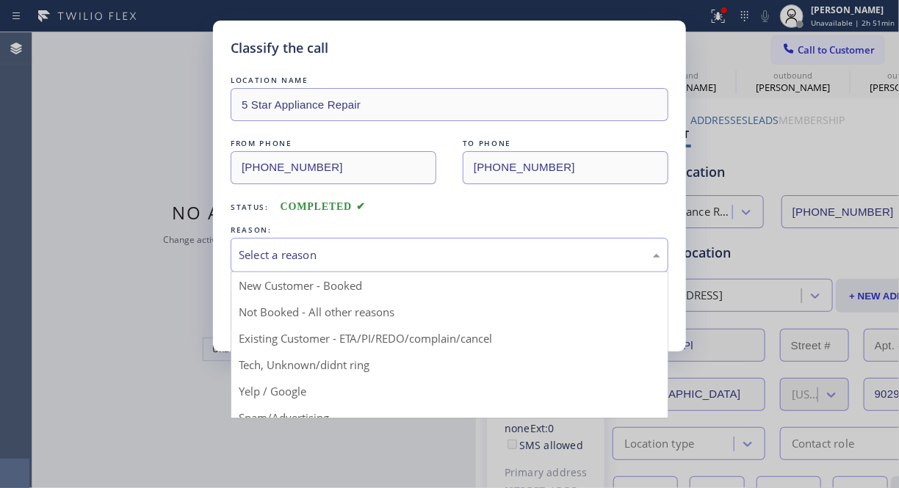
click at [427, 250] on div "Select a reason" at bounding box center [449, 255] width 421 height 17
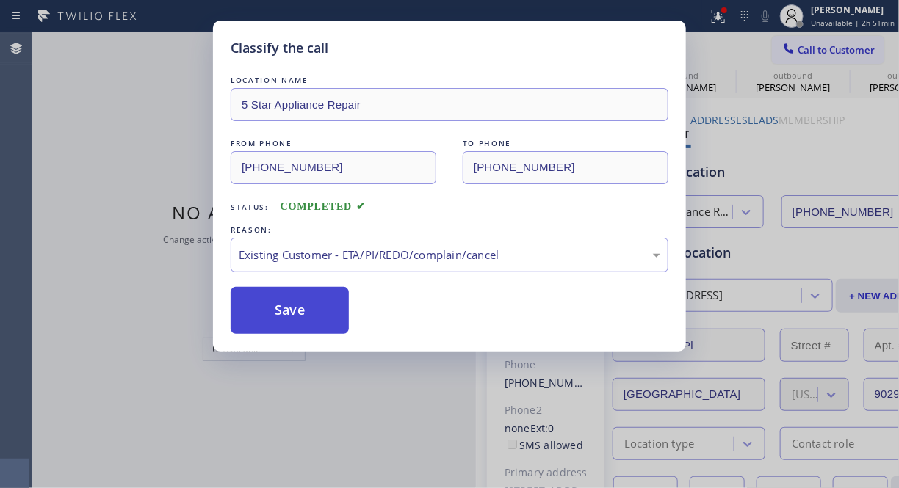
click at [285, 333] on button "Save" at bounding box center [290, 310] width 118 height 47
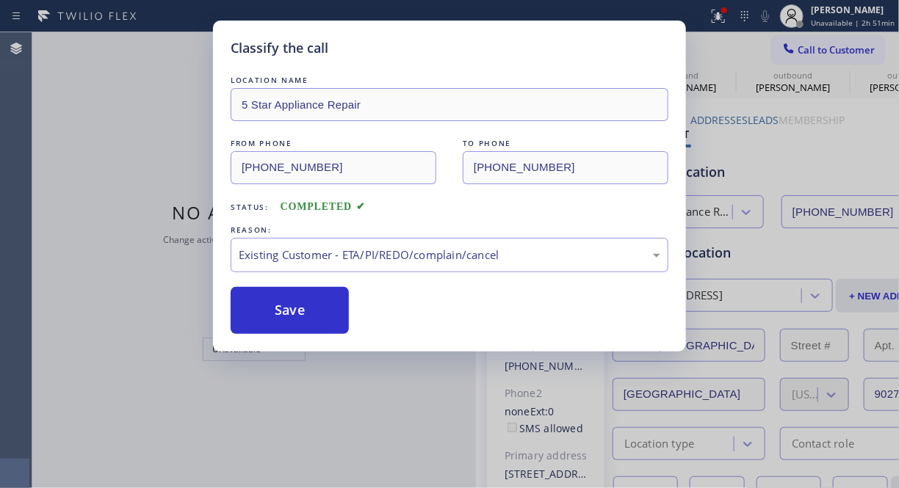
click at [828, 49] on span "Call to Customer" at bounding box center [835, 49] width 77 height 13
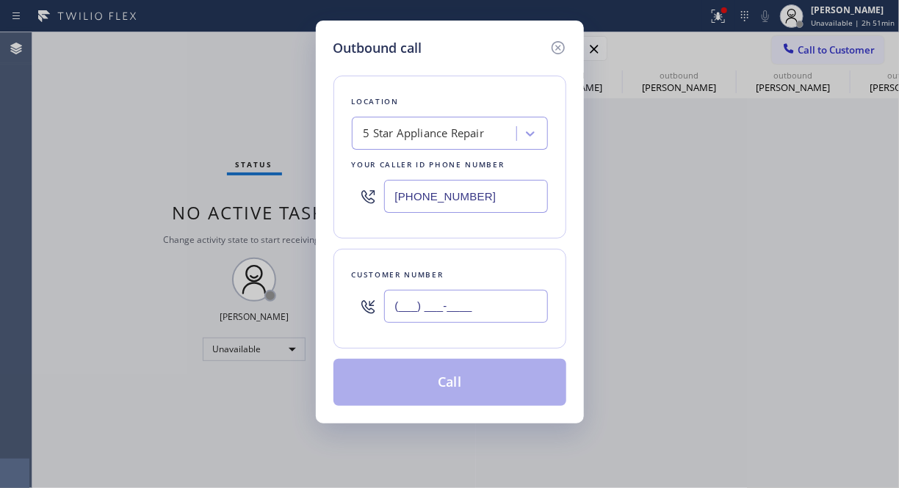
click at [504, 305] on input "(___) ___-____" at bounding box center [466, 306] width 164 height 33
paste input "818) 857-6162"
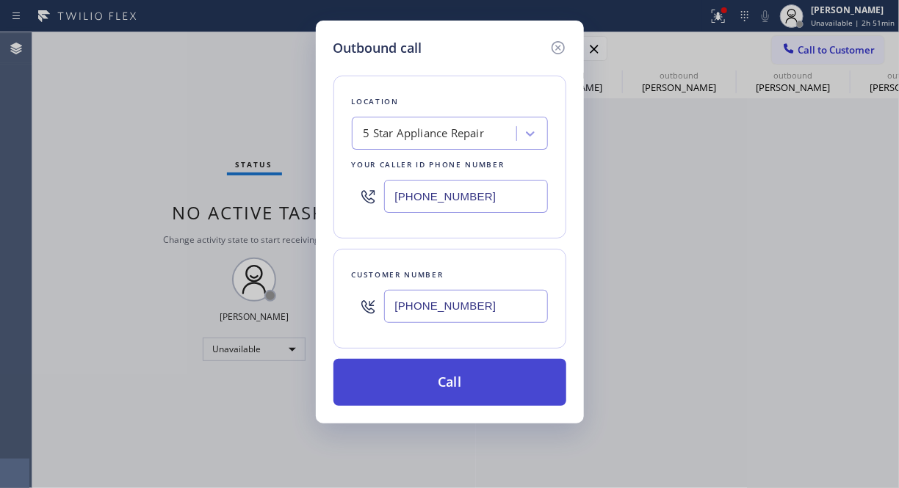
type input "(818) 857-6162"
click at [548, 373] on button "Call" at bounding box center [449, 382] width 233 height 47
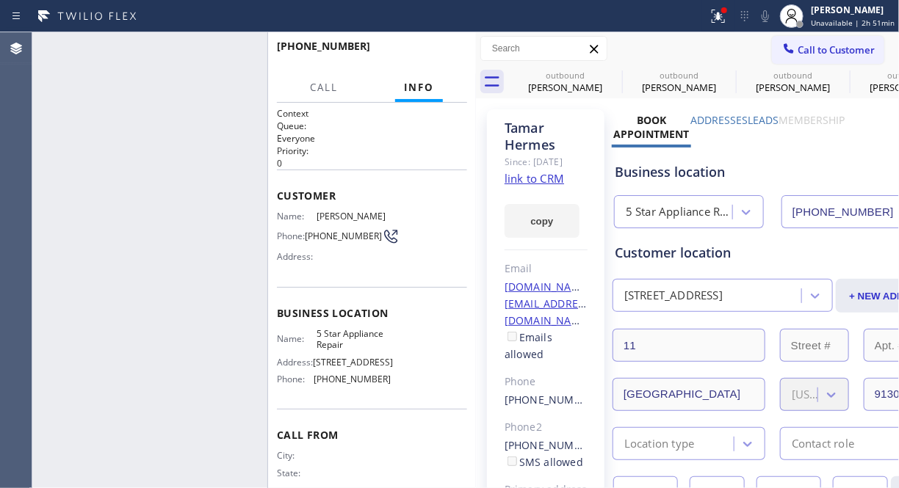
type input "[PHONE_NUMBER]"
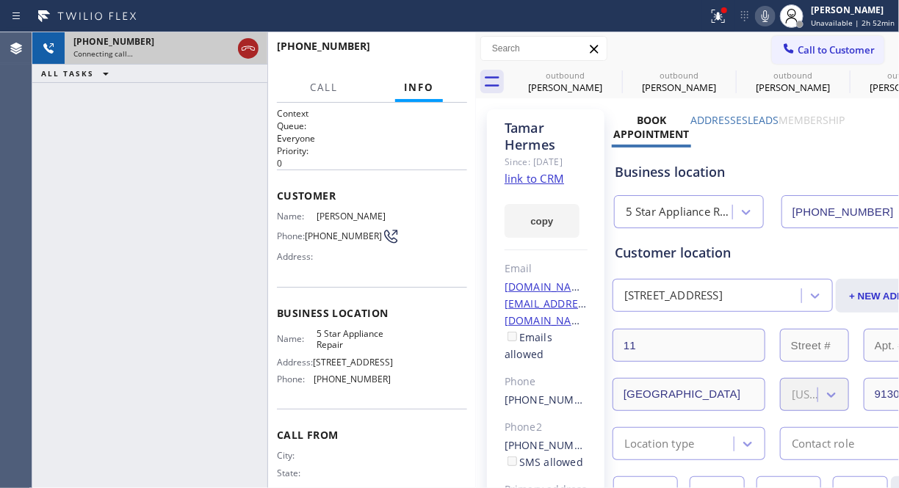
click at [250, 47] on icon at bounding box center [248, 49] width 18 height 18
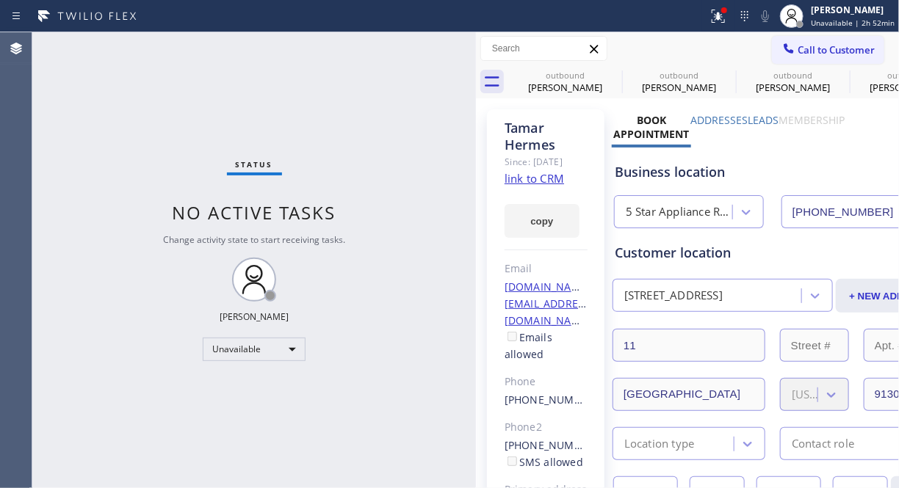
click at [73, 134] on div "Status No active tasks Change activity state to start receiving tasks. [PERSON_…" at bounding box center [253, 260] width 443 height 456
click at [797, 46] on span "Call to Customer" at bounding box center [835, 49] width 77 height 13
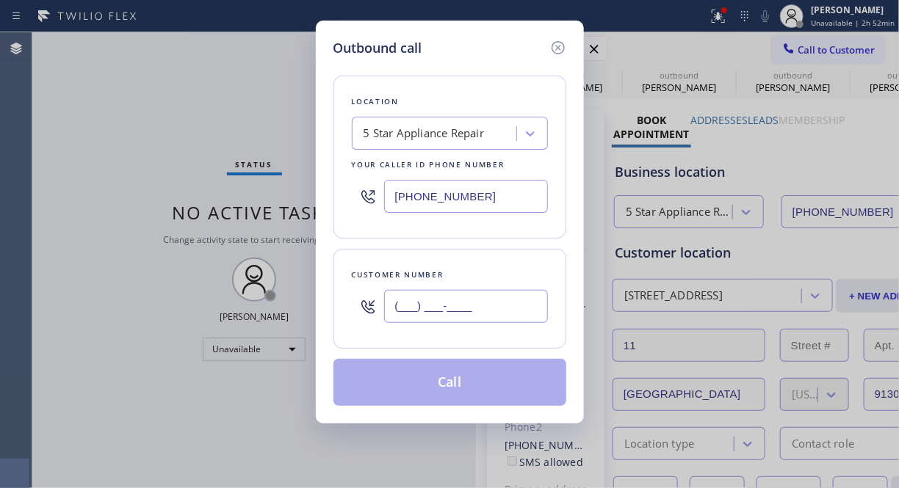
click at [472, 314] on input "(___) ___-____" at bounding box center [466, 306] width 164 height 33
paste input "480) 201-1441"
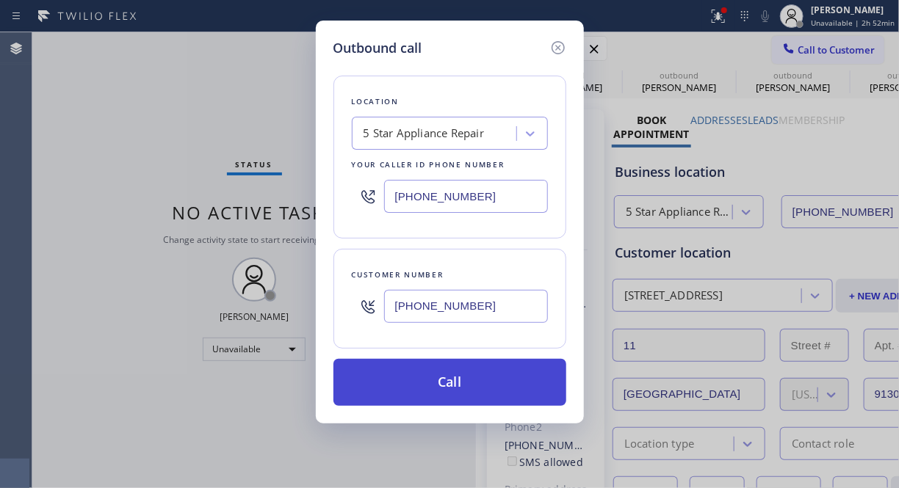
type input "(480) 201-1441"
click at [492, 384] on button "Call" at bounding box center [449, 382] width 233 height 47
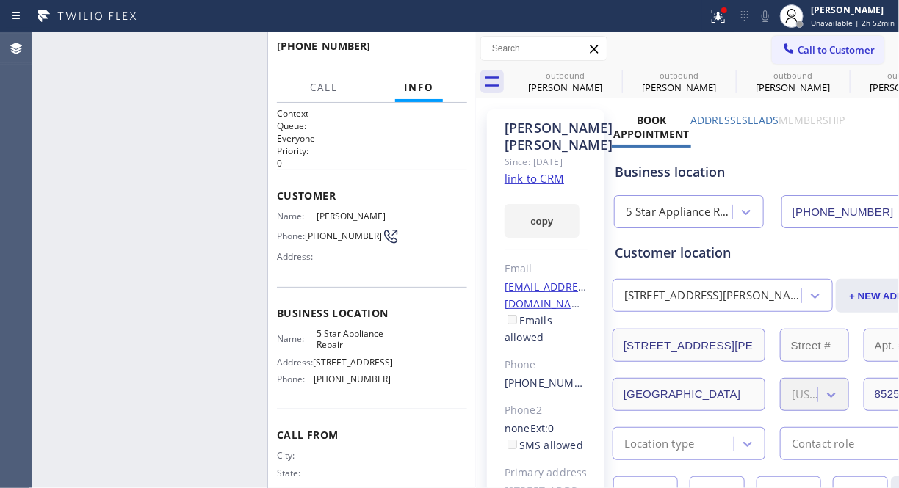
type input "[PHONE_NUMBER]"
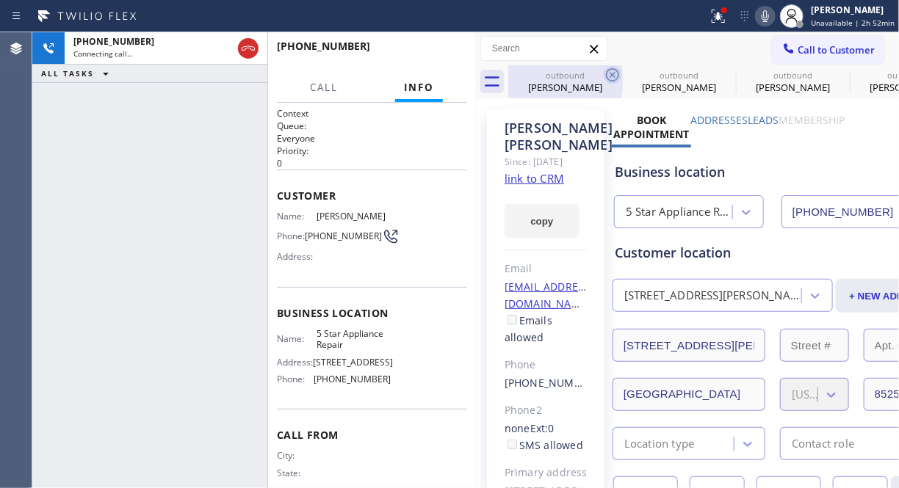
click at [617, 73] on icon at bounding box center [612, 74] width 13 height 13
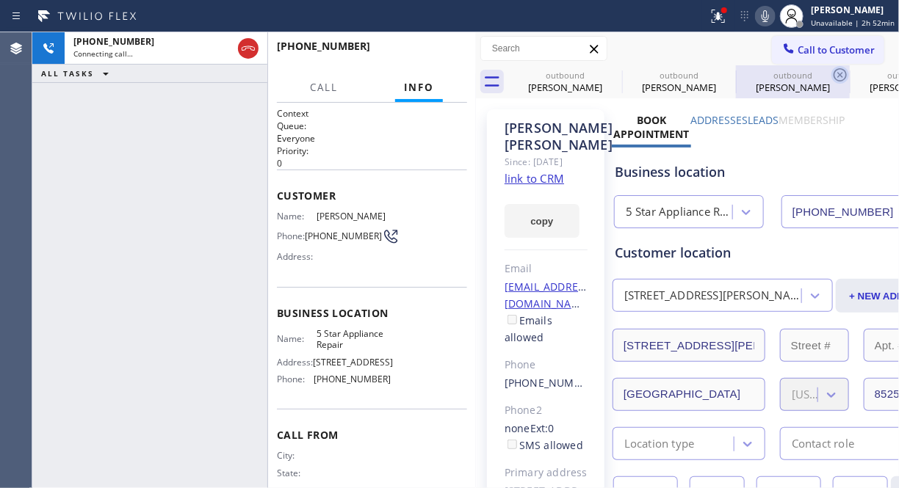
click at [0, 0] on icon at bounding box center [0, 0] width 0 height 0
click at [831, 73] on icon at bounding box center [840, 75] width 18 height 18
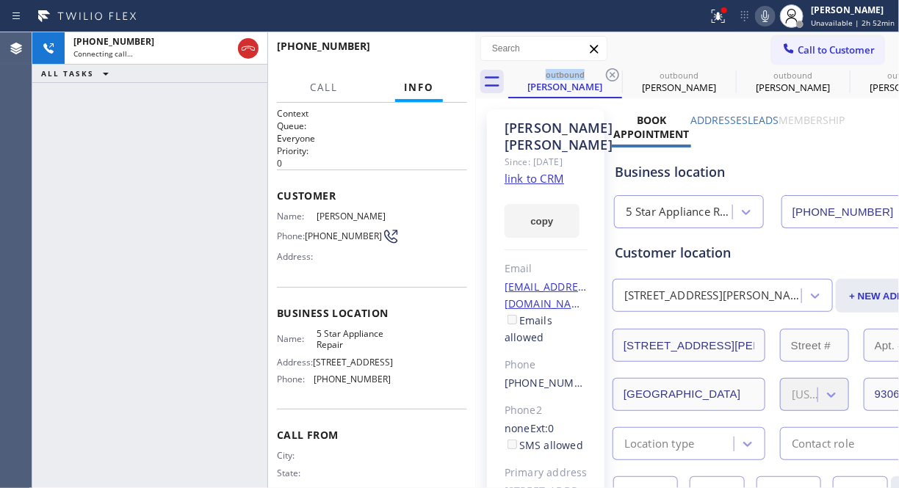
click at [612, 73] on icon at bounding box center [613, 75] width 18 height 18
click at [0, 0] on icon at bounding box center [0, 0] width 0 height 0
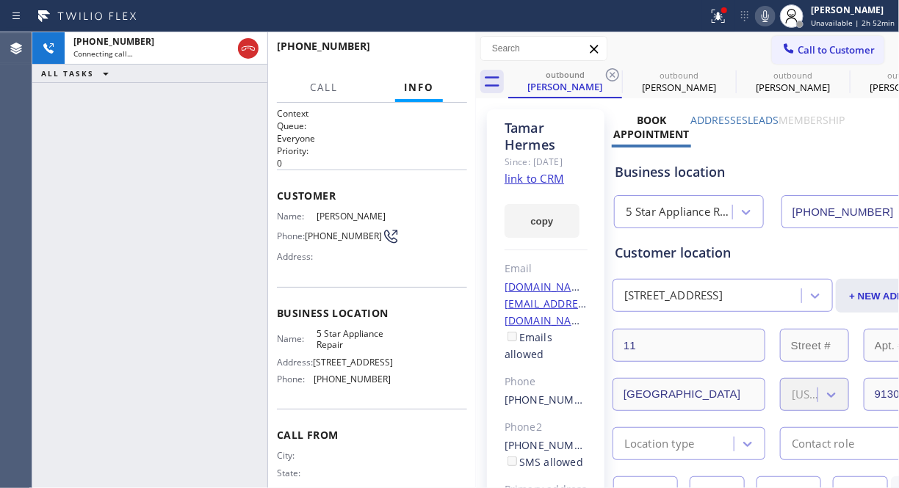
click at [612, 73] on icon at bounding box center [613, 75] width 18 height 18
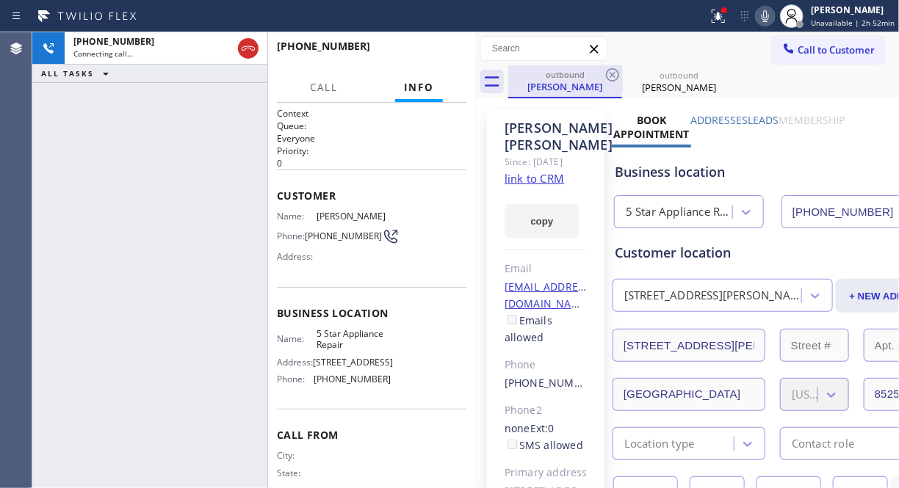
click at [573, 88] on div "Jessica Barranco" at bounding box center [565, 86] width 111 height 13
click at [717, 21] on icon at bounding box center [718, 16] width 18 height 18
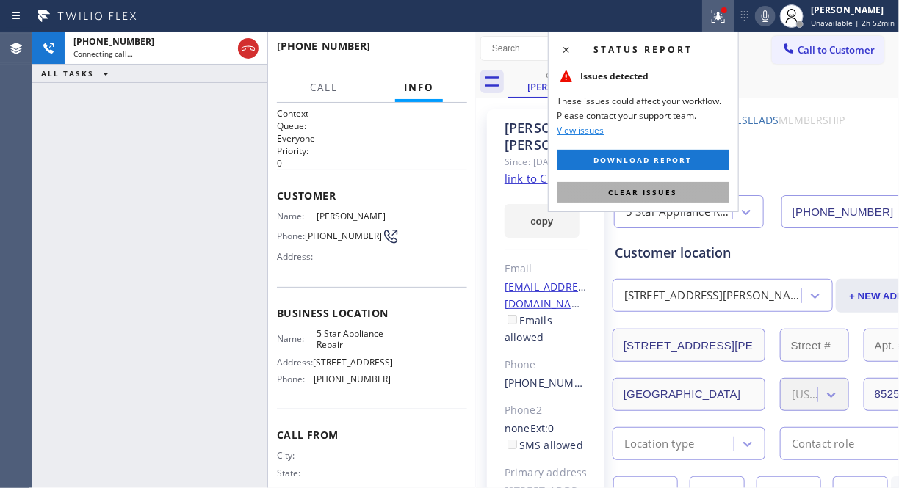
click at [648, 192] on span "Clear issues" at bounding box center [643, 192] width 69 height 10
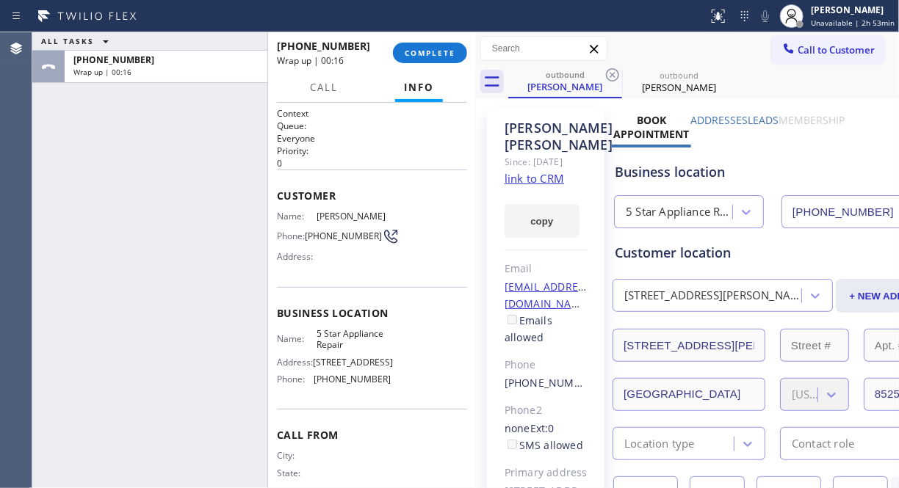
click at [114, 180] on div "ALL TASKS ALL TASKS ACTIVE TASKS TASKS IN WRAP UP +14802011441 Wrap up | 00:16" at bounding box center [149, 260] width 235 height 456
click at [426, 62] on button "COMPLETE" at bounding box center [430, 53] width 74 height 21
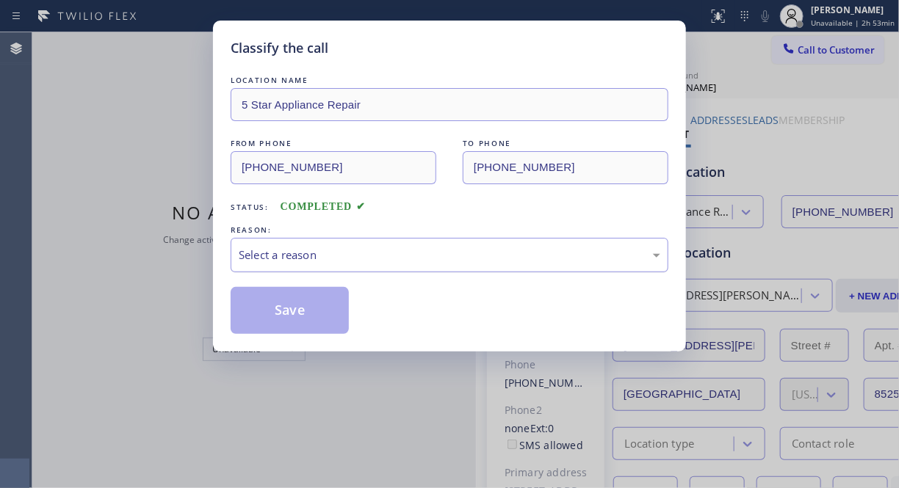
click at [415, 243] on div "Select a reason" at bounding box center [450, 255] width 438 height 35
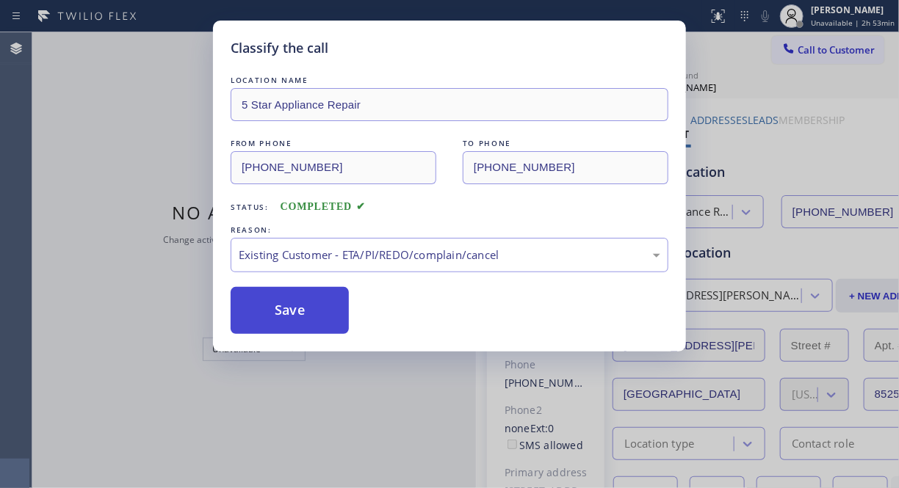
click at [329, 319] on button "Save" at bounding box center [290, 310] width 118 height 47
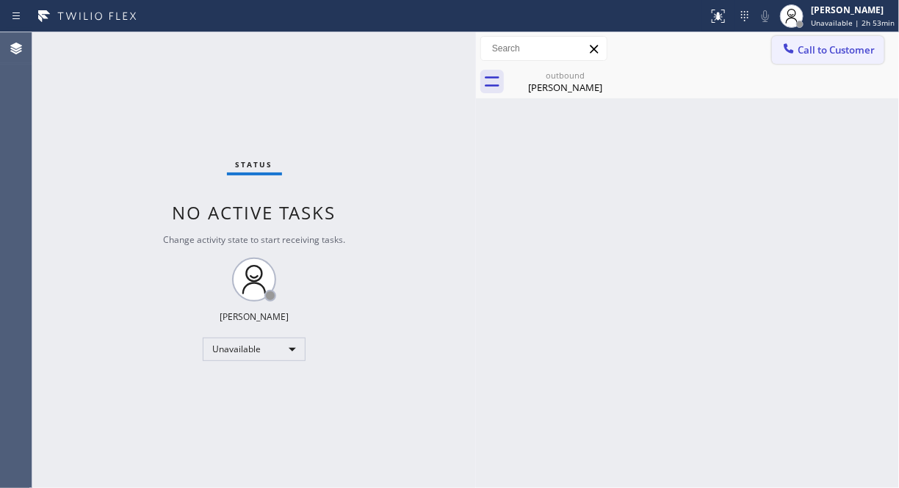
click at [786, 51] on icon at bounding box center [788, 48] width 15 height 15
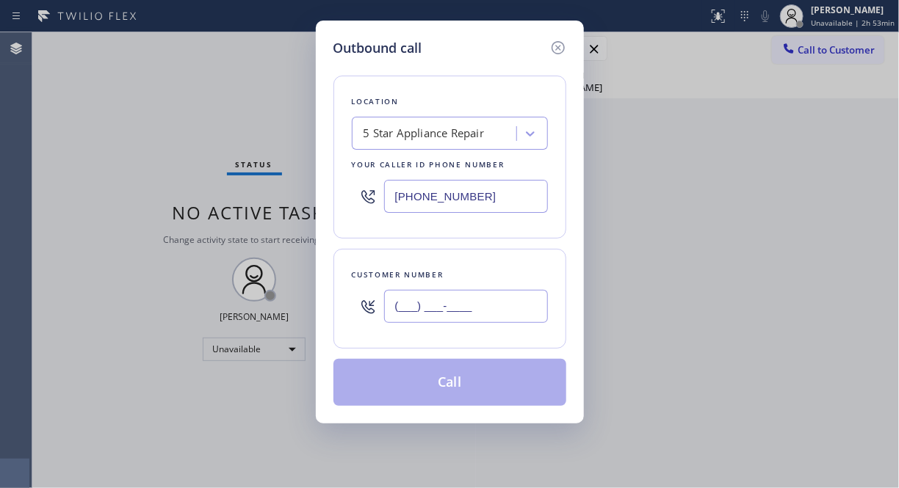
click at [515, 317] on input "(___) ___-____" at bounding box center [466, 306] width 164 height 33
paste input "760) 861-4066"
type input "(760) 861-4066"
click at [493, 400] on button "Call" at bounding box center [449, 382] width 233 height 47
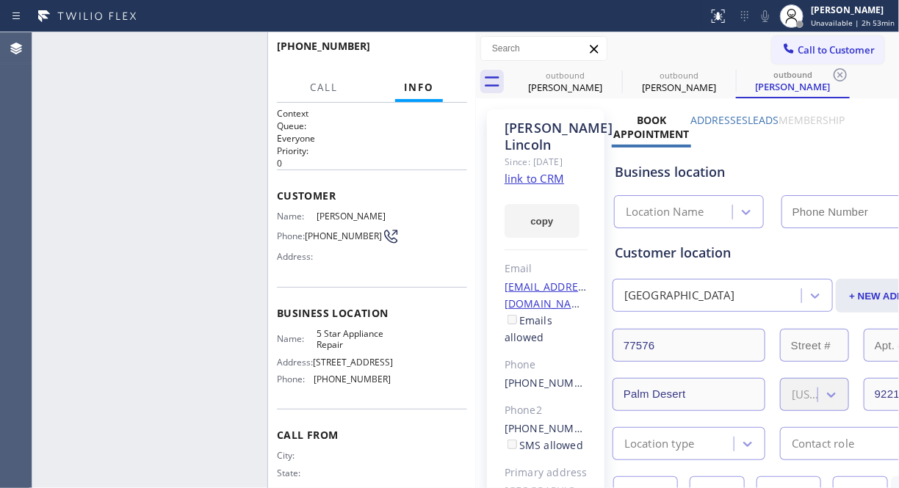
type input "[PHONE_NUMBER]"
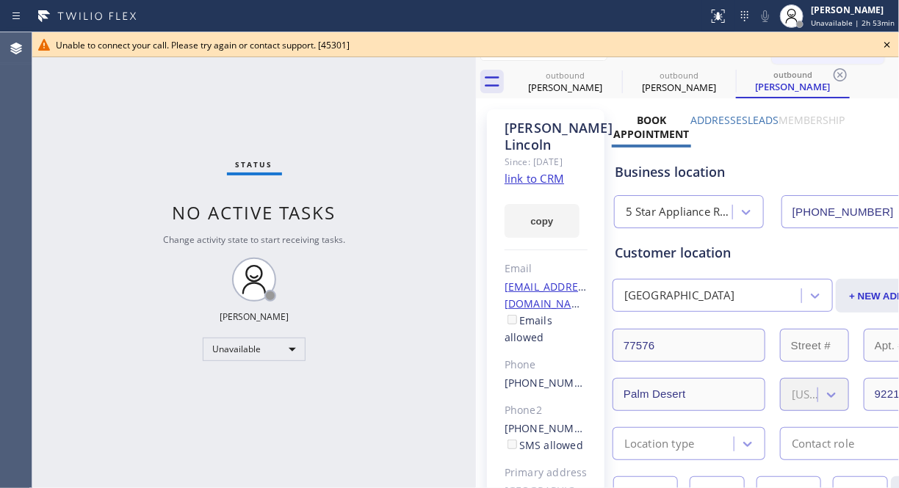
click at [887, 45] on icon at bounding box center [887, 45] width 6 height 6
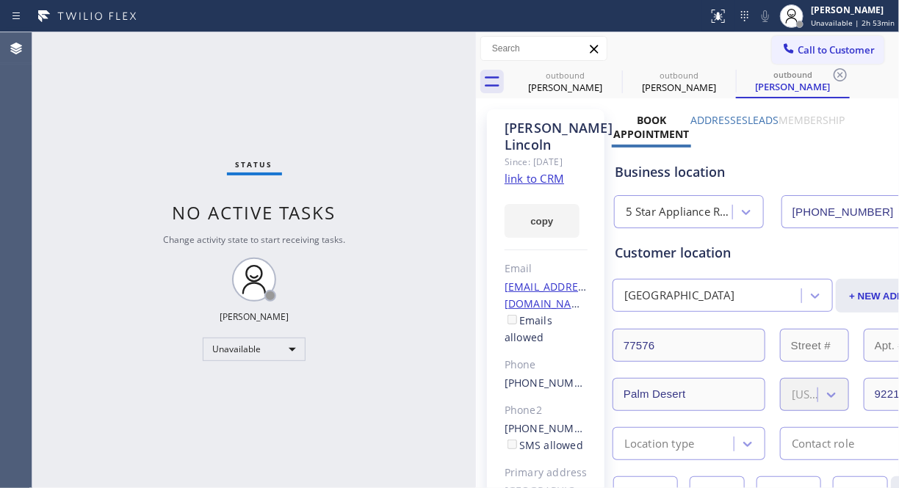
drag, startPoint x: 844, startPoint y: 49, endPoint x: 671, endPoint y: 180, distance: 217.0
click at [842, 50] on span "Call to Customer" at bounding box center [835, 49] width 77 height 13
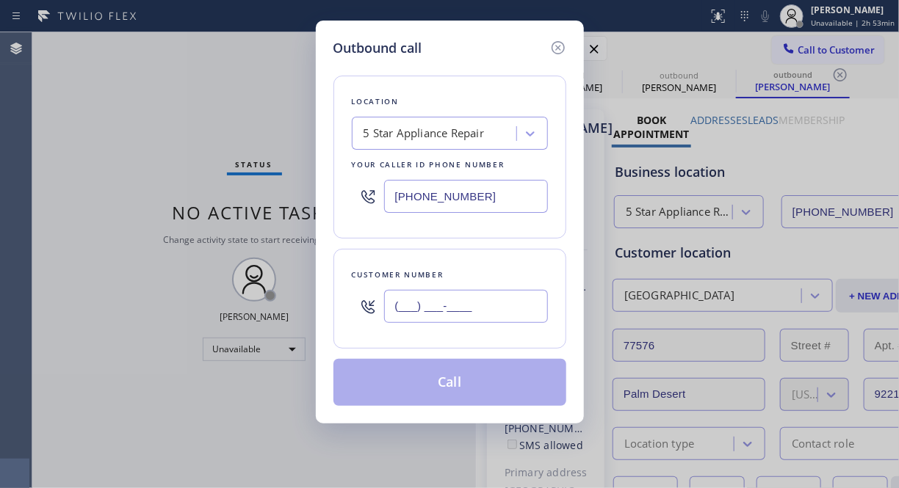
click at [535, 311] on input "(___) ___-____" at bounding box center [466, 306] width 164 height 33
paste input "661) 298-7793"
type input "(661) 298-7793"
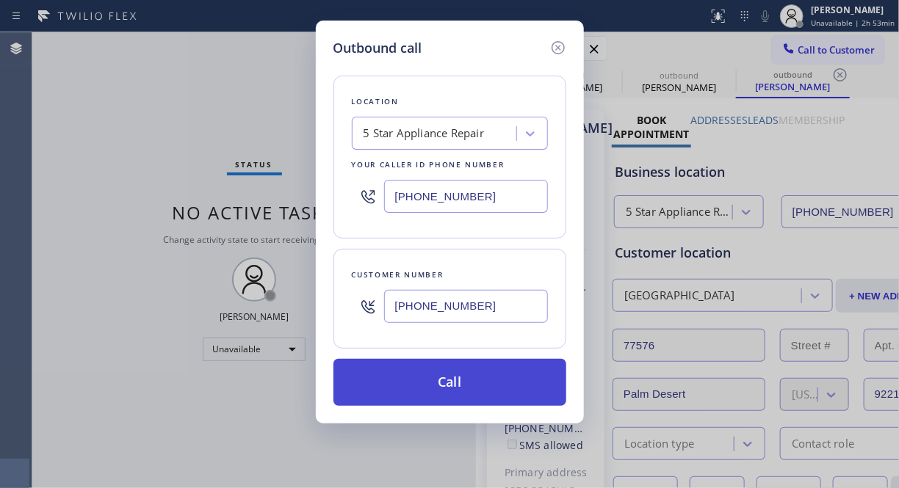
click at [515, 394] on button "Call" at bounding box center [449, 382] width 233 height 47
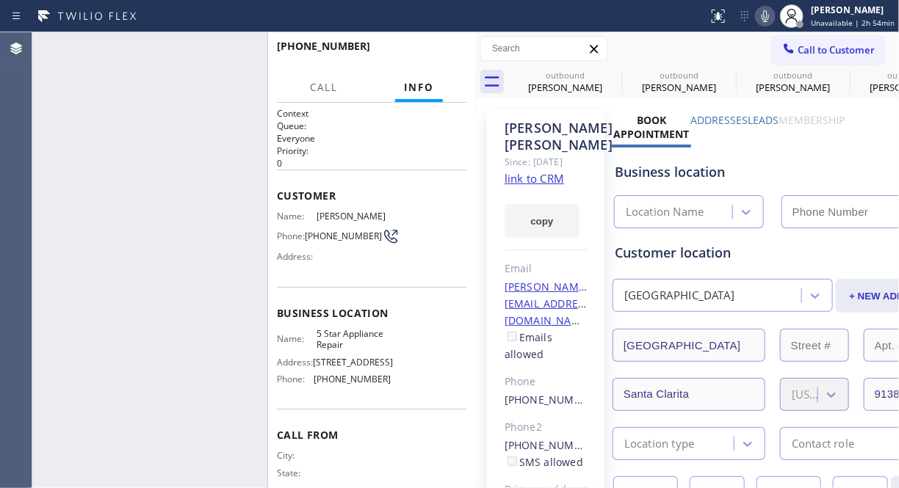
type input "[PHONE_NUMBER]"
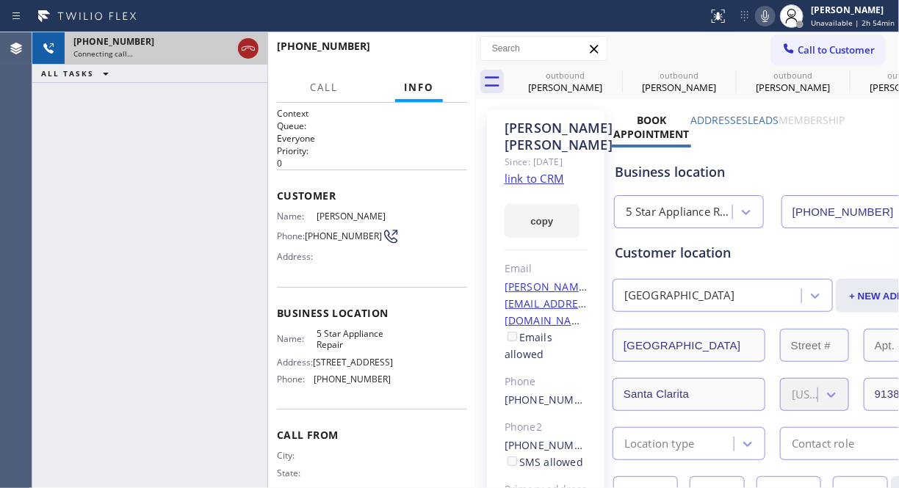
click at [245, 48] on icon at bounding box center [248, 48] width 13 height 4
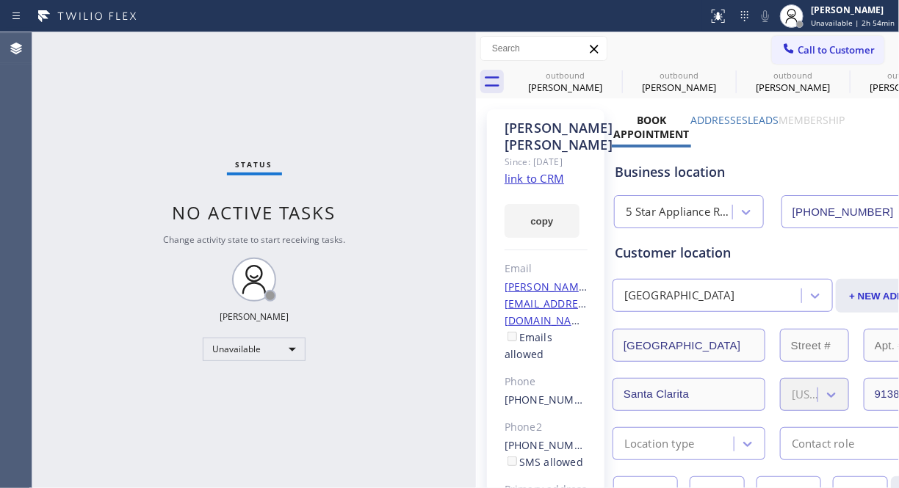
click at [797, 46] on span "Call to Customer" at bounding box center [835, 49] width 77 height 13
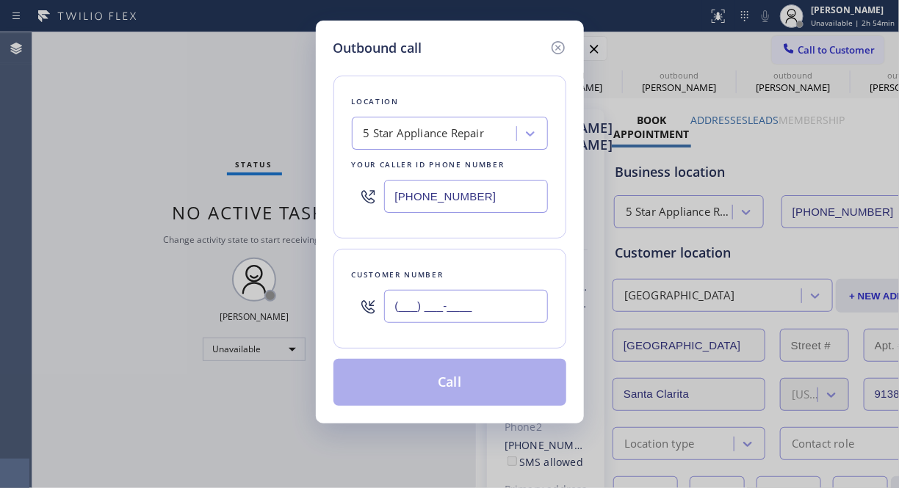
click at [466, 300] on input "(___) ___-____" at bounding box center [466, 306] width 164 height 33
paste input "650) 279-0330"
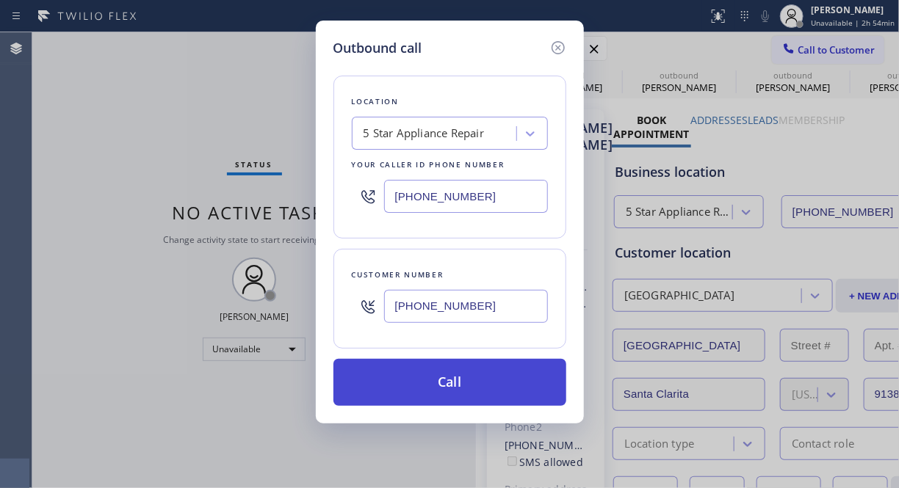
type input "(650) 279-0330"
click at [482, 388] on button "Call" at bounding box center [449, 382] width 233 height 47
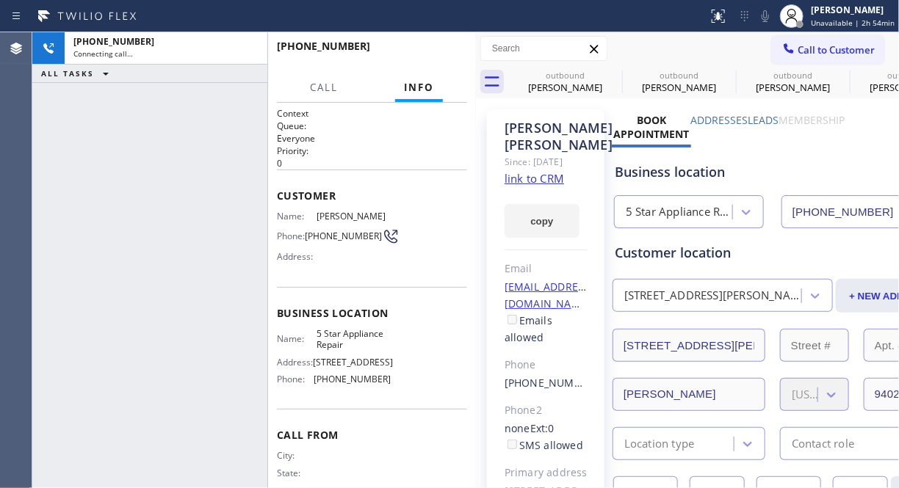
type input "[PHONE_NUMBER]"
click at [0, 0] on icon at bounding box center [0, 0] width 0 height 0
click at [717, 74] on icon at bounding box center [726, 75] width 18 height 18
click at [0, 0] on icon at bounding box center [0, 0] width 0 height 0
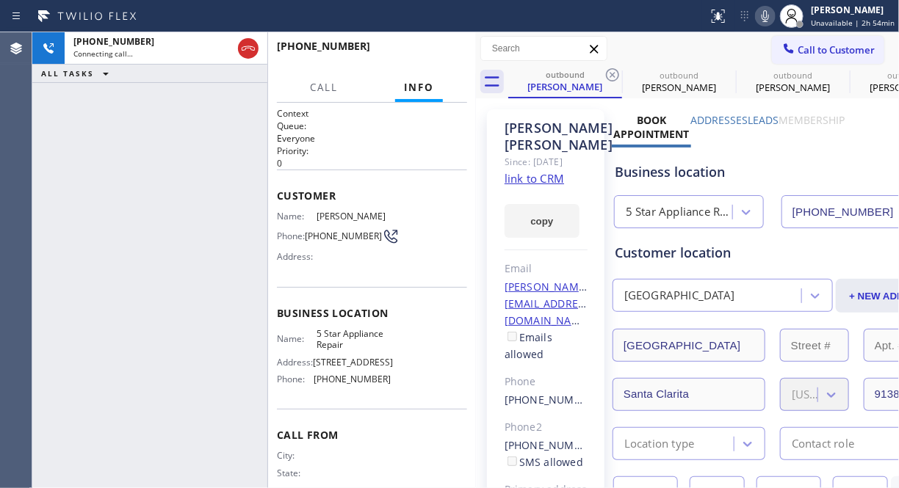
click at [610, 74] on icon at bounding box center [613, 75] width 18 height 18
click at [0, 0] on icon at bounding box center [0, 0] width 0 height 0
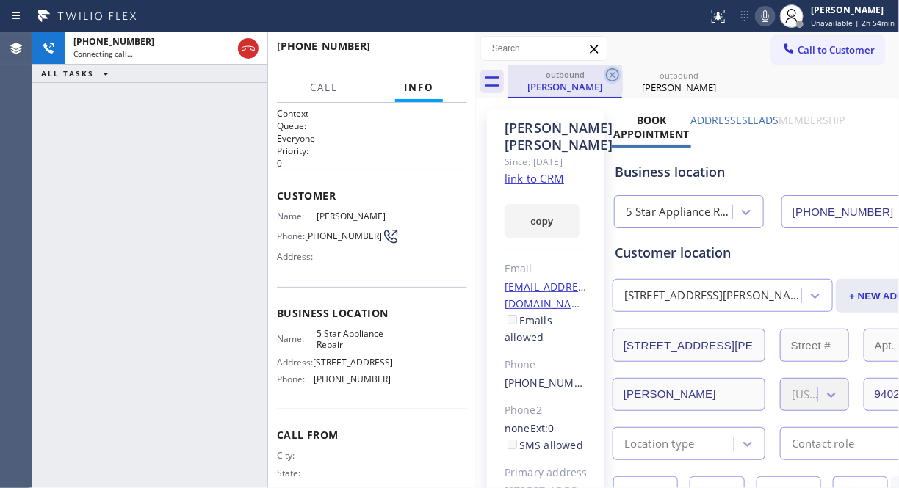
click at [611, 74] on icon at bounding box center [612, 74] width 13 height 13
click at [0, 0] on icon at bounding box center [0, 0] width 0 height 0
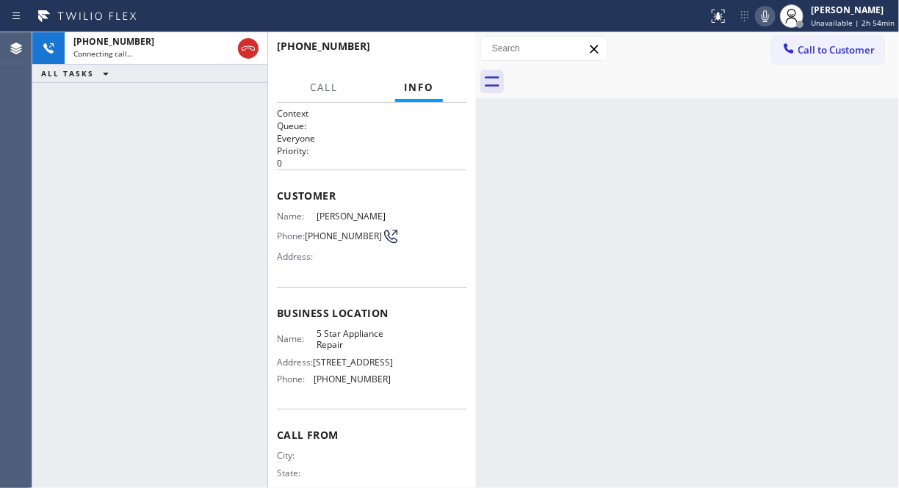
click at [57, 112] on div "+16502790330 Connecting call… ALL TASKS ALL TASKS ACTIVE TASKS TASKS IN WRAP UP" at bounding box center [149, 260] width 235 height 456
drag, startPoint x: 247, startPoint y: 41, endPoint x: 347, endPoint y: 54, distance: 100.0
click at [248, 41] on icon at bounding box center [248, 49] width 18 height 18
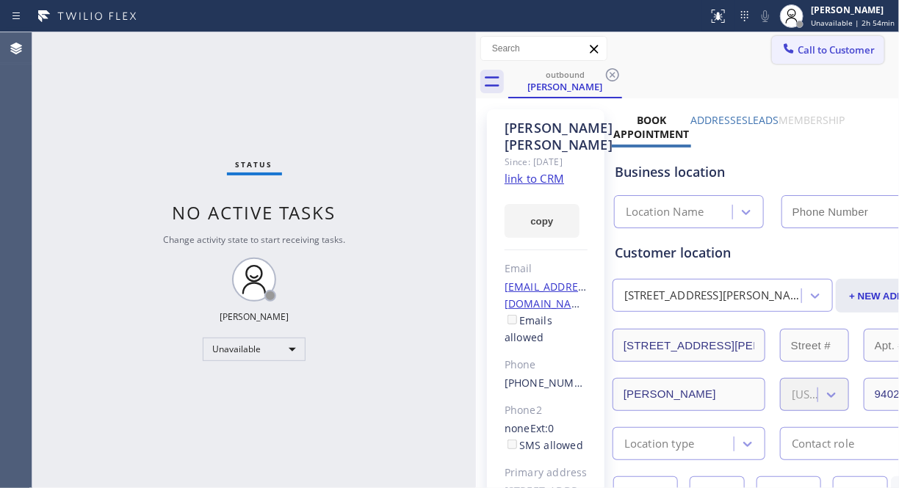
type input "[PHONE_NUMBER]"
click at [803, 51] on span "Call to Customer" at bounding box center [835, 49] width 77 height 13
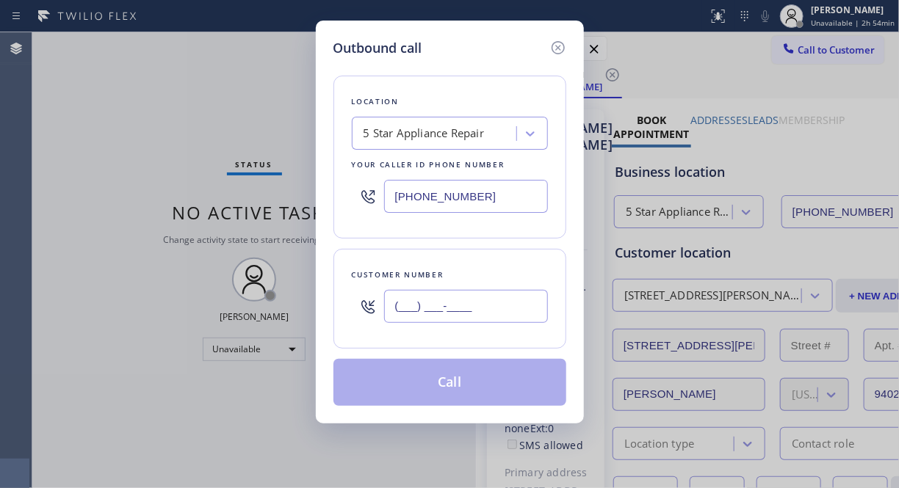
click at [461, 299] on input "(___) ___-____" at bounding box center [466, 306] width 164 height 33
paste input "310) 278-7231"
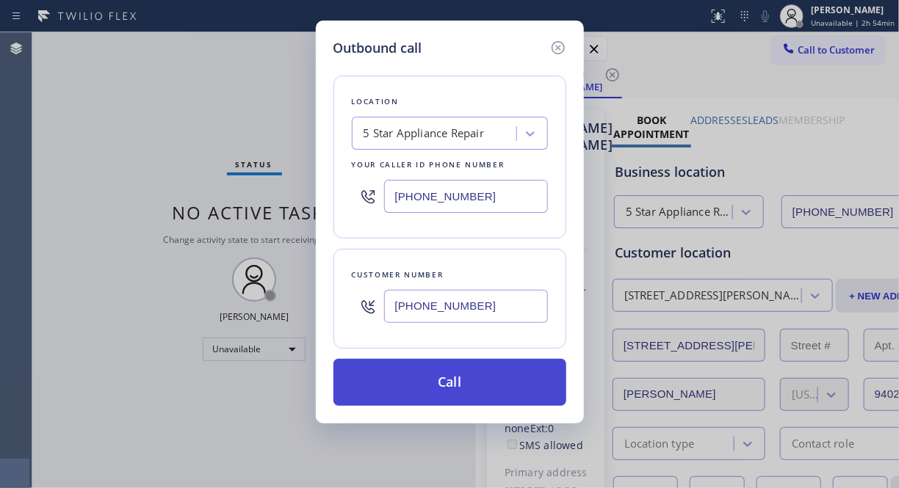
type input "(310) 278-7231"
click at [471, 393] on button "Call" at bounding box center [449, 382] width 233 height 47
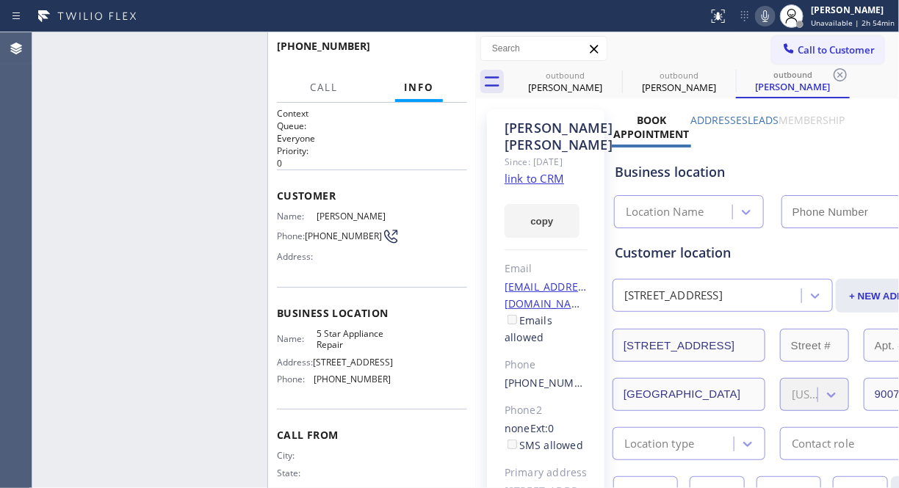
type input "[PHONE_NUMBER]"
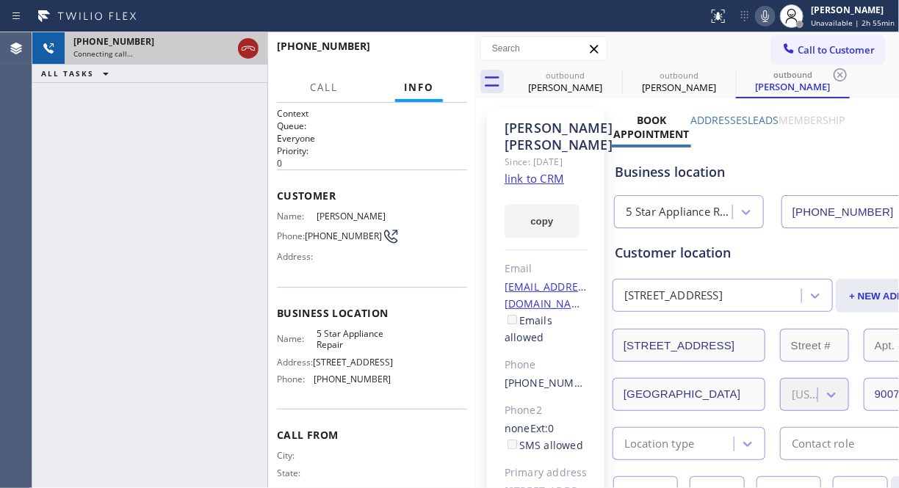
click at [245, 45] on icon at bounding box center [248, 49] width 18 height 18
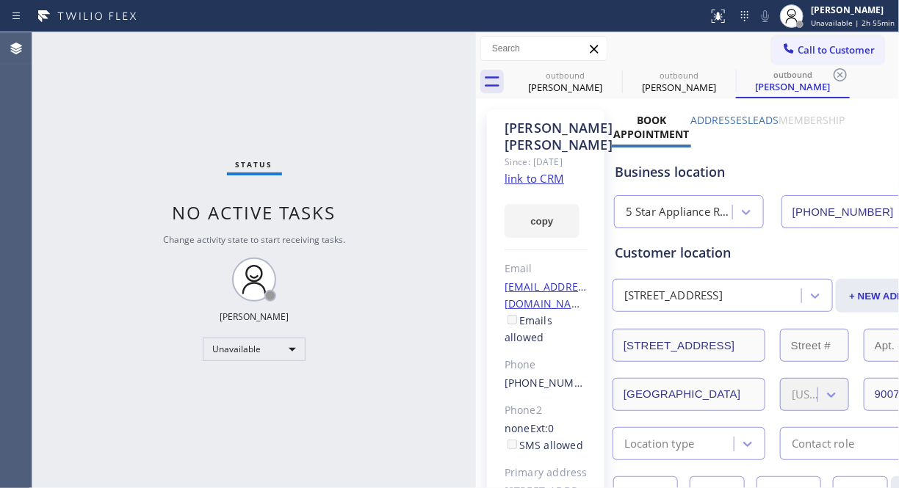
drag, startPoint x: 830, startPoint y: 56, endPoint x: 702, endPoint y: 115, distance: 141.3
click at [830, 56] on span "Call to Customer" at bounding box center [835, 49] width 77 height 13
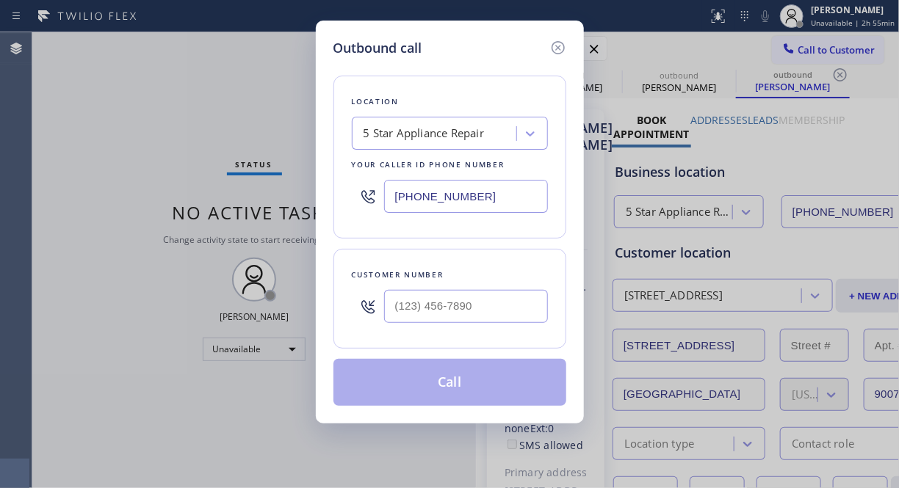
click at [419, 319] on input "text" at bounding box center [466, 306] width 164 height 33
paste input "530) 588-2455"
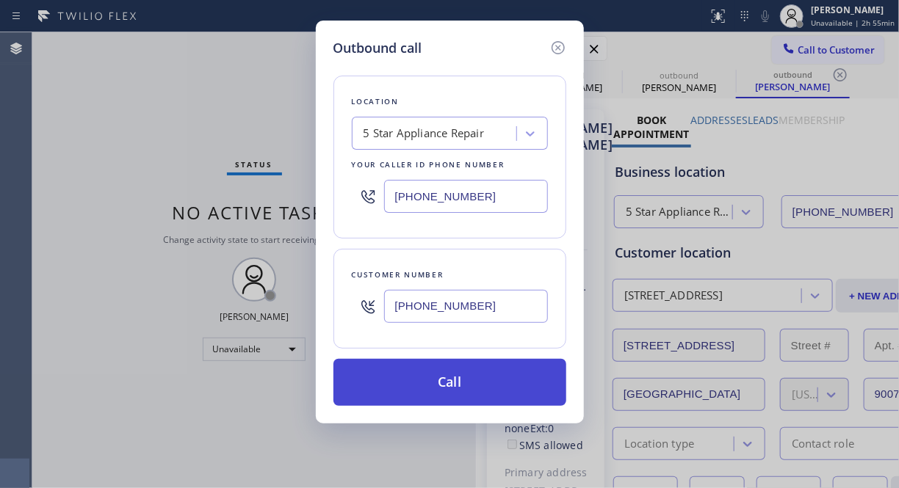
type input "(530) 588-2455"
click at [443, 391] on button "Call" at bounding box center [449, 382] width 233 height 47
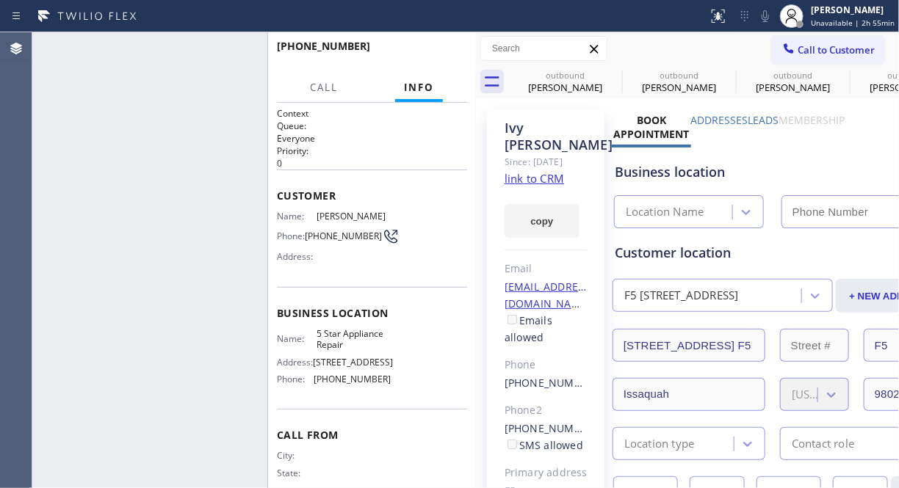
type input "[PHONE_NUMBER]"
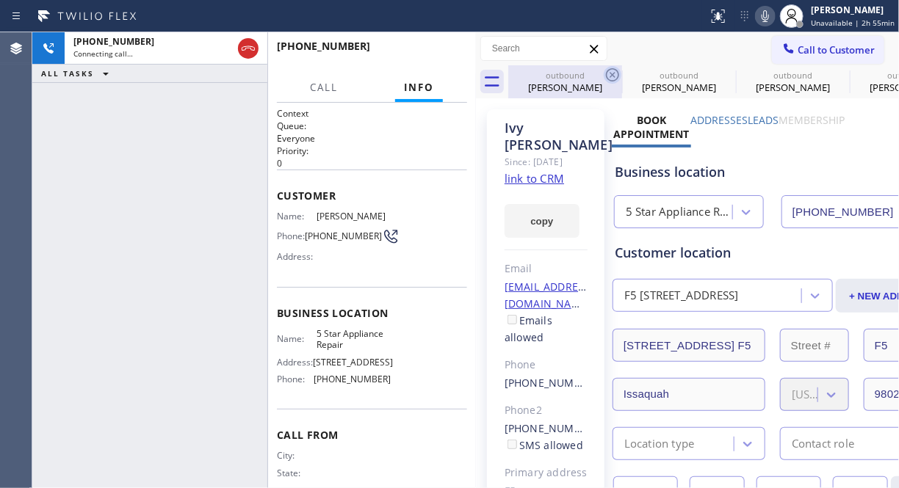
click at [613, 77] on icon at bounding box center [613, 75] width 18 height 18
click at [0, 0] on icon at bounding box center [0, 0] width 0 height 0
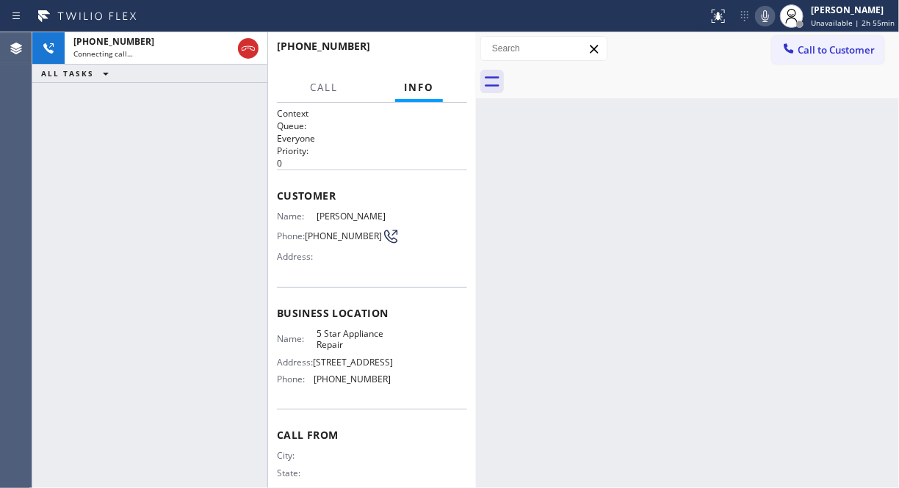
click at [613, 77] on div at bounding box center [703, 81] width 391 height 33
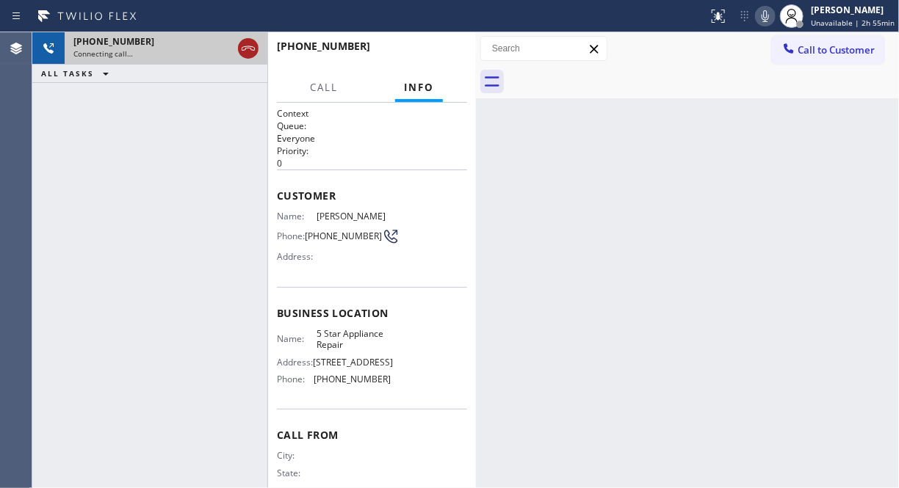
click at [252, 50] on icon at bounding box center [248, 49] width 18 height 18
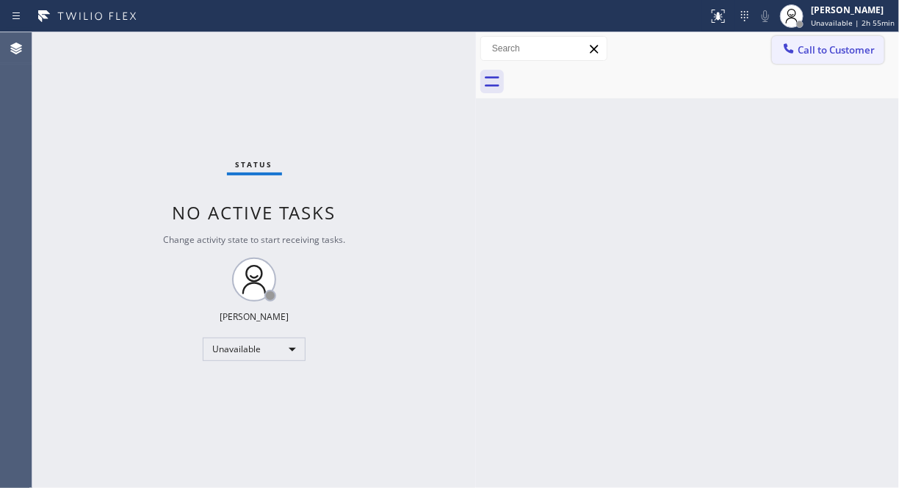
click at [816, 54] on span "Call to Customer" at bounding box center [835, 49] width 77 height 13
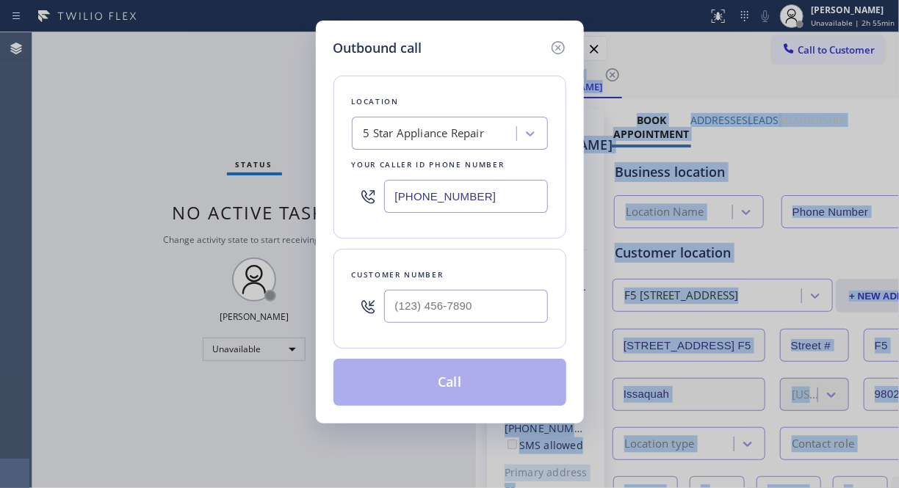
type input "[PHONE_NUMBER]"
click at [399, 311] on input "text" at bounding box center [466, 306] width 164 height 33
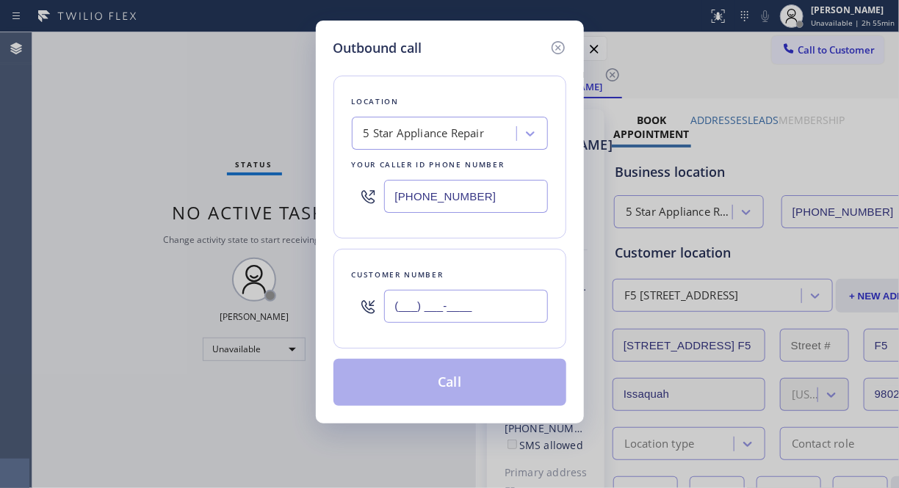
paste input "510) 387-3634"
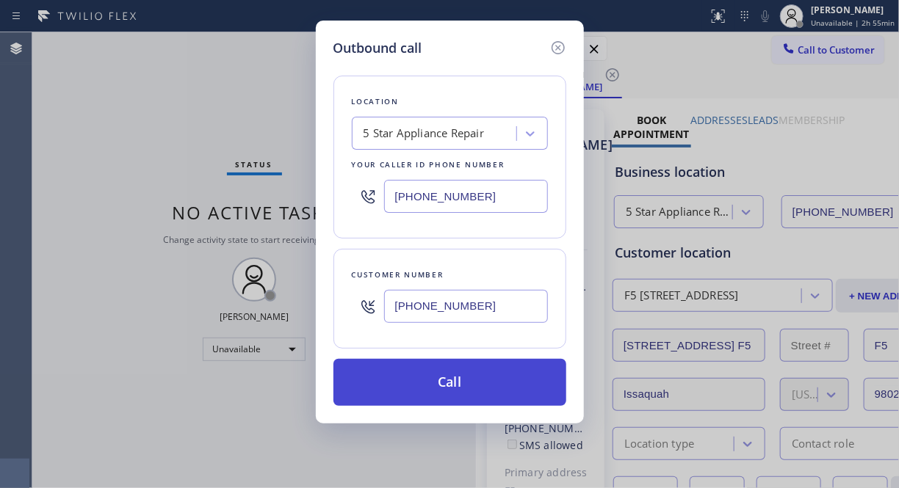
type input "(510) 387-3634"
click at [423, 383] on button "Call" at bounding box center [449, 382] width 233 height 47
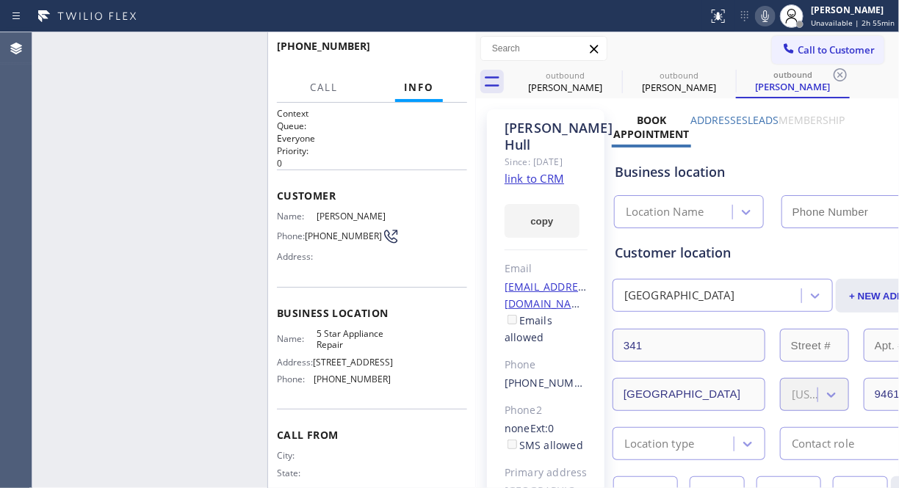
type input "[PHONE_NUMBER]"
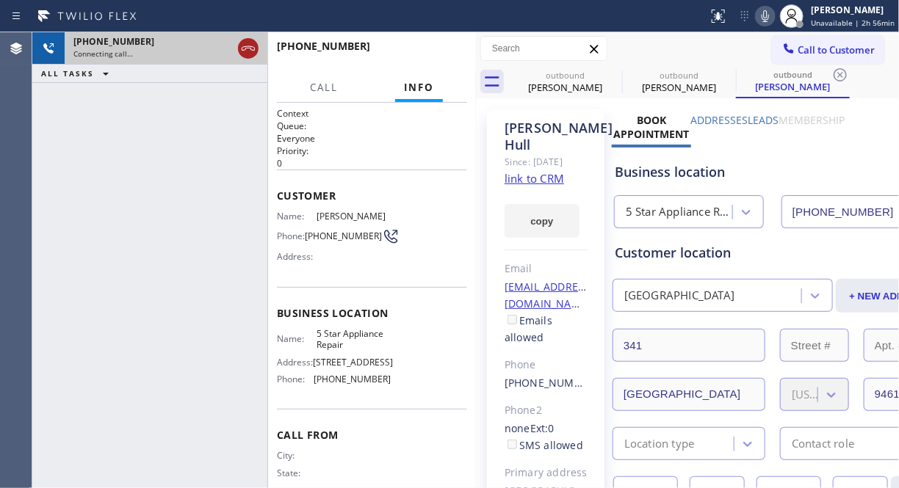
click at [242, 49] on icon at bounding box center [248, 48] width 13 height 4
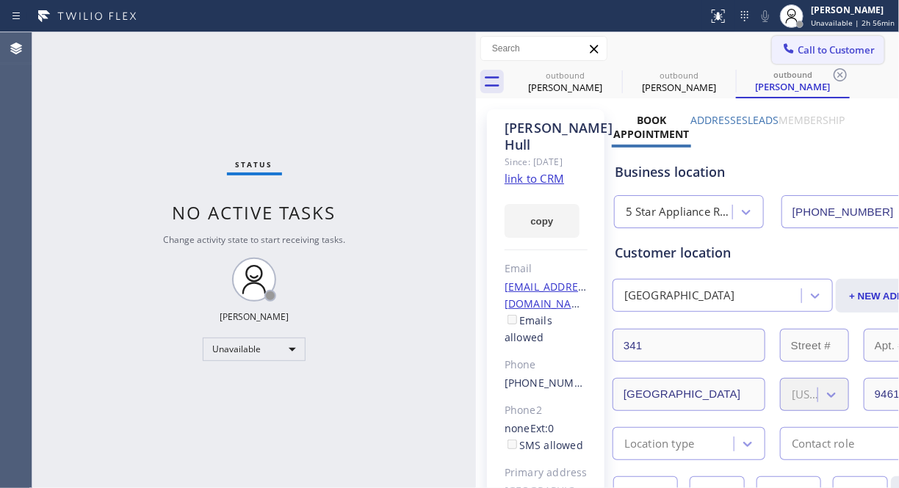
click at [804, 52] on span "Call to Customer" at bounding box center [835, 49] width 77 height 13
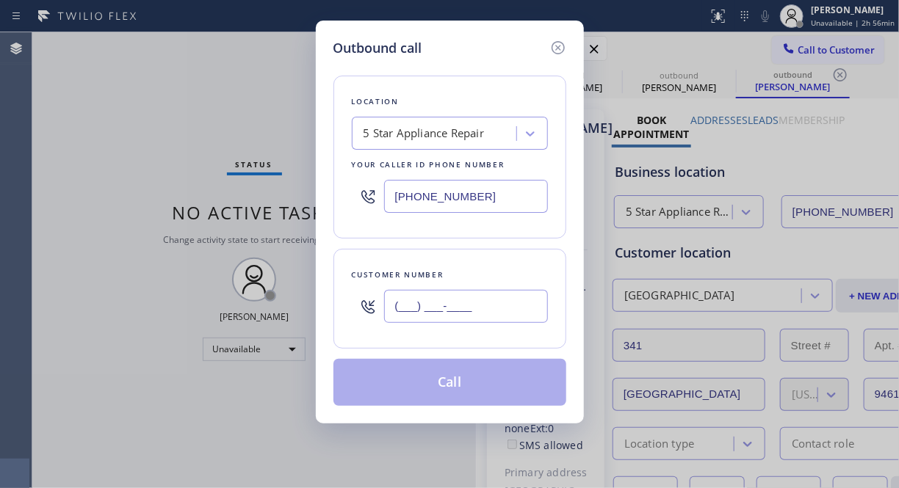
click at [455, 305] on input "(___) ___-____" at bounding box center [466, 306] width 164 height 33
paste input "310) 897-7878"
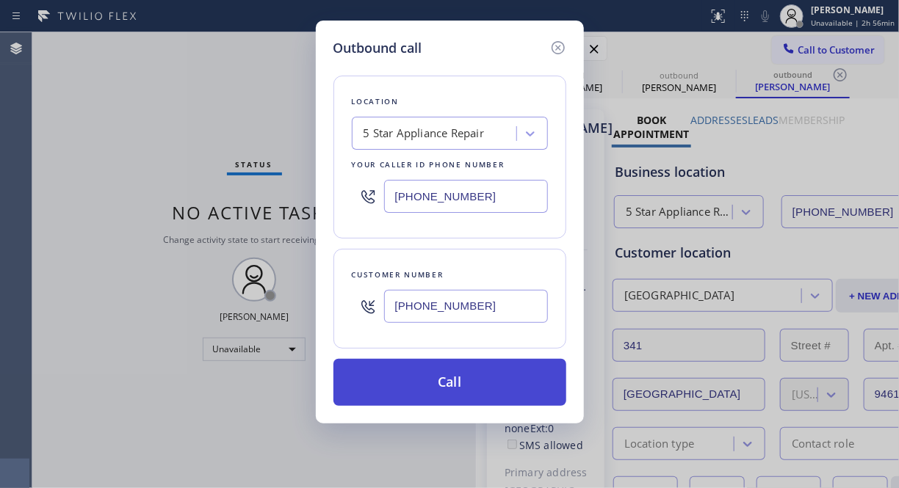
type input "(310) 897-7878"
click at [444, 380] on button "Call" at bounding box center [449, 382] width 233 height 47
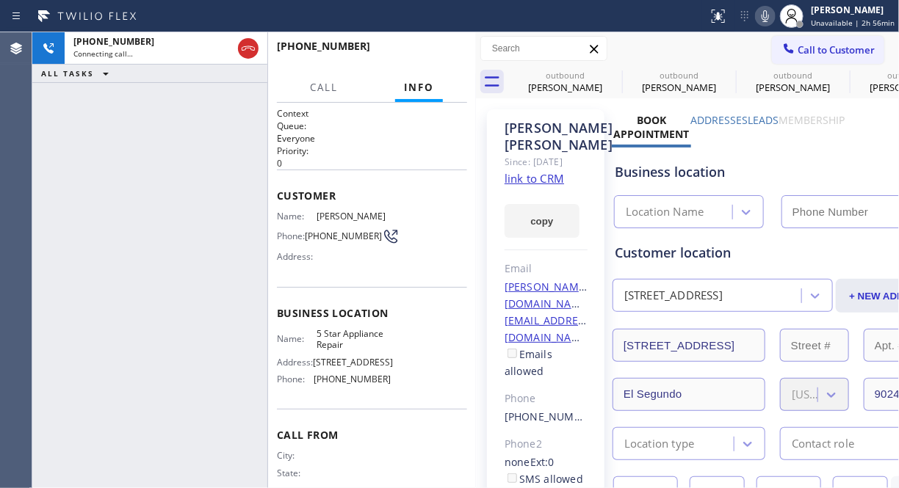
type input "[PHONE_NUMBER]"
click at [423, 50] on span "HANG UP" at bounding box center [432, 53] width 45 height 10
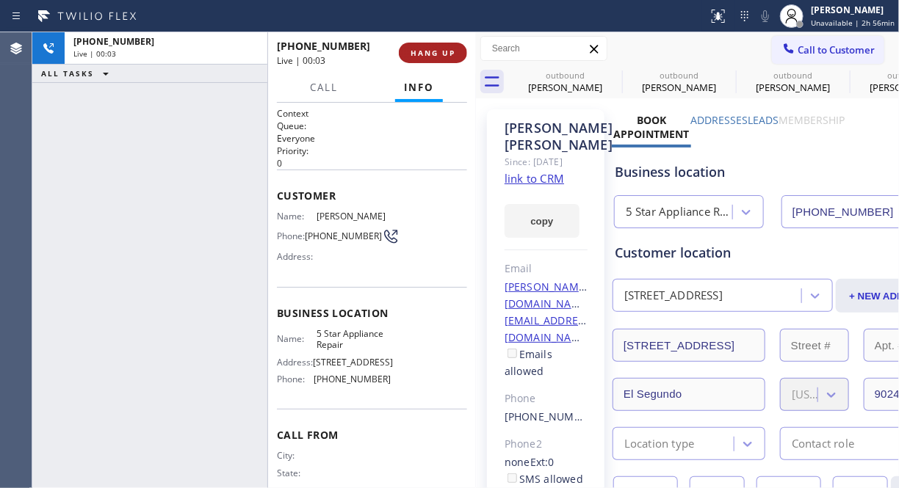
click at [423, 50] on span "HANG UP" at bounding box center [432, 53] width 45 height 10
click at [423, 50] on span "COMPLETE" at bounding box center [430, 53] width 51 height 10
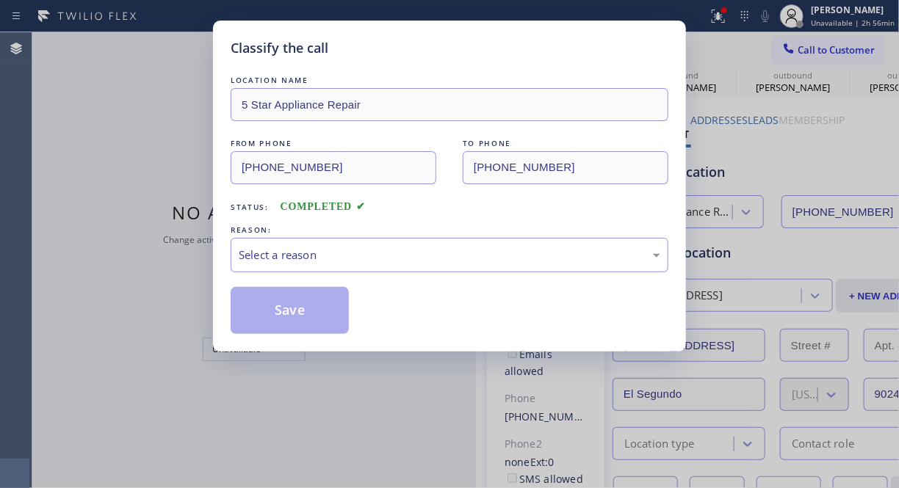
click at [446, 267] on div "Select a reason" at bounding box center [450, 255] width 438 height 35
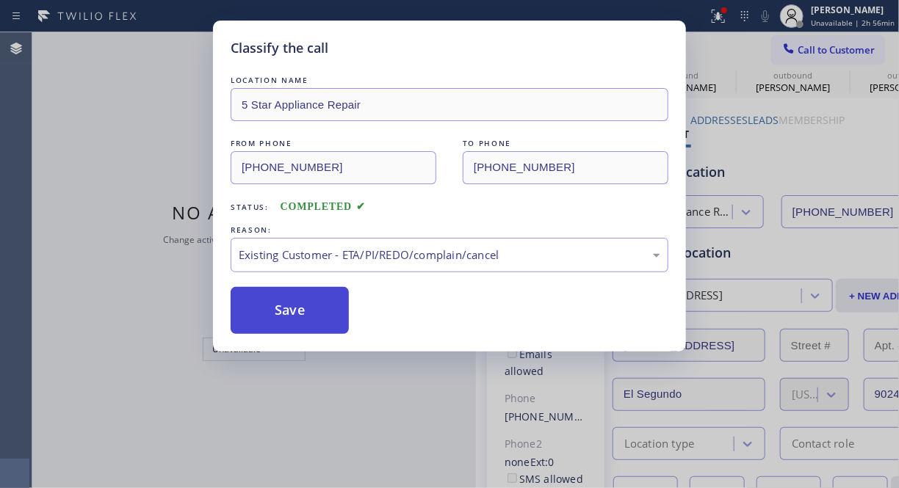
click at [342, 314] on button "Save" at bounding box center [290, 310] width 118 height 47
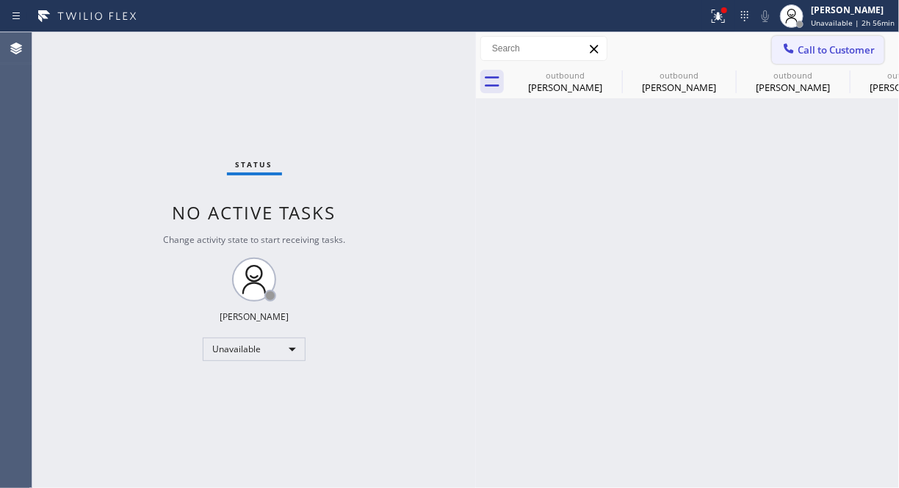
click at [802, 45] on span "Call to Customer" at bounding box center [835, 49] width 77 height 13
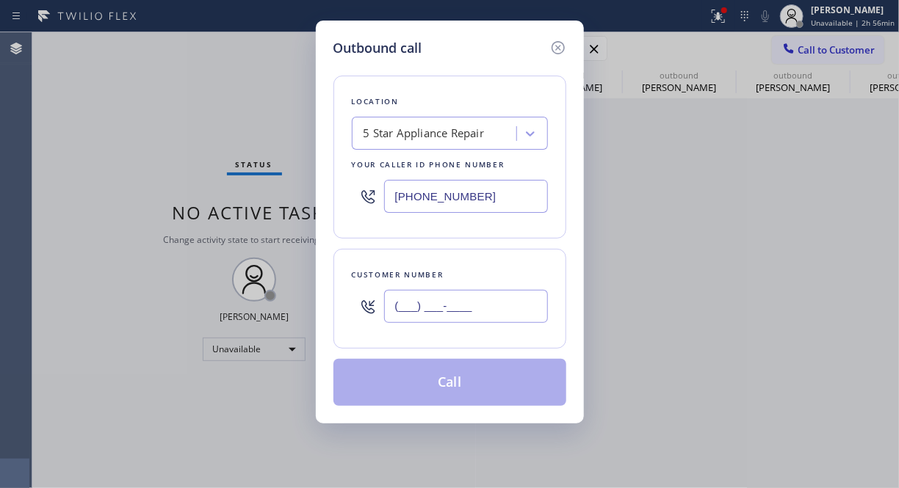
drag, startPoint x: 457, startPoint y: 305, endPoint x: 449, endPoint y: 304, distance: 8.1
click at [456, 305] on input "(___) ___-____" at bounding box center [466, 306] width 164 height 33
paste input "310) 897-7878"
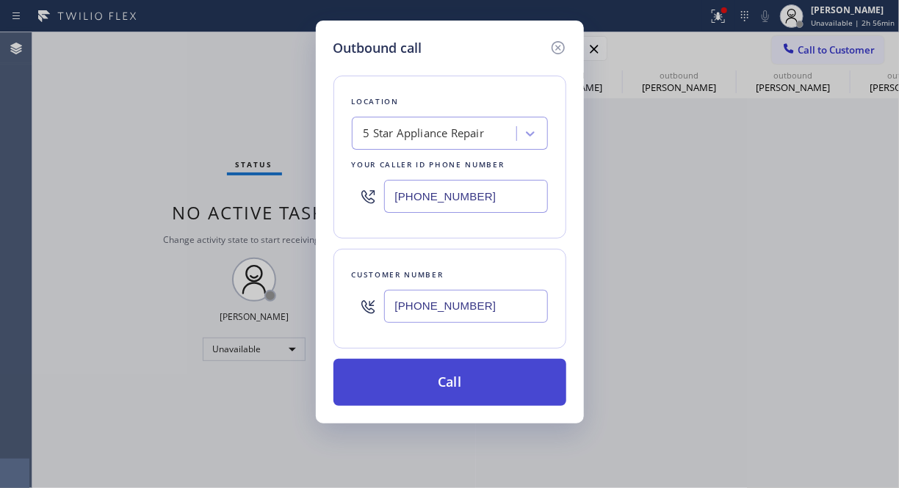
type input "(310) 897-7878"
click at [451, 390] on button "Call" at bounding box center [449, 382] width 233 height 47
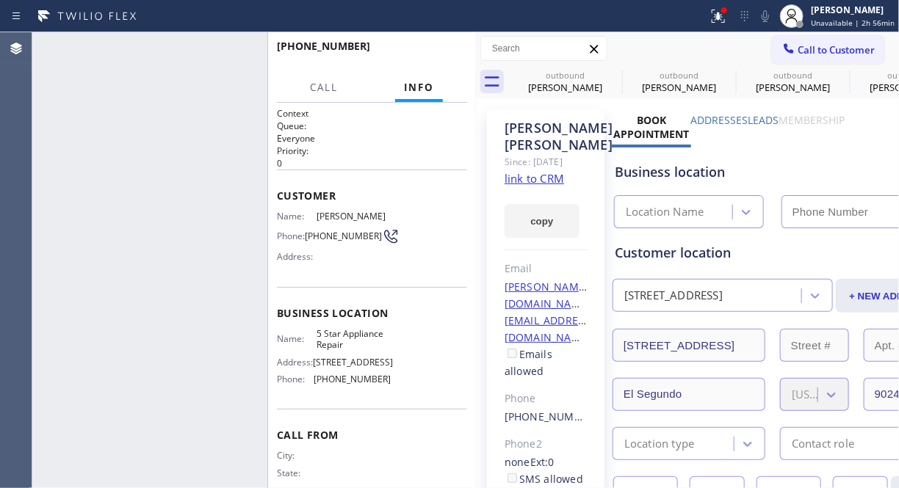
type input "[PHONE_NUMBER]"
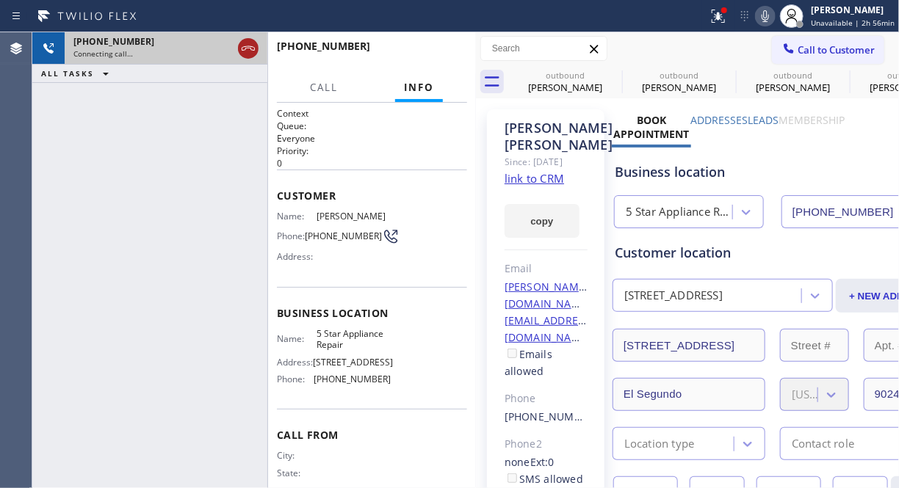
click at [246, 43] on icon at bounding box center [248, 49] width 18 height 18
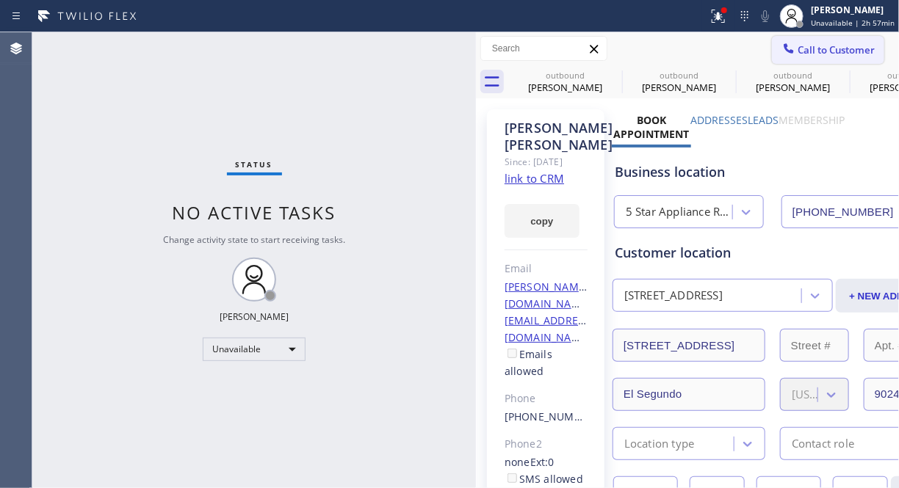
click at [833, 47] on span "Call to Customer" at bounding box center [835, 49] width 77 height 13
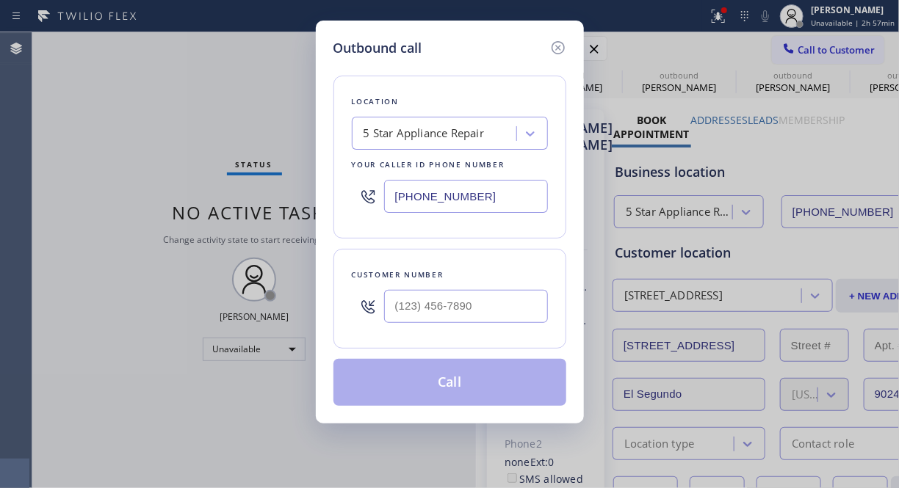
click at [321, 399] on div "Outbound call Location 5 Star Appliance Repair Your caller id phone number (855…" at bounding box center [450, 222] width 268 height 403
click at [402, 307] on input "(___) ___-____" at bounding box center [466, 306] width 164 height 33
paste input "714) 267-2956"
type input "(714) 267-2956"
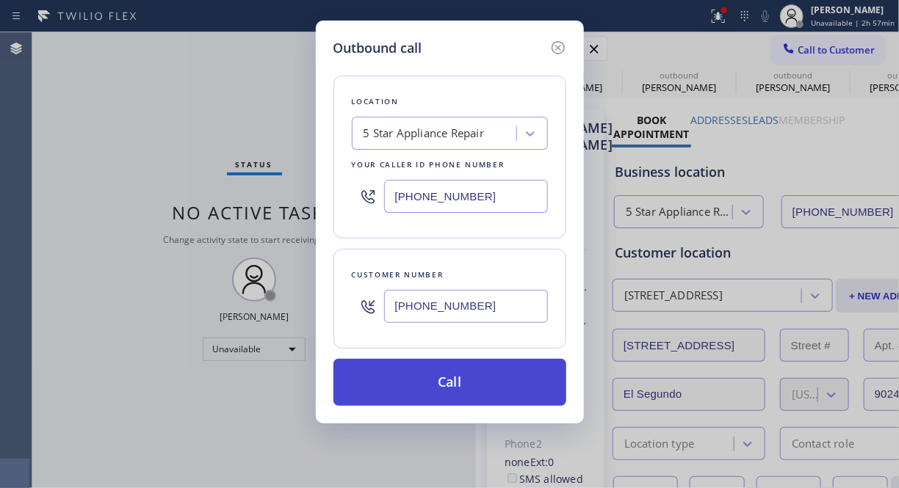
click at [449, 387] on button "Call" at bounding box center [449, 382] width 233 height 47
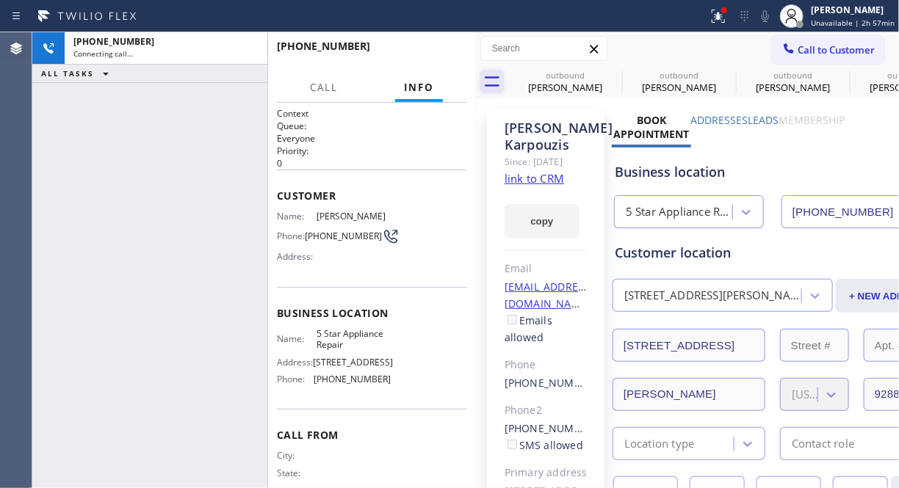
type input "[PHONE_NUMBER]"
click at [614, 73] on icon at bounding box center [612, 74] width 13 height 13
click at [0, 0] on icon at bounding box center [0, 0] width 0 height 0
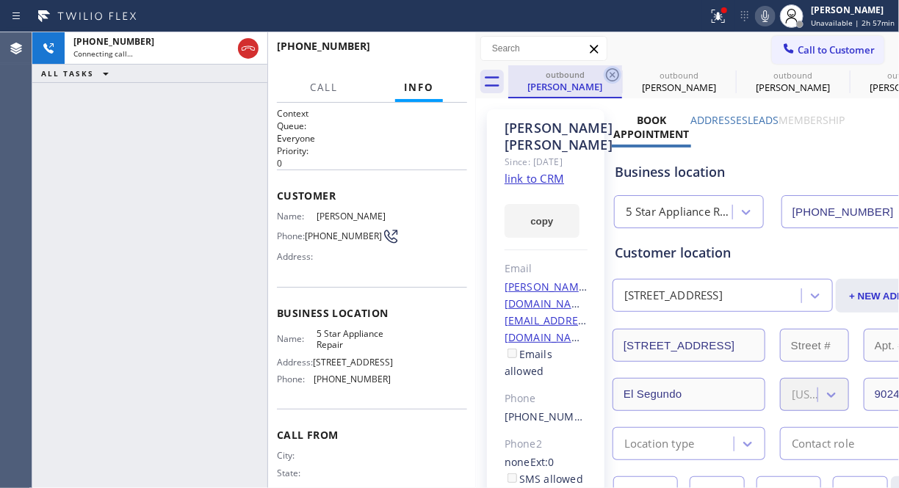
click at [608, 76] on icon at bounding box center [613, 75] width 18 height 18
click at [0, 0] on icon at bounding box center [0, 0] width 0 height 0
click at [609, 75] on icon at bounding box center [613, 75] width 18 height 18
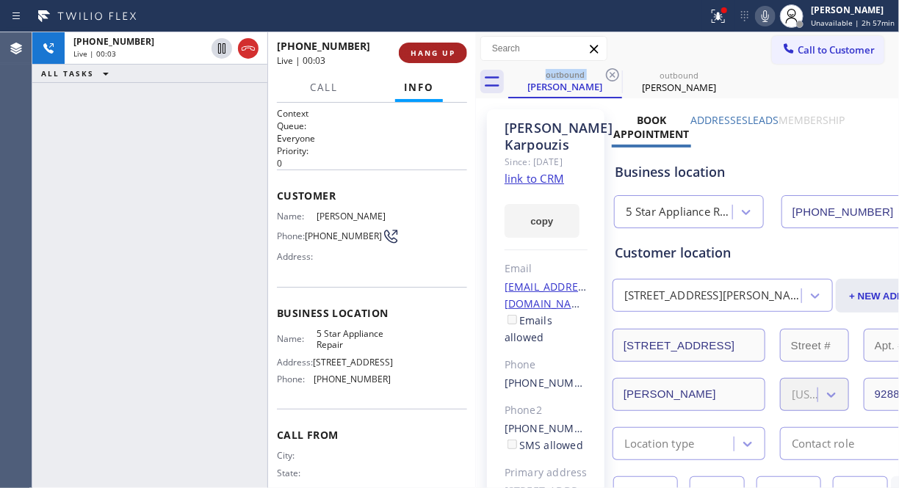
click at [443, 55] on span "HANG UP" at bounding box center [432, 53] width 45 height 10
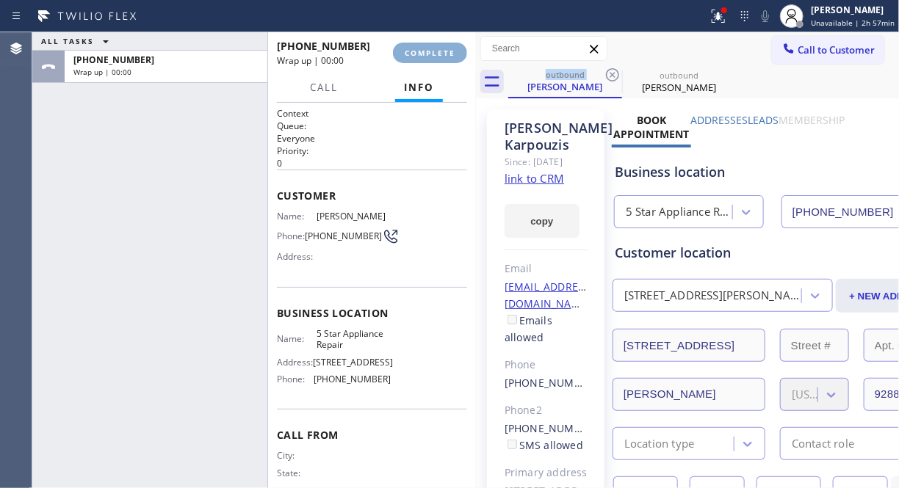
click at [443, 55] on span "COMPLETE" at bounding box center [430, 53] width 51 height 10
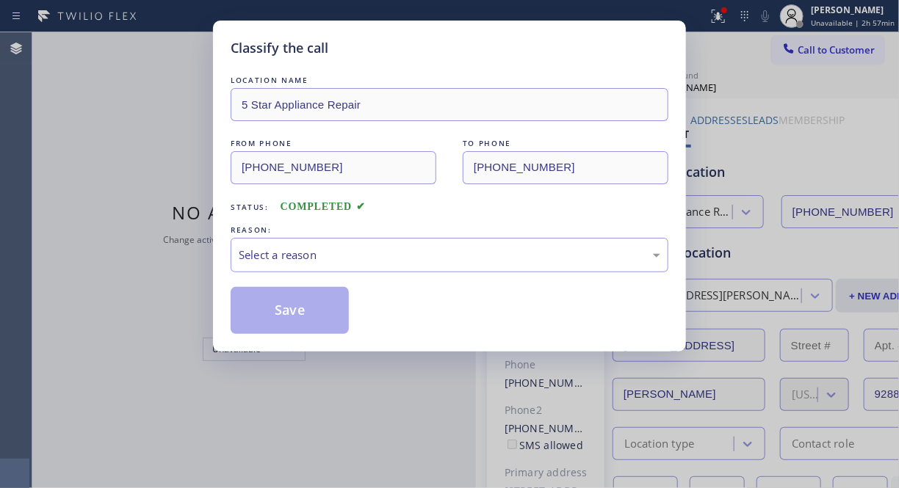
click at [443, 55] on div "Classify the call" at bounding box center [450, 48] width 438 height 20
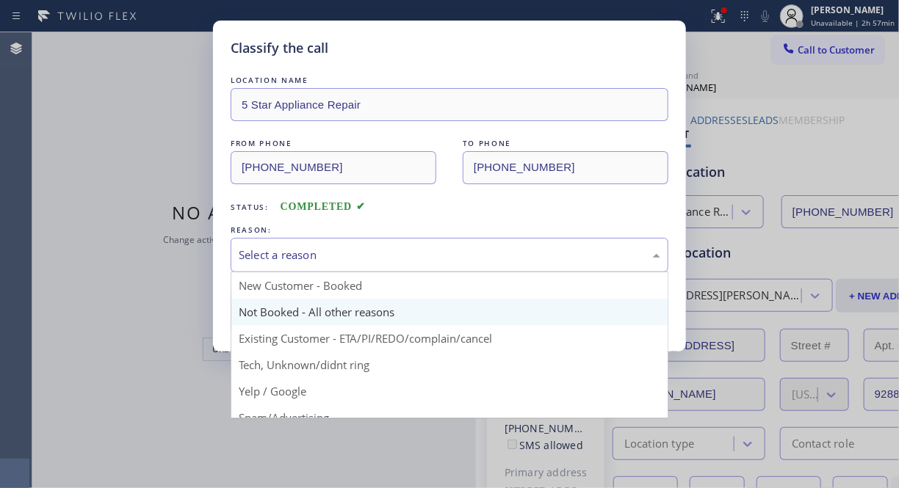
drag, startPoint x: 347, startPoint y: 251, endPoint x: 343, endPoint y: 311, distance: 59.6
click at [347, 252] on div "Select a reason" at bounding box center [449, 255] width 421 height 17
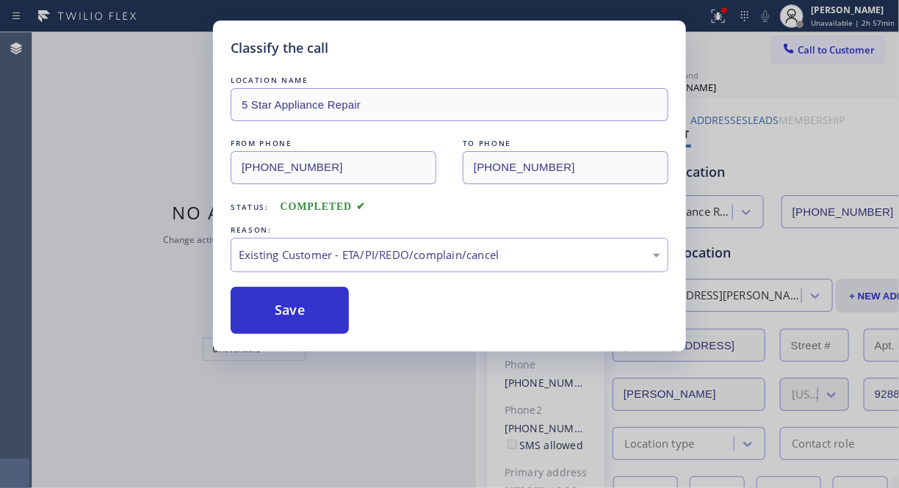
drag, startPoint x: 299, startPoint y: 327, endPoint x: 472, endPoint y: 163, distance: 238.9
click at [300, 326] on button "Save" at bounding box center [290, 310] width 118 height 47
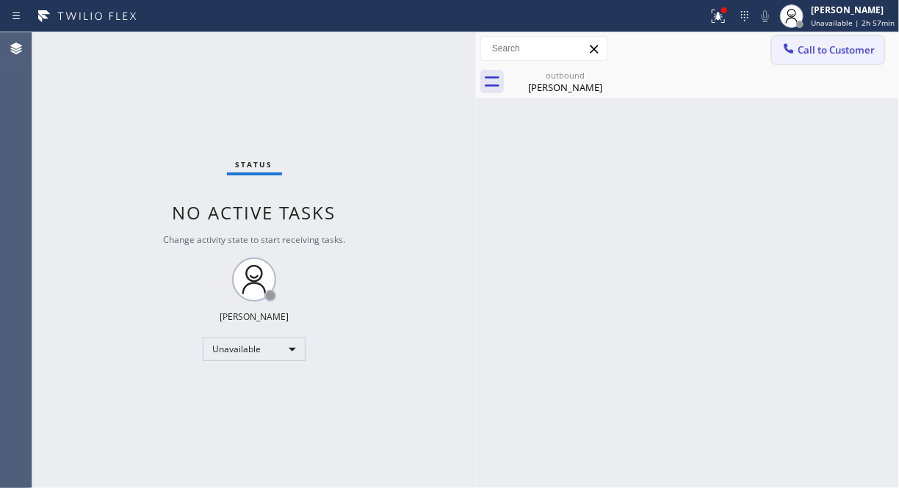
click at [842, 56] on span "Call to Customer" at bounding box center [835, 49] width 77 height 13
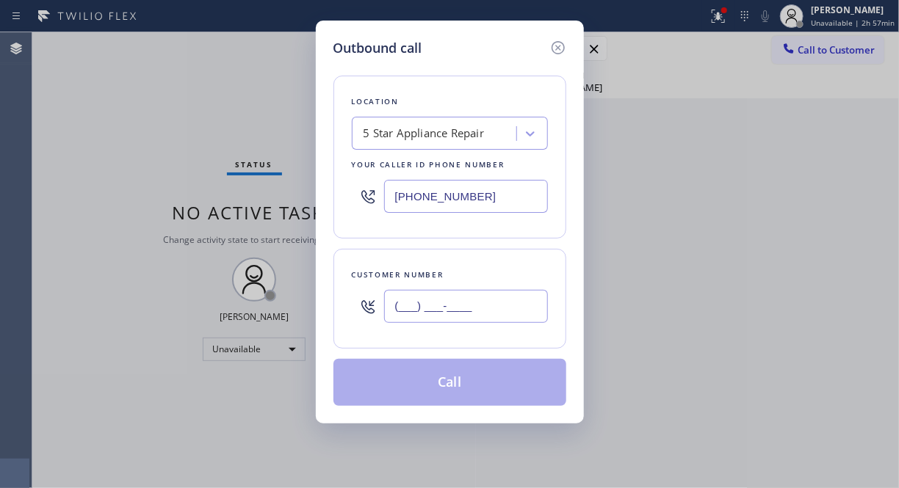
click at [518, 306] on input "(___) ___-____" at bounding box center [466, 306] width 164 height 33
paste input "415) 519-1732"
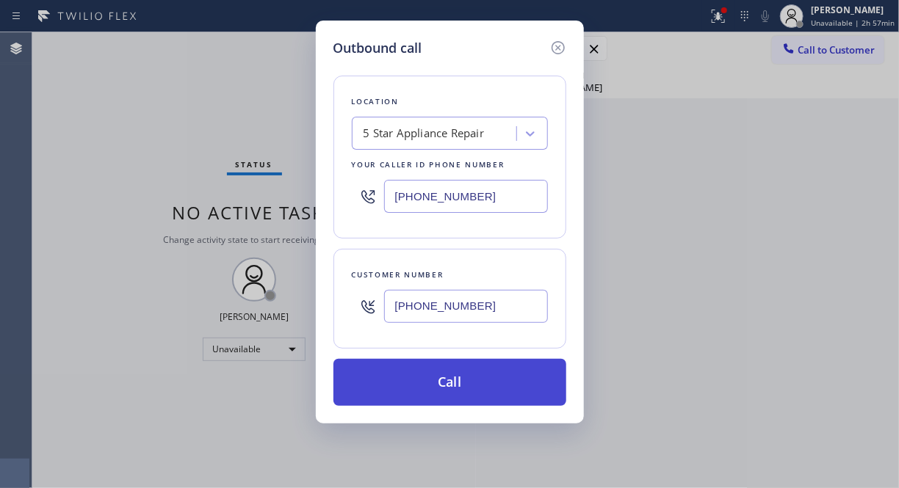
type input "(415) 519-1732"
click at [477, 394] on button "Call" at bounding box center [449, 382] width 233 height 47
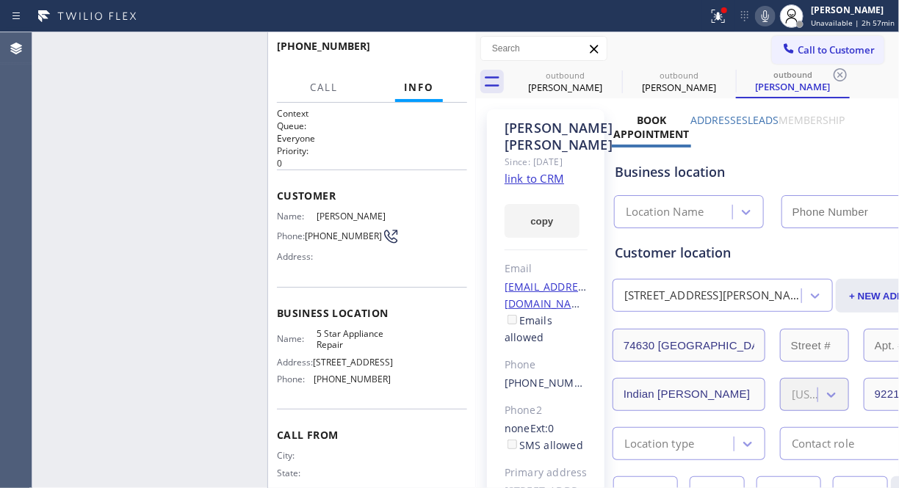
type input "[PHONE_NUMBER]"
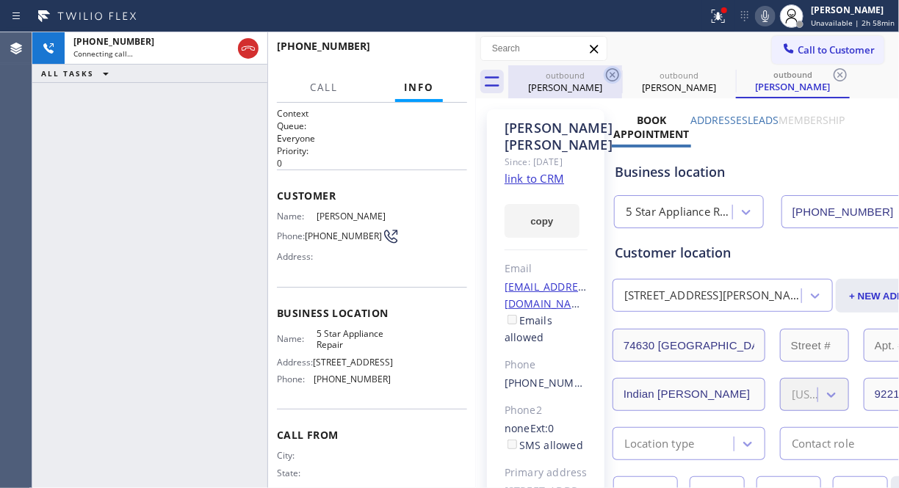
click at [612, 78] on icon at bounding box center [613, 75] width 18 height 18
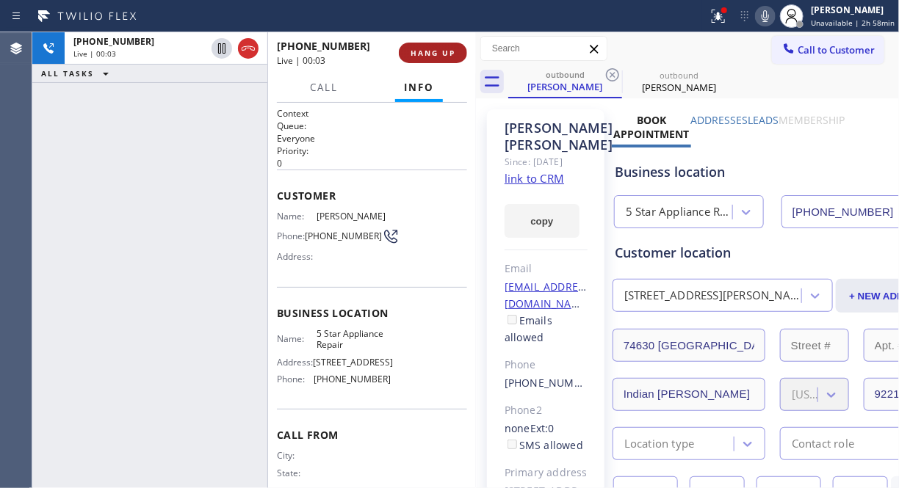
click at [450, 54] on span "HANG UP" at bounding box center [432, 53] width 45 height 10
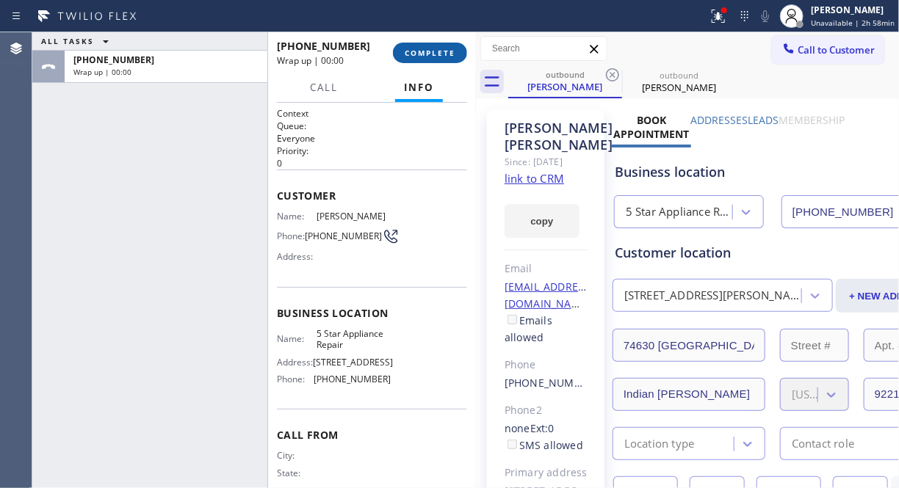
click at [450, 54] on span "COMPLETE" at bounding box center [430, 53] width 51 height 10
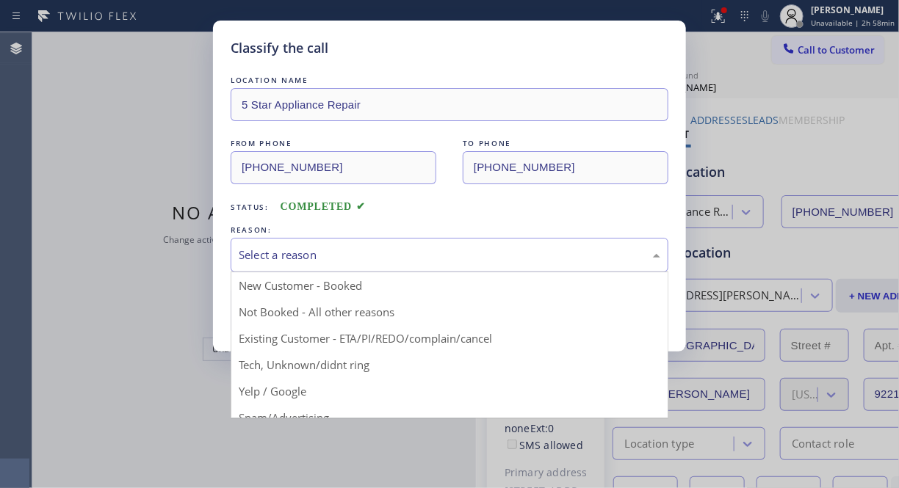
click at [464, 258] on div "Select a reason" at bounding box center [449, 255] width 421 height 17
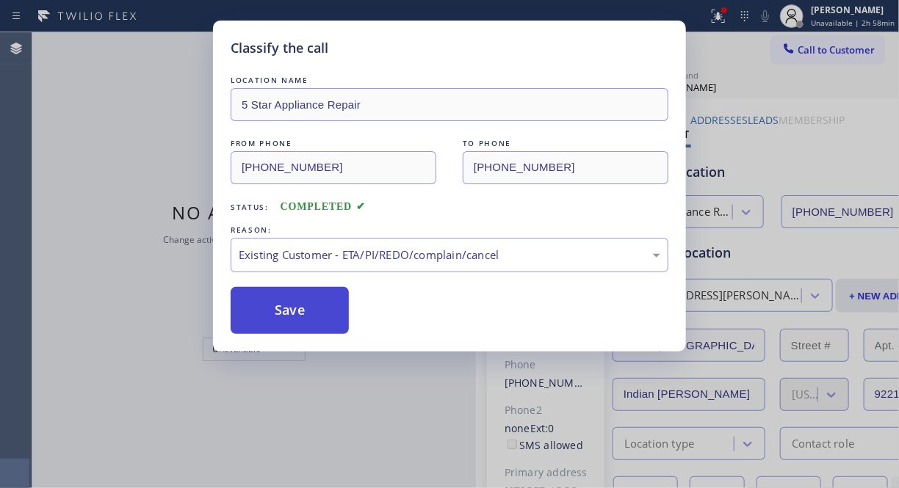
drag, startPoint x: 451, startPoint y: 333, endPoint x: 305, endPoint y: 312, distance: 147.7
click at [302, 312] on button "Save" at bounding box center [290, 310] width 118 height 47
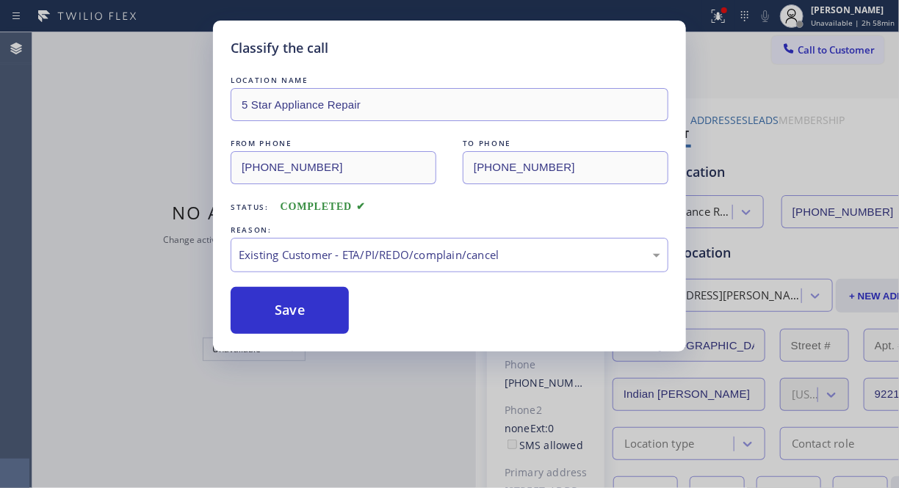
click at [838, 51] on div "Classify the call LOCATION NAME 5 Star Appliance Repair FROM PHONE (855) 731-49…" at bounding box center [449, 244] width 899 height 488
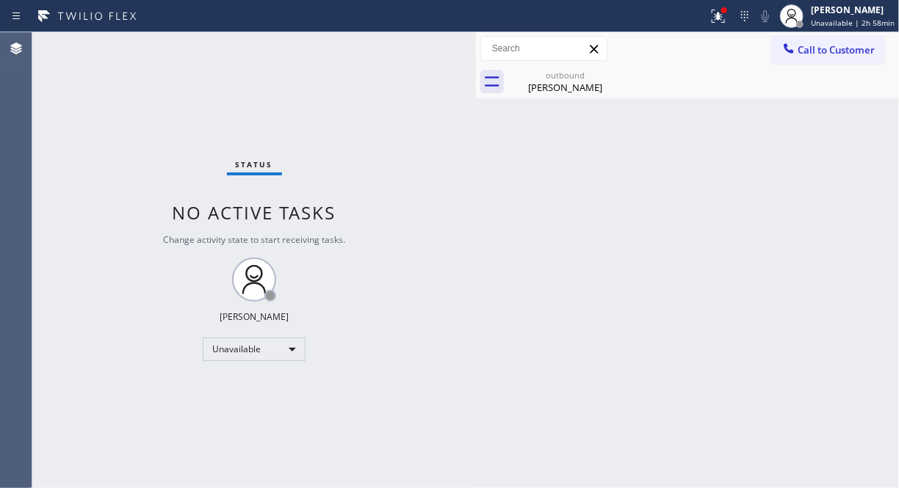
click at [838, 51] on span "Call to Customer" at bounding box center [835, 49] width 77 height 13
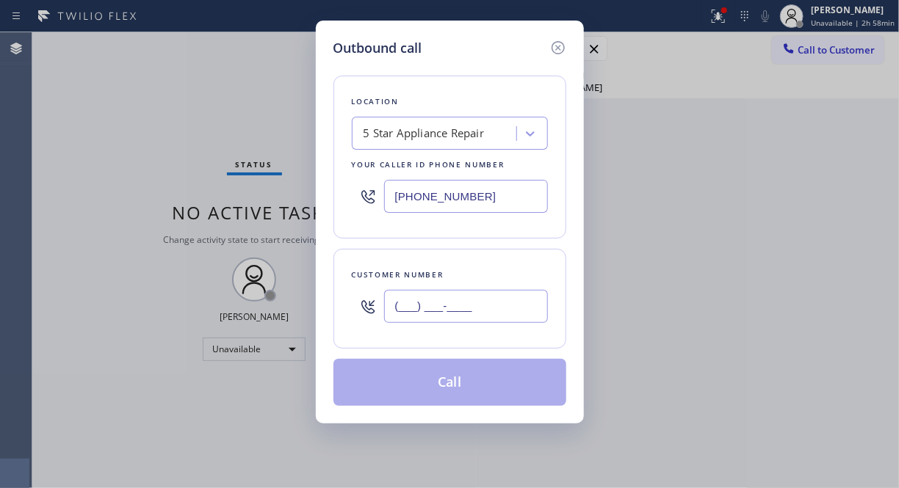
click at [456, 304] on input "(___) ___-____" at bounding box center [466, 306] width 164 height 33
paste input "760) 275-9375"
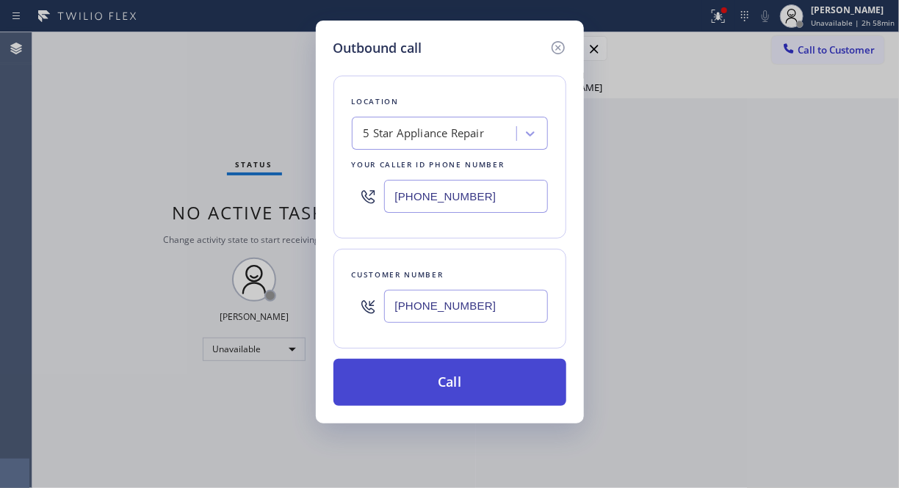
type input "(760) 275-9375"
click at [471, 391] on button "Call" at bounding box center [449, 382] width 233 height 47
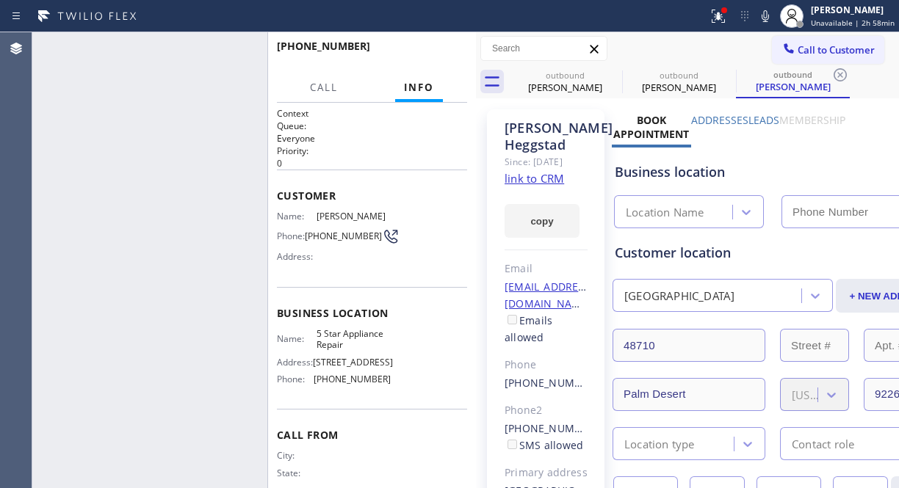
type input "(855) 731-4952"
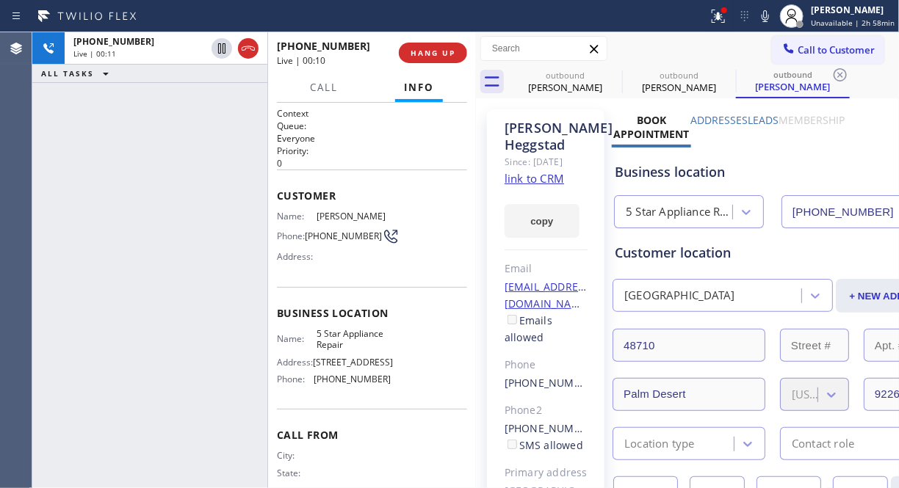
click at [526, 186] on link "link to CRM" at bounding box center [533, 178] width 59 height 15
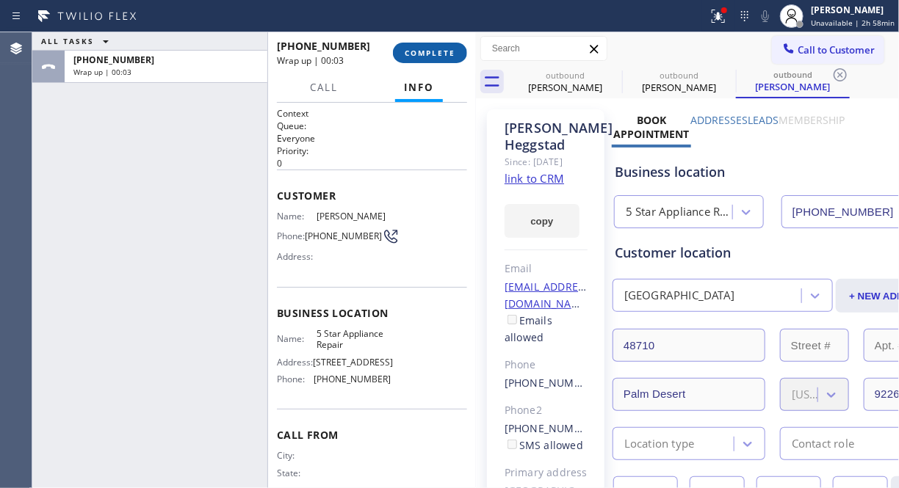
click at [452, 54] on span "COMPLETE" at bounding box center [430, 53] width 51 height 10
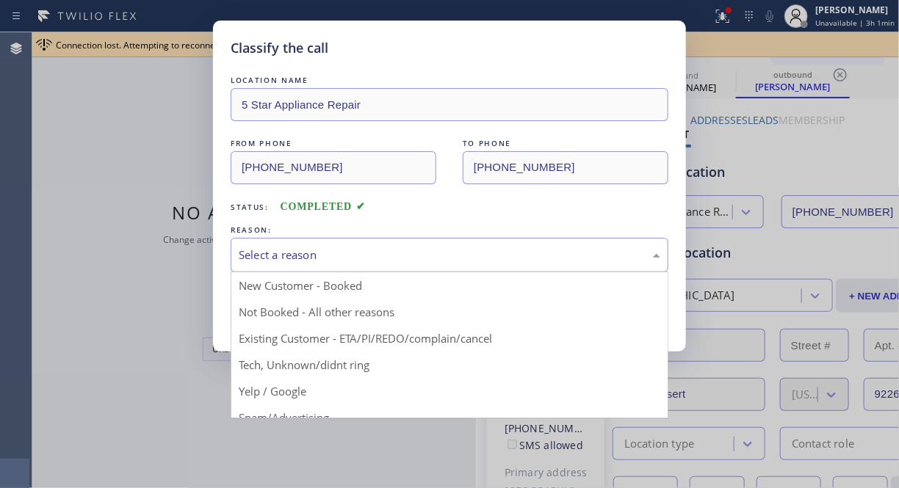
click at [419, 264] on div "Select a reason" at bounding box center [450, 255] width 438 height 35
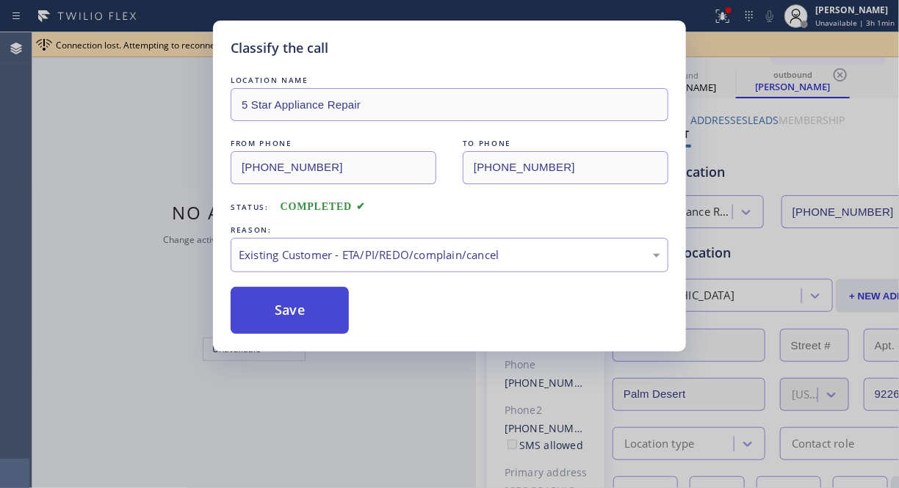
click at [285, 311] on button "Save" at bounding box center [290, 310] width 118 height 47
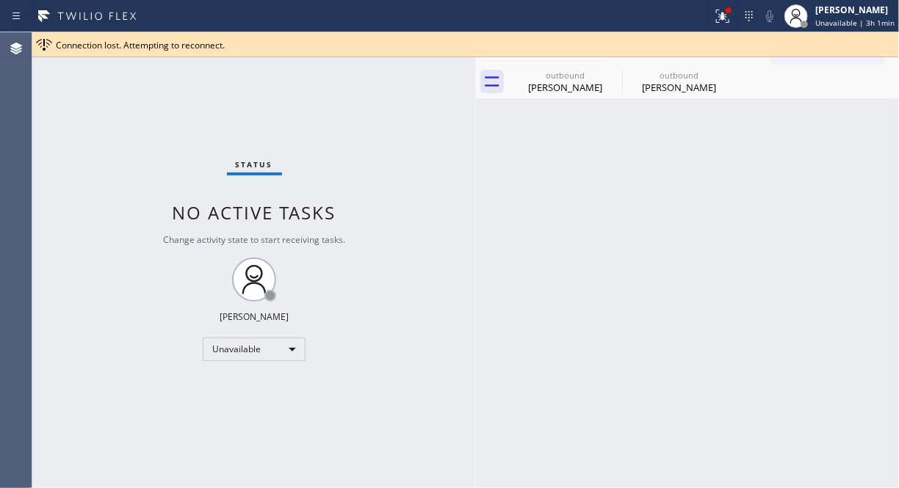
click at [877, 55] on div "Connection lost. Attempting to reconnect." at bounding box center [465, 44] width 866 height 25
click at [613, 71] on icon at bounding box center [613, 75] width 18 height 18
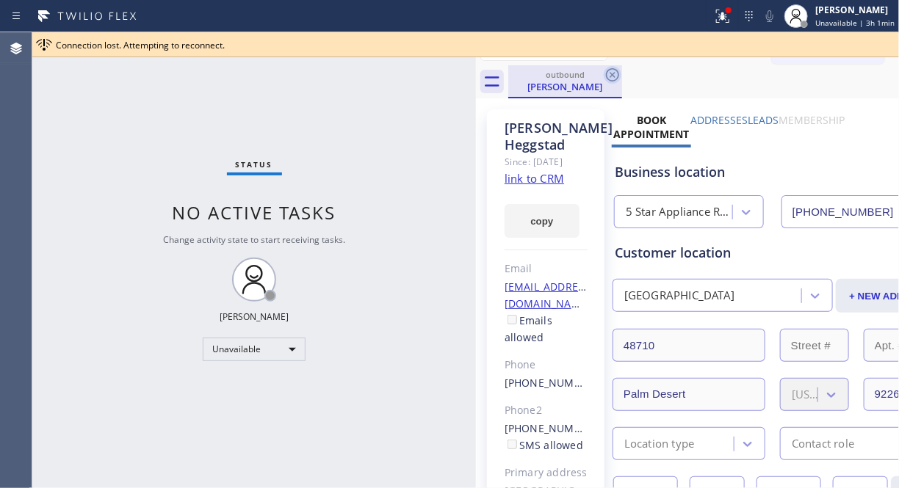
click at [615, 71] on icon at bounding box center [613, 75] width 18 height 18
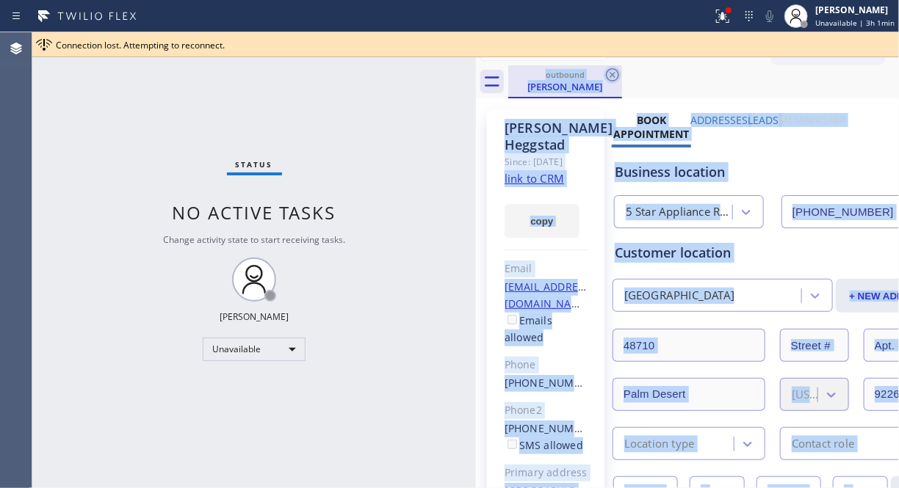
click at [615, 71] on div "outbound Glen Heggstad" at bounding box center [703, 81] width 391 height 33
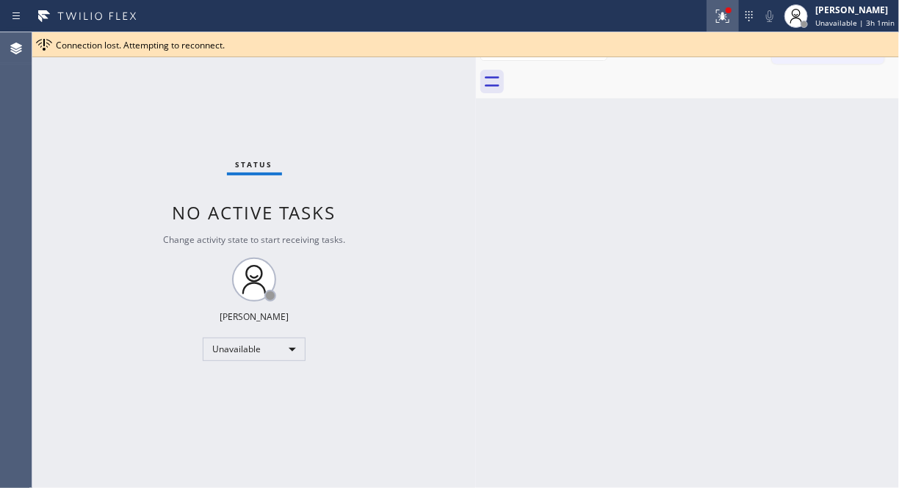
click at [720, 19] on icon at bounding box center [723, 16] width 18 height 18
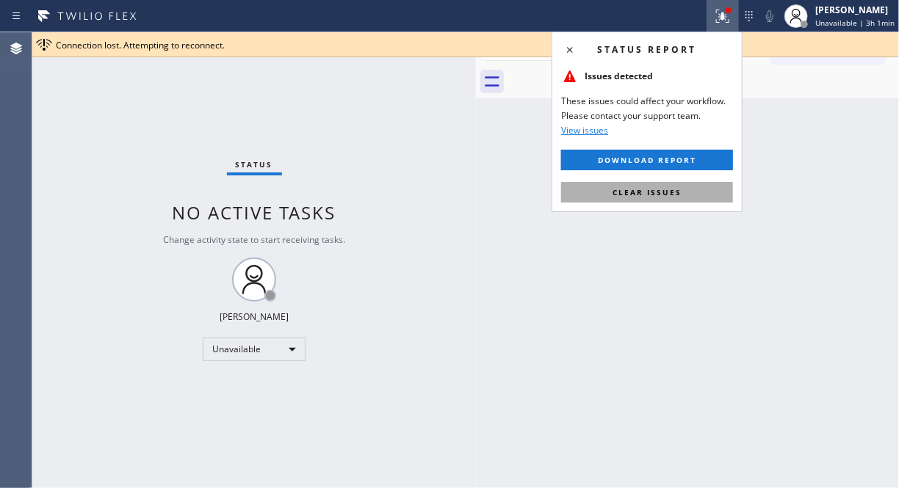
click at [637, 197] on span "Clear issues" at bounding box center [646, 192] width 69 height 10
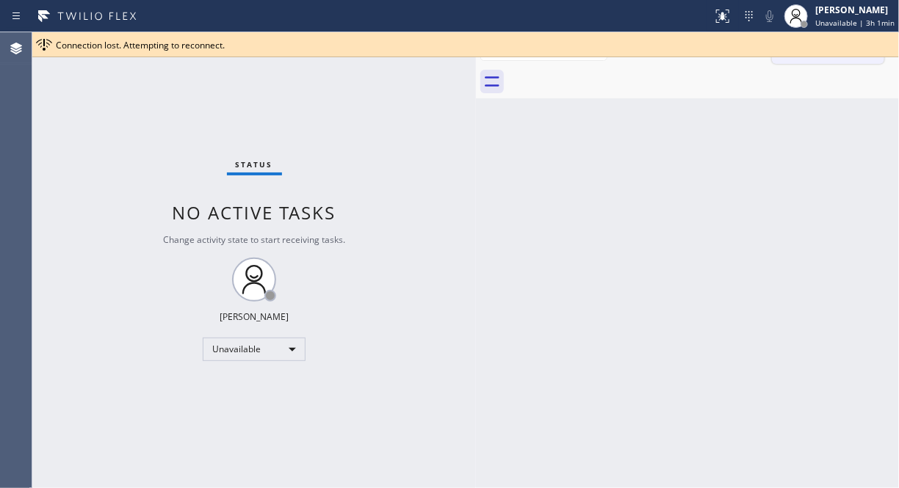
click at [869, 59] on button "Call to Customer" at bounding box center [828, 50] width 112 height 28
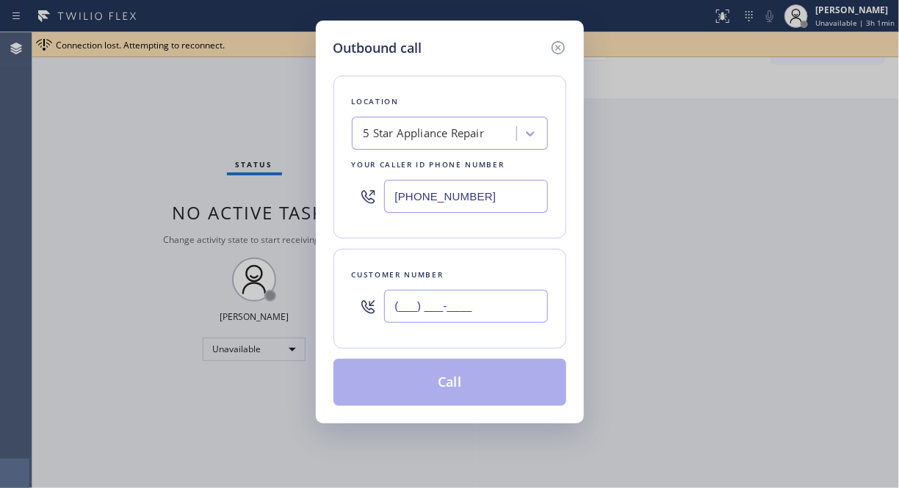
click at [416, 313] on input "(___) ___-____" at bounding box center [466, 306] width 164 height 33
paste input "661) 755-6047"
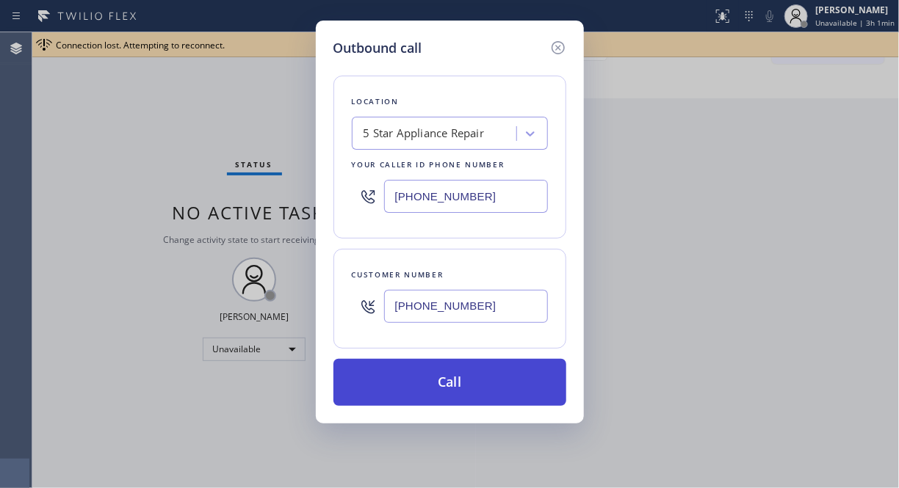
type input "[PHONE_NUMBER]"
click at [449, 384] on button "Call" at bounding box center [449, 382] width 233 height 47
click at [482, 387] on button "Call" at bounding box center [449, 382] width 233 height 47
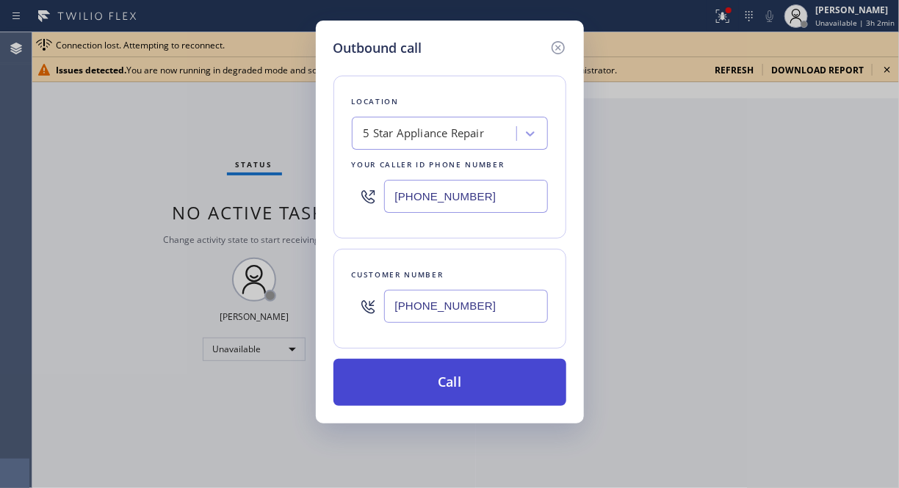
click at [496, 380] on button "Call" at bounding box center [449, 382] width 233 height 47
click at [498, 378] on button "Call" at bounding box center [449, 382] width 233 height 47
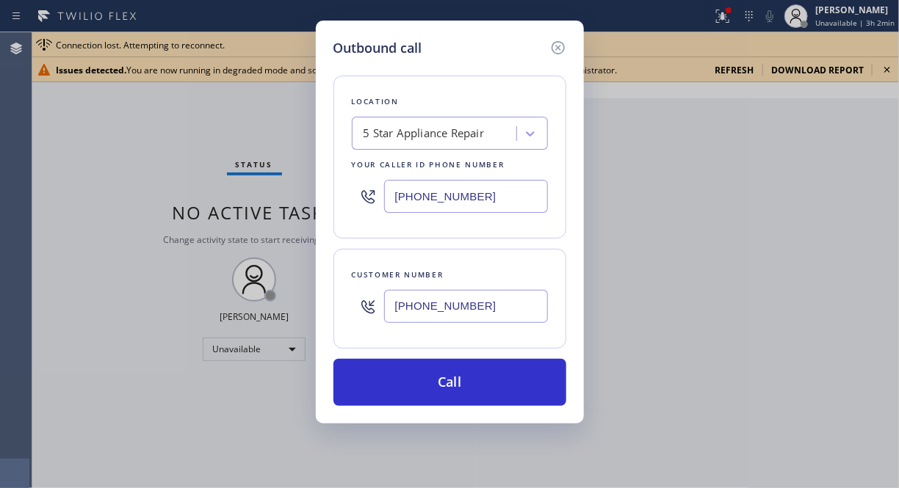
click at [890, 68] on div "Outbound call Location 5 Star Appliance Repair Your caller id phone number (855…" at bounding box center [449, 244] width 899 height 488
click at [560, 41] on icon at bounding box center [558, 48] width 18 height 18
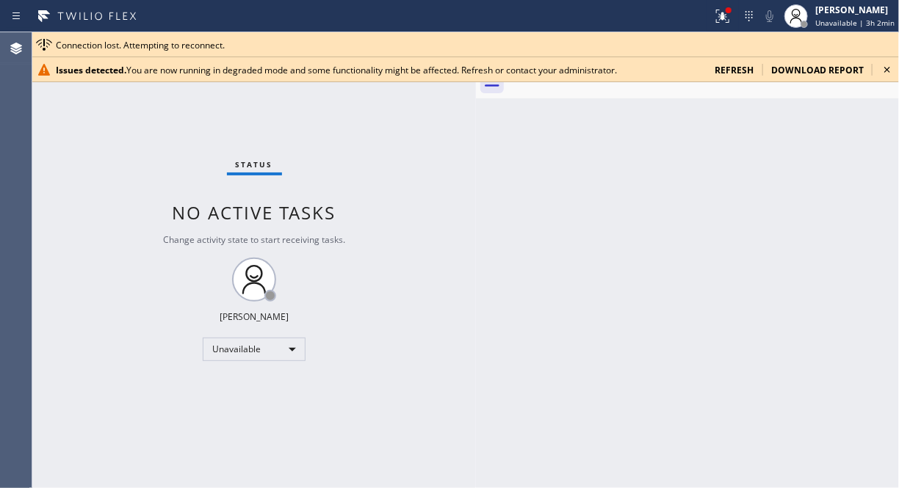
click at [888, 68] on icon at bounding box center [887, 70] width 18 height 18
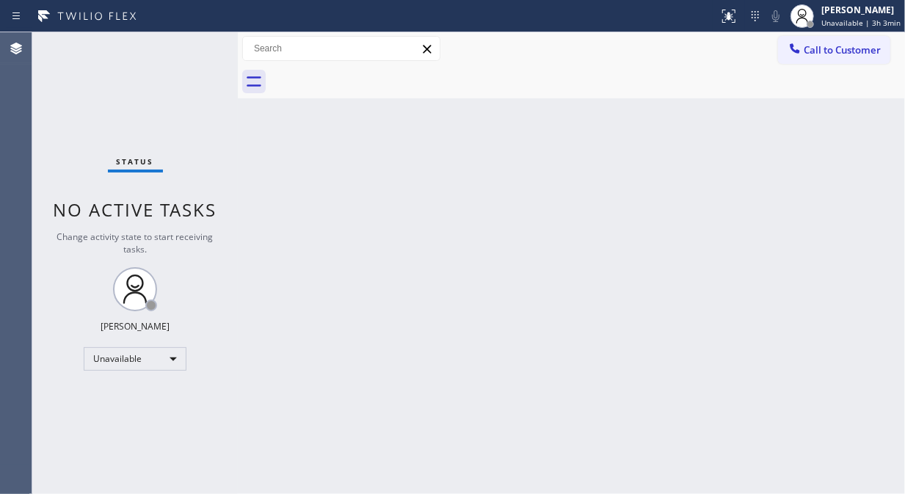
click at [244, 117] on div "Back to Dashboard Change Sender ID Customers Technicians Select a contact Outbo…" at bounding box center [571, 263] width 667 height 462
click at [233, 121] on div "Status No active tasks Change activity state to start receiving tasks. [PERSON_…" at bounding box center [135, 263] width 206 height 462
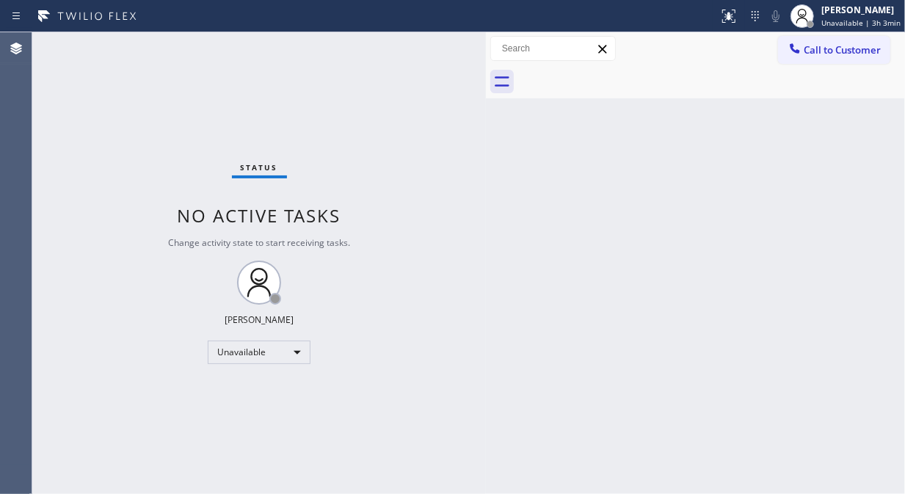
drag, startPoint x: 240, startPoint y: 123, endPoint x: 487, endPoint y: 162, distance: 249.8
click at [486, 162] on div at bounding box center [486, 263] width 0 height 462
click at [808, 50] on span "Call to Customer" at bounding box center [842, 49] width 77 height 13
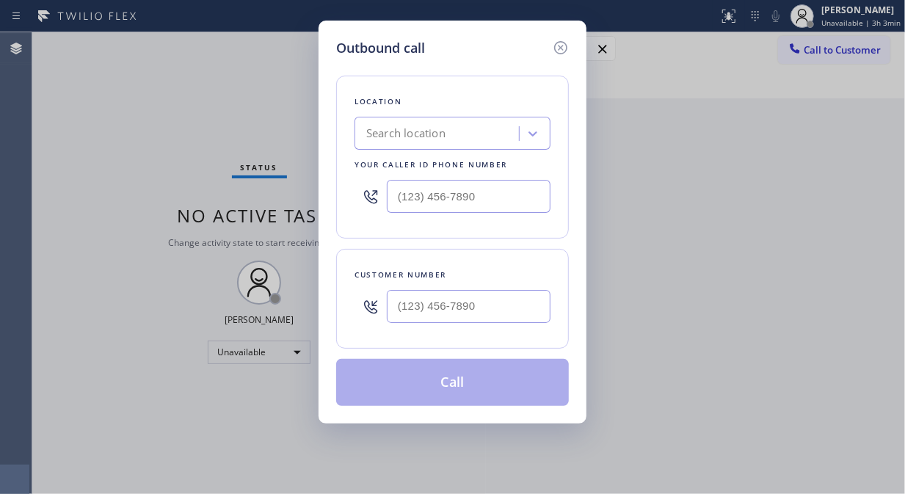
click at [515, 137] on div "Search location" at bounding box center [439, 134] width 160 height 26
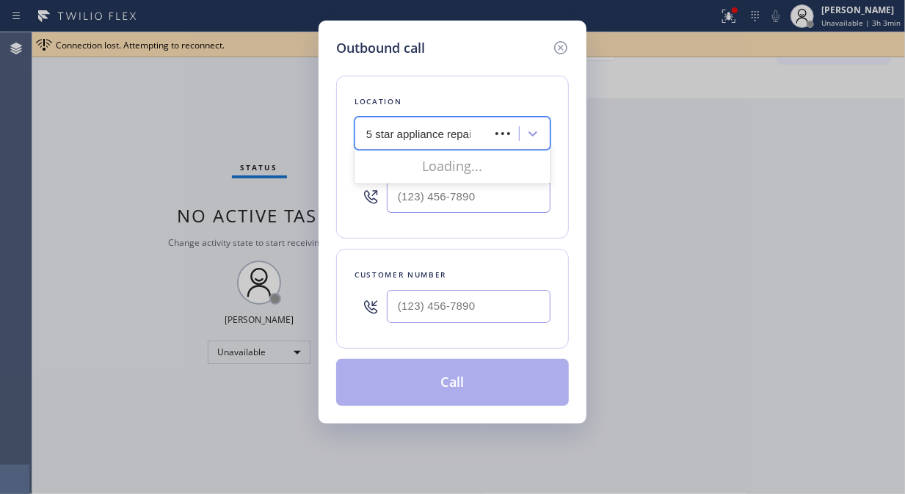
type input "5 star appliance repair"
click at [489, 143] on div "5 star appliance repair" at bounding box center [424, 134] width 131 height 26
click at [409, 138] on div "Search location" at bounding box center [405, 134] width 79 height 17
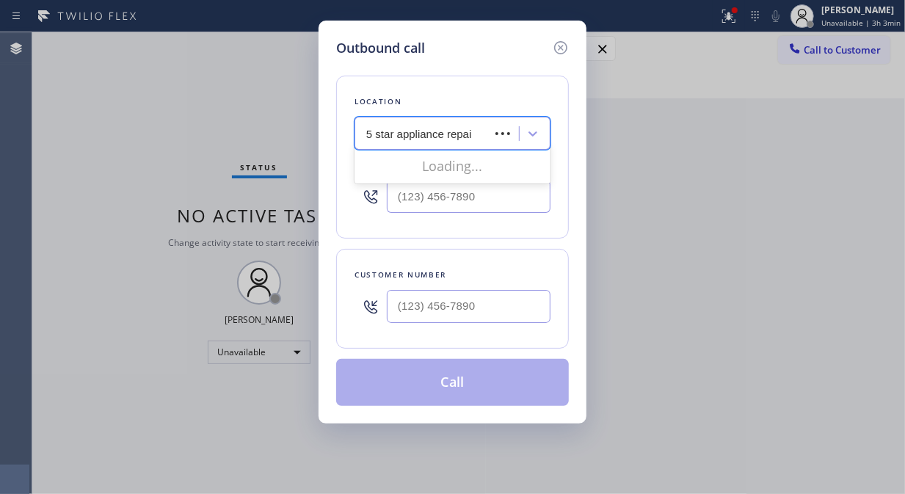
type input "5 star appliance repair"
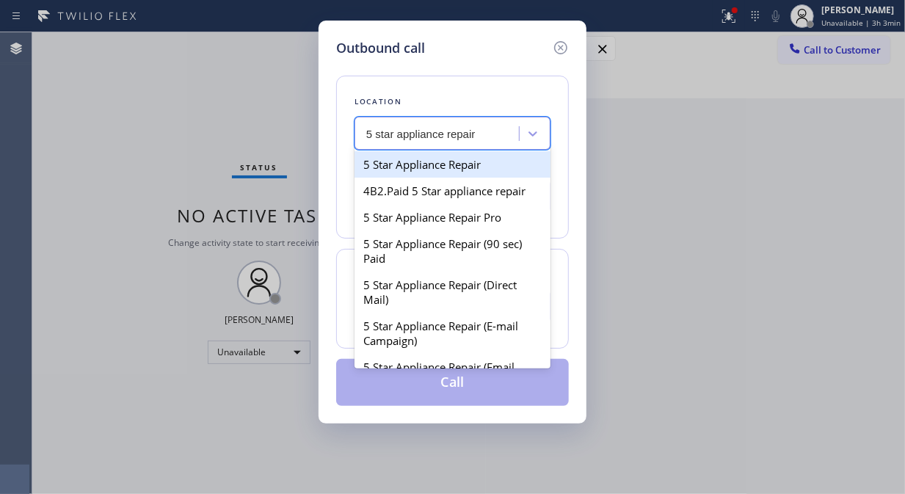
click at [407, 158] on div "5 Star Appliance Repair" at bounding box center [453, 164] width 196 height 26
type input "[PHONE_NUMBER]"
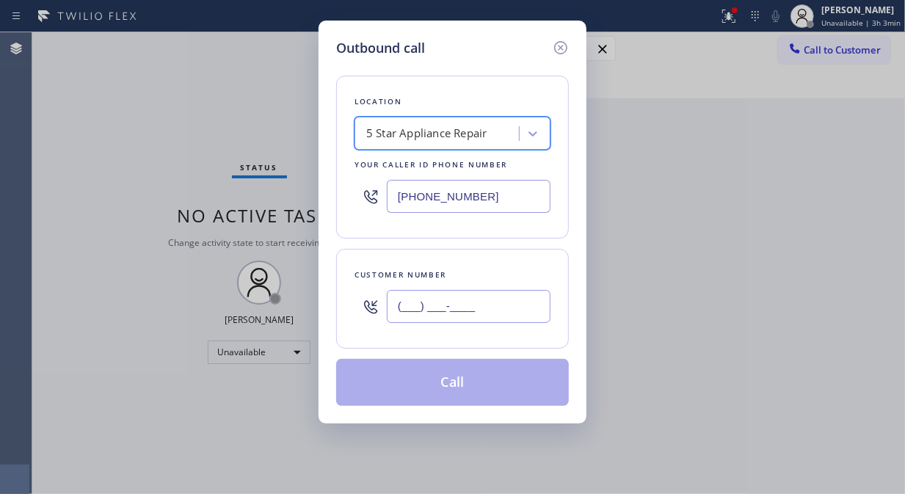
click at [402, 296] on input "(___) ___-____" at bounding box center [469, 306] width 164 height 33
paste input "661) 755-6047"
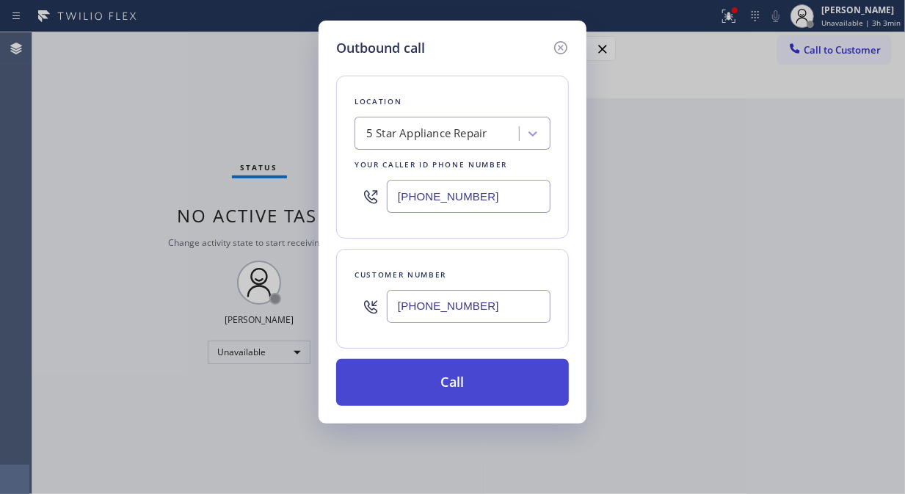
click at [468, 397] on button "Call" at bounding box center [452, 382] width 233 height 47
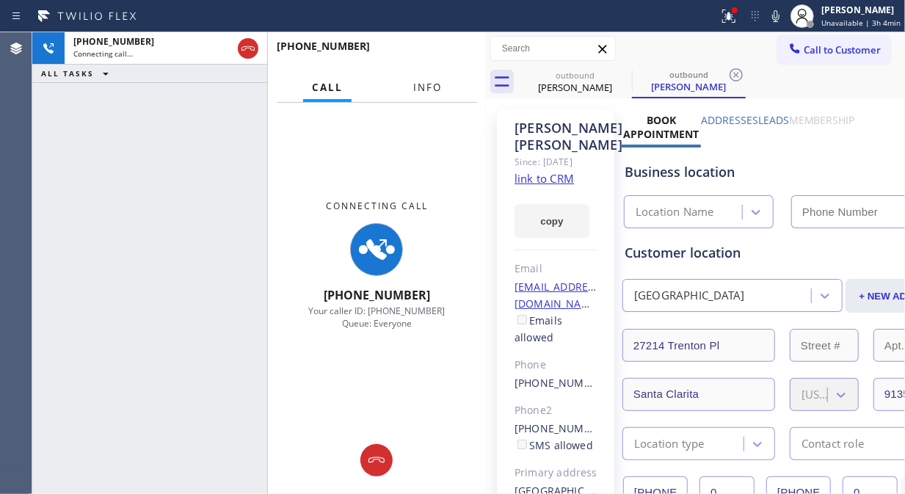
click at [428, 85] on span "Info" at bounding box center [427, 87] width 29 height 13
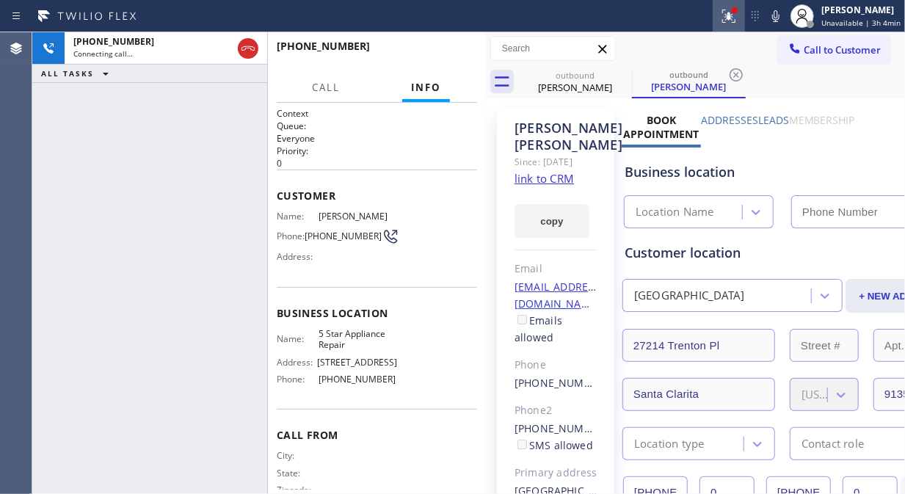
click at [742, 19] on div at bounding box center [729, 16] width 32 height 18
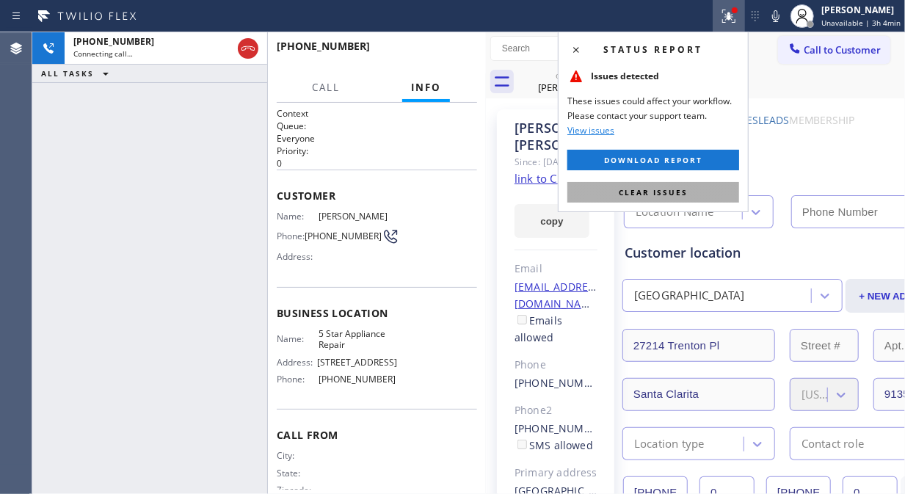
click at [679, 192] on span "Clear issues" at bounding box center [653, 192] width 69 height 10
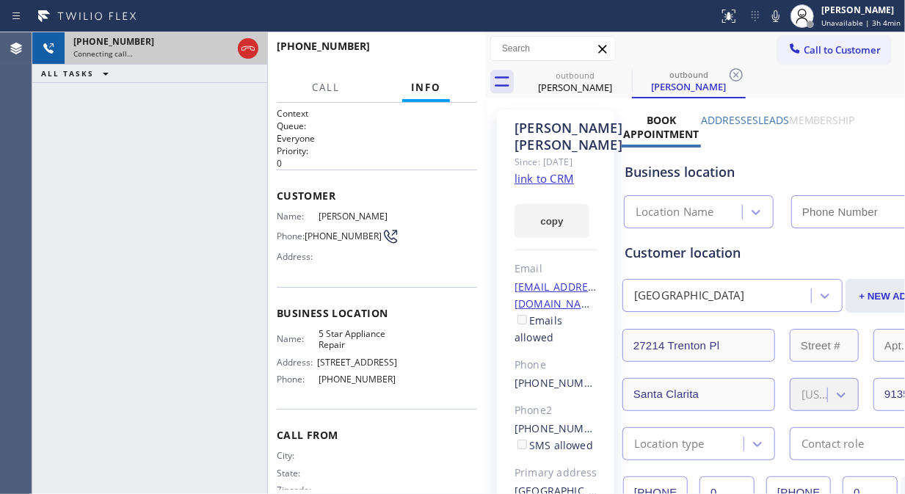
click at [245, 50] on icon at bounding box center [248, 49] width 18 height 18
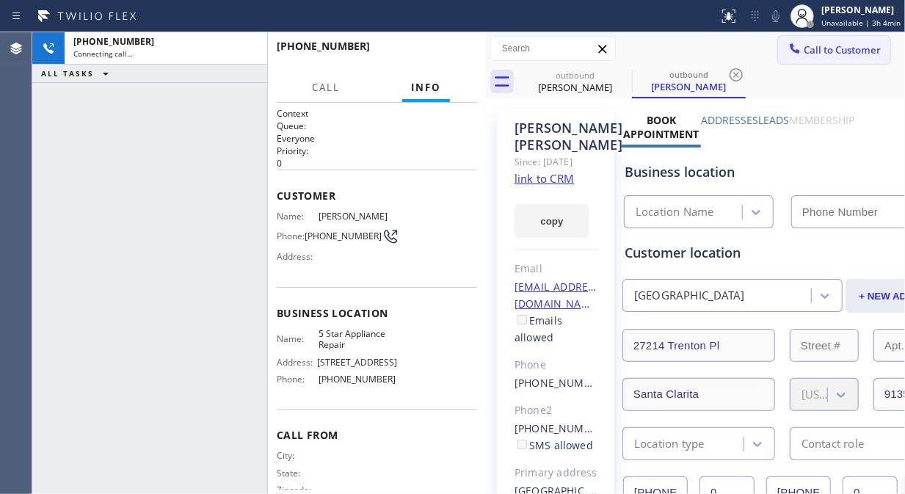
click at [812, 49] on span "Call to Customer" at bounding box center [842, 49] width 77 height 13
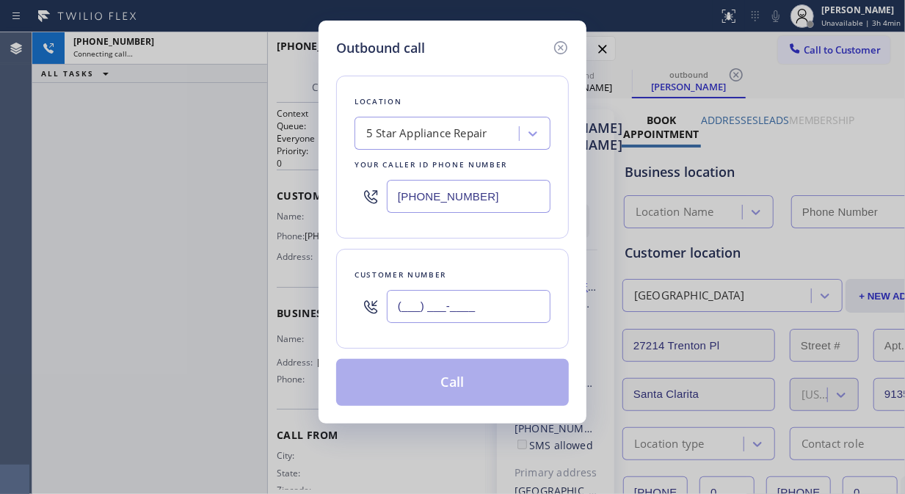
click at [419, 308] on input "(___) ___-____" at bounding box center [469, 306] width 164 height 33
paste input "310) 594-6704"
type input "[PHONE_NUMBER]"
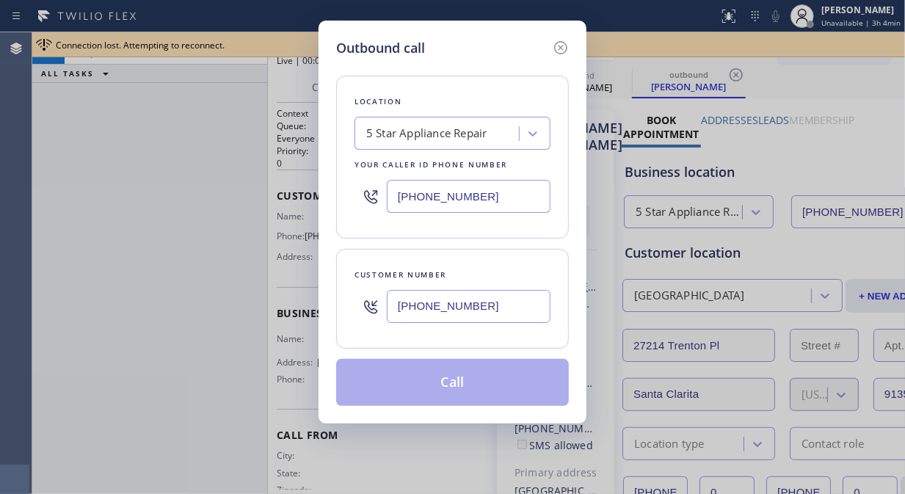
type input "[PHONE_NUMBER]"
click at [558, 38] on div at bounding box center [560, 47] width 18 height 18
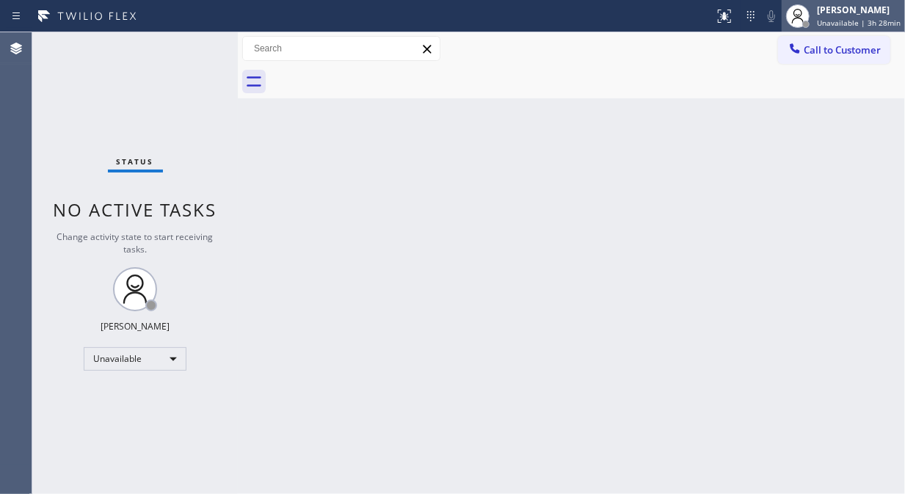
click at [833, 24] on span "Unavailable | 3h 28min" at bounding box center [859, 23] width 84 height 10
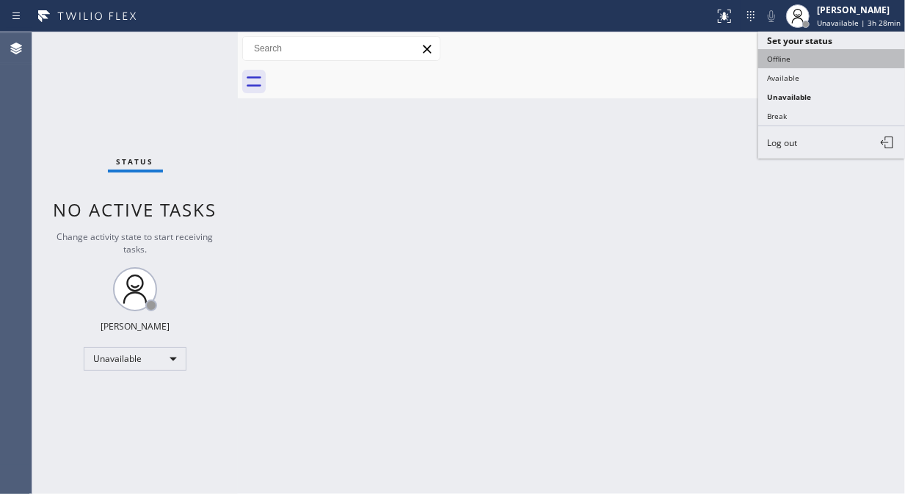
click at [806, 59] on button "Offline" at bounding box center [831, 58] width 147 height 19
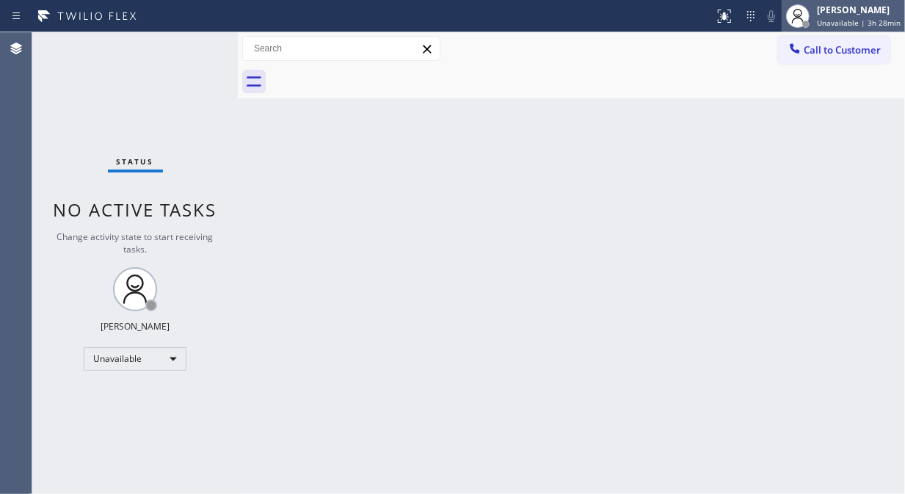
click at [843, 24] on span "Unavailable | 3h 28min" at bounding box center [859, 23] width 84 height 10
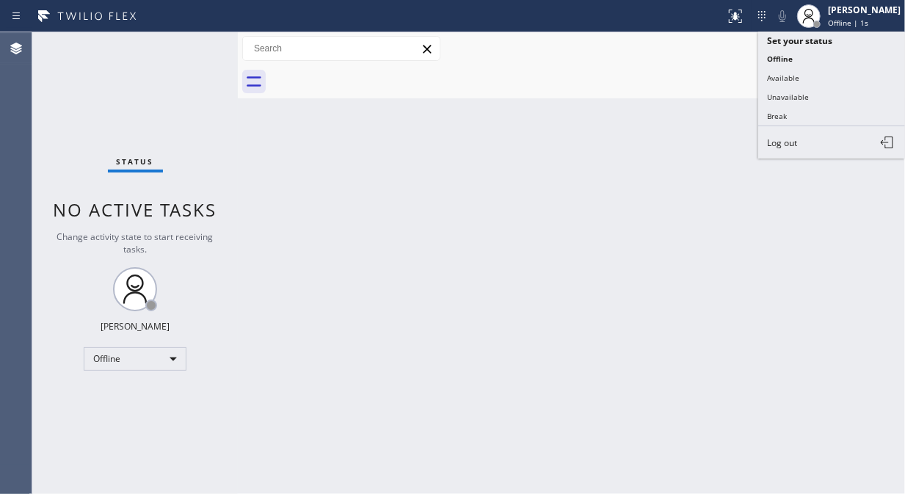
click at [823, 145] on button "Log out" at bounding box center [831, 142] width 147 height 32
